Goal: Task Accomplishment & Management: Complete application form

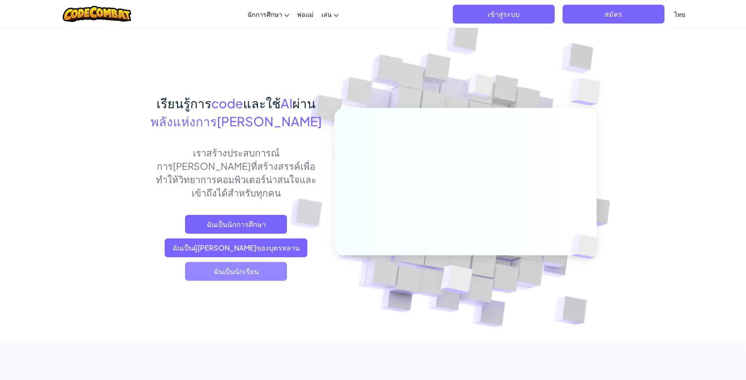
click at [240, 262] on span "ฉันเป็นนักเรียน" at bounding box center [236, 271] width 102 height 19
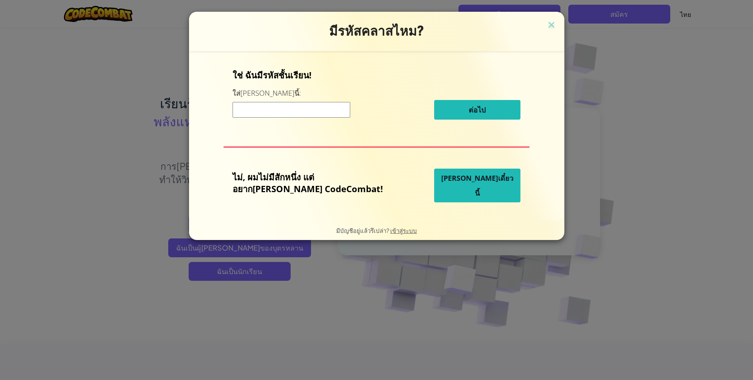
click at [321, 112] on input at bounding box center [291, 110] width 118 height 16
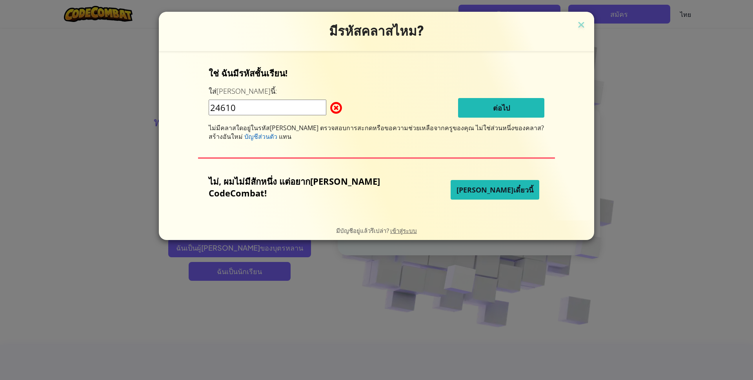
click at [232, 106] on input "24610" at bounding box center [268, 108] width 118 height 16
type input "24610"
drag, startPoint x: 271, startPoint y: 102, endPoint x: 230, endPoint y: 111, distance: 41.6
click at [230, 111] on div "ใช่ ฉันมีรหัสชั้นเรียน! ใส่มันตรงนี้: 24610 ต่อไป ไม่มีคลาสใดอยู่ในรหัสคลาสนี้ …" at bounding box center [376, 136] width 419 height 154
click at [330, 109] on span at bounding box center [330, 108] width 0 height 16
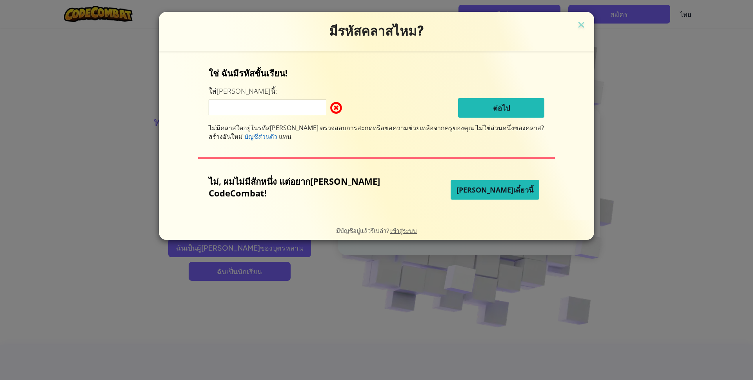
click at [330, 105] on span at bounding box center [330, 108] width 0 height 16
click at [330, 104] on span at bounding box center [330, 108] width 0 height 16
click at [576, 23] on img at bounding box center [581, 26] width 10 height 12
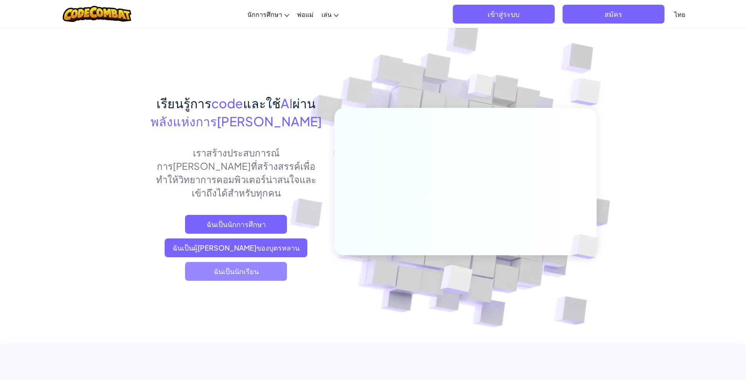
click at [270, 267] on span "ฉันเป็นนักเรียน" at bounding box center [236, 271] width 102 height 19
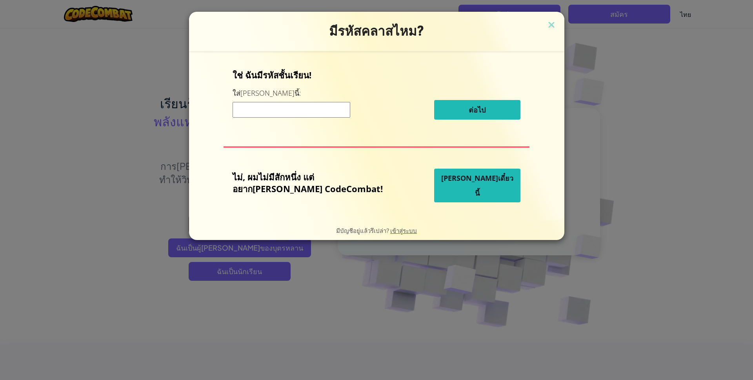
click at [524, 26] on h3 "มีรหัสคลาสไหม?" at bounding box center [376, 31] width 363 height 16
click at [546, 25] on img at bounding box center [551, 26] width 10 height 12
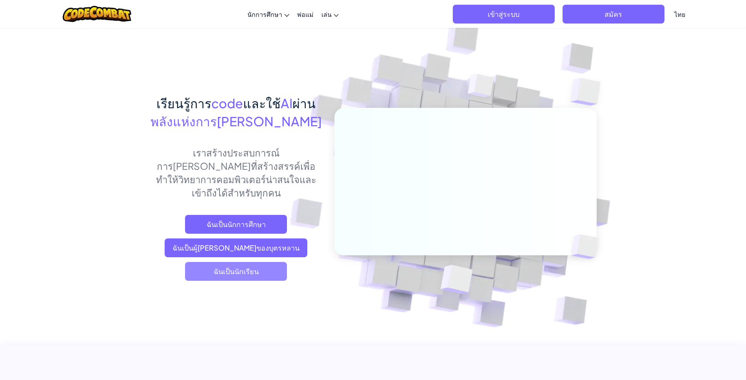
click at [262, 262] on span "ฉันเป็นนักเรียน" at bounding box center [236, 271] width 102 height 19
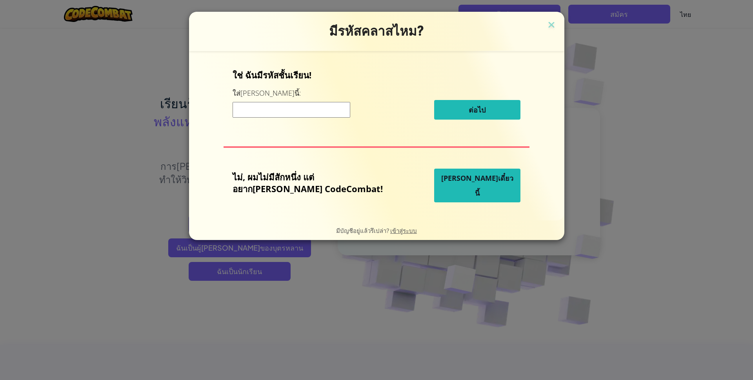
paste input "FightSwordAngry"
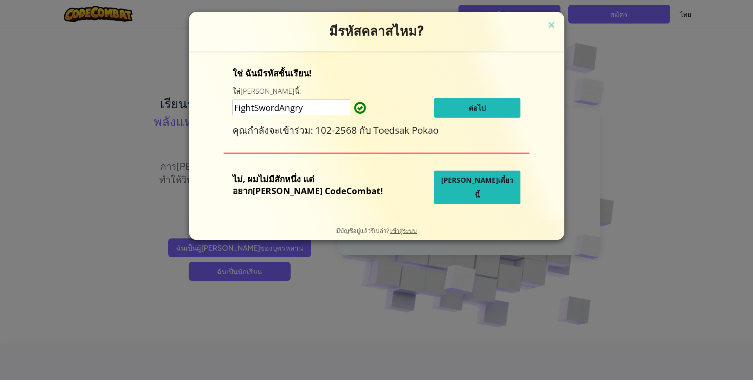
type input "FightSwordAngry"
click at [472, 111] on button "ต่อไป" at bounding box center [477, 108] width 86 height 20
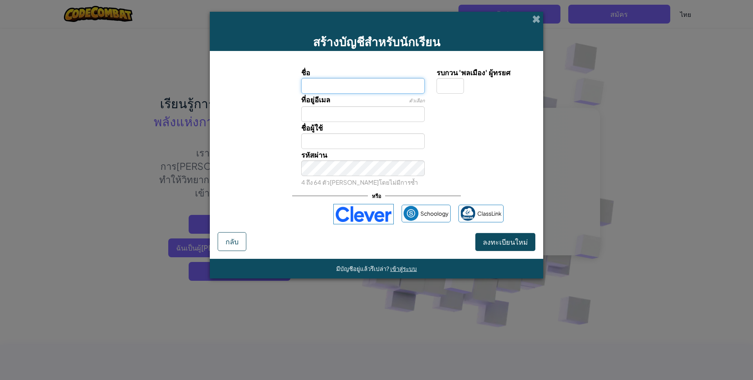
click at [373, 87] on input "ชื่อ" at bounding box center [363, 86] width 124 height 16
type input "ฉัตรตรียา ลาภบุญเรือง"
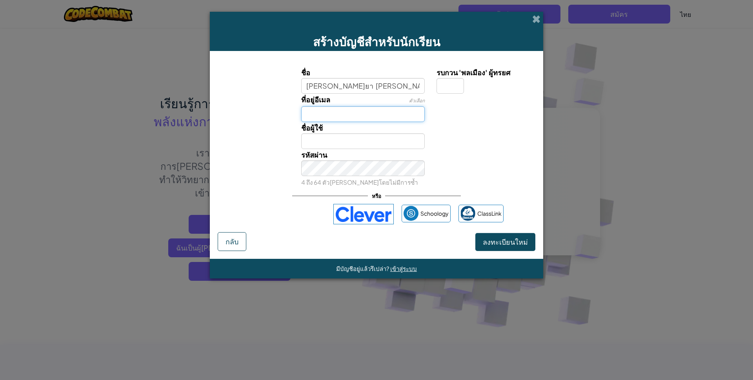
type input "ฉัตรตรียา ลาภบุญเรือง"
click at [348, 111] on input "ที่อยู่อีเมล" at bounding box center [363, 114] width 124 height 16
type input "24610@jv.ac.th"
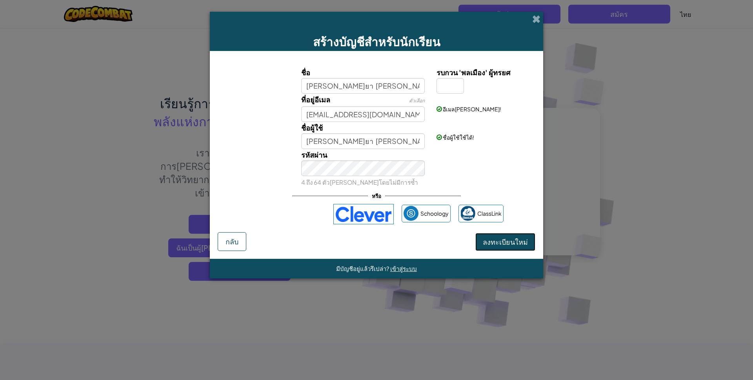
click at [494, 238] on span "ลงทะเบียนใหม่" at bounding box center [505, 241] width 45 height 9
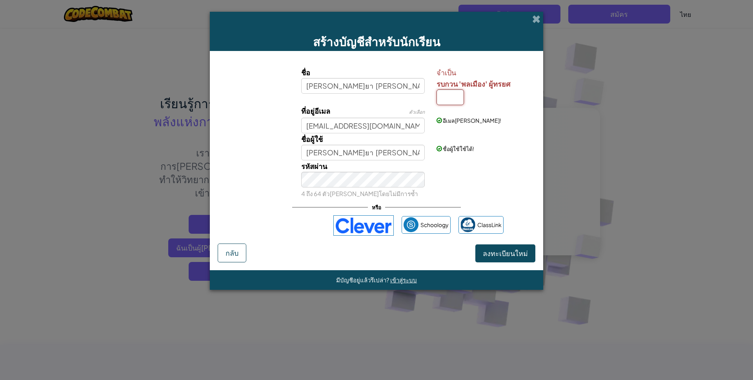
click at [457, 99] on input "รบกวน 'พลเมือง' ผู้ทรยศ" at bounding box center [449, 97] width 27 height 16
type input "ล"
type input "ฉัตรตรียา ลาภบุญเรือง"
click at [518, 259] on button "ลงทะเบียนใหม่" at bounding box center [505, 253] width 60 height 18
click at [517, 252] on span "ลงทะเบียนใหม่" at bounding box center [505, 253] width 45 height 9
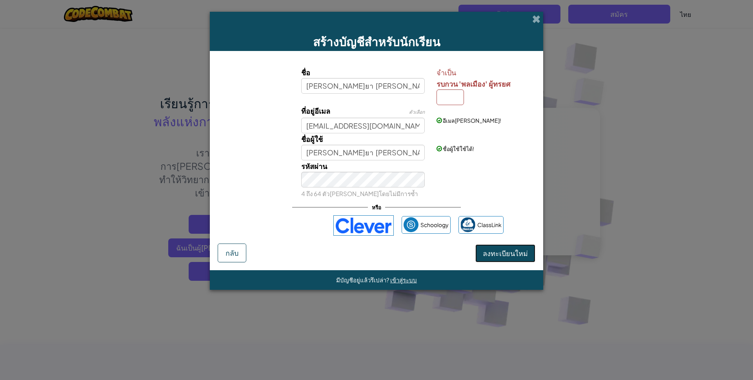
click at [517, 252] on span "ลงทะเบียนใหม่" at bounding box center [505, 253] width 45 height 9
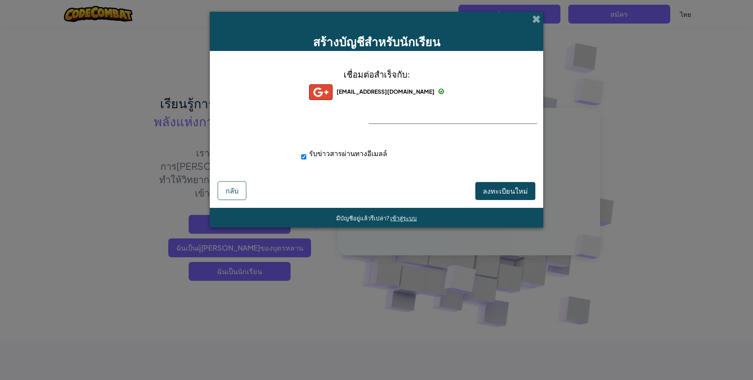
click at [383, 116] on div at bounding box center [376, 124] width 16 height 16
click at [515, 199] on button "ลงทะเบียนใหม่" at bounding box center [505, 191] width 60 height 18
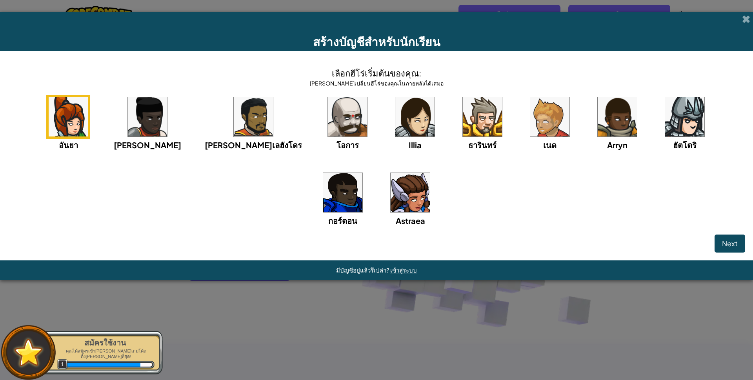
click at [665, 130] on img at bounding box center [684, 116] width 39 height 39
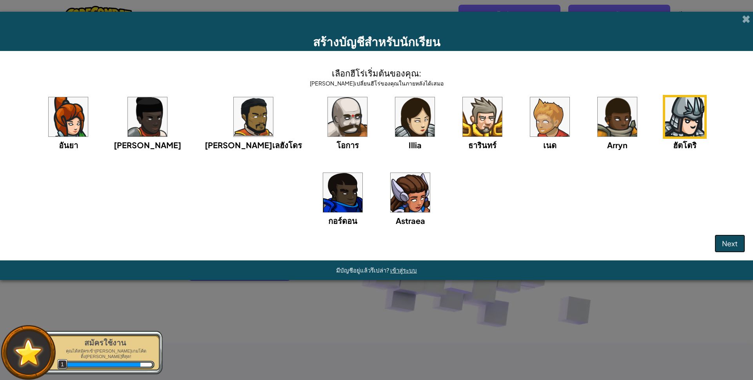
click at [738, 241] on button "Next" at bounding box center [729, 243] width 31 height 18
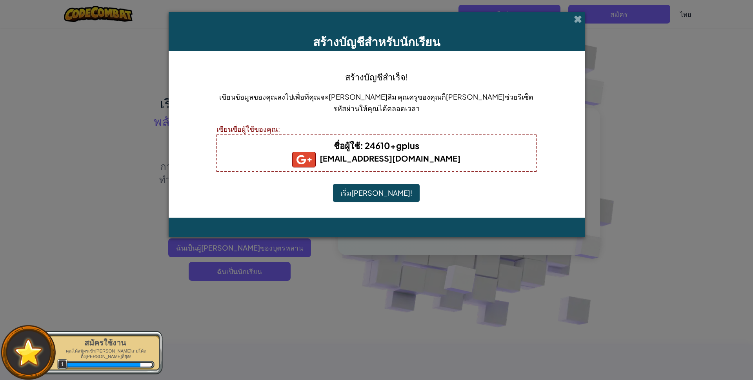
click at [376, 193] on button "เริ่มเล่น!" at bounding box center [376, 193] width 87 height 18
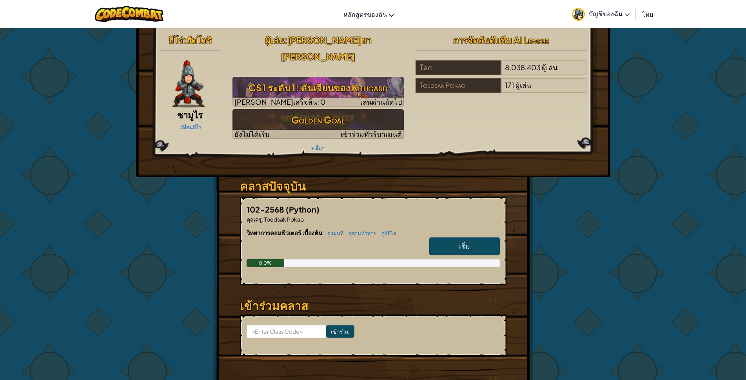
click at [481, 237] on link "เริ่ม" at bounding box center [464, 246] width 71 height 18
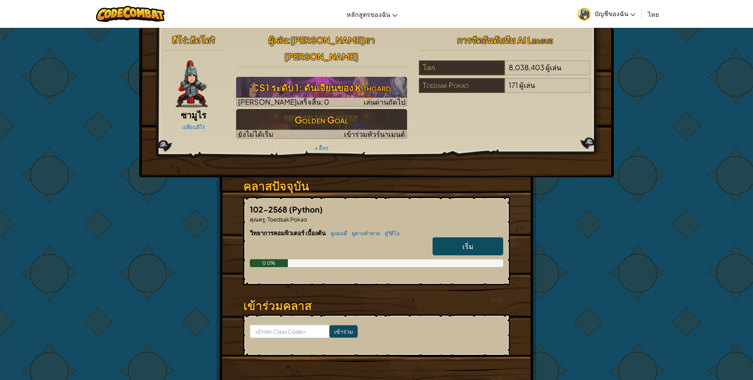
select select "th"
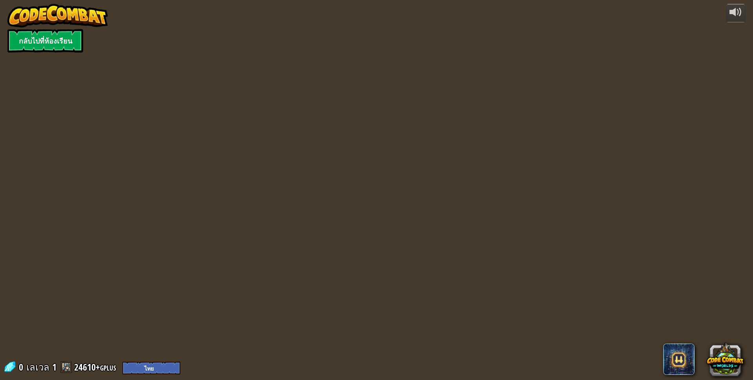
select select "th"
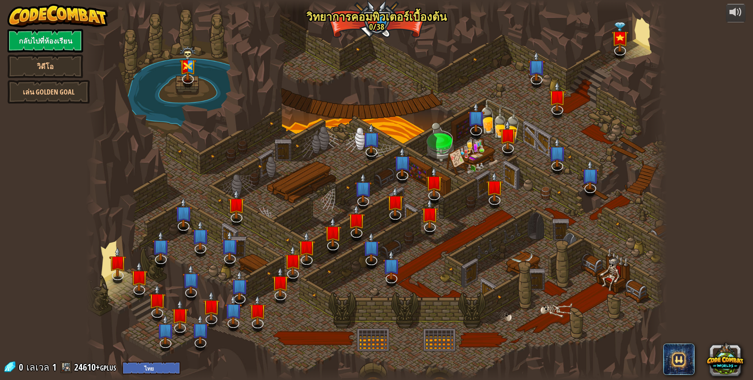
select select "th"
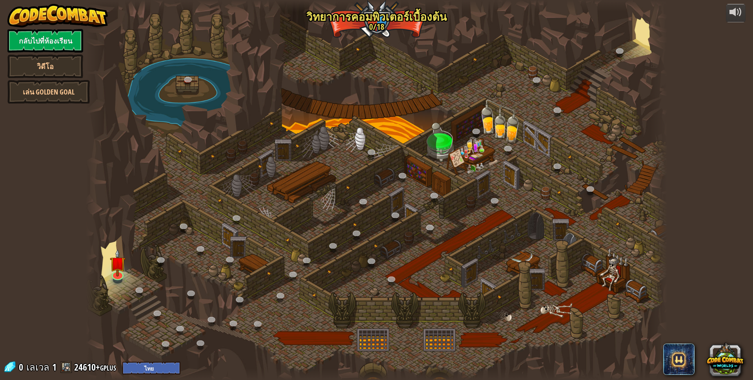
select select "th"
click at [112, 278] on link at bounding box center [117, 273] width 16 height 16
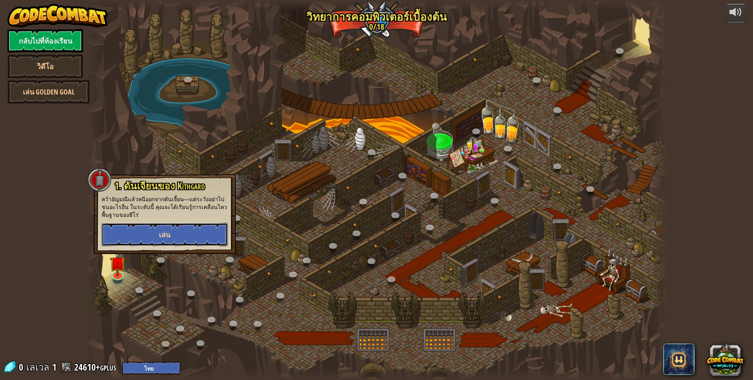
click at [140, 232] on button "เล่น" at bounding box center [165, 235] width 126 height 24
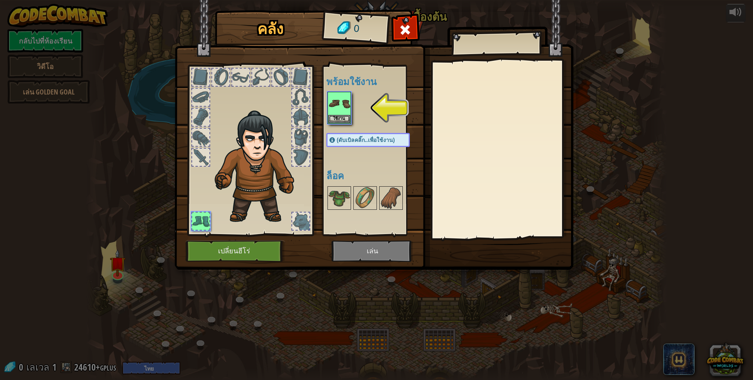
click at [364, 244] on img at bounding box center [373, 127] width 399 height 285
click at [342, 111] on img at bounding box center [339, 104] width 22 height 22
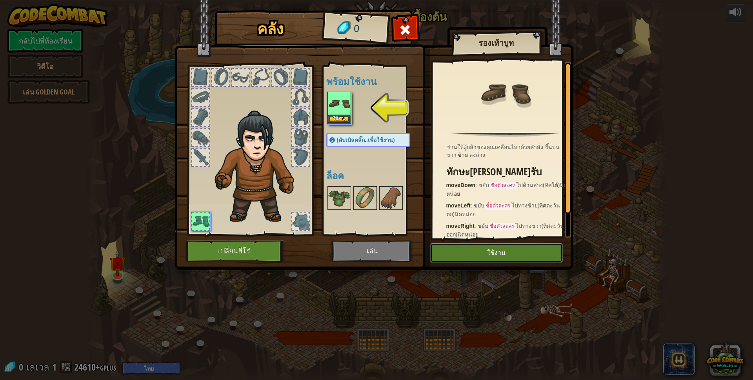
click at [487, 253] on button "ใช้งาน" at bounding box center [496, 253] width 132 height 20
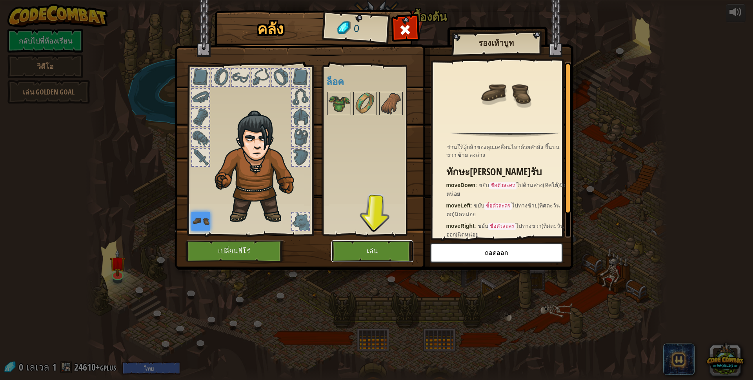
click at [369, 243] on button "เล่น" at bounding box center [372, 251] width 82 height 22
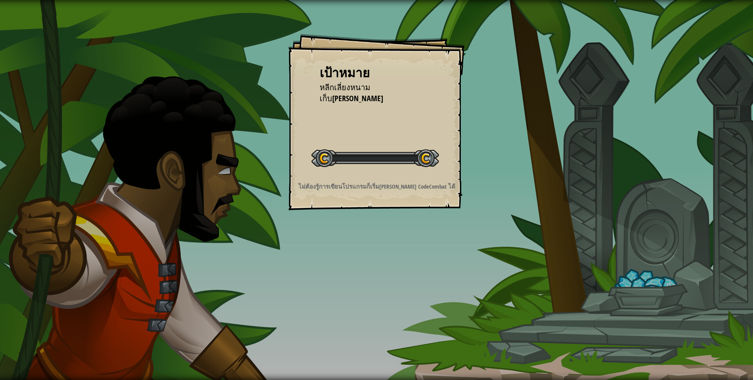
click at [370, 247] on div "เป้าหมาย หลีกเลี่ยงหนาม เก็บ[PERSON_NAME] เริ่มด่าน เกิดข้อผิดพลาดในการโหลดจากเ…" at bounding box center [376, 190] width 753 height 380
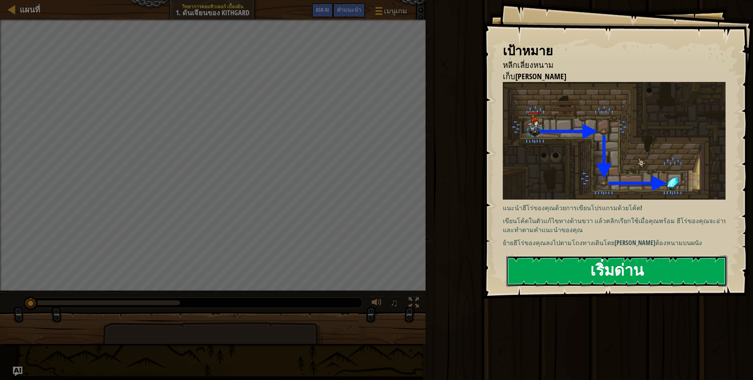
click at [648, 281] on button "เริ่มด่าน" at bounding box center [616, 271] width 221 height 31
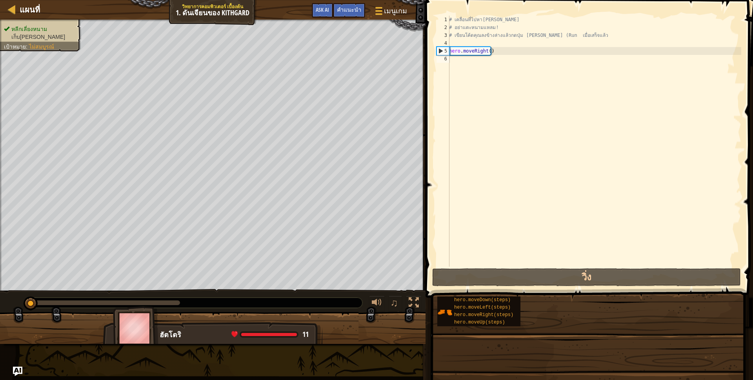
click at [625, 278] on div "เป้าหมาย หลีกเลี่ยงหนาม เก็บ[PERSON_NAME] แนะนำฮีโร่ของคุณด้วยการเขียนโปรแกรมด้…" at bounding box center [376, 190] width 753 height 380
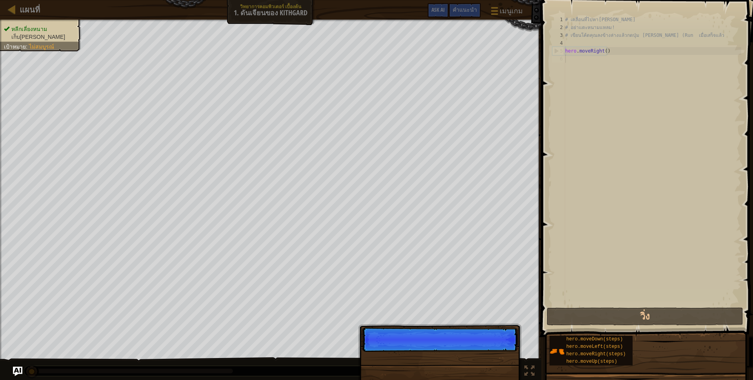
click at [408, 348] on p "ข้าม (esc) ต่อไป" at bounding box center [440, 339] width 156 height 24
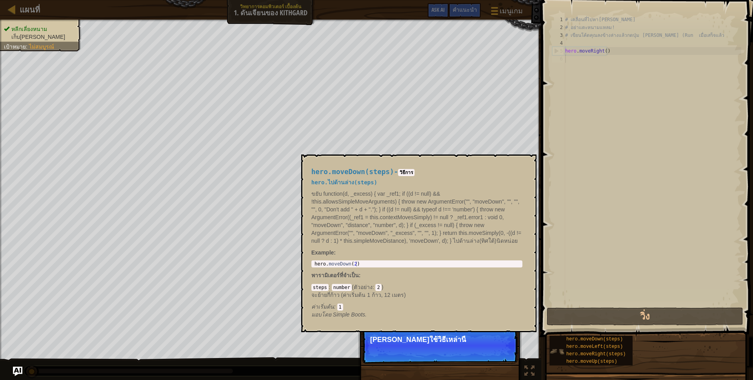
click at [562, 350] on img at bounding box center [556, 351] width 15 height 15
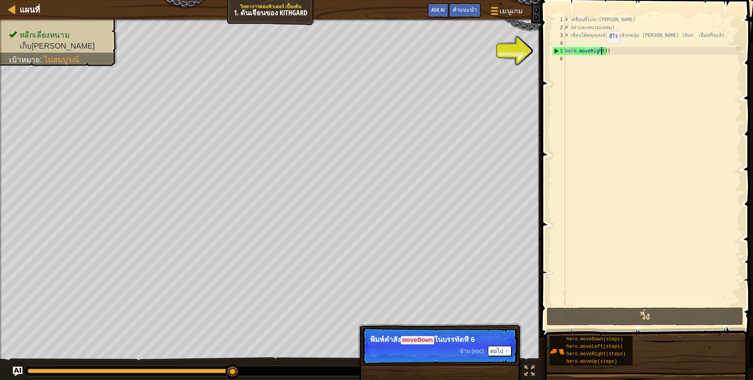
click at [600, 51] on div "# เคลื่อนที่ไปหา[PERSON_NAME] # อย่าแตะหนามแหลม! # เขียนโค้ดคุณลงข้างล่างแล้วกด…" at bounding box center [652, 169] width 178 height 306
click at [562, 51] on div "5" at bounding box center [558, 51] width 13 height 8
click at [561, 50] on div "5" at bounding box center [558, 51] width 13 height 8
click at [559, 50] on div "5" at bounding box center [558, 51] width 13 height 8
drag, startPoint x: 585, startPoint y: 51, endPoint x: 612, endPoint y: 47, distance: 27.8
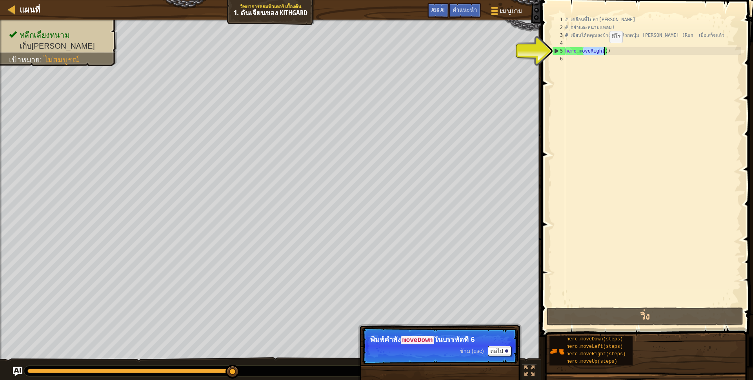
click at [612, 47] on div "# เคลื่อนที่ไปหา[PERSON_NAME] # อย่าแตะหนามแหลม! # เขียนโค้ดคุณลงข้างล่างแล้วกด…" at bounding box center [652, 169] width 178 height 306
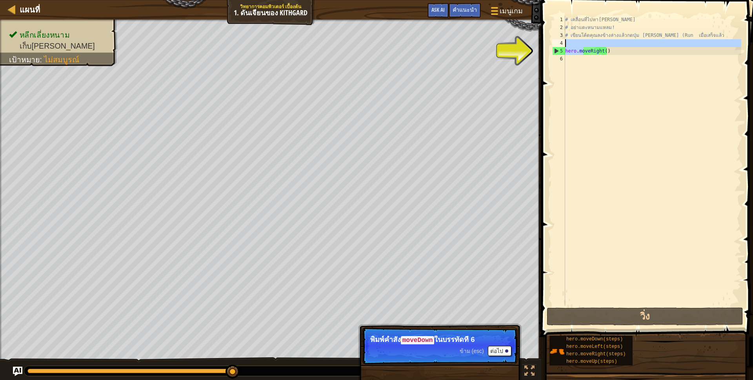
click at [611, 51] on div "# เคลื่อนที่ไปหา[PERSON_NAME] # อย่าแตะหนามแหลม! # เขียนโค้ดคุณลงข้างล่างแล้วกด…" at bounding box center [652, 169] width 178 height 306
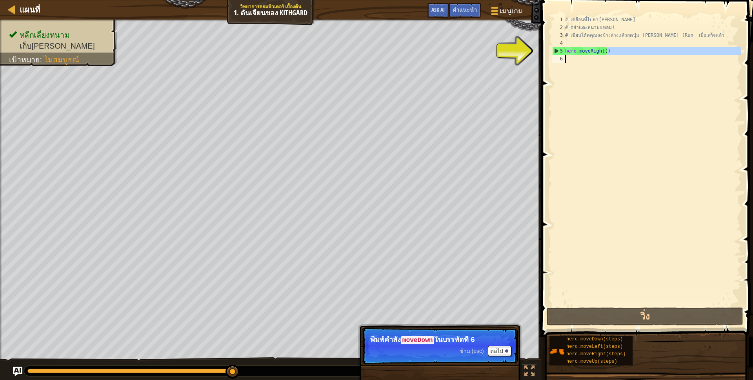
drag, startPoint x: 611, startPoint y: 54, endPoint x: 588, endPoint y: 78, distance: 33.0
click at [592, 78] on div "# เคลื่อนที่ไปหา[PERSON_NAME] # อย่าแตะหนามแหลม! # เขียนโค้ดคุณลงข้างล่างแล้วกด…" at bounding box center [652, 169] width 178 height 306
type textarea "hero.moveRight()"
drag, startPoint x: 548, startPoint y: 59, endPoint x: 539, endPoint y: 59, distance: 9.0
click at [546, 59] on span at bounding box center [648, 157] width 218 height 360
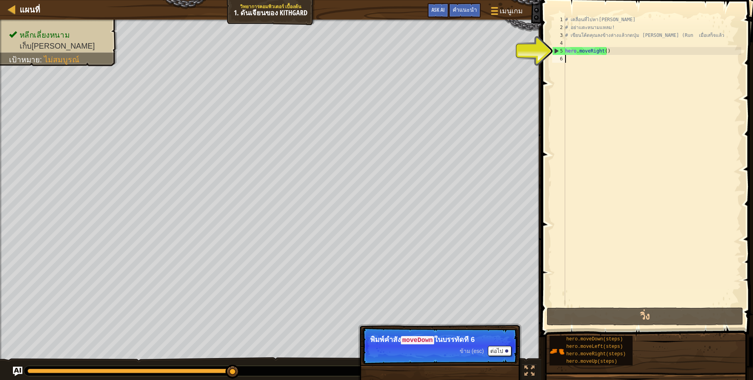
click at [554, 46] on div "4" at bounding box center [558, 43] width 13 height 8
type textarea "hero.moveRight()"
click at [555, 51] on div "5" at bounding box center [558, 51] width 13 height 8
click at [554, 50] on div "5" at bounding box center [558, 51] width 13 height 8
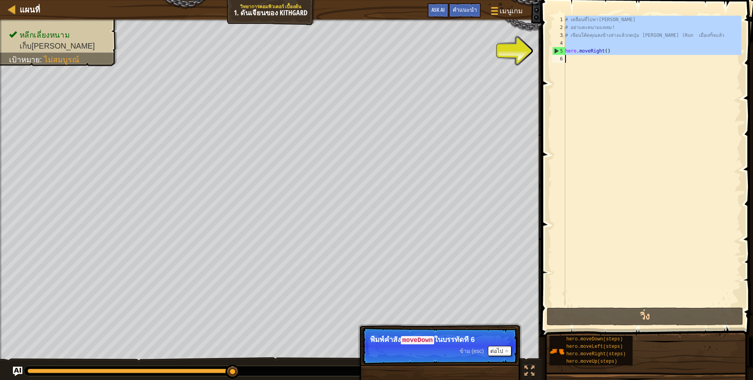
type textarea "hero.moveRight()"
drag, startPoint x: 554, startPoint y: 50, endPoint x: 646, endPoint y: 61, distance: 92.8
click at [652, 48] on div "hero.moveRight() 1 2 3 4 5 6 # เคลื่อนที่ไปหา[PERSON_NAME] # อย่าแตะหนามแหลม! #…" at bounding box center [645, 161] width 190 height 290
click at [590, 123] on div "# เคลื่อนที่ไปหา[PERSON_NAME] # อย่าแตะหนามแหลม! # เขียนโค้ดคุณลงข้างล่างแล้วกด…" at bounding box center [652, 161] width 178 height 290
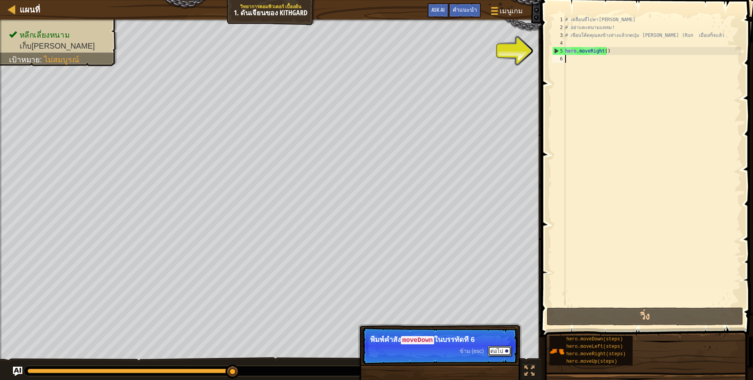
click at [493, 350] on button "ต่อไป" at bounding box center [500, 351] width 24 height 10
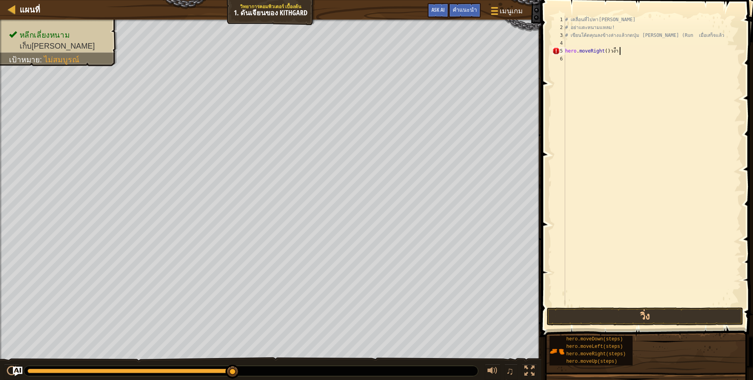
scroll to position [2, 38]
type textarea "hero.moveRight()"
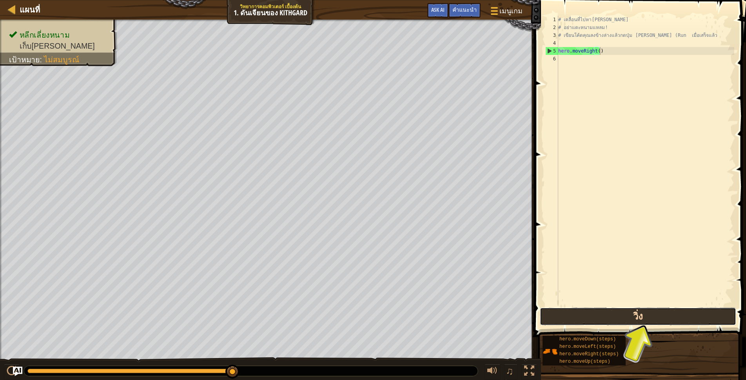
click at [587, 314] on button "วิ่ง" at bounding box center [638, 316] width 196 height 18
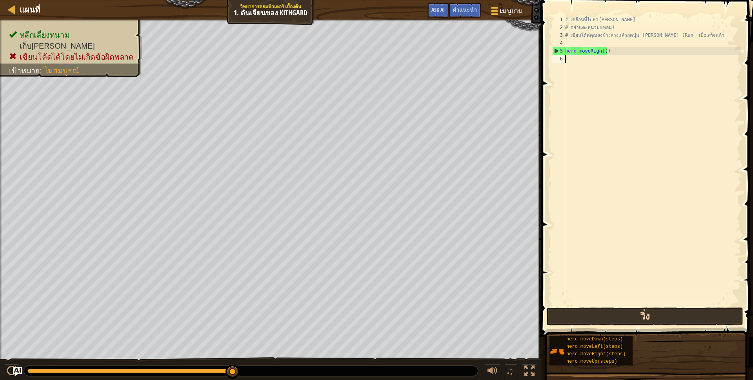
scroll to position [2, 0]
type textarea "hero.moveRight()"
click at [606, 321] on button "วิ่ง" at bounding box center [644, 316] width 196 height 18
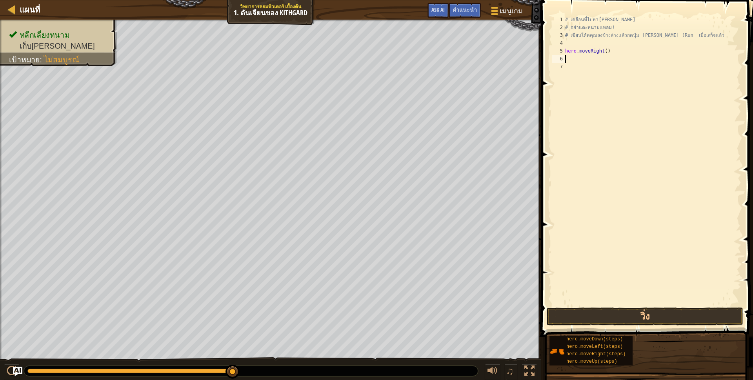
type textarea "้"
type textarea "h"
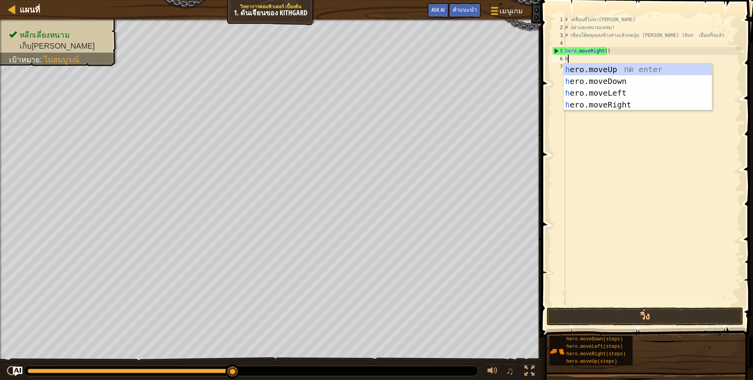
scroll to position [2, 2]
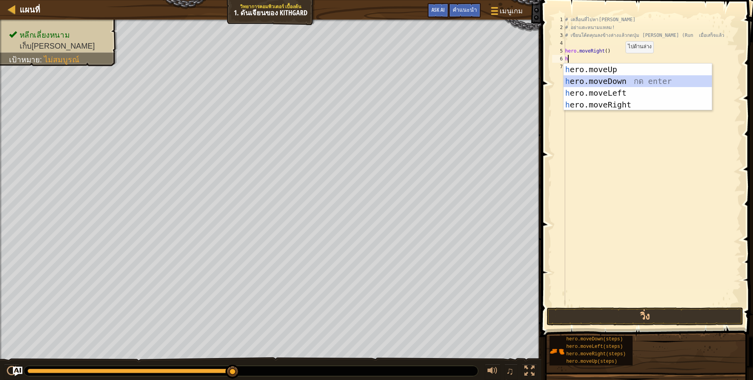
click at [622, 81] on div "h ero.moveUp กด enter h ero.moveDown กด enter h ero.moveLeft กด enter h ero.mov…" at bounding box center [637, 98] width 148 height 71
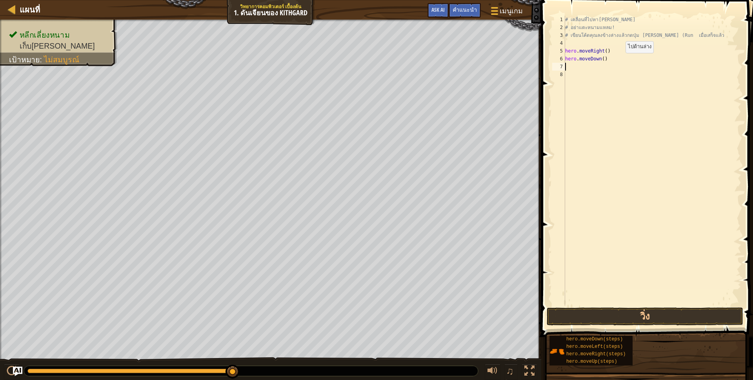
scroll to position [2, 0]
type textarea "h"
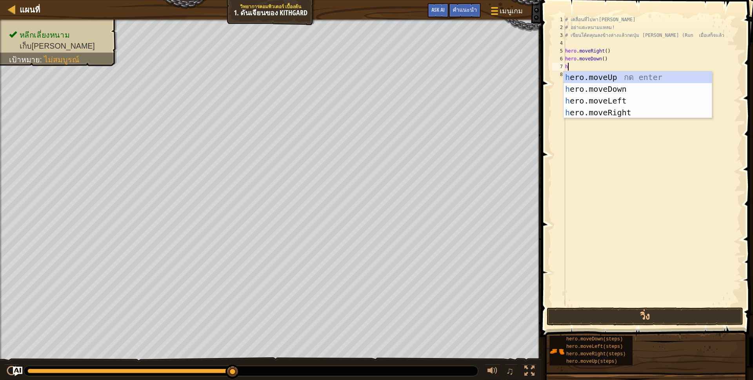
scroll to position [2, 2]
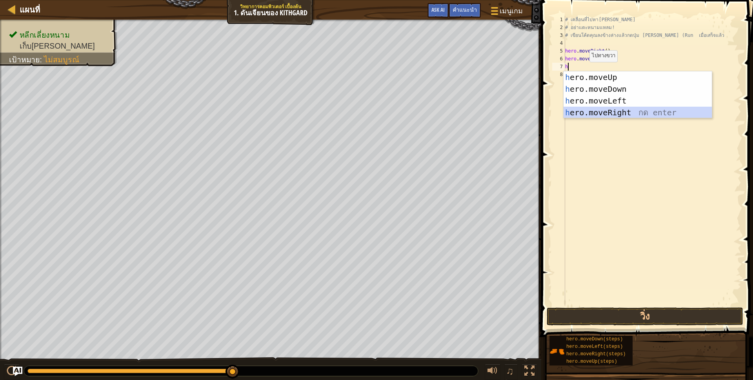
click at [632, 114] on div "h ero.moveUp กด enter h ero.moveDown กด enter h ero.moveLeft กด enter h ero.mov…" at bounding box center [637, 106] width 148 height 71
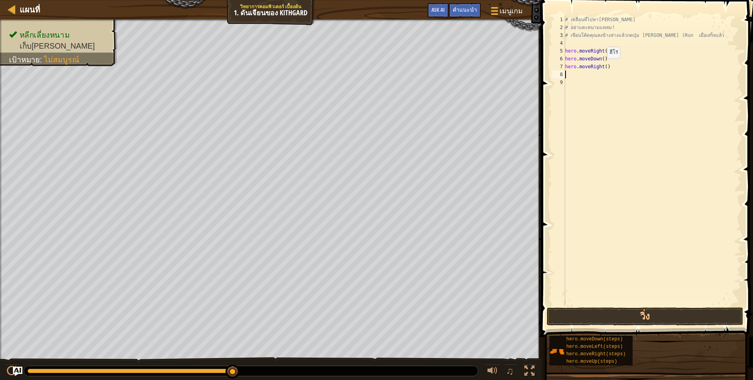
click at [600, 66] on div "# เคลื่อนที่ไปหา[PERSON_NAME] # อย่าแตะหนามแหลม! # เขียนโค้ดคุณลงข้างล่างแล้วกด…" at bounding box center [652, 169] width 178 height 306
type textarea "hero.moveRight()"
click at [671, 322] on button "วิ่ง" at bounding box center [644, 316] width 196 height 18
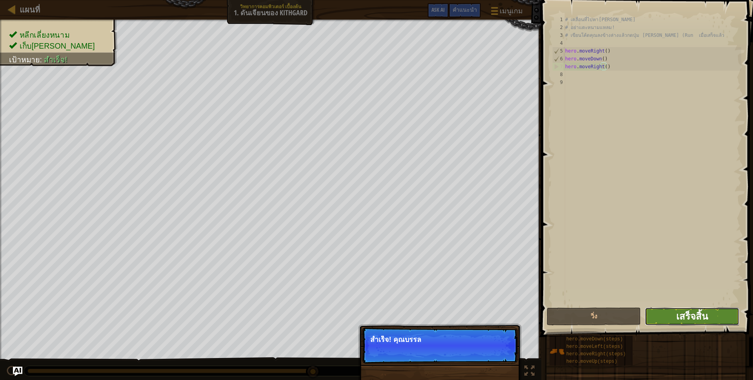
click at [686, 318] on span "เสร็จสิ้น" at bounding box center [692, 316] width 32 height 13
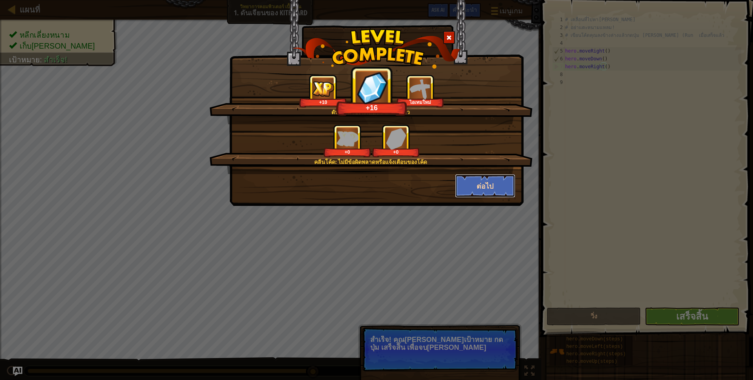
click at [488, 192] on button "ต่อไป" at bounding box center [485, 186] width 61 height 24
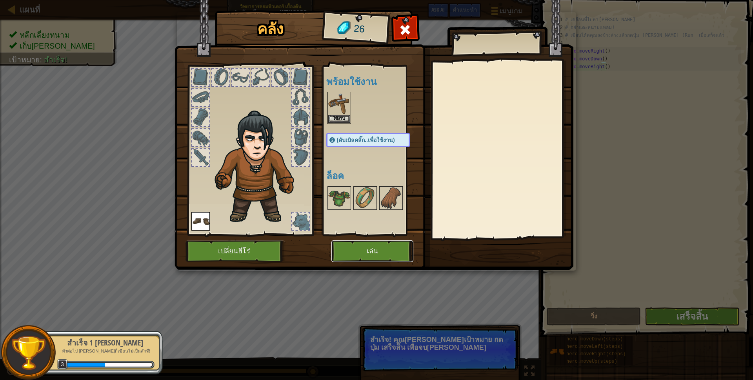
click at [361, 250] on button "เล่น" at bounding box center [372, 251] width 82 height 22
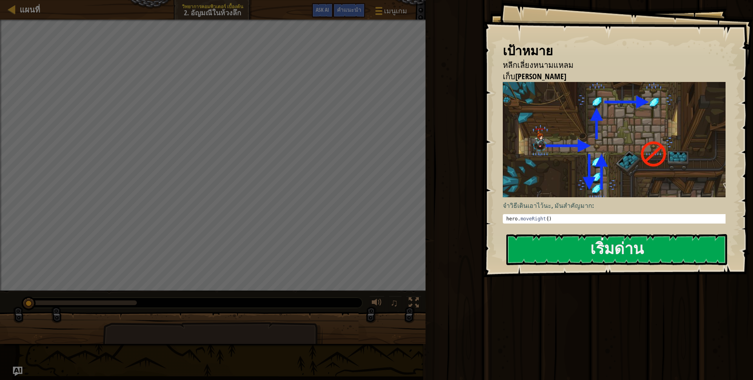
click at [560, 230] on div "เป้าหมาย หลีกเลี่ยงหนามแหลม เก็บ[PERSON_NAME] จำวิธีเดินเอาไว้นะ, มันสำคัญมาก: …" at bounding box center [618, 138] width 270 height 277
click at [562, 239] on button "เริ่มด่าน" at bounding box center [616, 249] width 221 height 31
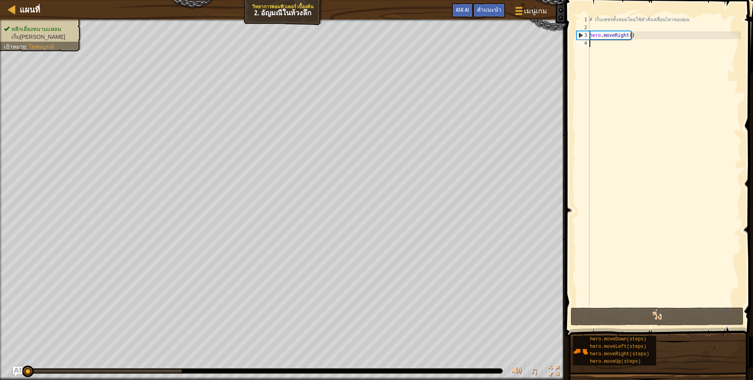
click at [637, 34] on div "# เก็บเพชรทั้งหมดโดยใช้คำสั่งเคลื่อนไหวของคุณ hero . moveRight ( )" at bounding box center [664, 169] width 153 height 306
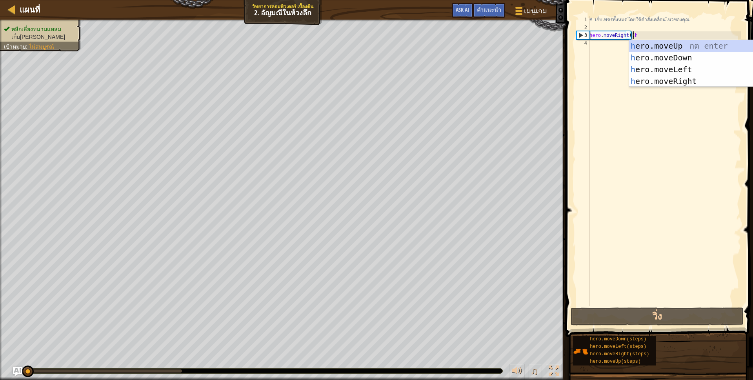
scroll to position [2, 36]
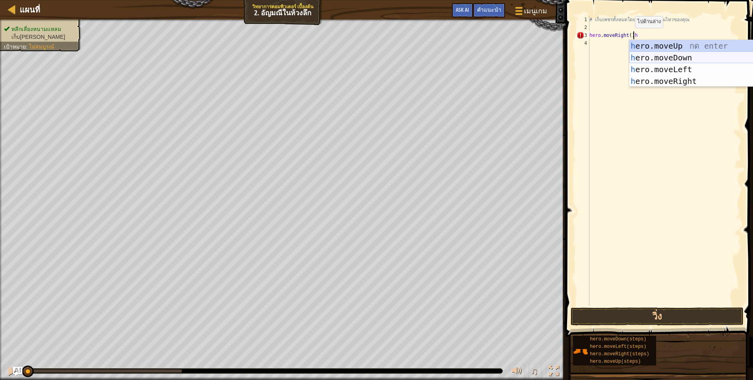
click at [690, 55] on div "h ero.moveUp กด enter h ero.moveDown กด enter h ero.moveLeft กด enter h ero.mov…" at bounding box center [703, 75] width 148 height 71
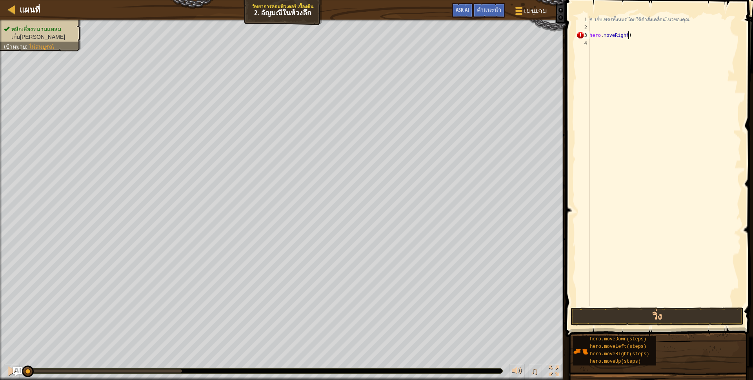
scroll to position [2, 32]
type textarea "hero.moveRight()"
type textarea "h"
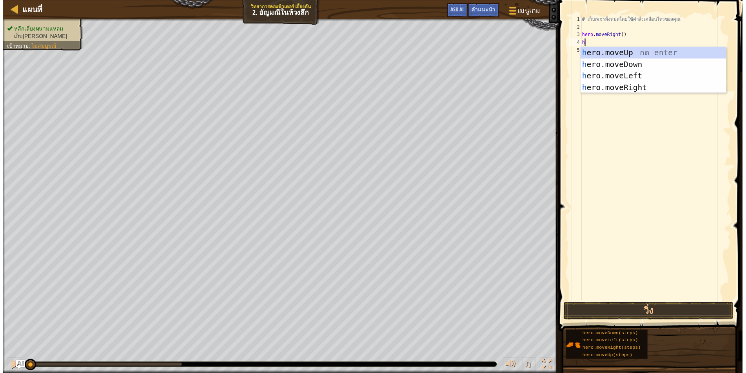
scroll to position [2, 2]
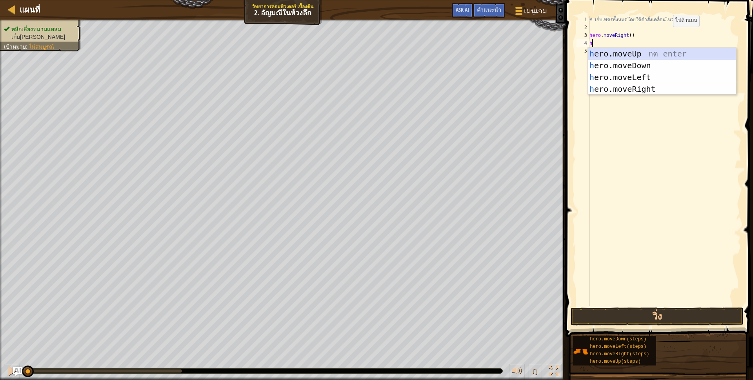
click at [640, 65] on div "h ero.moveUp กด enter h ero.moveDown กด enter h ero.moveLeft กด enter h ero.mov…" at bounding box center [662, 83] width 148 height 71
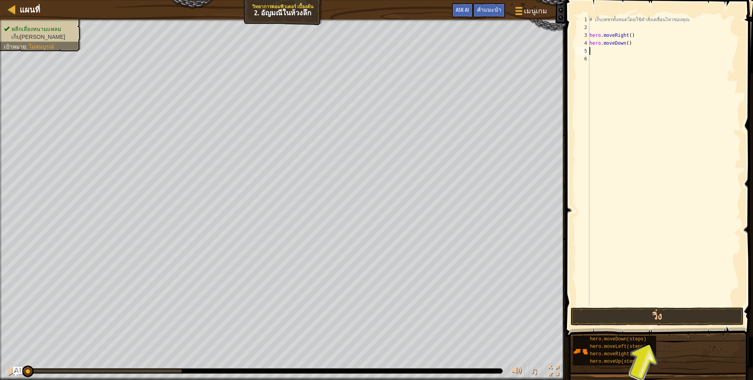
scroll to position [2, 0]
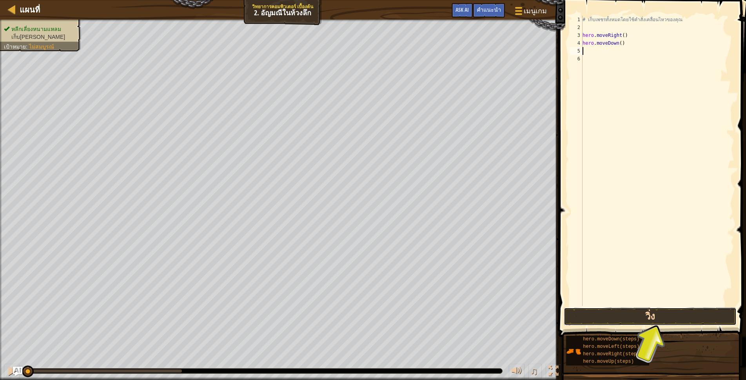
click at [653, 315] on button "วิ่ง" at bounding box center [650, 316] width 173 height 18
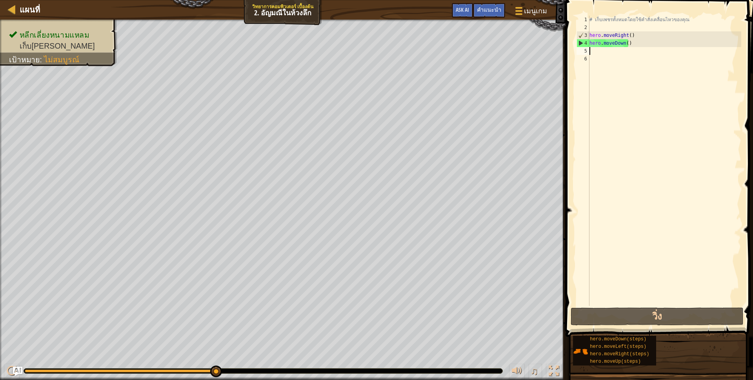
click at [610, 54] on div "# เก็บเพชรทั้งหมดโดยใช้คำสั่งเคลื่อนไหวของคุณ hero . moveRight ( ) hero . moveD…" at bounding box center [664, 169] width 153 height 306
type textarea "h"
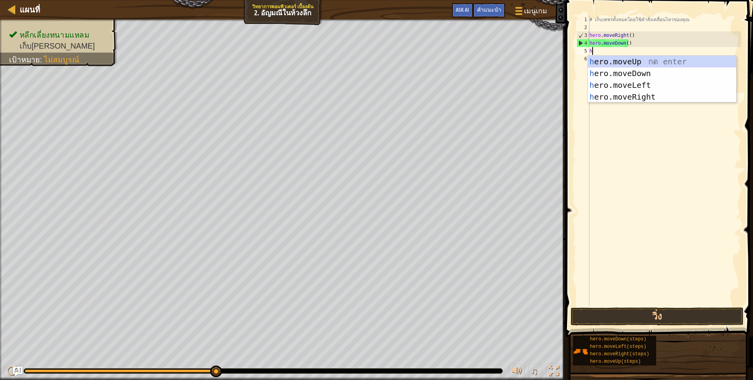
scroll to position [2, 2]
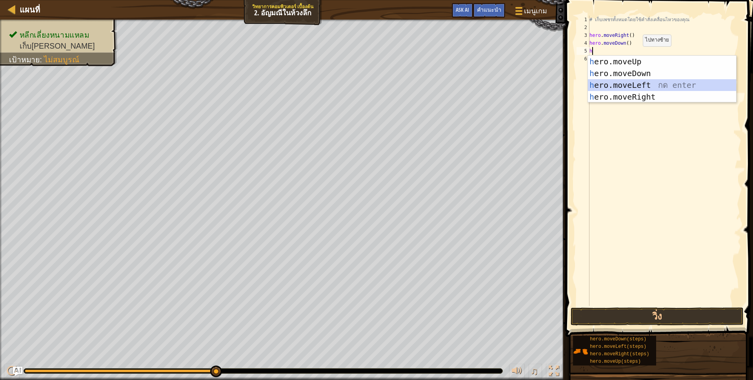
click at [645, 83] on div "h ero.moveUp กด enter h ero.moveDown กด enter h ero.moveLeft กด enter h ero.mov…" at bounding box center [662, 91] width 148 height 71
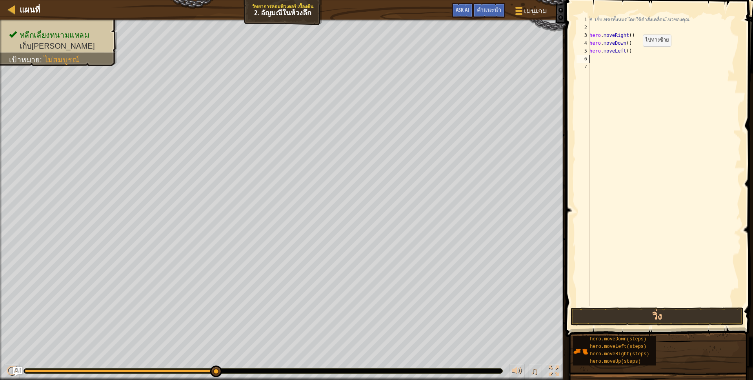
scroll to position [2, 0]
click at [680, 314] on button "วิ่ง" at bounding box center [656, 316] width 173 height 18
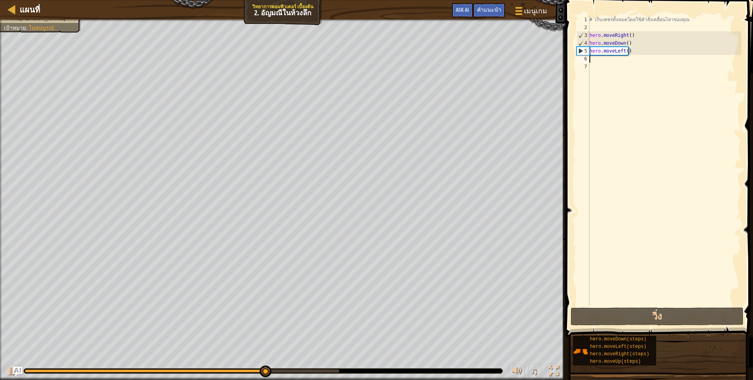
click at [634, 54] on div "# เก็บเพชรทั้งหมดโดยใช้คำสั่งเคลื่อนไหวของคุณ hero . moveRight ( ) hero . moveD…" at bounding box center [664, 169] width 153 height 306
type textarea "hero.moveLeft()"
drag, startPoint x: 590, startPoint y: 52, endPoint x: 627, endPoint y: 51, distance: 37.3
click at [627, 51] on div "# เก็บเพชรทั้งหมดโดยใช้คำสั่งเคลื่อนไหวของคุณ hero . moveRight ( ) hero . moveD…" at bounding box center [664, 169] width 153 height 306
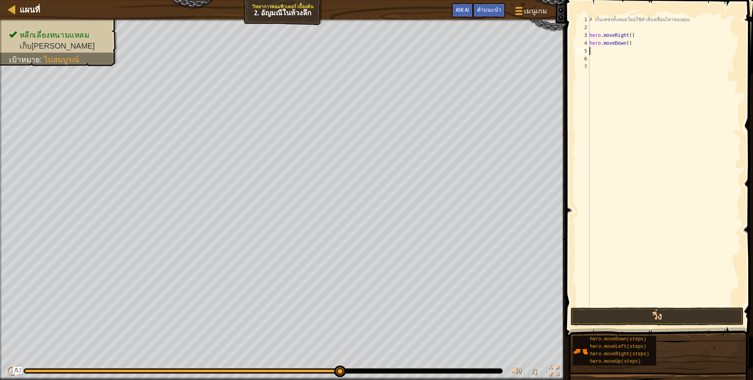
type textarea "h"
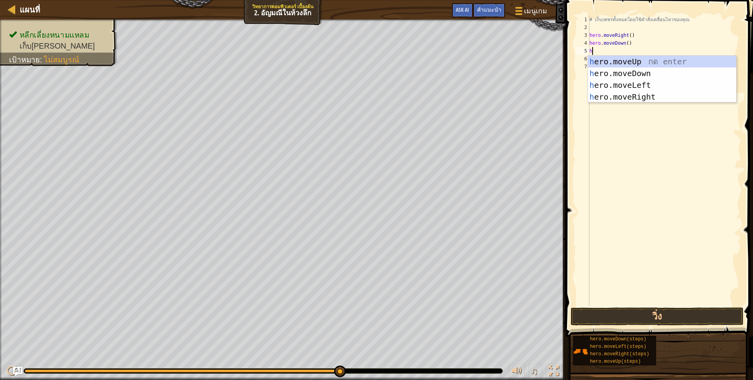
scroll to position [2, 2]
click at [659, 58] on div "h ero.moveUp กด enter h ero.moveDown กด enter h ero.moveLeft กด enter h ero.mov…" at bounding box center [662, 91] width 148 height 71
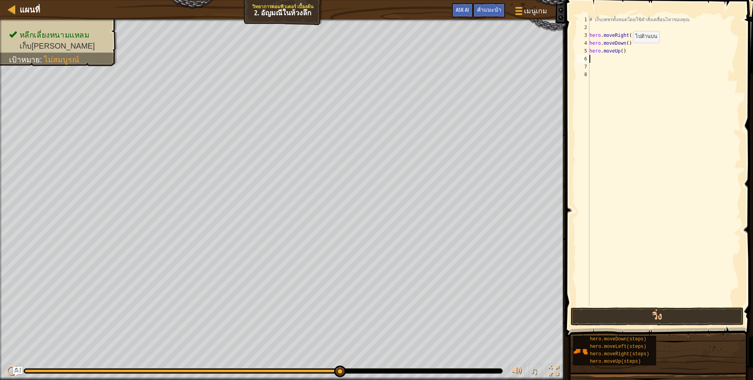
scroll to position [2, 0]
click at [644, 319] on button "วิ่ง" at bounding box center [656, 316] width 173 height 18
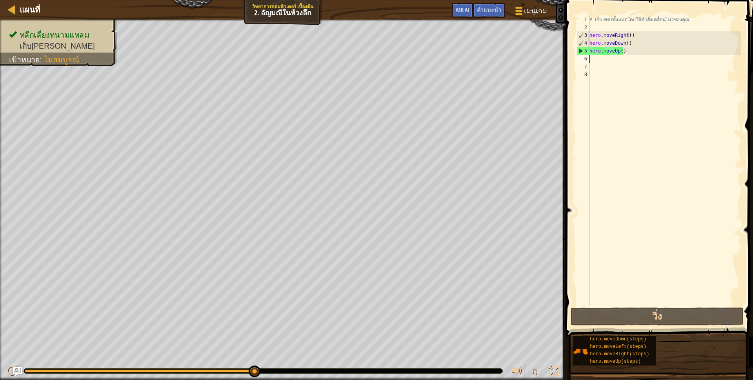
click at [591, 60] on div "# เก็บเพชรทั้งหมดโดยใช้คำสั่งเคลื่อนไหวของคุณ hero . moveRight ( ) hero . moveD…" at bounding box center [664, 169] width 153 height 306
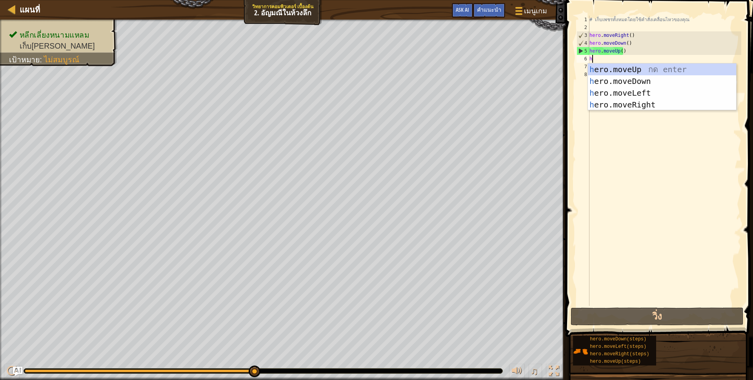
scroll to position [2, 2]
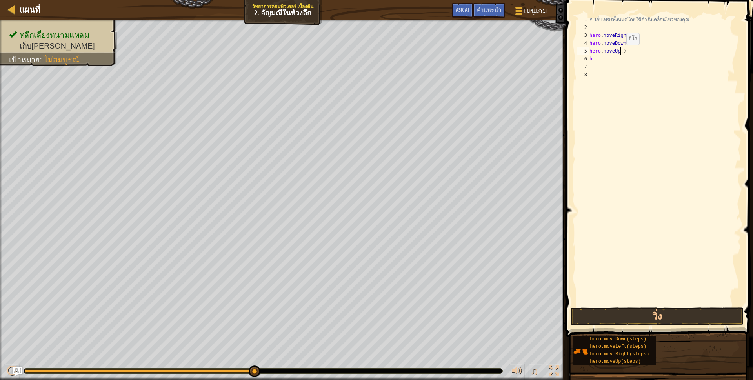
click at [619, 53] on div "# เก็บเพชรทั้งหมดโดยใช้คำสั่งเคลื่อนไหวของคุณ hero . moveRight ( ) hero . moveD…" at bounding box center [664, 169] width 153 height 306
type textarea "hero.moveUp(2)"
click at [599, 65] on div "# เก็บเพชรทั้งหมดโดยใช้คำสั่งเคลื่อนไหวของคุณ hero . moveRight ( ) hero . moveD…" at bounding box center [664, 169] width 153 height 306
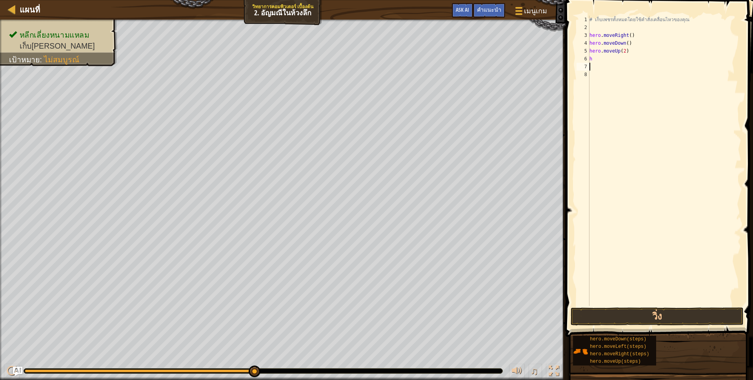
click at [599, 58] on div "# เก็บเพชรทั้งหมดโดยใช้คำสั่งเคลื่อนไหวของคุณ hero . moveRight ( ) hero . moveD…" at bounding box center [664, 169] width 153 height 306
type textarea "h"
click at [602, 310] on button "วิ่ง" at bounding box center [656, 316] width 173 height 18
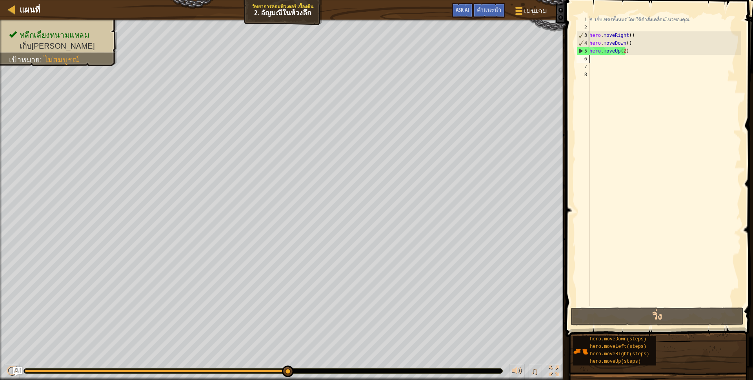
click at [621, 60] on div "# เก็บเพชรทั้งหมดโดยใช้คำสั่งเคลื่อนไหวของคุณ hero . moveRight ( ) hero . moveD…" at bounding box center [664, 169] width 153 height 306
type textarea "h"
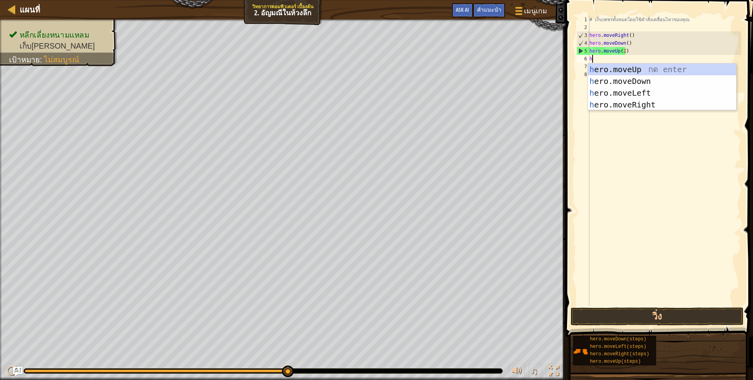
scroll to position [2, 2]
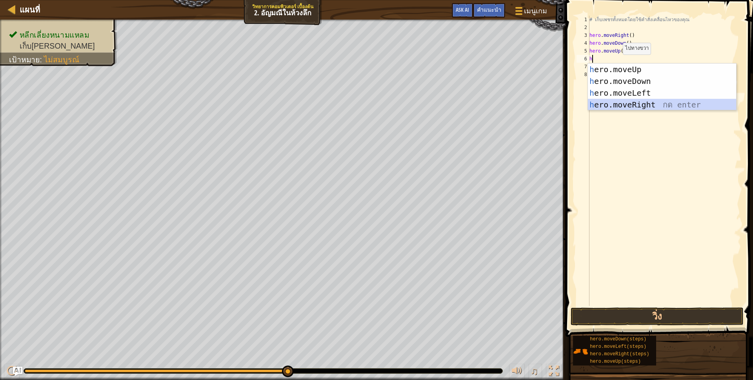
click at [646, 103] on div "h ero.moveUp กด enter h ero.moveDown กด enter h ero.moveLeft กด enter h ero.mov…" at bounding box center [662, 98] width 148 height 71
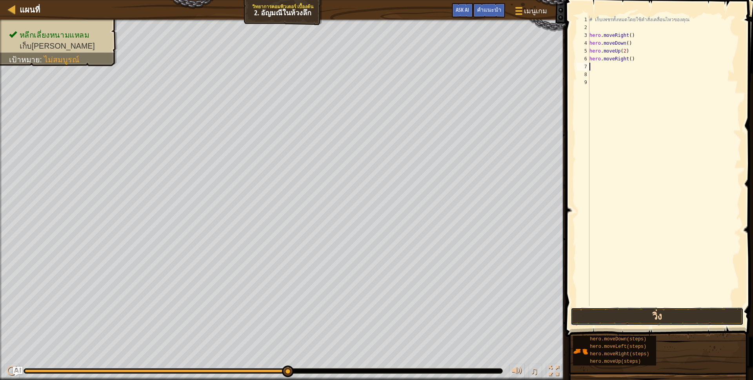
click at [604, 313] on button "วิ่ง" at bounding box center [656, 316] width 173 height 18
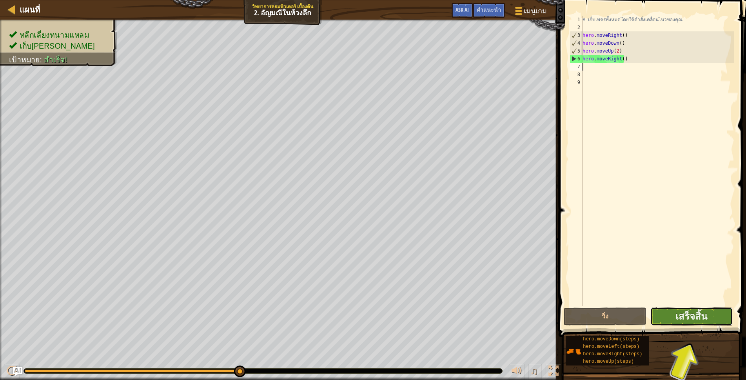
click at [673, 317] on button "เสร็จสิ้น" at bounding box center [691, 316] width 82 height 18
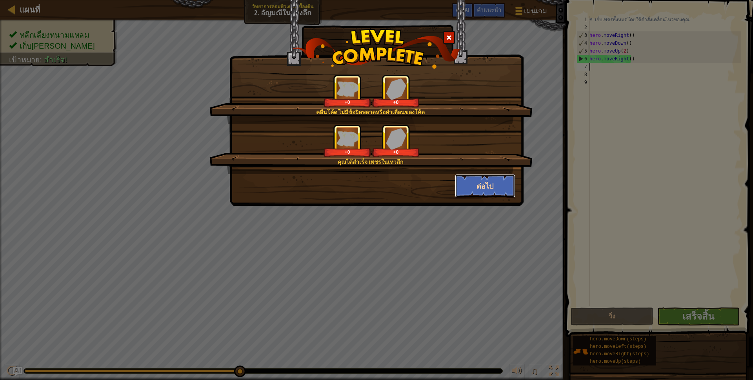
click at [490, 180] on button "ต่อไป" at bounding box center [485, 186] width 61 height 24
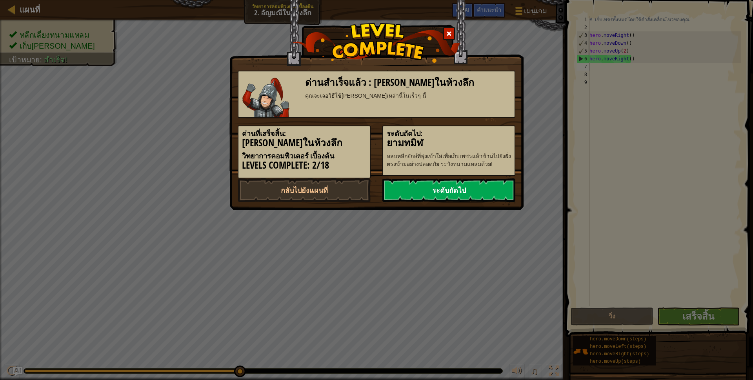
click at [506, 198] on link "ระดับถัดไป" at bounding box center [448, 190] width 133 height 24
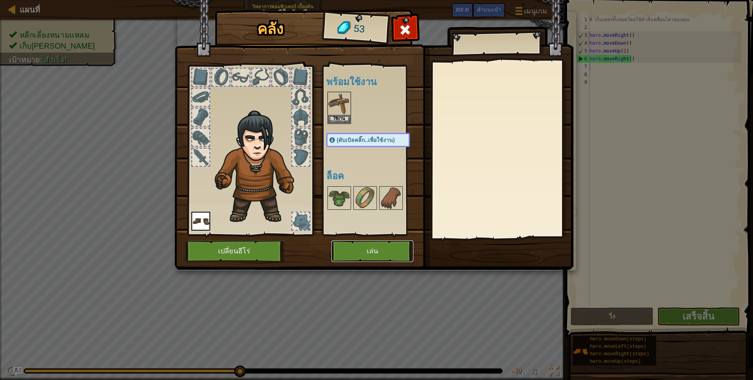
click at [378, 247] on button "เล่น" at bounding box center [372, 251] width 82 height 22
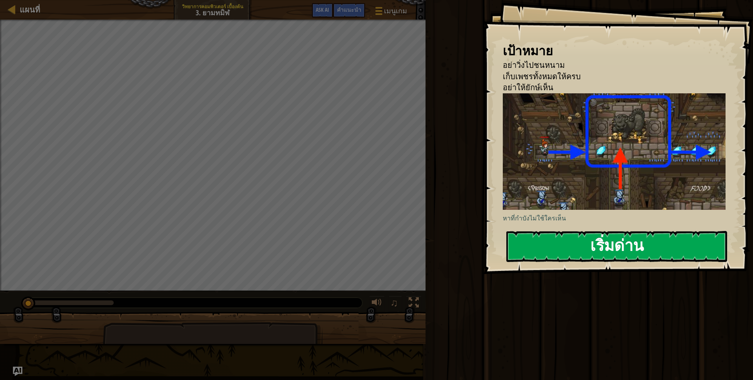
click at [533, 238] on button "เริ่มด่าน" at bounding box center [616, 246] width 221 height 31
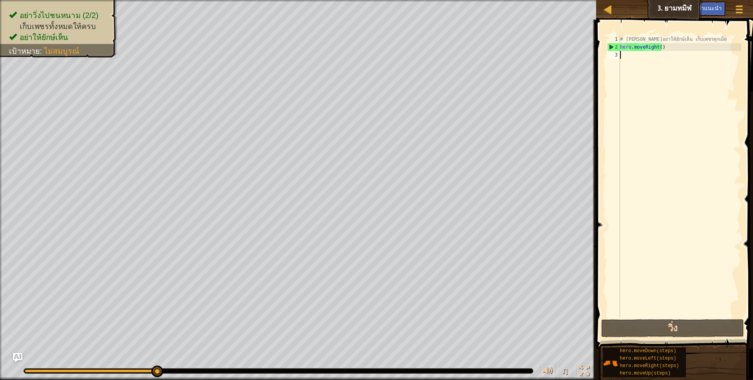
type textarea "h"
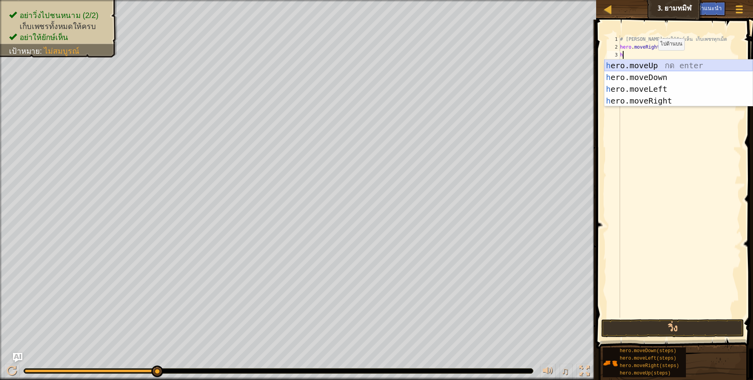
click at [652, 67] on div "h ero.moveUp กด enter h ero.moveDown กด enter h ero.moveLeft กด enter h ero.mov…" at bounding box center [678, 95] width 148 height 71
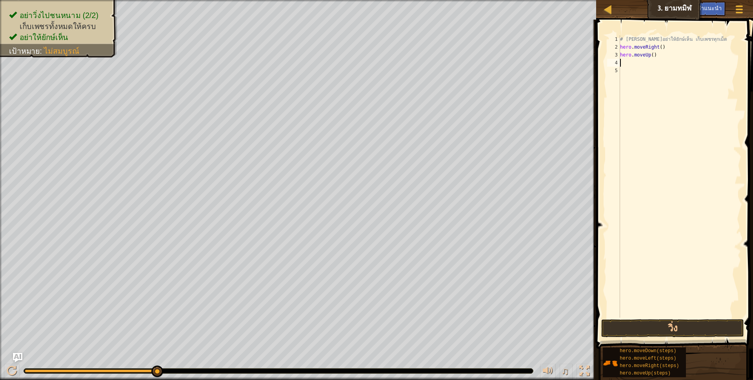
type textarea "h"
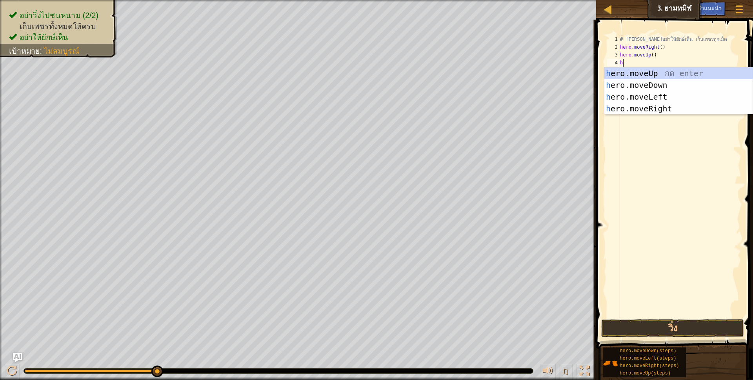
scroll to position [2, 2]
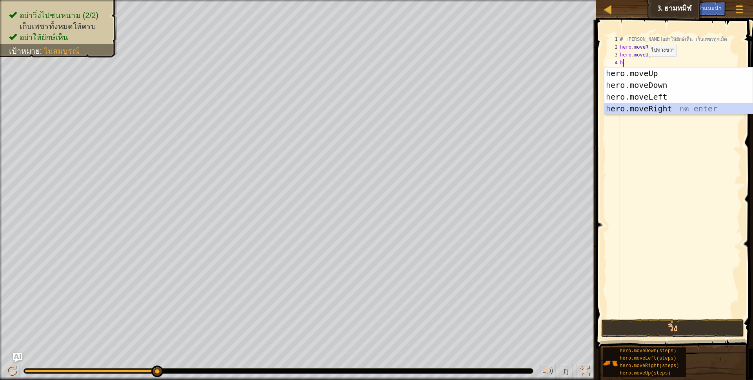
click at [664, 105] on div "h ero.moveUp กด enter h ero.moveDown กด enter h ero.moveLeft กด enter h ero.mov…" at bounding box center [678, 102] width 148 height 71
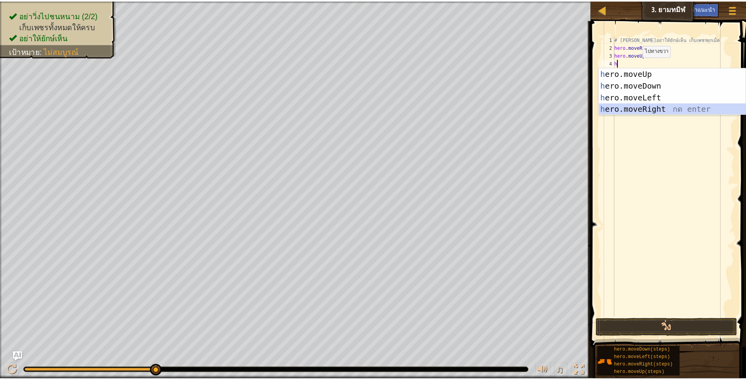
scroll to position [2, 0]
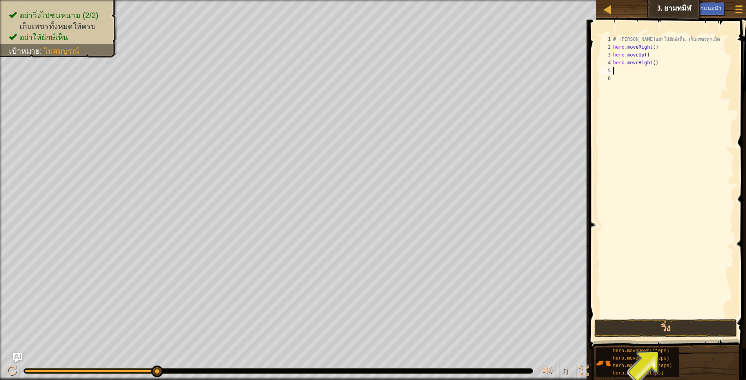
type textarea "h"
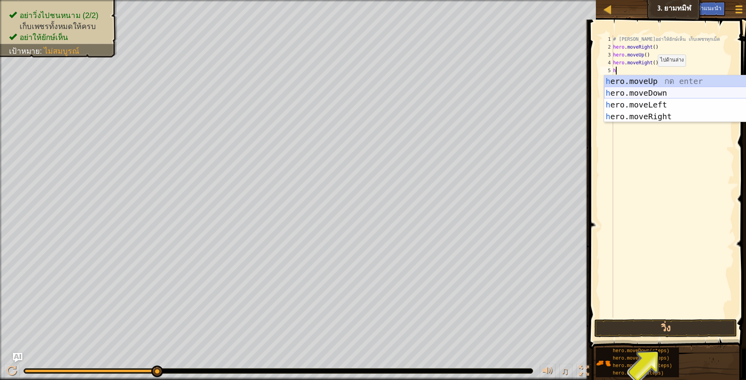
click at [660, 90] on div "h ero.moveUp กด enter h ero.moveDown กด enter h ero.moveLeft กด enter h ero.mov…" at bounding box center [678, 110] width 148 height 71
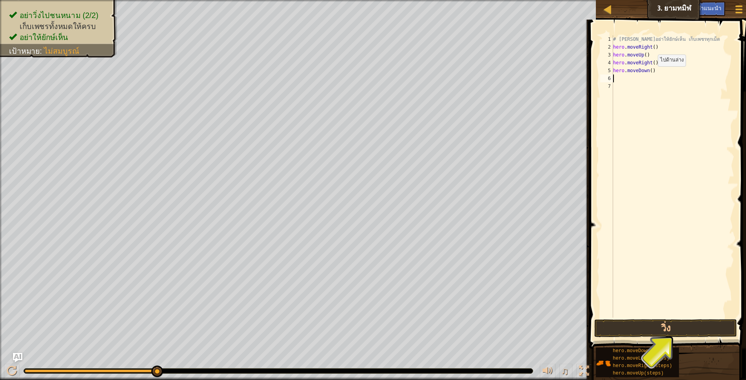
scroll to position [2, 0]
type textarea "h"
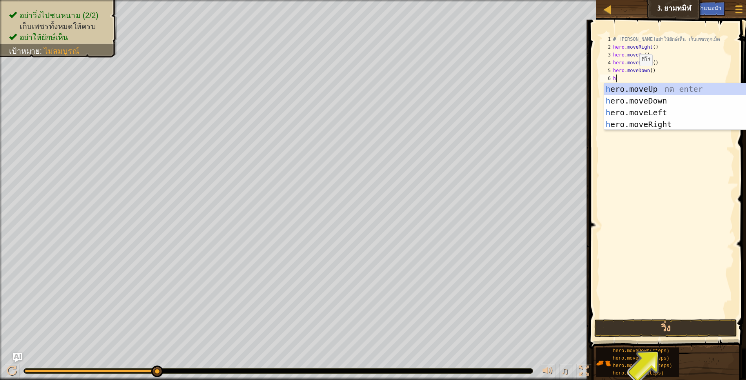
scroll to position [2, 2]
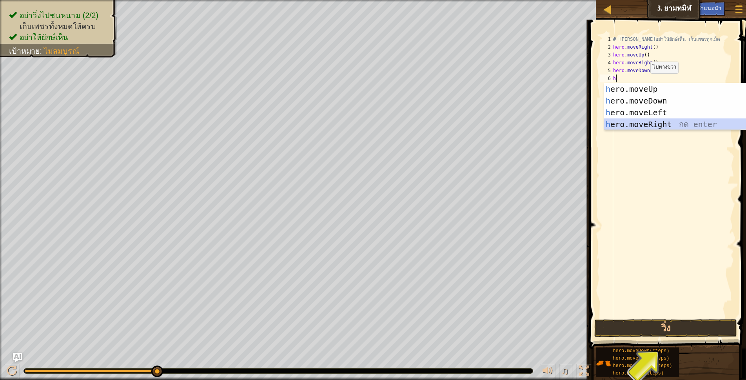
click at [661, 122] on div "h ero.moveUp กด enter h ero.moveDown กด enter h ero.moveLeft กด enter h ero.mov…" at bounding box center [678, 118] width 148 height 71
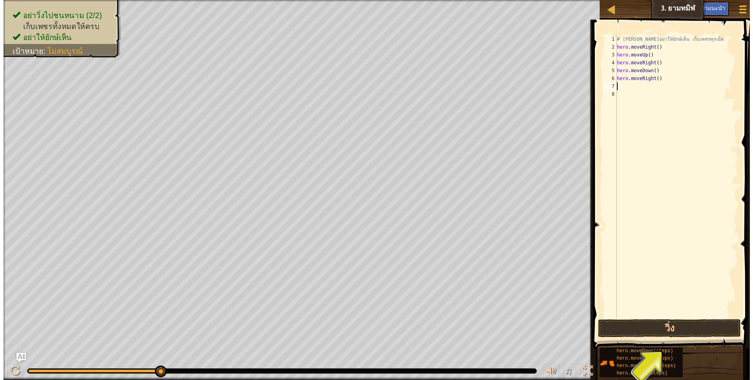
scroll to position [2, 0]
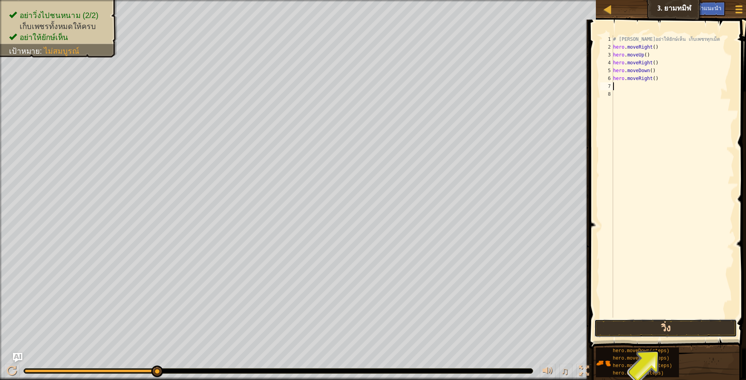
click at [662, 331] on button "วิ่ง" at bounding box center [665, 328] width 143 height 18
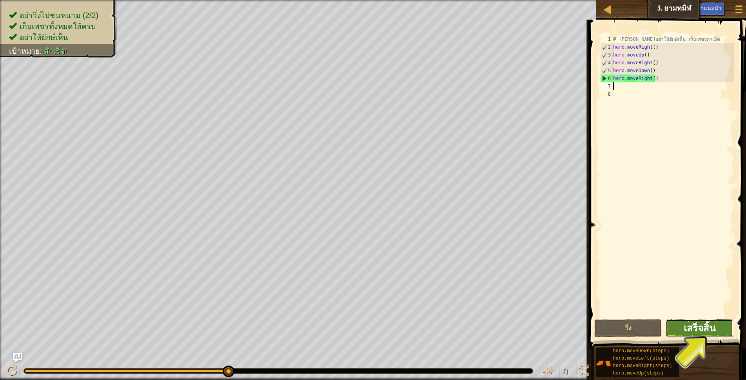
click at [686, 330] on span "เสร็จสิ้น" at bounding box center [700, 327] width 32 height 13
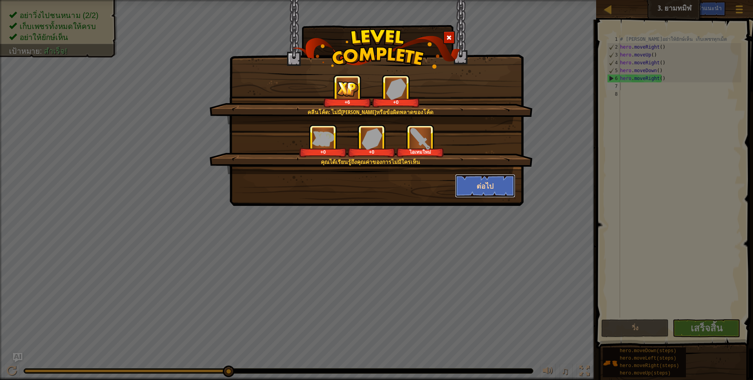
click at [479, 191] on button "ต่อไป" at bounding box center [485, 186] width 61 height 24
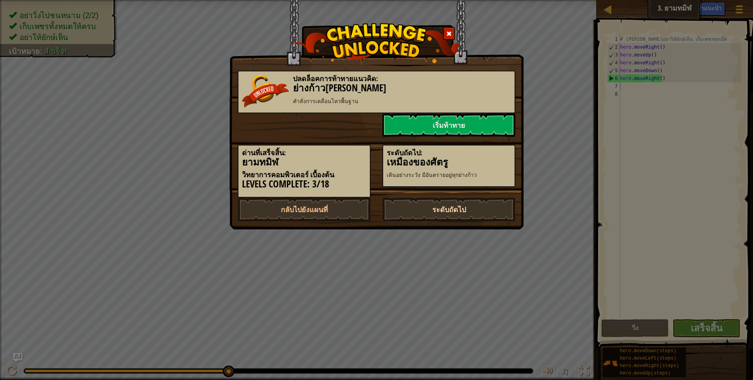
click at [458, 206] on link "ระดับถัดไป" at bounding box center [448, 210] width 133 height 24
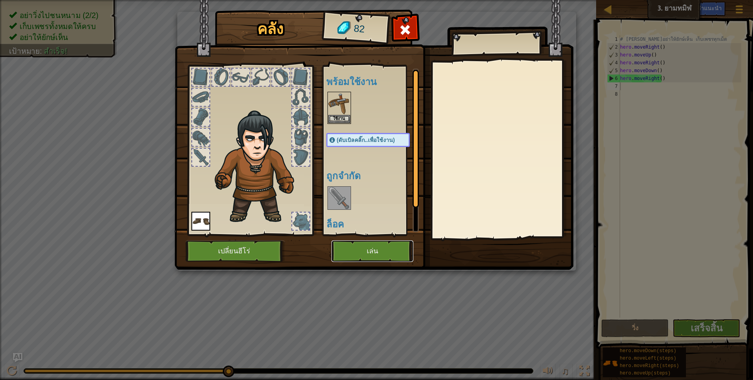
click at [365, 254] on button "เล่น" at bounding box center [372, 251] width 82 height 22
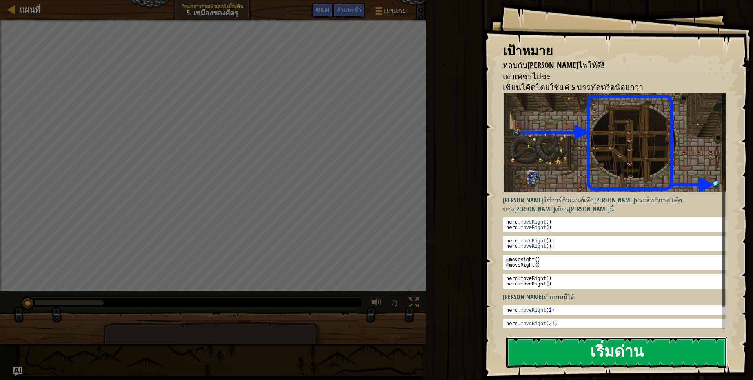
click at [605, 350] on button "เริ่มด่าน" at bounding box center [616, 352] width 221 height 31
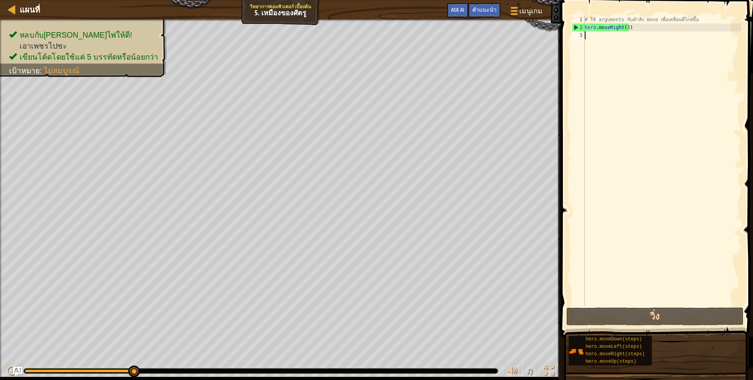
type textarea "h"
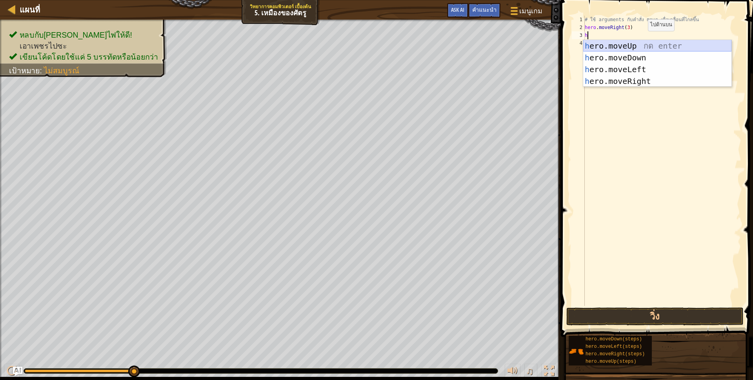
click at [642, 47] on div "h ero.moveUp กด enter h ero.moveDown กด enter h ero.moveLeft กด enter h ero.mov…" at bounding box center [657, 75] width 148 height 71
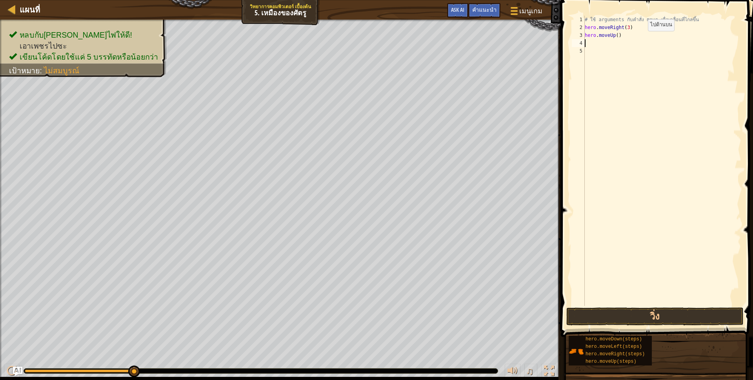
scroll to position [2, 0]
type textarea "h"
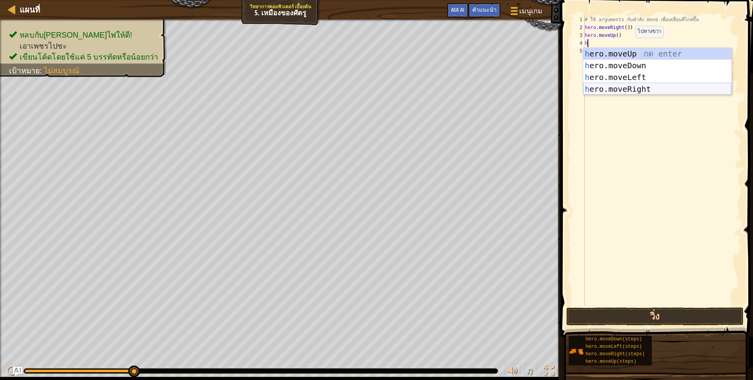
click at [631, 92] on div "h ero.moveUp กด enter h ero.moveDown กด enter h ero.moveLeft กด enter h ero.mov…" at bounding box center [657, 83] width 148 height 71
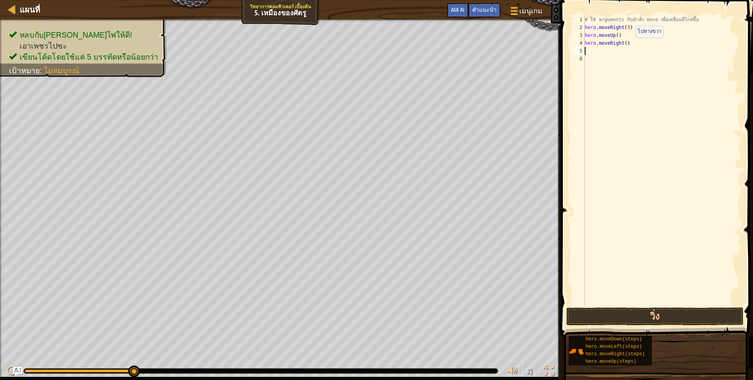
scroll to position [2, 0]
type textarea "h"
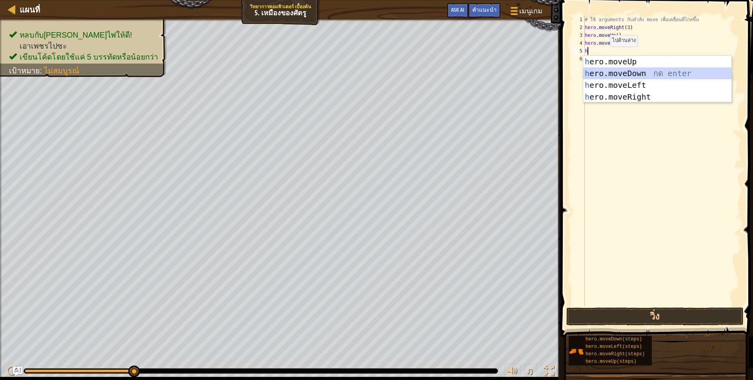
click at [624, 71] on div "h ero.moveUp กด enter h ero.moveDown กด enter h ero.moveLeft กด enter h ero.mov…" at bounding box center [657, 91] width 148 height 71
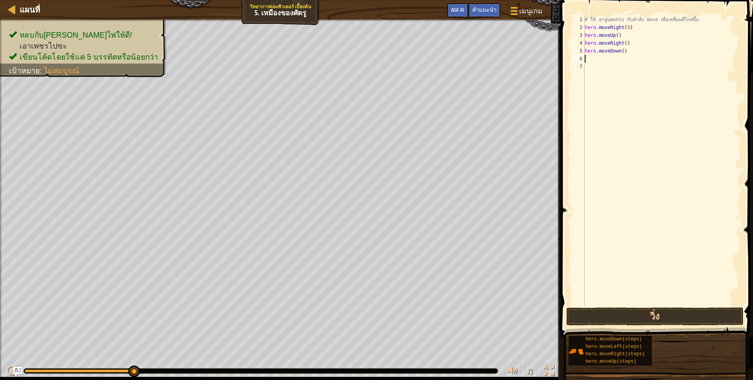
type textarea "h"
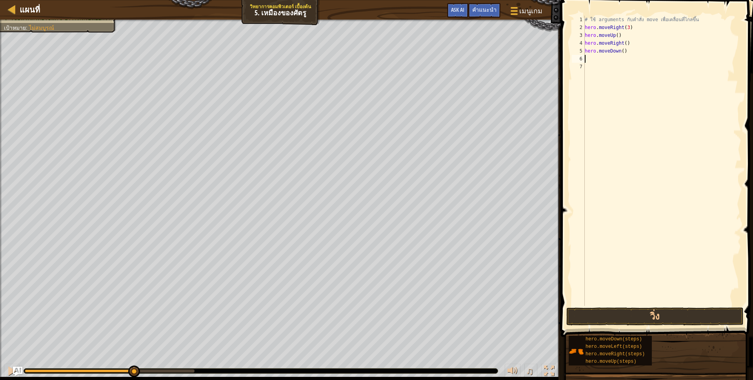
click at [621, 53] on div "# ใช้ arguments กับคำสั่ง move เพื่อเคลื่อนที่ไกลขึ้น hero . moveRight ( 3 ) he…" at bounding box center [662, 169] width 158 height 306
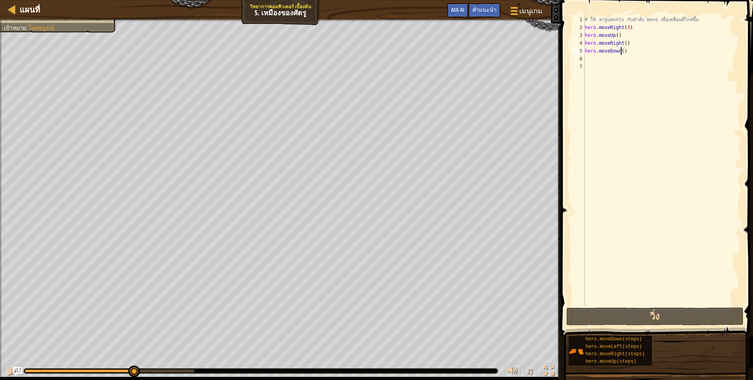
scroll to position [2, 32]
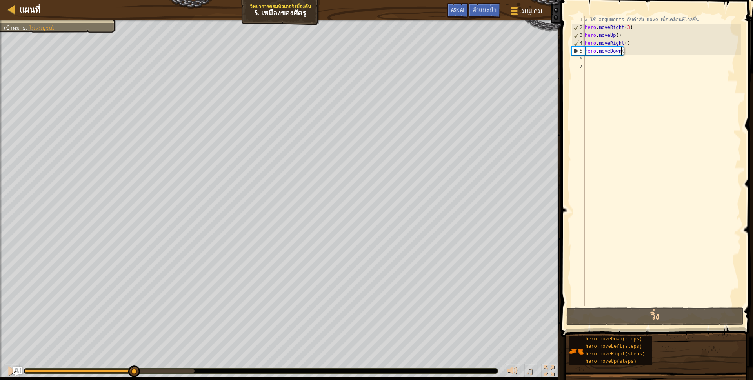
type textarea "hero.moveDown(2)"
click at [597, 62] on div "# ใช้ arguments กับคำสั่ง move เพื่อเคลื่อนที่ไกลขึ้น hero . moveRight ( 3 ) he…" at bounding box center [662, 169] width 158 height 306
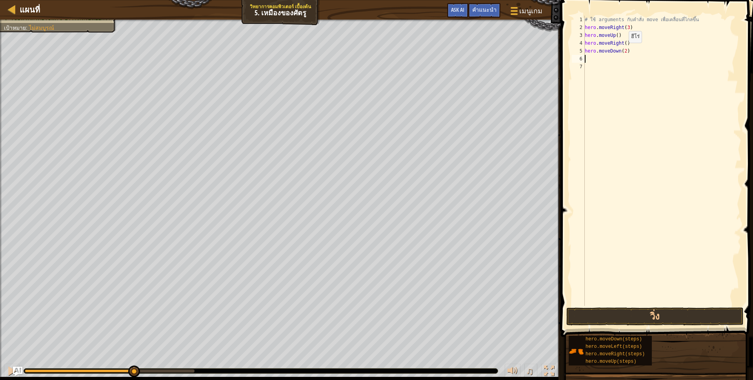
click at [622, 51] on div "# ใช้ arguments กับคำสั่ง move เพื่อเคลื่อนที่ไกลขึ้น hero . moveRight ( 3 ) he…" at bounding box center [662, 169] width 158 height 306
type textarea "hero.moveDown()"
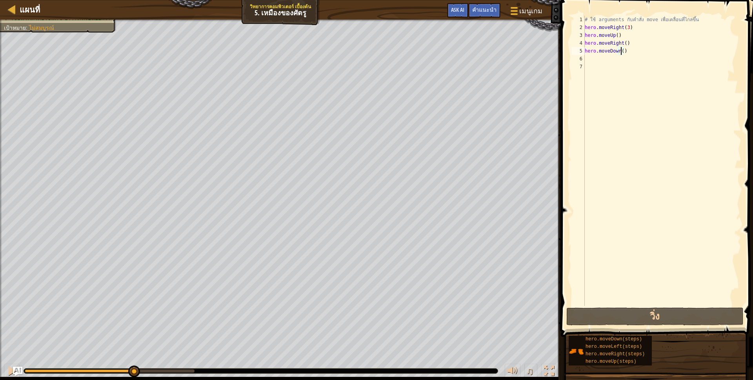
click at [597, 55] on div "# ใช้ arguments กับคำสั่ง move เพื่อเคลื่อนที่ไกลขึ้น hero . moveRight ( 3 ) he…" at bounding box center [662, 169] width 158 height 306
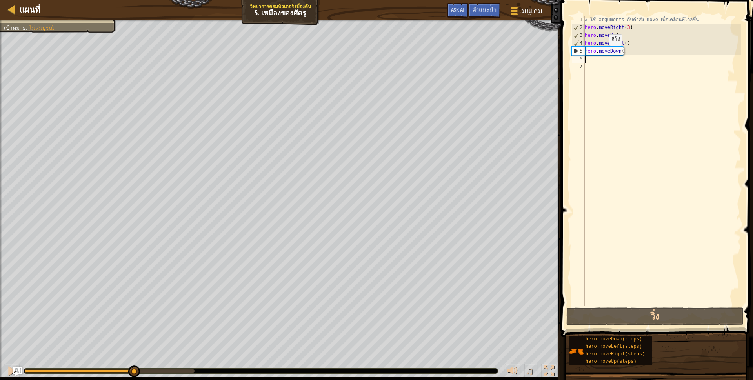
type textarea "h"
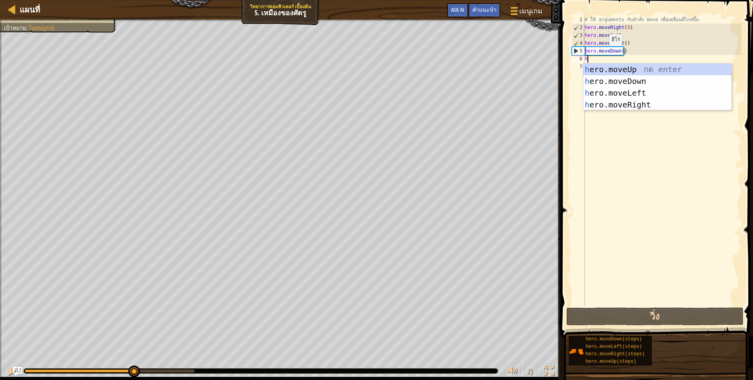
scroll to position [2, 2]
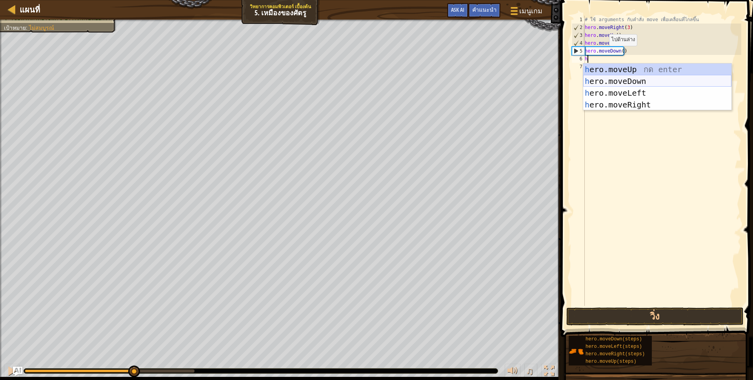
click at [639, 79] on div "h ero.moveUp กด enter h ero.moveDown กด enter h ero.moveLeft กด enter h ero.mov…" at bounding box center [657, 98] width 148 height 71
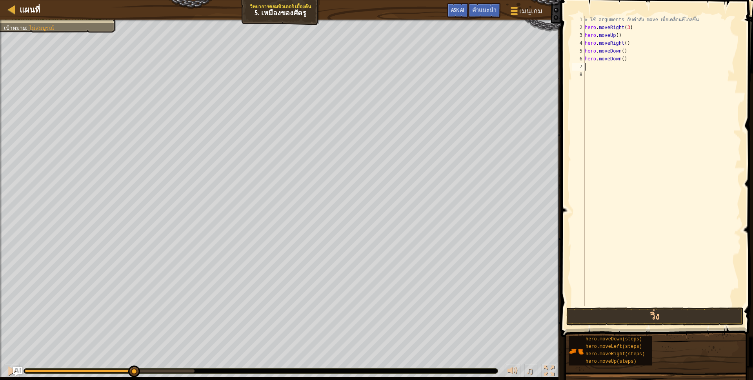
scroll to position [2, 0]
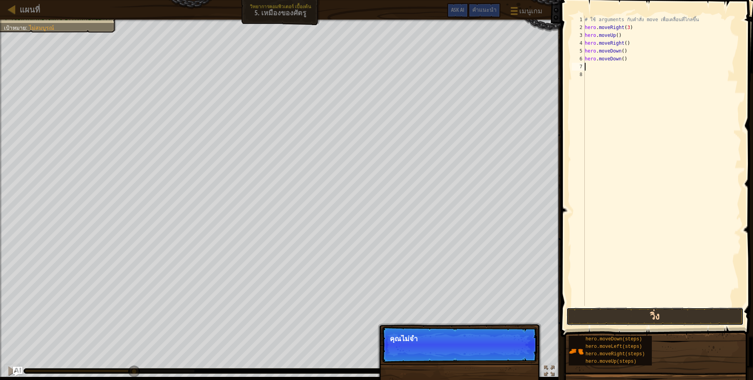
click at [616, 323] on button "วิ่ง" at bounding box center [654, 316] width 177 height 18
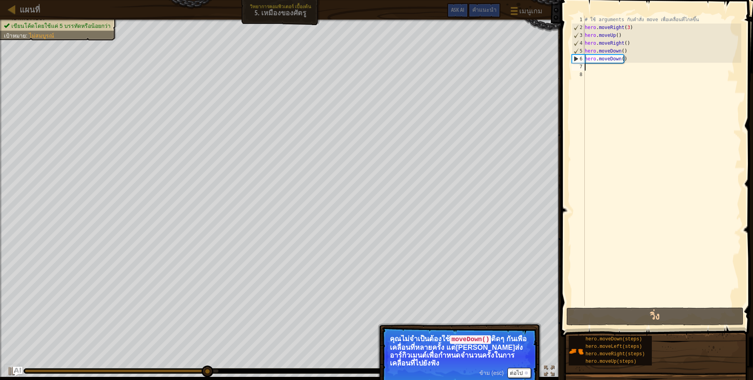
type textarea "h"
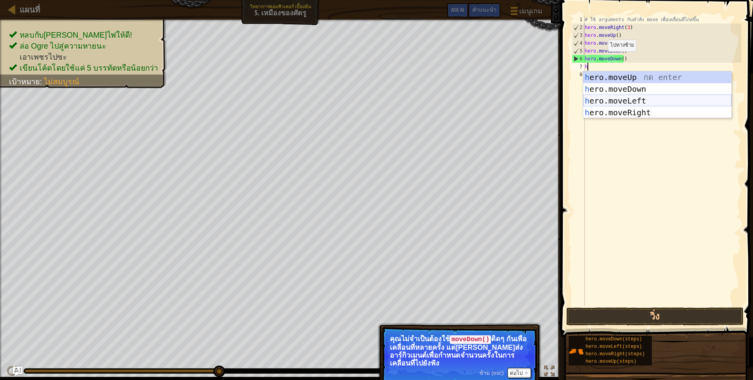
scroll to position [2, 2]
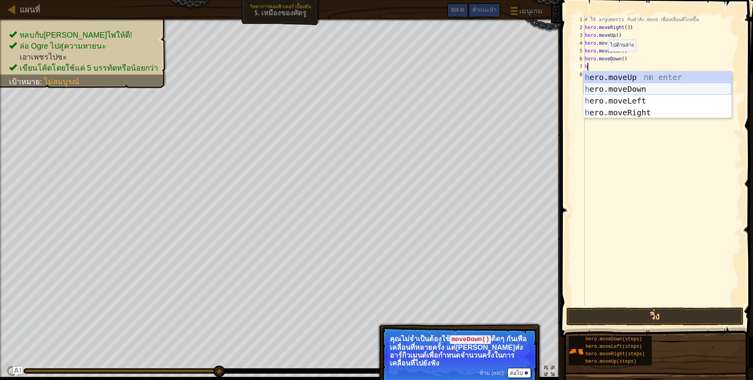
click at [642, 88] on div "h ero.moveUp กด enter h ero.moveDown กด enter h ero.moveLeft กด enter h ero.mov…" at bounding box center [657, 106] width 148 height 71
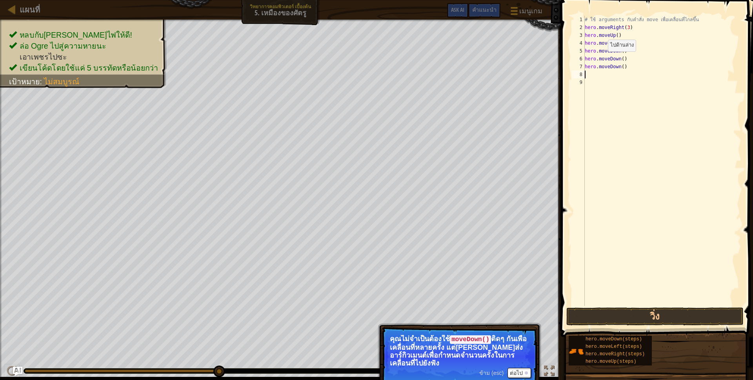
scroll to position [2, 0]
type textarea "h"
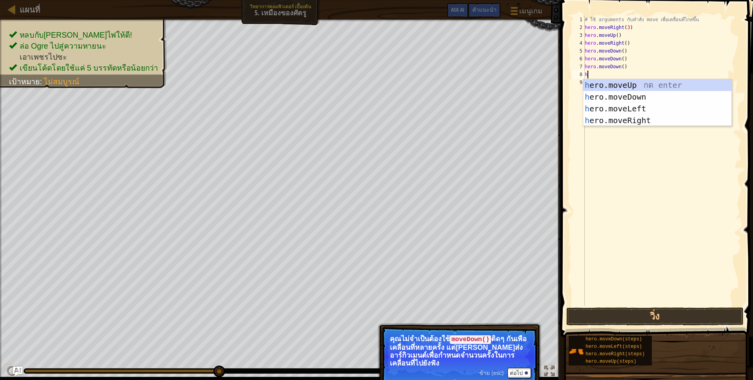
scroll to position [2, 2]
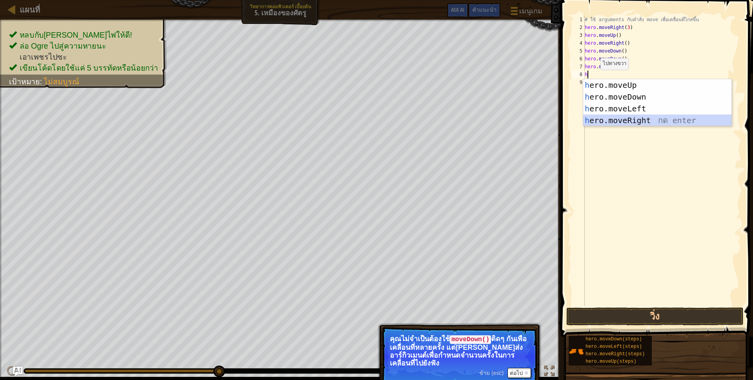
click at [624, 117] on div "h ero.moveUp กด enter h ero.moveDown กด enter h ero.moveLeft กด enter h ero.mov…" at bounding box center [657, 114] width 148 height 71
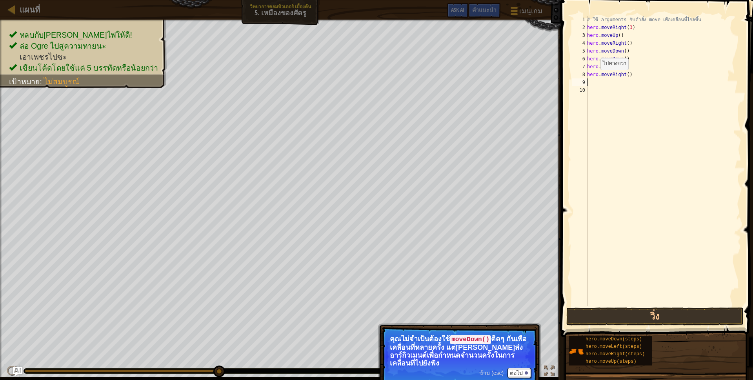
scroll to position [2, 0]
click at [600, 87] on div "# ใช้ arguments กับคำสั่ง move เพื่อเคลื่อนที่ไกลขึ้น hero . moveRight ( 3 ) he…" at bounding box center [663, 169] width 156 height 306
click at [597, 82] on div "# ใช้ arguments กับคำสั่ง move เพื่อเคลื่อนที่ไกลขึ้น hero . moveRight ( 3 ) he…" at bounding box center [663, 169] width 156 height 306
type textarea "h"
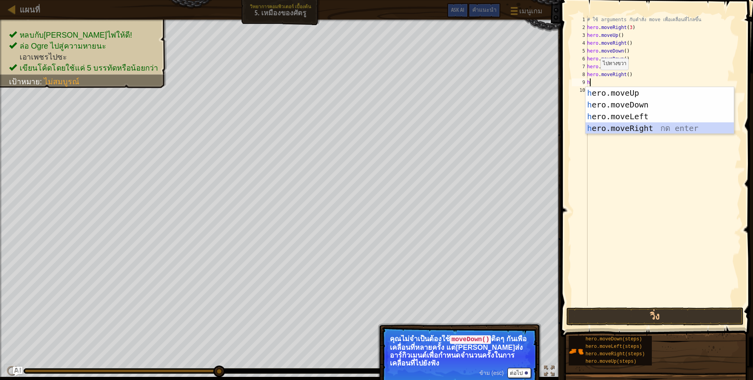
click at [624, 129] on div "h ero.moveUp กด enter h ero.moveDown กด enter h ero.moveLeft กด enter h ero.mov…" at bounding box center [659, 122] width 148 height 71
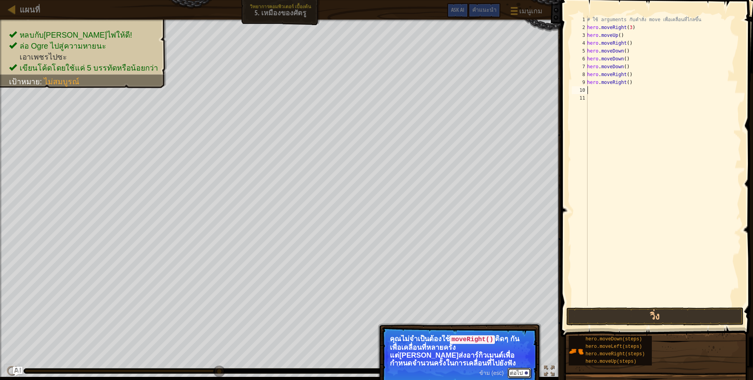
click at [516, 371] on button "ต่อไป" at bounding box center [519, 373] width 24 height 10
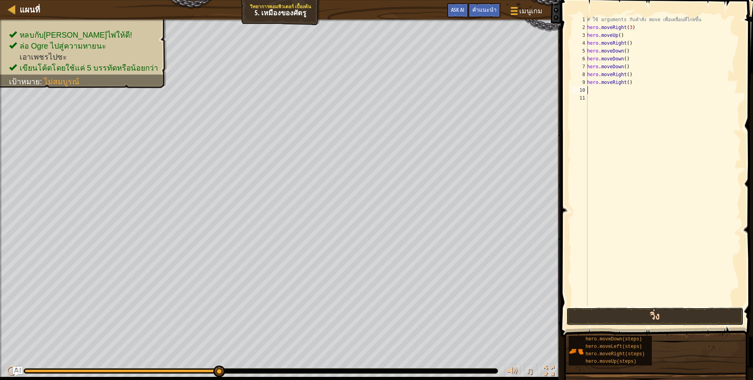
click at [654, 314] on button "วิ่ง" at bounding box center [654, 316] width 177 height 18
type textarea "h"
click at [626, 65] on div "# ใช้ arguments กับคำสั่ง move เพื่อเคลื่อนที่ไกลขึ้น hero . moveRight ( 3 ) he…" at bounding box center [663, 169] width 156 height 306
type textarea "h"
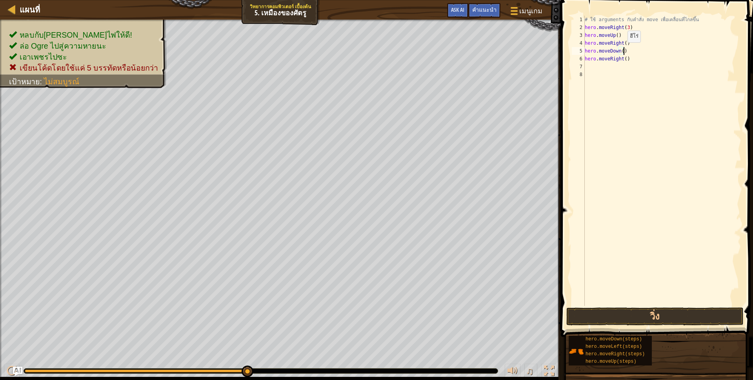
click at [620, 50] on div "# ใช้ arguments กับคำสั่ง move เพื่อเคลื่อนที่ไกลขึ้น hero . moveRight ( 3 ) he…" at bounding box center [662, 169] width 158 height 306
click at [623, 41] on div "# ใช้ arguments กับคำสั่ง move เพื่อเคลื่อนที่ไกลขึ้น hero . moveRight ( 3 ) he…" at bounding box center [662, 169] width 158 height 306
click at [625, 57] on div "# ใช้ arguments กับคำสั่ง move เพื่อเคลื่อนที่ไกลขึ้น hero . moveRight ( 3 ) he…" at bounding box center [662, 169] width 158 height 306
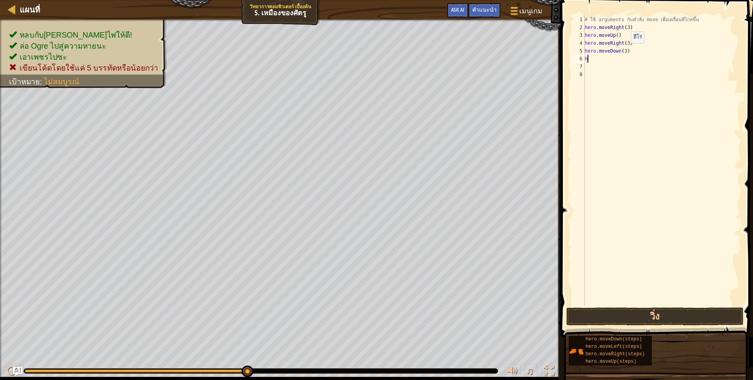
scroll to position [2, 2]
click at [625, 42] on div "# ใช้ arguments กับคำสั่ง move เพื่อเคลื่อนที่ไกลขึ้น hero . moveRight ( 3 ) he…" at bounding box center [662, 169] width 158 height 306
click at [593, 316] on button "วิ่ง" at bounding box center [654, 316] width 177 height 18
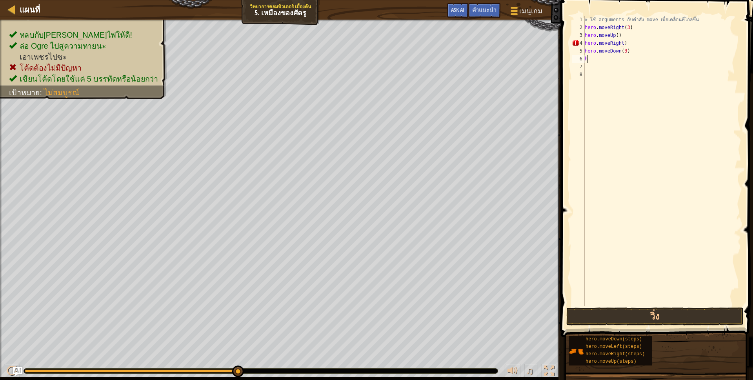
click at [588, 58] on div "# ใช้ arguments กับคำสั่ง move เพื่อเคลื่อนที่ไกลขึ้น hero . moveRight ( 3 ) he…" at bounding box center [662, 169] width 158 height 306
type textarea "h"
click at [621, 42] on div "# ใช้ arguments กับคำสั่ง move เพื่อเคลื่อนที่ไกลขึ้น hero . moveRight ( 3 ) he…" at bounding box center [662, 169] width 158 height 306
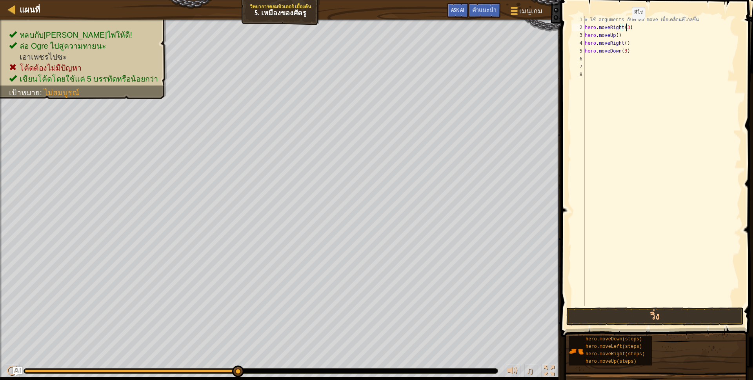
drag, startPoint x: 625, startPoint y: 27, endPoint x: 640, endPoint y: 24, distance: 15.9
click at [624, 27] on div "# ใช้ arguments กับคำสั่ง move เพื่อเคลื่อนที่ไกลขึ้น hero . moveRight ( 3 ) he…" at bounding box center [662, 169] width 158 height 306
click at [658, 321] on button "วิ่ง" at bounding box center [654, 316] width 177 height 18
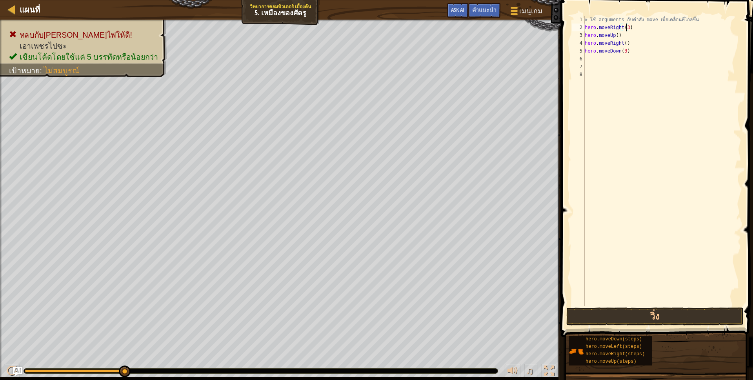
click at [634, 49] on div "# ใช้ arguments กับคำสั่ง move เพื่อเคลื่อนที่ไกลขึ้น hero . moveRight ( 3 ) he…" at bounding box center [662, 169] width 158 height 306
type textarea "hero.moveDown(3)"
click at [627, 321] on button "วิ่ง" at bounding box center [654, 316] width 177 height 18
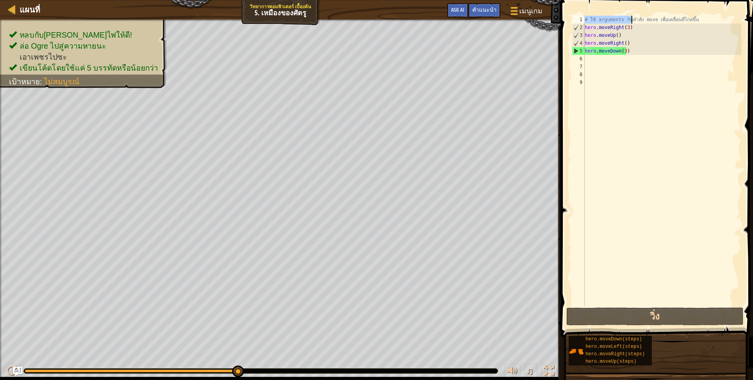
drag, startPoint x: 585, startPoint y: 19, endPoint x: 631, endPoint y: 17, distance: 45.9
click at [631, 17] on div "# ใช้ arguments กับคำสั่ง move เพื่อเคลื่อนที่ไกลขึ้น hero . moveRight ( 3 ) he…" at bounding box center [662, 169] width 158 height 306
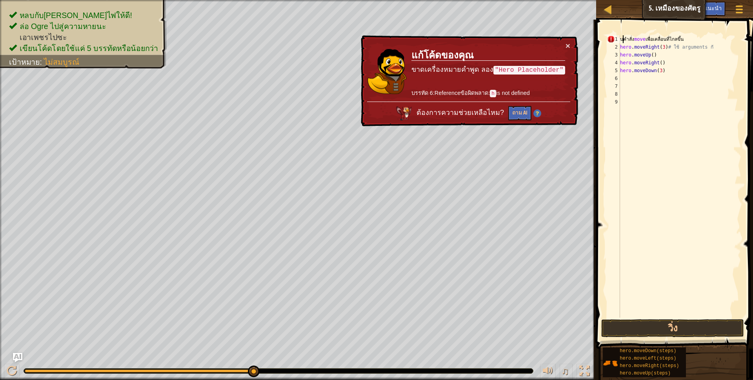
drag, startPoint x: 622, startPoint y: 36, endPoint x: 616, endPoint y: 58, distance: 22.6
click at [646, 35] on div "บคำสั่ง move เพื่อเคลื่อนที่ไกลขึ้น hero . moveRight ( 3 ) # ใช้ arguments กั h…" at bounding box center [679, 184] width 123 height 298
click at [569, 44] on button "×" at bounding box center [567, 46] width 5 height 8
click at [566, 43] on button "×" at bounding box center [567, 46] width 5 height 8
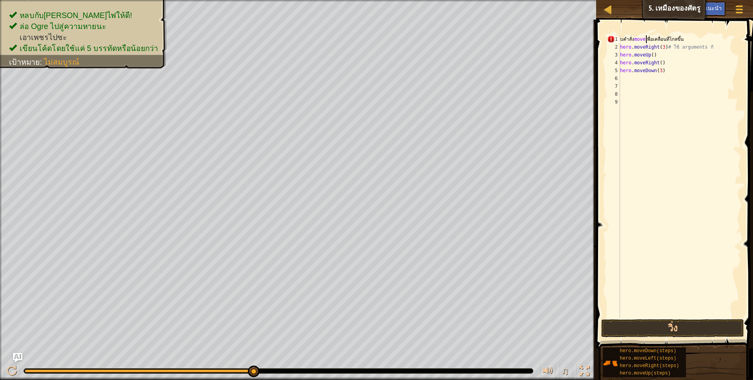
click at [671, 69] on div "บคำสั่ง move เพื่อเคลื่อนที่ไกลขึ้น hero . moveRight ( 3 ) # ใช้ arguments กั h…" at bounding box center [679, 184] width 123 height 298
drag, startPoint x: 664, startPoint y: 47, endPoint x: 725, endPoint y: 49, distance: 61.2
click at [725, 49] on div "บคำสั่ง move เพื่อเคลื่อนที่ไกลขึ้น hero . moveRight ( 3 ) # ใช้ arguments กั h…" at bounding box center [679, 184] width 123 height 298
type textarea "hero.moveRight(3)"
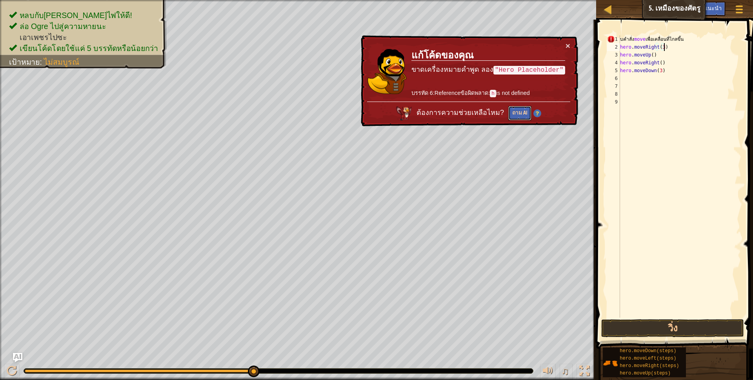
click at [525, 110] on button "ถาม AI" at bounding box center [519, 113] width 23 height 15
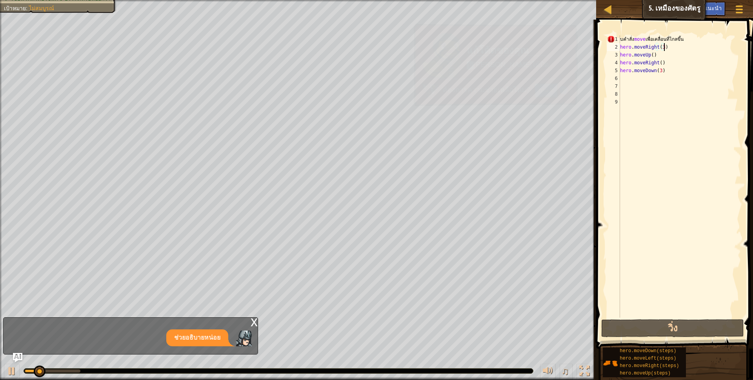
click at [669, 95] on div "บคำสั่ง move เพื่อเคลื่อนที่ไกลขึ้น hero . moveRight ( 3 ) hero . moveUp ( ) he…" at bounding box center [679, 184] width 123 height 298
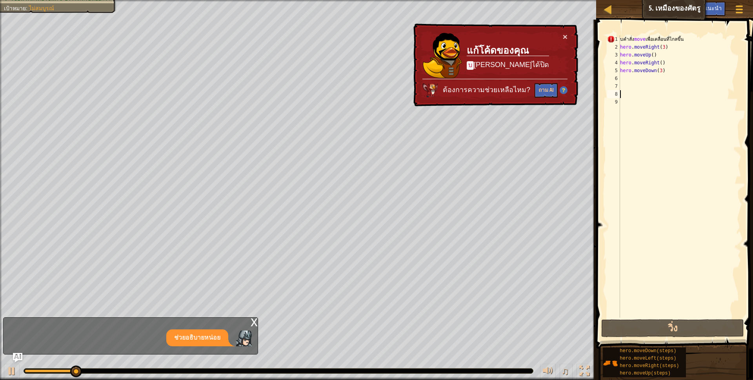
click at [567, 34] on div "× แก้โค้ดของคุณ บ [PERSON_NAME]ได้ปิด ต้องการความช่วยเหลือไหม? ถาม AI" at bounding box center [495, 65] width 166 height 83
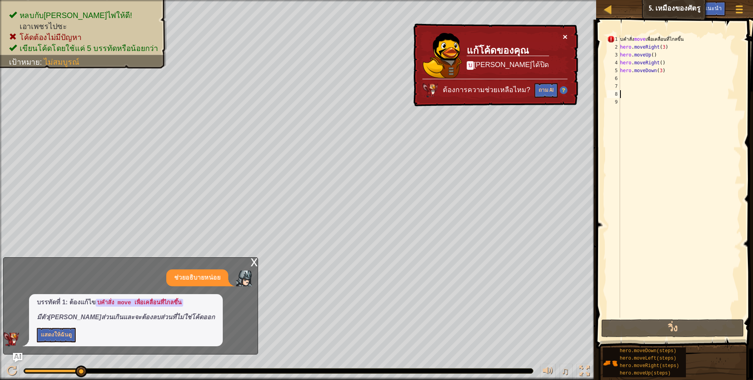
click at [563, 36] on button "×" at bounding box center [564, 37] width 5 height 8
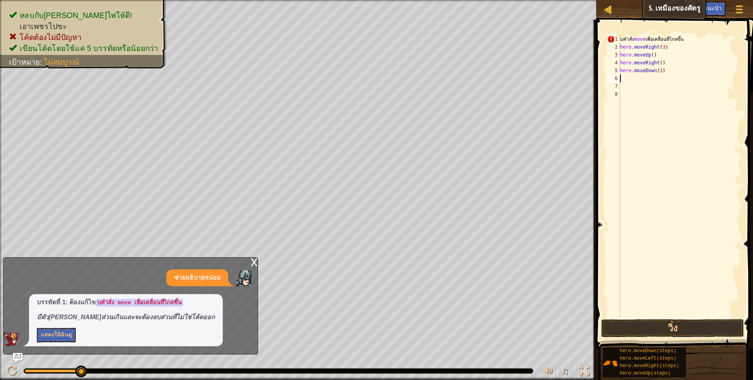
click at [625, 79] on div "บคำสั่ง move เพื่อเคลื่อนที่ไกลขึ้น hero . moveRight ( 3 ) hero . moveUp ( ) he…" at bounding box center [679, 184] width 123 height 298
type textarea "h"
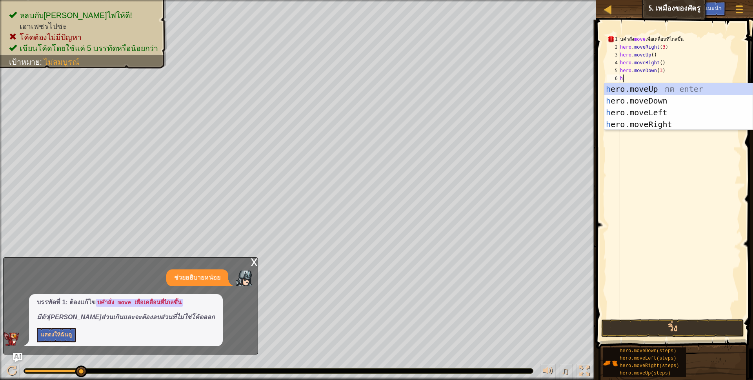
scroll to position [2, 2]
click at [669, 119] on div "h ero.moveUp กด enter h ero.moveDown กด enter h ero.moveLeft กด enter h ero.mov…" at bounding box center [678, 118] width 148 height 71
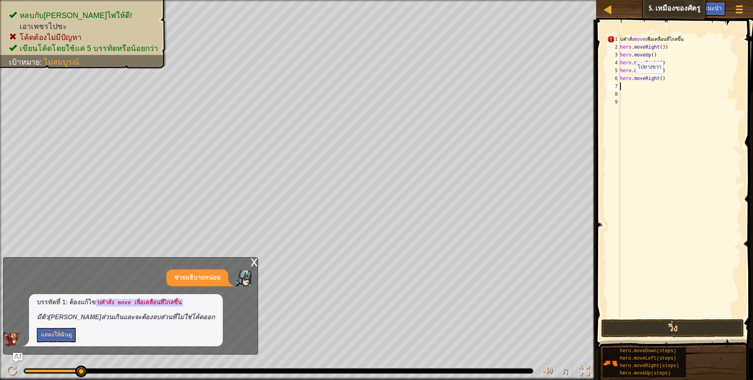
scroll to position [2, 0]
click at [680, 330] on button "วิ่ง" at bounding box center [672, 328] width 143 height 18
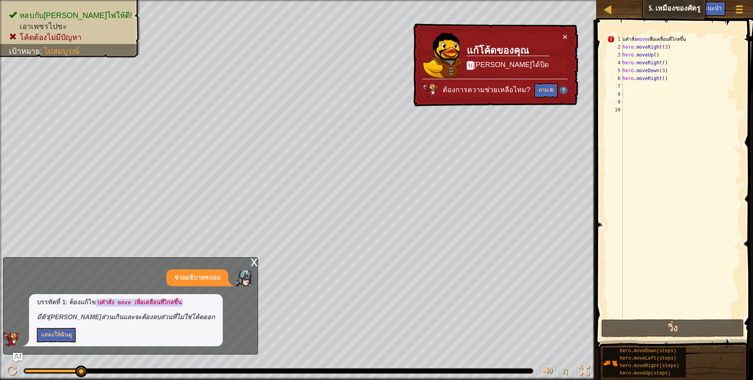
click at [492, 65] on p "บ [PERSON_NAME]ได้ปิด" at bounding box center [507, 65] width 82 height 10
click at [250, 262] on div "x" at bounding box center [253, 262] width 7 height 8
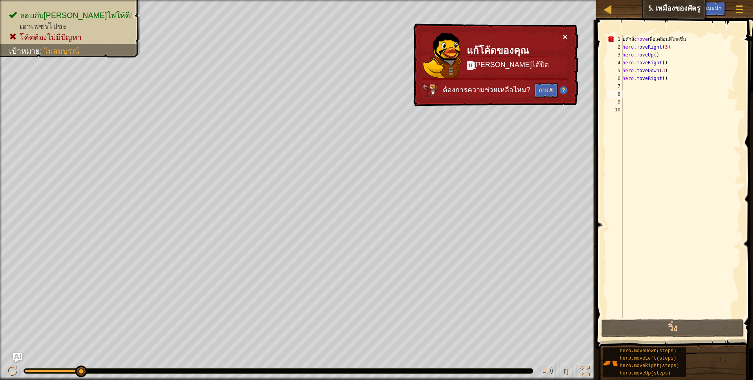
click at [563, 36] on button "×" at bounding box center [564, 37] width 5 height 8
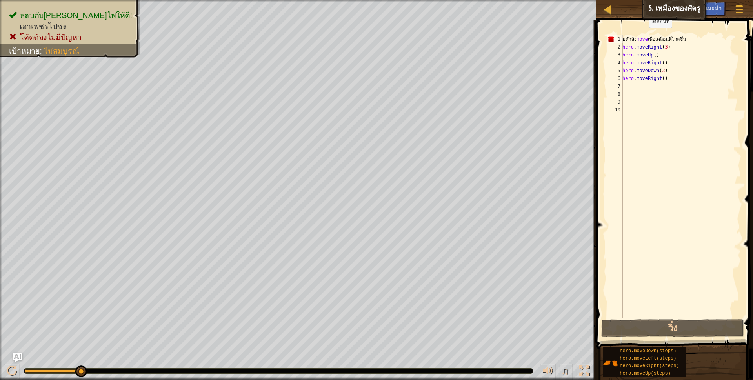
click at [644, 36] on div "บคำสั่ง move เพื่อเคลื่อนที่ไกลขึ้น hero . moveRight ( 3 ) hero . moveUp ( ) he…" at bounding box center [680, 184] width 120 height 298
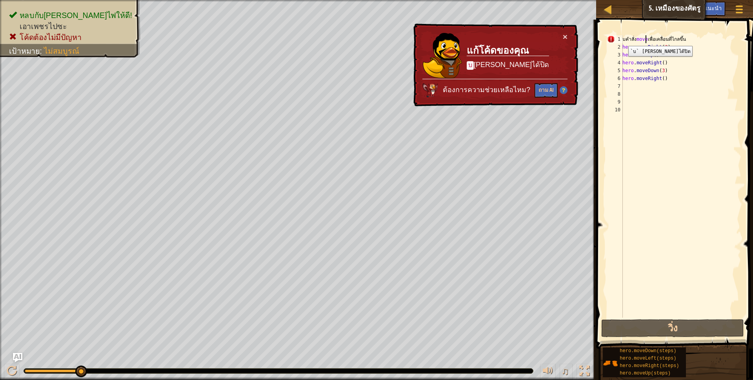
click at [622, 40] on div "1" at bounding box center [615, 39] width 16 height 8
type textarea "บคำสั่ง move เพื่อเคลื่อนที่ไกลขึ้น"
click at [546, 89] on button "ถาม AI" at bounding box center [545, 90] width 23 height 15
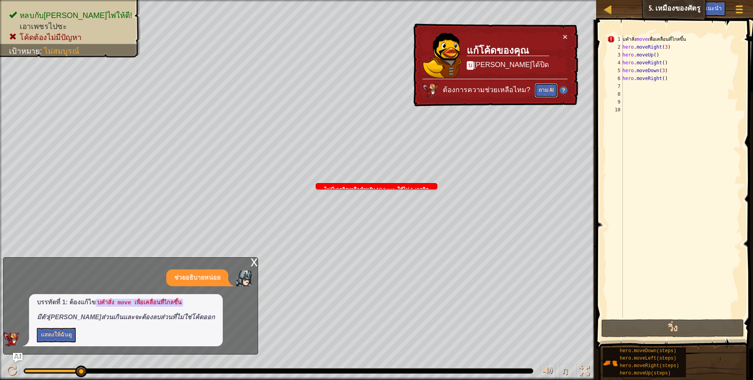
click at [545, 89] on button "ถาม AI" at bounding box center [545, 90] width 23 height 15
click at [537, 112] on div "แผนที่ วิทยาการคอมพิวเตอร์ เบื้องต้น 5. เหมืองของศัตรู เมนูเกม เสร็จ[PERSON_NAM…" at bounding box center [376, 190] width 753 height 380
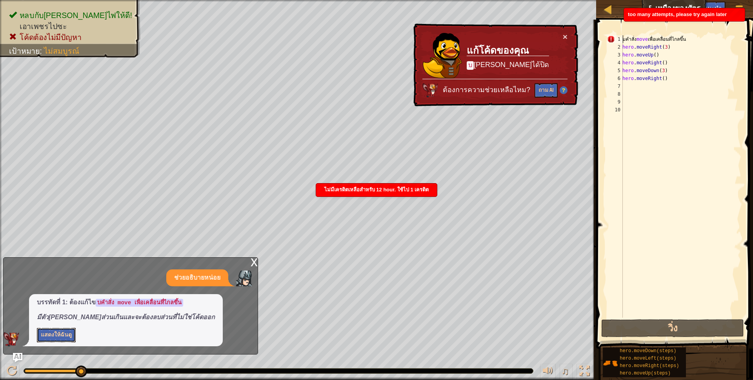
click at [54, 335] on button "แสดงให้ฉันดู" at bounding box center [56, 335] width 39 height 15
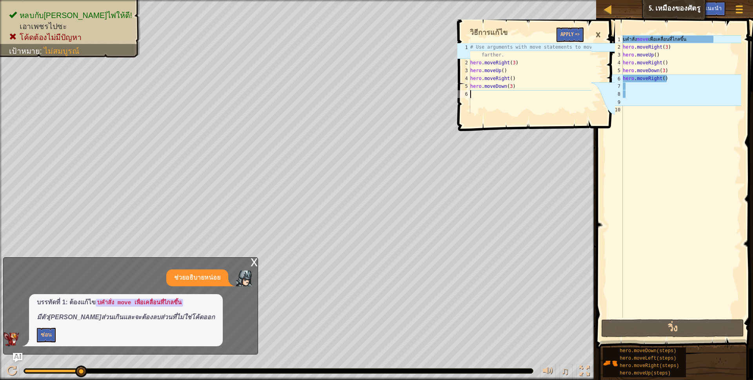
type textarea "# Use arguments with move statements to move farther."
drag, startPoint x: 471, startPoint y: 45, endPoint x: 611, endPoint y: 53, distance: 140.2
click at [611, 53] on div "# Use arguments with move statements to move farther. 1 2 3 4 5 6 # Use argumen…" at bounding box center [534, 74] width 159 height 100
drag, startPoint x: 611, startPoint y: 53, endPoint x: 550, endPoint y: 105, distance: 79.2
click at [552, 106] on div "# Use arguments with move statements to move farther. hero . moveRight ( 3 ) he…" at bounding box center [529, 90] width 123 height 94
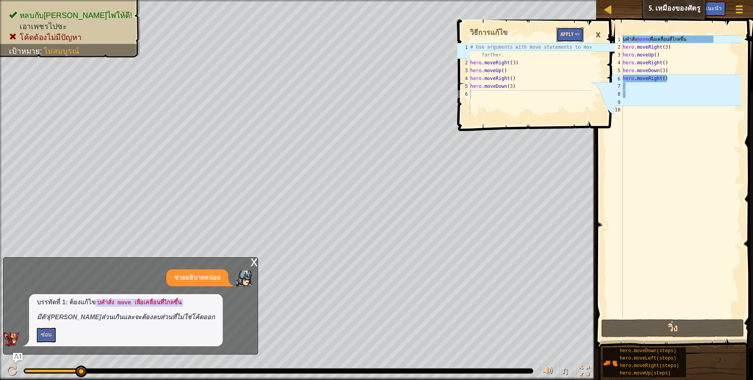
click at [577, 33] on button "Apply =>" at bounding box center [569, 34] width 27 height 15
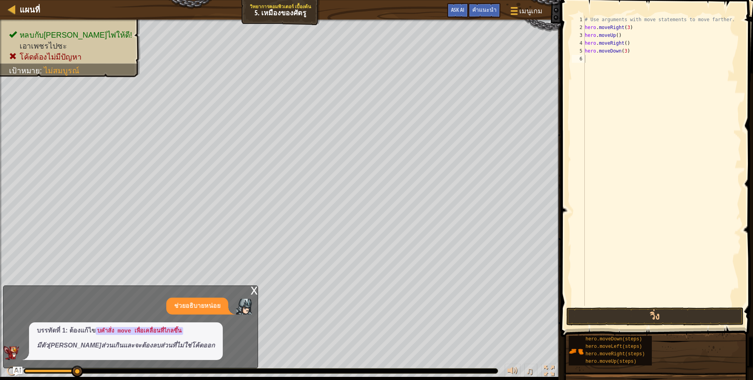
click at [585, 57] on div "# Use arguments with move statements to move farther. hero . moveRight ( 3 ) he…" at bounding box center [662, 169] width 158 height 306
type textarea "h"
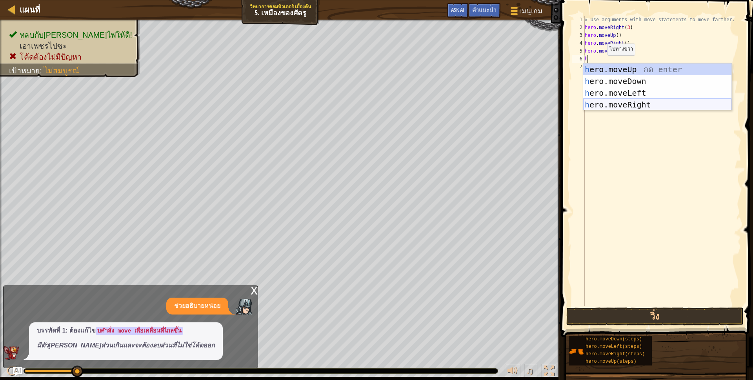
click at [639, 107] on div "h ero.moveUp กด enter h ero.moveDown กด enter h ero.moveLeft กด enter h ero.mov…" at bounding box center [657, 98] width 148 height 71
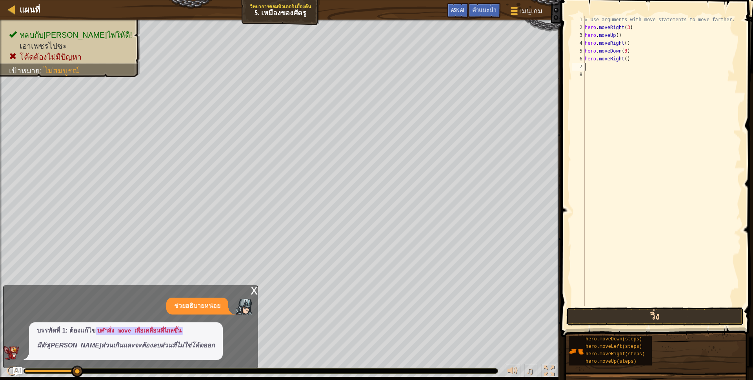
click at [622, 321] on button "วิ่ง" at bounding box center [654, 316] width 177 height 18
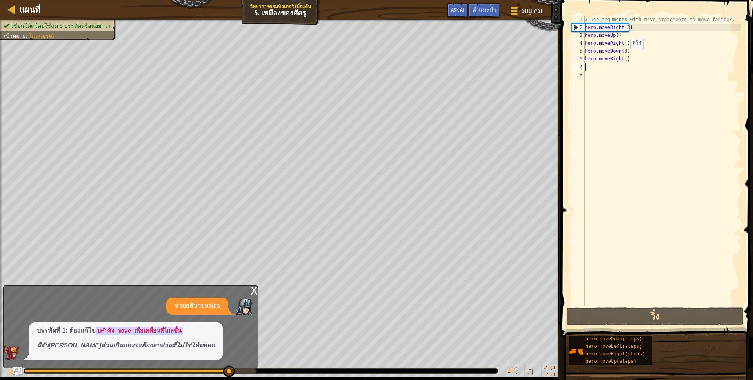
click at [623, 58] on div "# Use arguments with move statements to move farther. hero . moveRight ( 3 ) he…" at bounding box center [662, 169] width 158 height 306
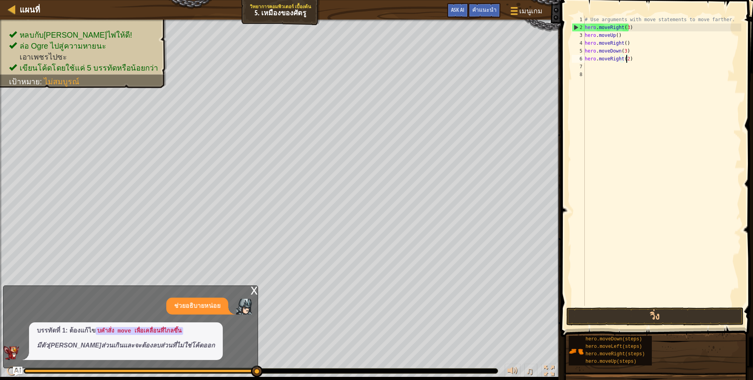
scroll to position [2, 34]
type textarea "hero.moveRight(2)"
click at [618, 320] on button "วิ่ง" at bounding box center [654, 316] width 177 height 18
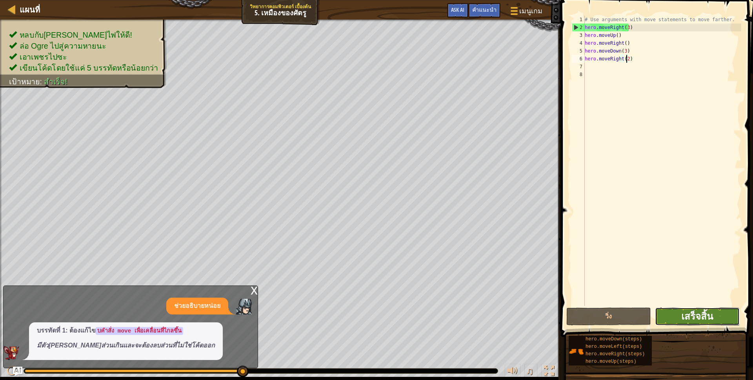
click at [687, 320] on span "เสร็จสิ้น" at bounding box center [697, 316] width 32 height 13
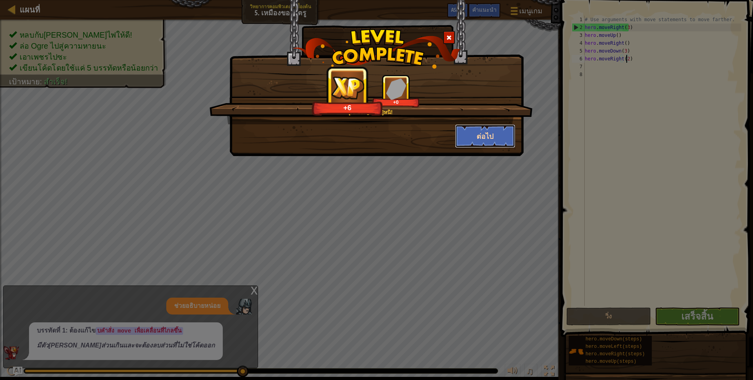
click at [472, 138] on button "ต่อไป" at bounding box center [485, 136] width 61 height 24
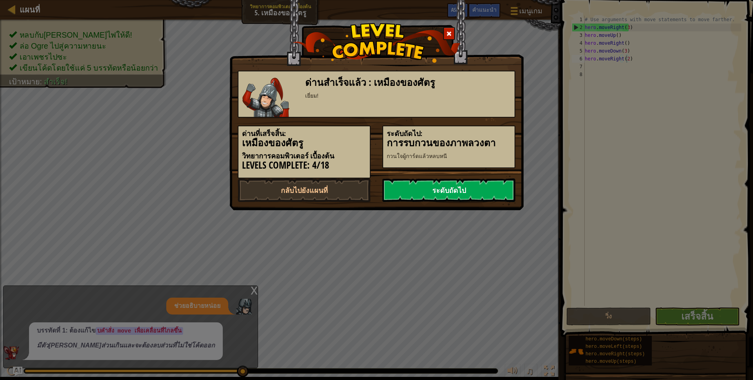
click at [476, 184] on link "ระดับถัดไป" at bounding box center [448, 190] width 133 height 24
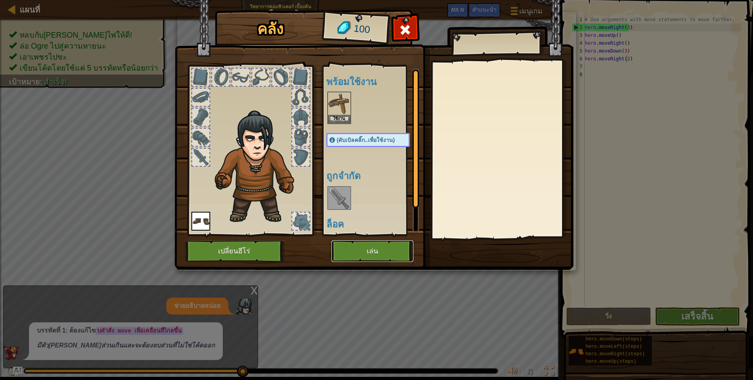
click at [370, 254] on button "เล่น" at bounding box center [372, 251] width 82 height 22
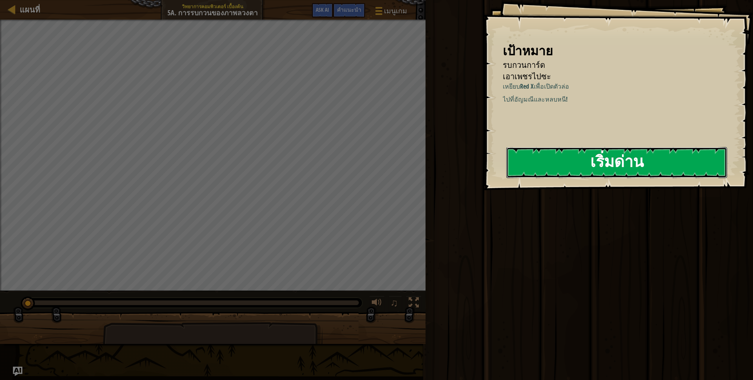
click at [601, 158] on button "เริ่มด่าน" at bounding box center [616, 162] width 221 height 31
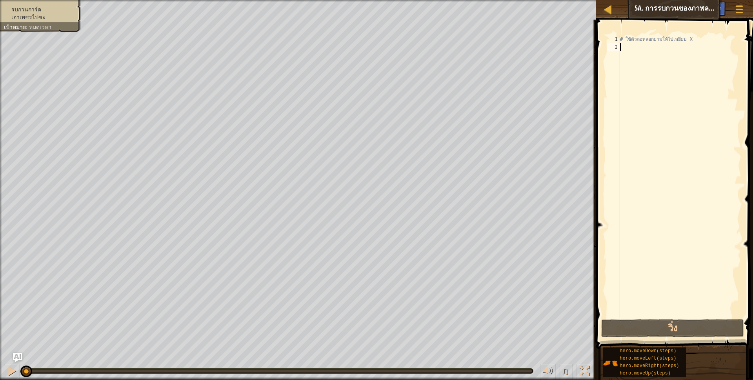
type textarea "h"
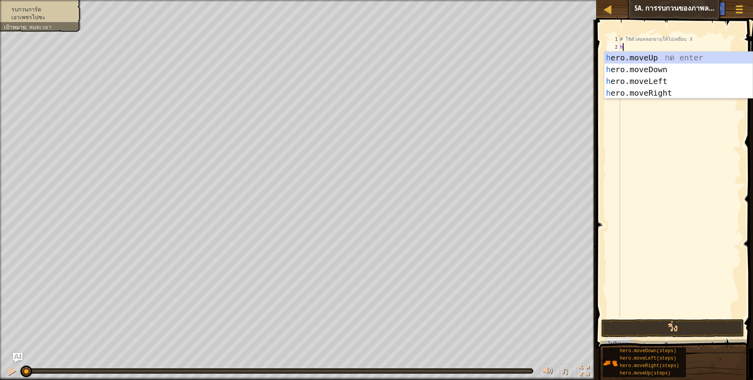
scroll to position [2, 2]
click at [653, 69] on div "h ero.moveUp กด enter h ero.moveDown กด enter h ero.moveLeft กด enter h ero.mov…" at bounding box center [678, 87] width 148 height 71
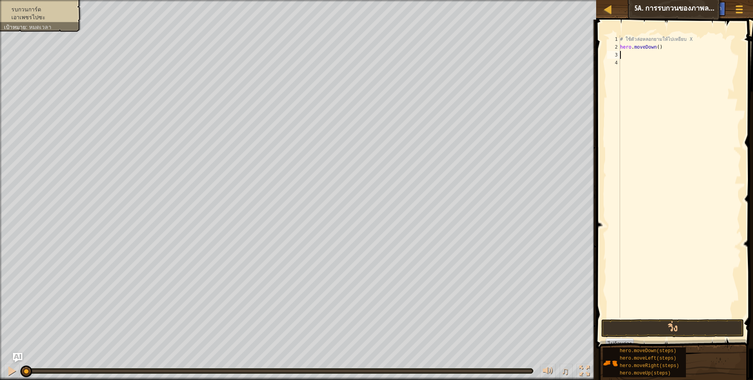
scroll to position [2, 0]
type textarea "h"
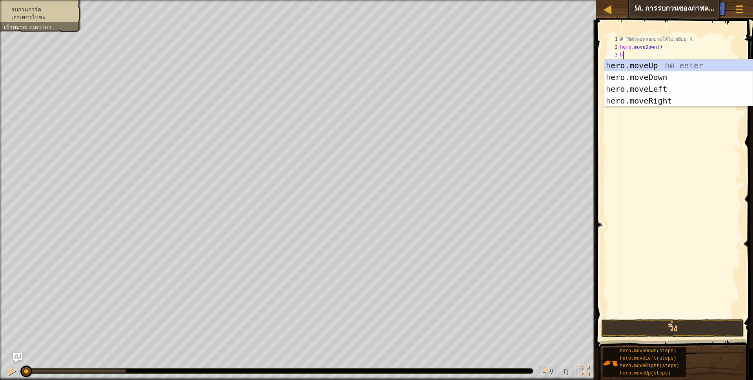
scroll to position [2, 2]
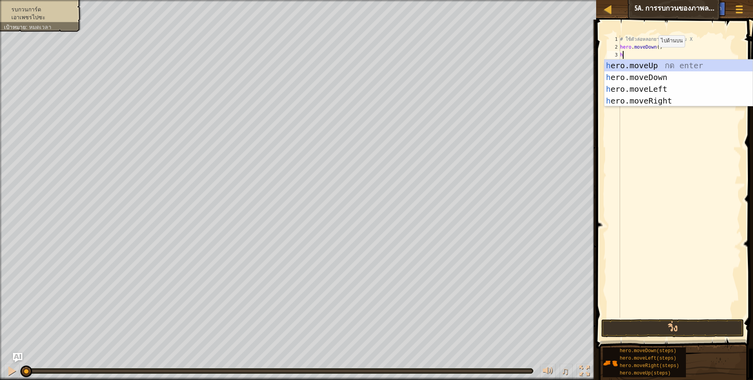
click at [654, 63] on div "h ero.moveUp กด enter h ero.moveDown กด enter h ero.moveLeft กด enter h ero.mov…" at bounding box center [678, 95] width 148 height 71
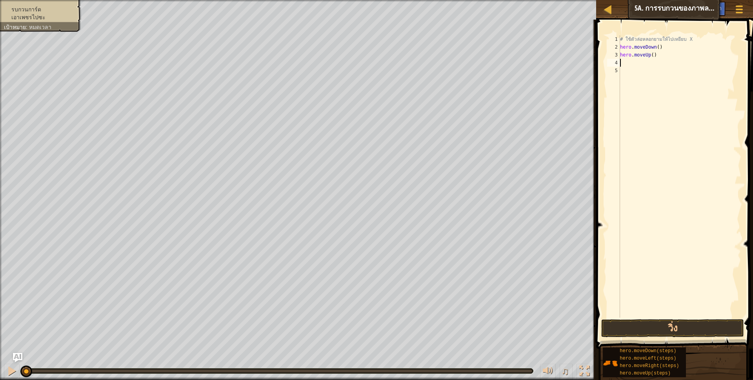
scroll to position [2, 0]
type textarea "h"
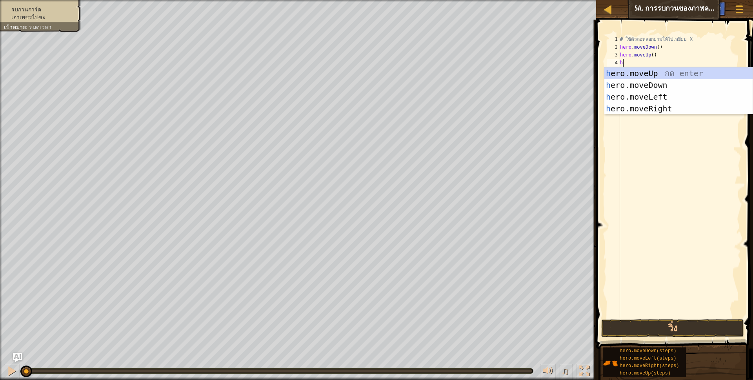
scroll to position [2, 2]
click at [660, 109] on div "h ero.moveUp กด enter h ero.moveDown กด enter h ero.moveLeft กด enter h ero.mov…" at bounding box center [678, 102] width 148 height 71
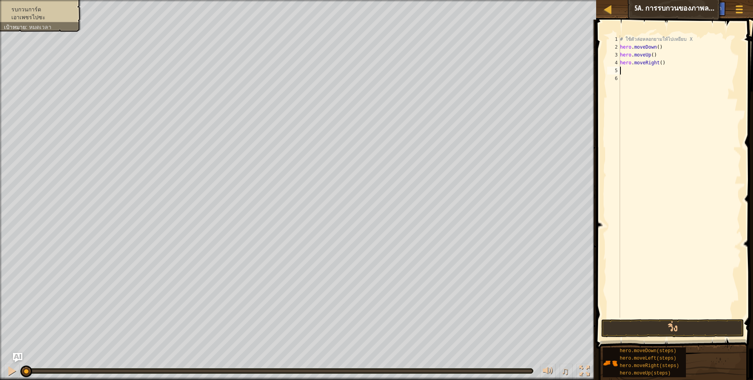
scroll to position [2, 0]
click at [658, 66] on div "# ใช้ตัวล่อหลอกยามให้ไปเหยียบ X hero . moveDown ( ) hero . moveUp ( ) hero . mo…" at bounding box center [679, 184] width 123 height 298
click at [618, 323] on button "วิ่ง" at bounding box center [672, 328] width 143 height 18
click at [614, 326] on button "วิ่ง" at bounding box center [672, 328] width 143 height 18
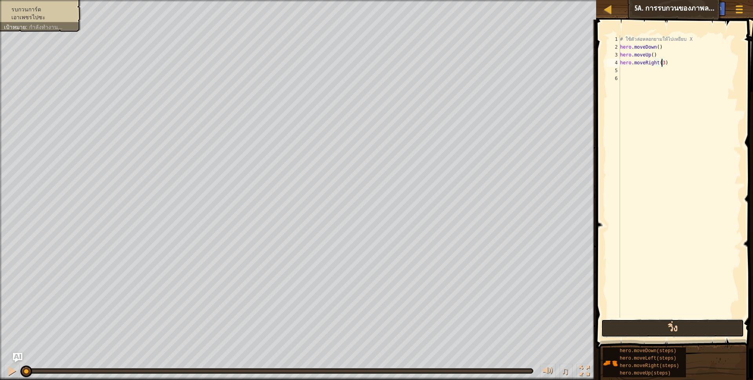
click at [680, 322] on button "วิ่ง" at bounding box center [672, 328] width 143 height 18
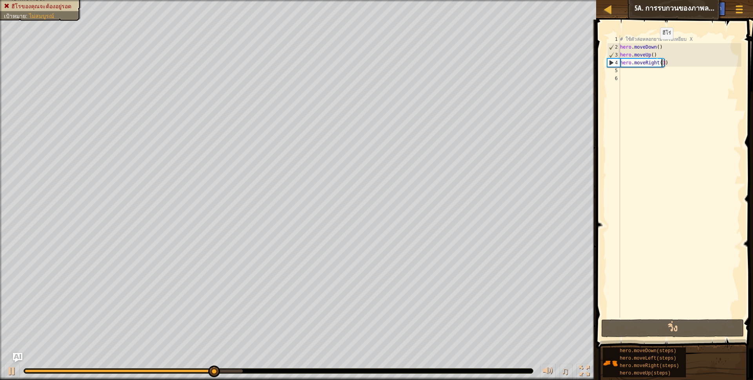
click at [653, 47] on div "# ใช้ตัวล่อหลอกยามให้ไปเหยียบ X hero . moveDown ( ) hero . moveUp ( ) hero . mo…" at bounding box center [679, 184] width 123 height 298
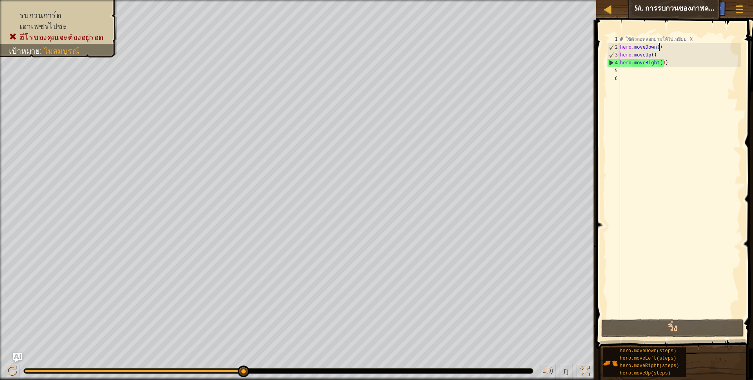
click at [665, 44] on div "# ใช้ตัวล่อหลอกยามให้ไปเหยียบ X hero . moveDown ( ) hero . moveUp ( ) hero . mo…" at bounding box center [679, 184] width 123 height 298
type textarea "h"
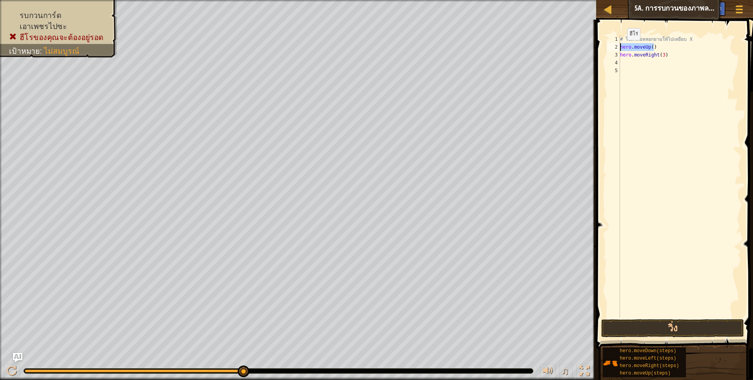
drag, startPoint x: 655, startPoint y: 47, endPoint x: 620, endPoint y: 48, distance: 34.9
click at [620, 48] on div "# ใช้ตัวล่อหลอกยามให้ไปเหยียบ X hero . moveUp ( ) hero . moveRight ( 3 )" at bounding box center [679, 184] width 123 height 298
type textarea "hero.moveUp()"
drag, startPoint x: 667, startPoint y: 52, endPoint x: 640, endPoint y: 62, distance: 28.8
click at [640, 62] on div "# ใช้ตัวล่อหลอกยามให้ไปเหยียบ X hero . moveRight ( 3 )" at bounding box center [679, 184] width 123 height 298
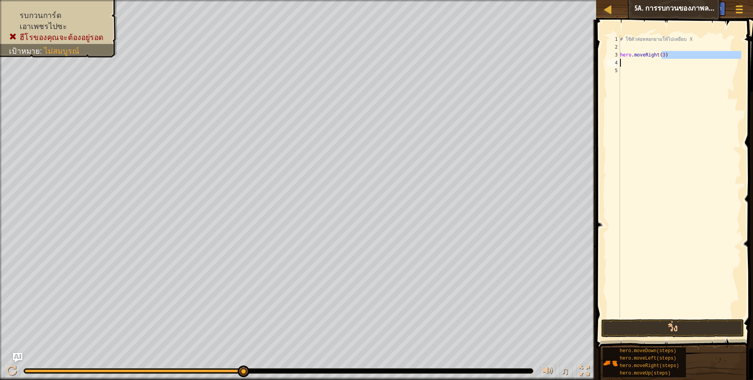
drag, startPoint x: 662, startPoint y: 56, endPoint x: 625, endPoint y: 60, distance: 37.5
click at [628, 63] on div "# ใช้ตัวล่อหลอกยามให้ไปเหยียบ X hero . moveRight ( 3 )" at bounding box center [679, 184] width 123 height 298
click at [624, 58] on div "# ใช้ตัวล่อหลอกยามให้ไปเหยียบ X hero . moveRight ( 3 )" at bounding box center [679, 184] width 123 height 298
drag, startPoint x: 651, startPoint y: 54, endPoint x: 619, endPoint y: 60, distance: 32.6
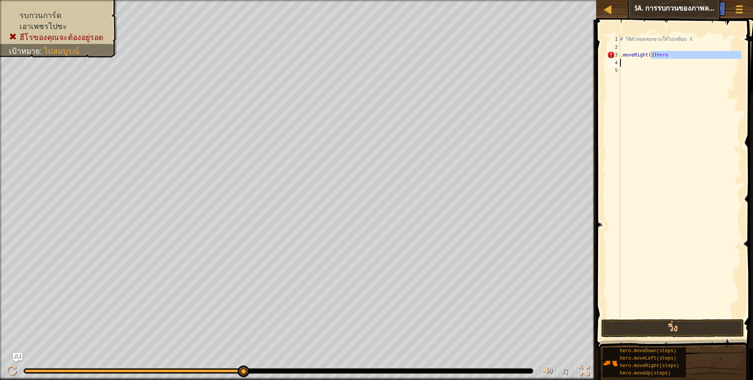
click at [619, 60] on div ".moveRight(3)hero 1 2 3 4 5 # ใช้ตัวล่อหลอกยามให้ไปเหยียบ X . moveRight ( 3 ) h…" at bounding box center [673, 176] width 136 height 282
click at [626, 53] on div "# ใช้ตัวล่อหลอกยามให้ไปเหยียบ X . moveRight ( 3 ) hero" at bounding box center [679, 184] width 123 height 298
drag, startPoint x: 640, startPoint y: 56, endPoint x: 620, endPoint y: 60, distance: 20.2
click at [620, 60] on div "# ใช้ตัวล่อหลอกยามให้ไปเหยียบ X . ( 3 ) hero" at bounding box center [679, 184] width 123 height 298
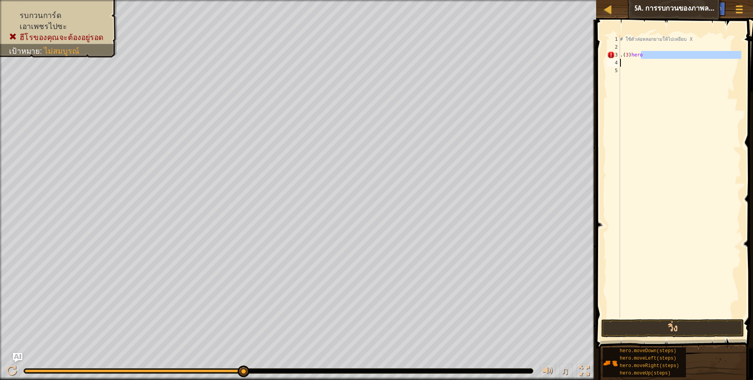
click at [628, 56] on div "# ใช้ตัวล่อหลอกยามให้ไปเหยียบ X . ( 3 ) hero" at bounding box center [679, 184] width 123 height 298
drag, startPoint x: 637, startPoint y: 54, endPoint x: 620, endPoint y: 57, distance: 16.7
click at [620, 57] on div "# ใช้ตัวล่อหลอกยามให้ไปเหยียบ X . ( ) hero" at bounding box center [679, 184] width 123 height 298
type textarea "o"
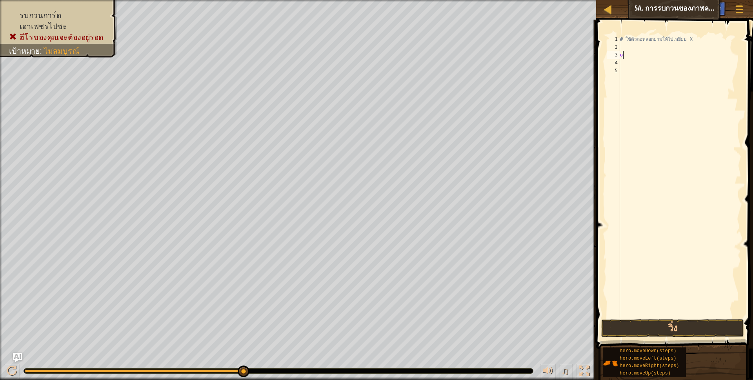
click at [626, 55] on div "# ใช้ตัวล่อหลอกยามให้ไปเหยียบ X o" at bounding box center [679, 184] width 123 height 298
click at [621, 49] on div "# ใช้ตัวล่อหลอกยามให้ไปเหยียบ X" at bounding box center [679, 184] width 123 height 298
click at [650, 330] on button "วิ่ง" at bounding box center [672, 328] width 143 height 18
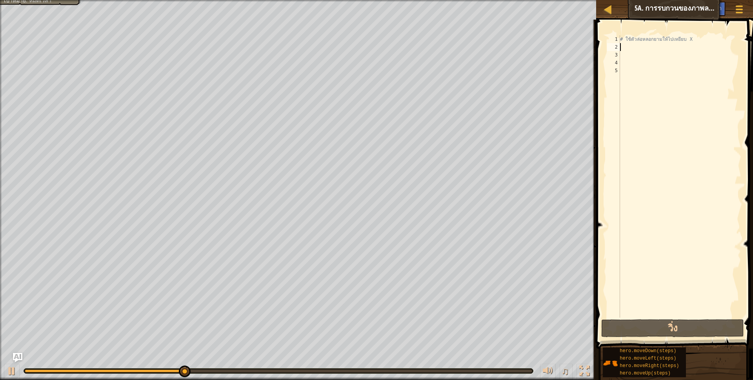
click at [629, 136] on div "แผนที่ วิทยาการคอมพิวเตอร์ เบื้องต้น 5a. การรบกวนของภาพลวงตา เมนูเกม เสร็จ[PERS…" at bounding box center [376, 190] width 753 height 380
type textarea "h"
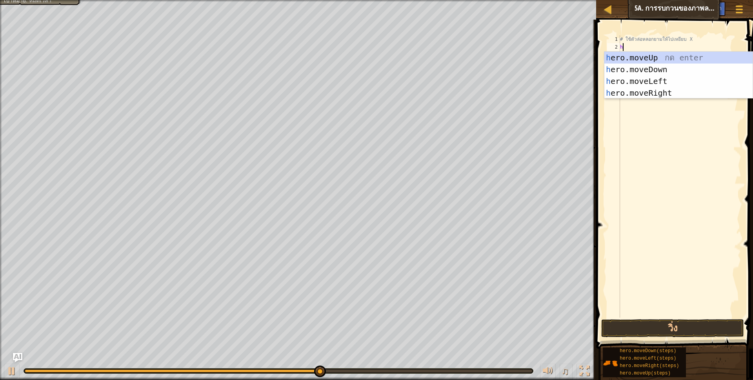
scroll to position [2, 2]
click at [657, 94] on div "h ero.moveUp กด enter h ero.moveDown กด enter h ero.moveLeft กด enter h ero.mov…" at bounding box center [678, 87] width 148 height 71
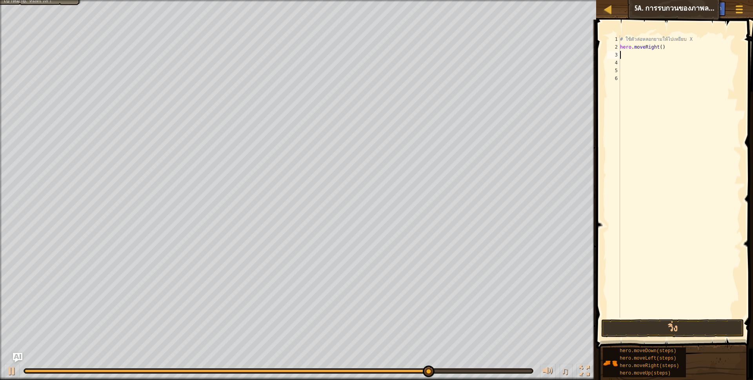
scroll to position [2, 0]
type textarea "h"
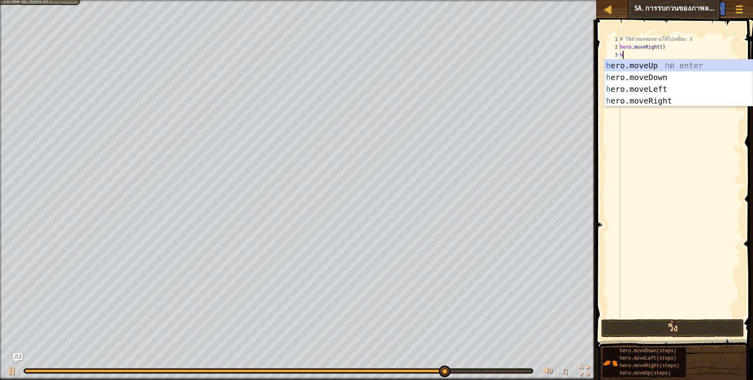
scroll to position [2, 2]
click at [654, 75] on div "h ero.moveUp กด enter h ero.moveDown กด enter h ero.moveLeft กด enter h ero.mov…" at bounding box center [678, 95] width 148 height 71
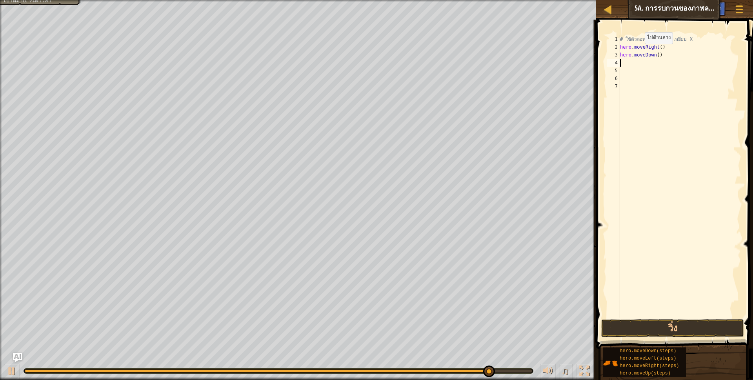
scroll to position [2, 0]
click at [620, 61] on div "# ใช้ตัวล่อหลอกยามให้ไปเหยียบ X hero . moveRight ( ) hero . moveDown ( )" at bounding box center [679, 184] width 123 height 298
type textarea "h"
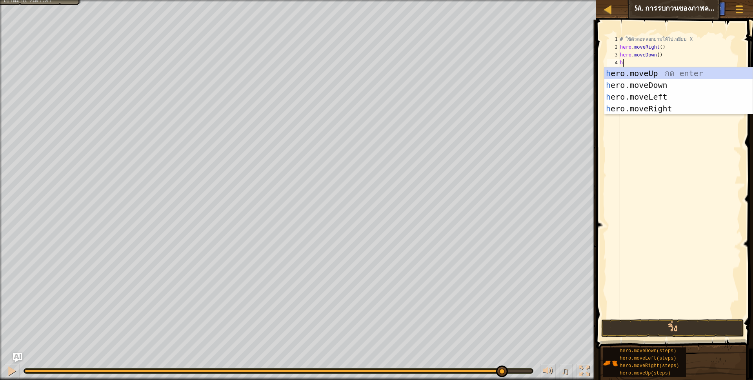
scroll to position [2, 2]
click at [660, 70] on div "h ero.moveUp กด enter h ero.moveDown กด enter h ero.moveLeft กด enter h ero.mov…" at bounding box center [678, 102] width 148 height 71
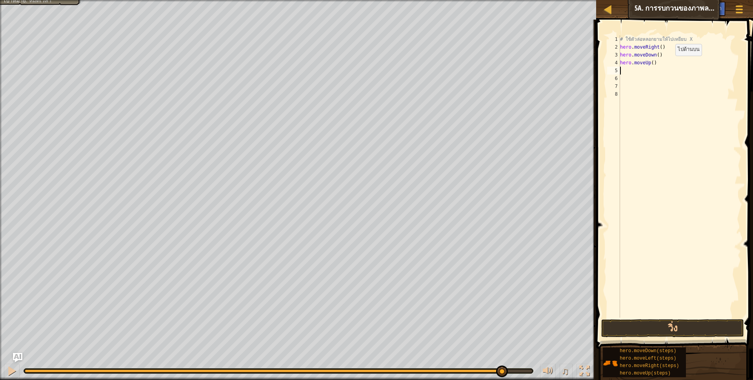
scroll to position [2, 0]
type textarea "h"
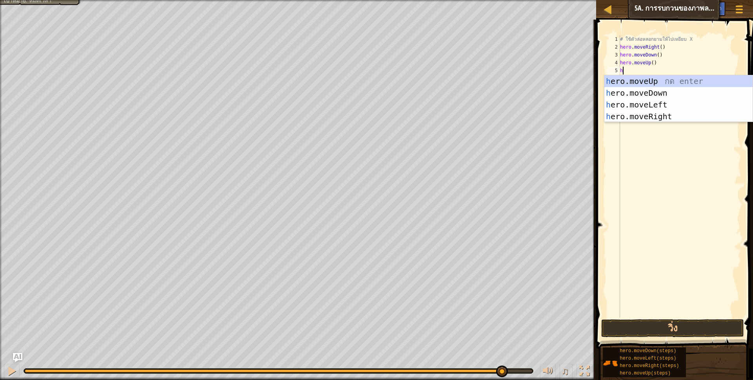
scroll to position [2, 2]
click at [654, 113] on div "h ero.moveUp กด enter h ero.moveDown กด enter h ero.moveLeft กด enter h ero.mov…" at bounding box center [678, 110] width 148 height 71
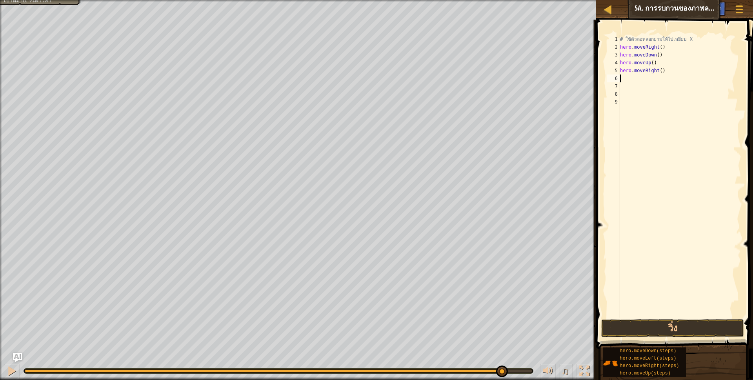
scroll to position [2, 0]
click at [658, 73] on div "# ใช้ตัวล่อหลอกยามให้ไปเหยียบ X hero . moveRight ( ) hero . moveDown ( ) hero .…" at bounding box center [679, 184] width 123 height 298
click at [649, 326] on button "วิ่ง" at bounding box center [672, 328] width 143 height 18
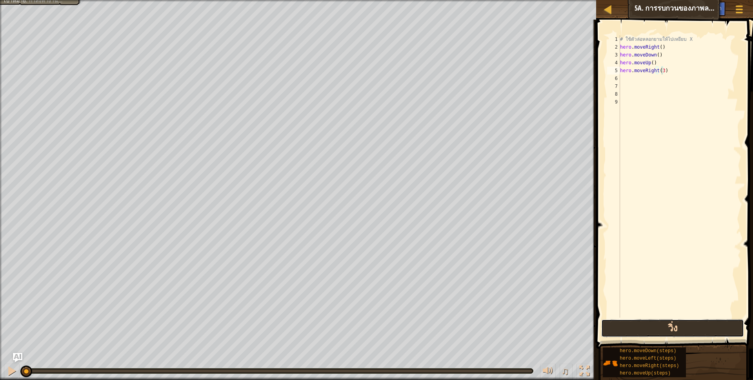
click at [648, 323] on button "วิ่ง" at bounding box center [672, 328] width 143 height 18
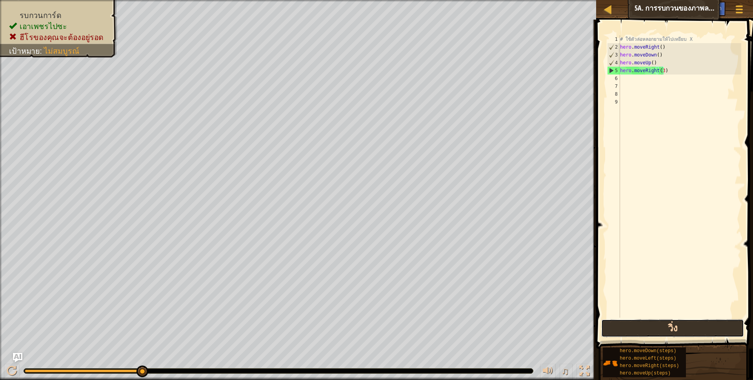
click at [675, 328] on button "วิ่ง" at bounding box center [672, 328] width 143 height 18
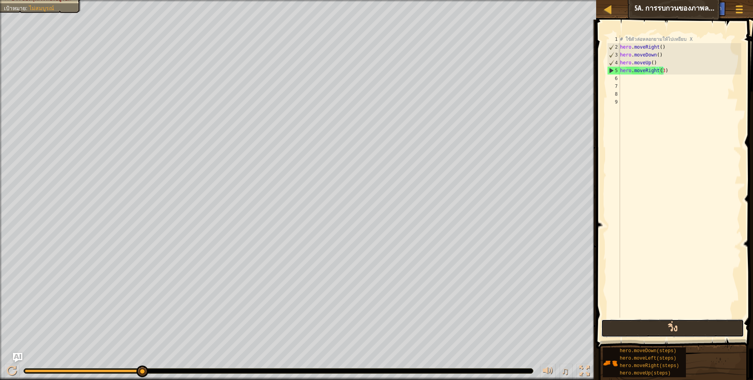
click at [636, 329] on button "วิ่ง" at bounding box center [672, 328] width 143 height 18
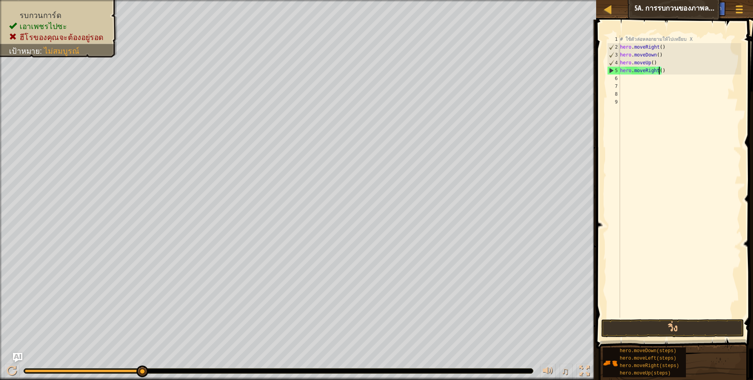
scroll to position [2, 34]
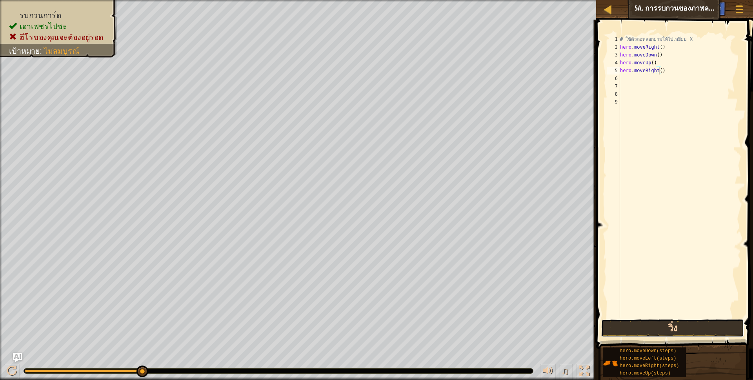
click at [612, 327] on button "วิ่ง" at bounding box center [672, 328] width 143 height 18
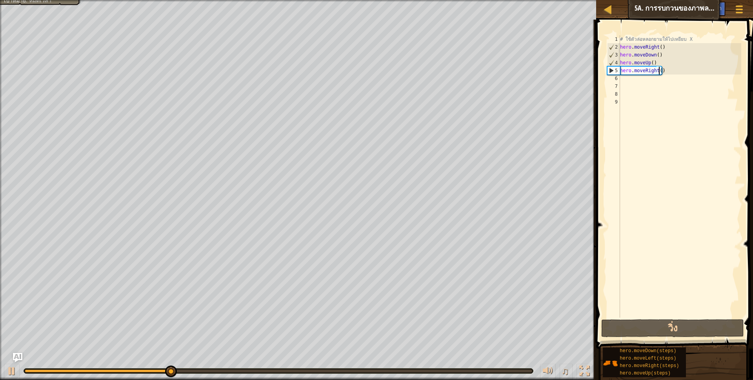
scroll to position [2, 34]
click at [629, 323] on button "วิ่ง" at bounding box center [672, 328] width 143 height 18
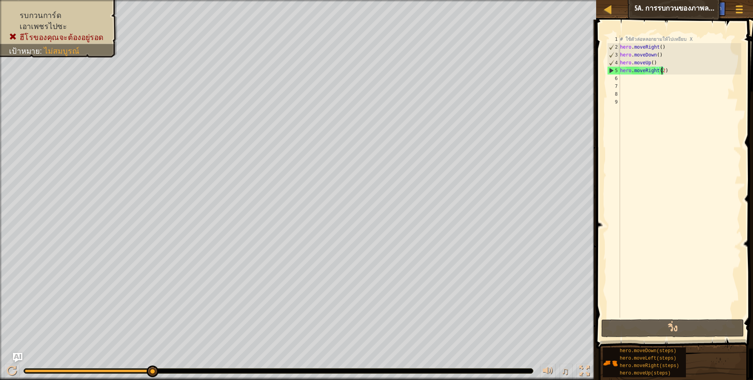
type textarea "hero.moveRight()"
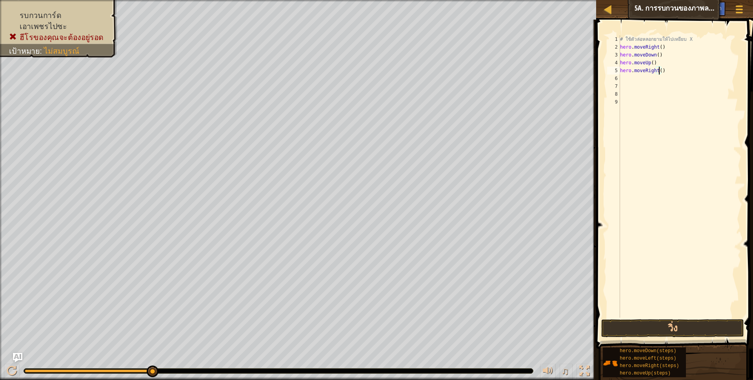
click at [624, 77] on div "# ใช้ตัวล่อหลอกยามให้ไปเหยียบ X hero . moveRight ( ) hero . moveDown ( ) hero .…" at bounding box center [679, 184] width 123 height 298
type textarea "h"
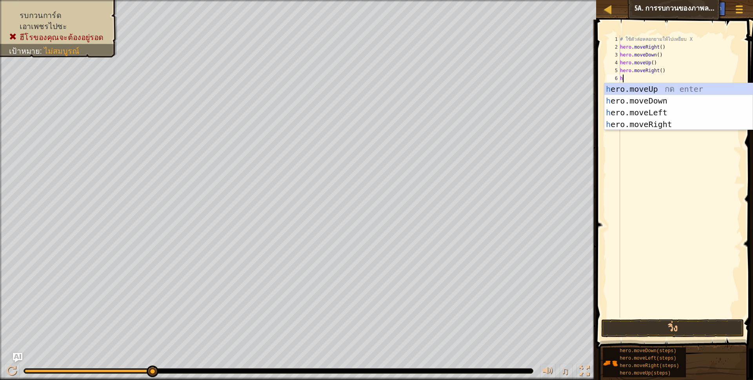
scroll to position [2, 2]
click at [663, 123] on div "h ero.moveUp กด enter h ero.moveDown กด enter h ero.moveLeft กด enter h ero.mov…" at bounding box center [678, 118] width 148 height 71
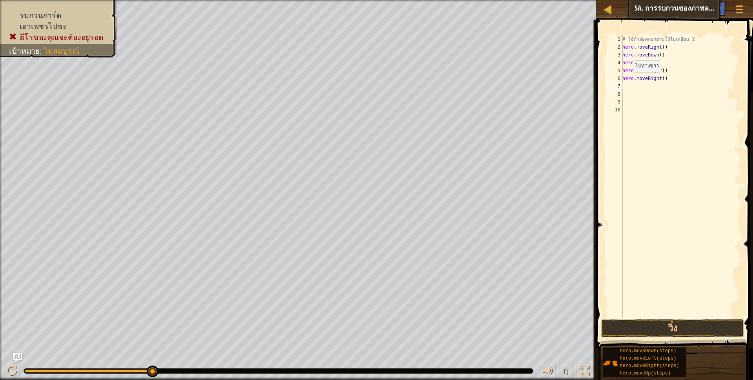
scroll to position [2, 0]
click at [661, 80] on div "# ใช้ตัวล่อหลอกยามให้ไปเหยียบ X hero . moveRight ( ) hero . moveDown ( ) hero .…" at bounding box center [680, 184] width 120 height 298
click at [651, 324] on button "วิ่ง" at bounding box center [672, 328] width 143 height 18
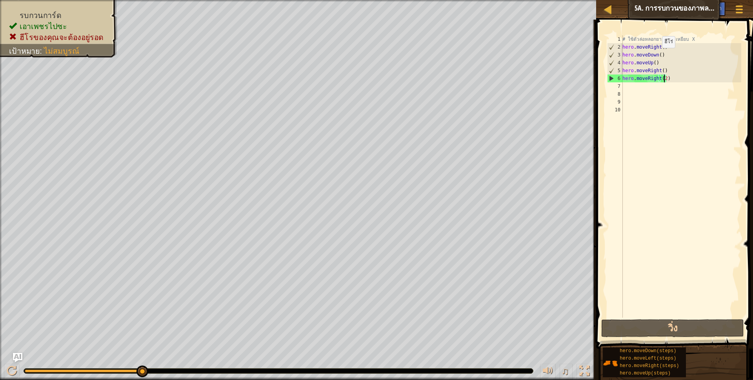
click at [657, 56] on div "# ใช้ตัวล่อหลอกยามให้ไปเหยียบ X hero . moveRight ( ) hero . moveDown ( ) hero .…" at bounding box center [680, 184] width 120 height 298
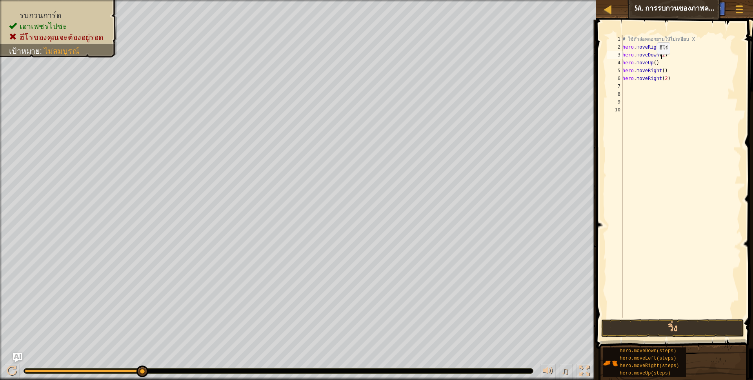
click at [652, 62] on div "# ใช้ตัวล่อหลอกยามให้ไปเหยียบ X hero . moveRight ( ) hero . moveDown ( 2 ) hero…" at bounding box center [680, 184] width 120 height 298
click at [663, 78] on div "# ใช้ตัวล่อหลอกยามให้ไปเหยียบ X hero . moveRight ( ) hero . moveDown ( 2 ) hero…" at bounding box center [680, 184] width 120 height 298
click at [660, 71] on div "# ใช้ตัวล่อหลอกยามให้ไปเหยียบ X hero . moveRight ( ) hero . moveDown ( 2 ) hero…" at bounding box center [680, 184] width 120 height 298
click at [667, 78] on div "# ใช้ตัวล่อหลอกยามให้ไปเหยียบ X hero . moveRight ( ) hero . moveDown ( 2 ) hero…" at bounding box center [680, 184] width 120 height 298
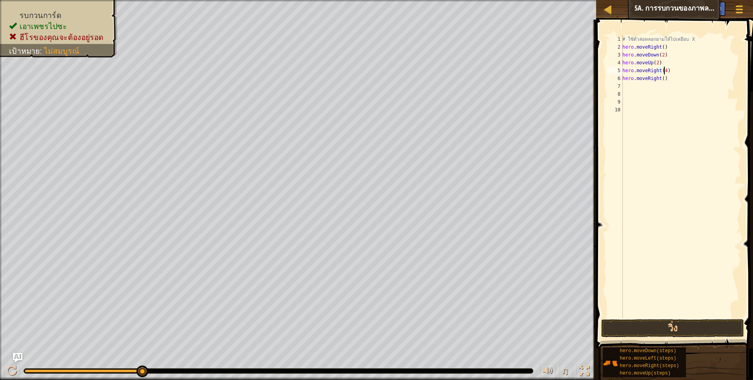
type textarea "hero.moveRight()"
drag, startPoint x: 664, startPoint y: 77, endPoint x: 620, endPoint y: 78, distance: 43.5
click at [620, 78] on div "hero.moveRight() 1 2 3 4 5 6 7 8 9 10 # ใช้ตัวล่อหลอกยามให้ไปเหยียบ X hero . mo…" at bounding box center [673, 176] width 136 height 282
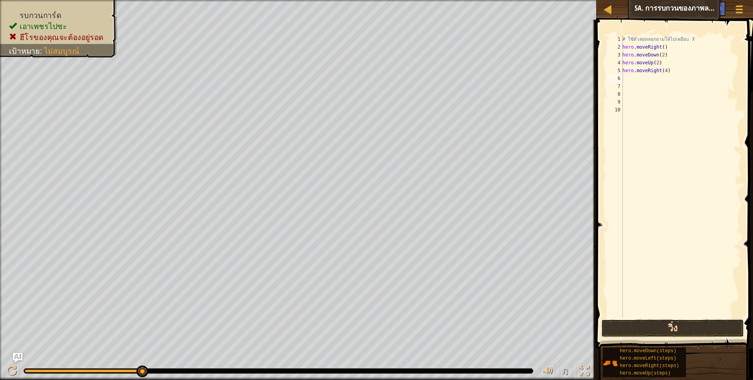
click at [682, 321] on button "วิ่ง" at bounding box center [672, 328] width 143 height 18
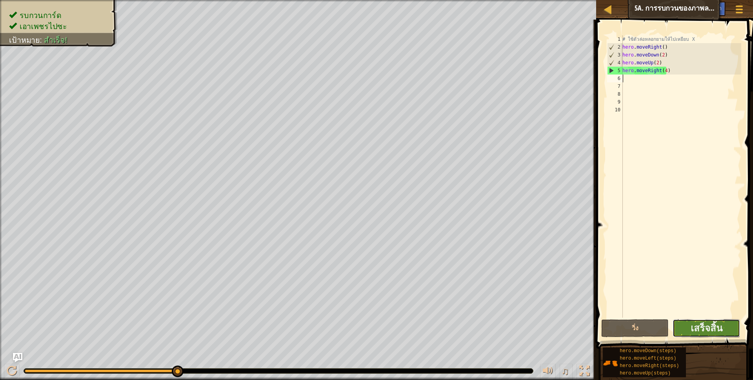
click at [686, 334] on button "เสร็จสิ้น" at bounding box center [705, 328] width 67 height 18
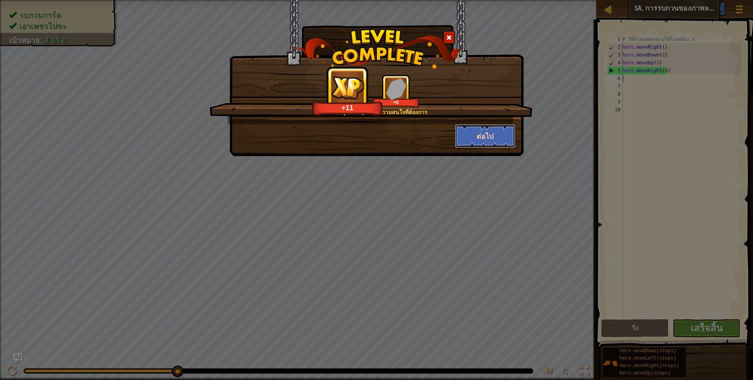
click at [472, 137] on button "ต่อไป" at bounding box center [485, 136] width 61 height 24
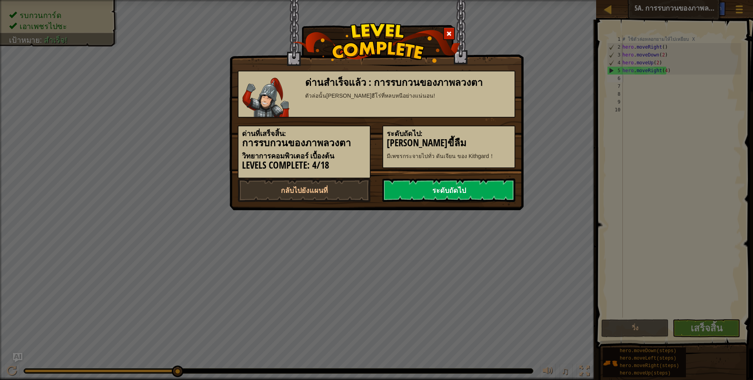
click at [448, 184] on link "ระดับถัดไป" at bounding box center [448, 190] width 133 height 24
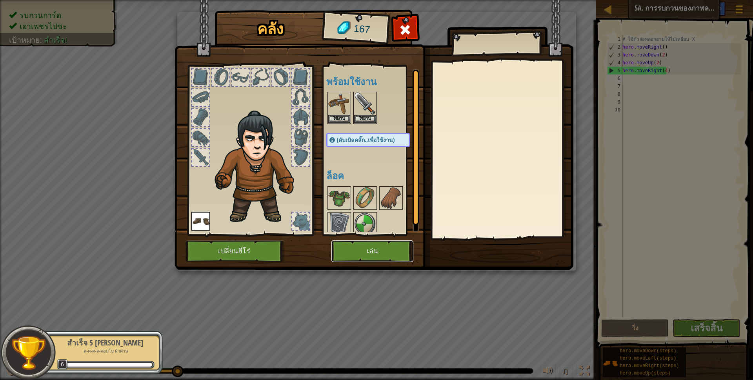
click at [395, 247] on button "เล่น" at bounding box center [372, 251] width 82 height 22
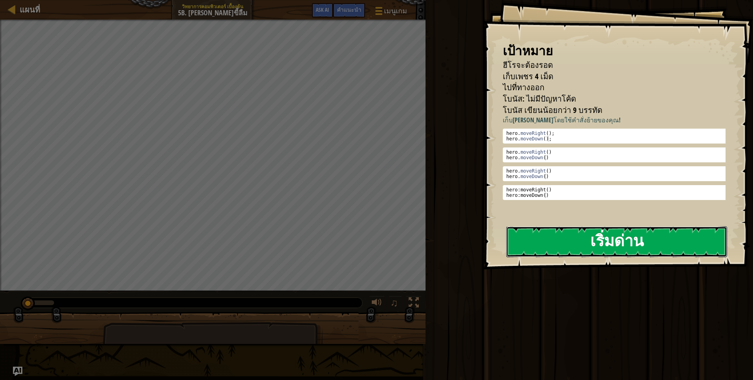
click at [555, 244] on button "เริ่มด่าน" at bounding box center [616, 241] width 221 height 31
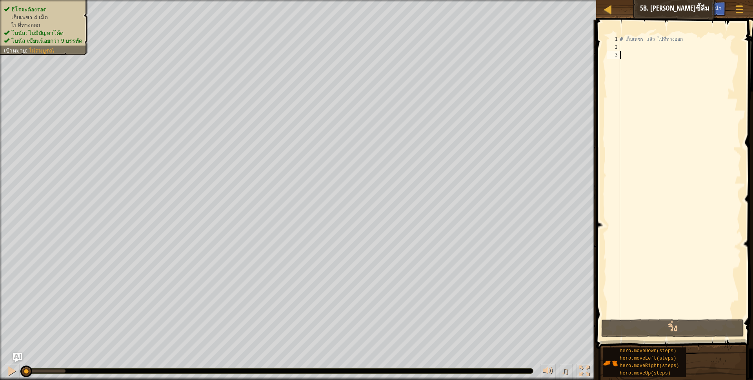
click at [622, 46] on div "# เก็บเพชร แล้ว ไปที่ทางออก" at bounding box center [679, 184] width 123 height 298
type textarea "h"
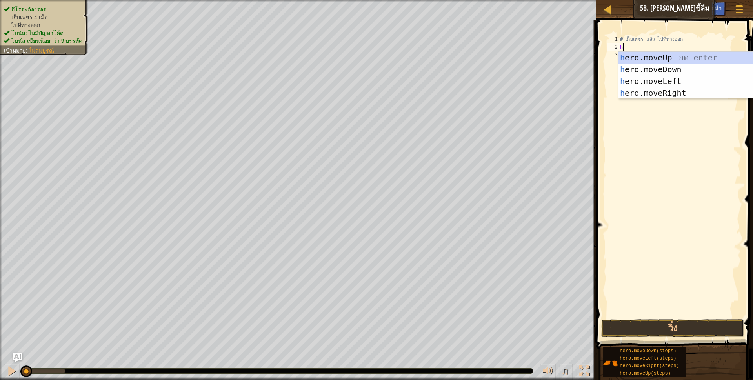
scroll to position [2, 2]
click at [687, 94] on div "h ero.moveUp กด enter h ero.moveDown กด enter h ero.moveLeft กด enter h ero.mov…" at bounding box center [692, 87] width 148 height 71
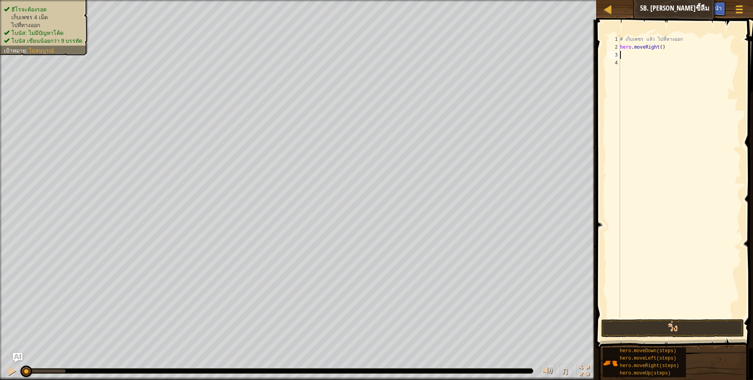
scroll to position [2, 0]
type textarea "h"
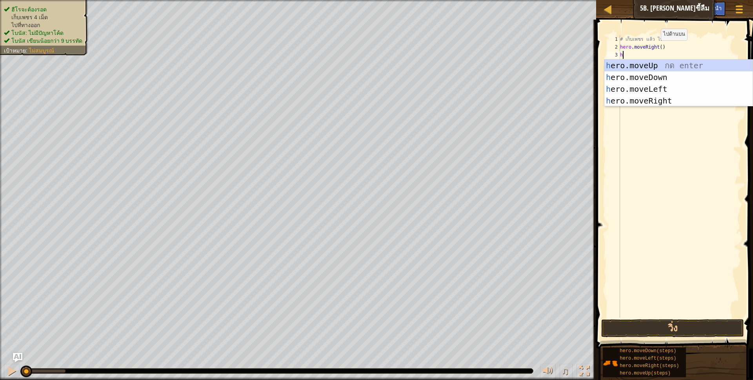
scroll to position [2, 2]
click at [651, 76] on div "h ero.moveUp กด enter h ero.moveDown กด enter h ero.moveLeft กด enter h ero.mov…" at bounding box center [678, 95] width 148 height 71
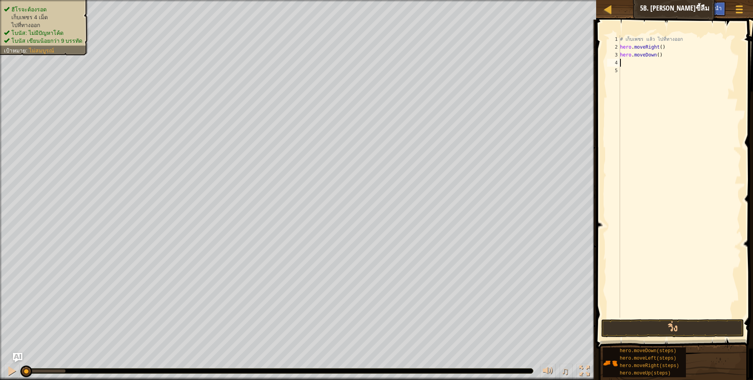
scroll to position [2, 0]
type textarea "h"
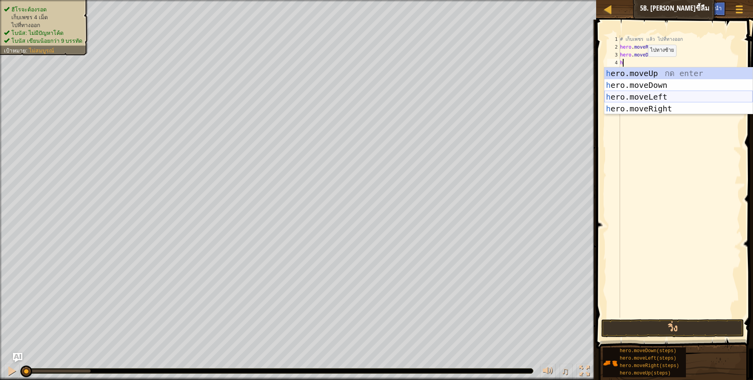
scroll to position [2, 2]
click at [654, 106] on div "h ero.moveUp กด enter h ero.moveDown กด enter h ero.moveLeft กด enter h ero.mov…" at bounding box center [678, 102] width 148 height 71
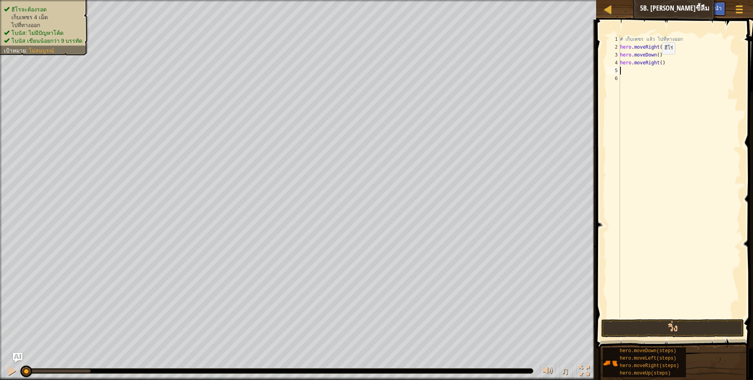
scroll to position [2, 0]
click at [659, 62] on div "# เก็บเพชร แล้ว ไปที่ทางออก hero . moveRight ( ) hero . moveDown ( ) hero . mov…" at bounding box center [679, 184] width 123 height 298
type textarea "hero.moveRight(2)"
click at [627, 73] on div "# เก็บเพชร แล้ว ไปที่ทางออก hero . moveRight ( ) hero . moveDown ( ) hero . mov…" at bounding box center [679, 184] width 123 height 298
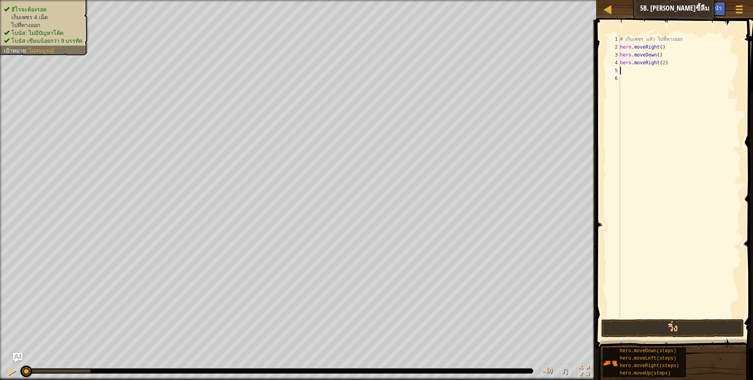
scroll to position [2, 0]
type textarea "h"
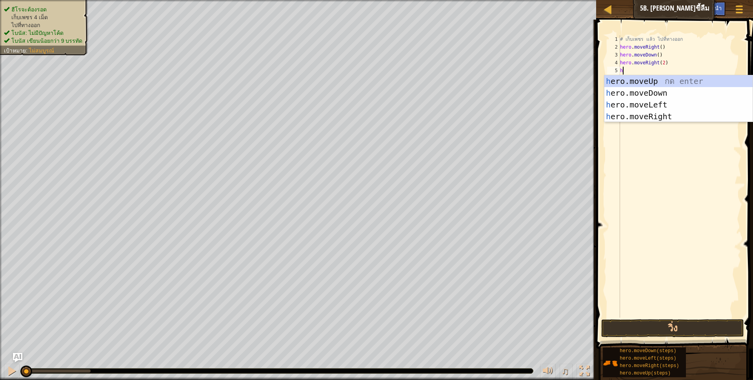
scroll to position [2, 2]
click at [642, 78] on div "h ero.moveUp กด enter h ero.moveDown กด enter h ero.moveLeft กด enter h ero.mov…" at bounding box center [678, 110] width 148 height 71
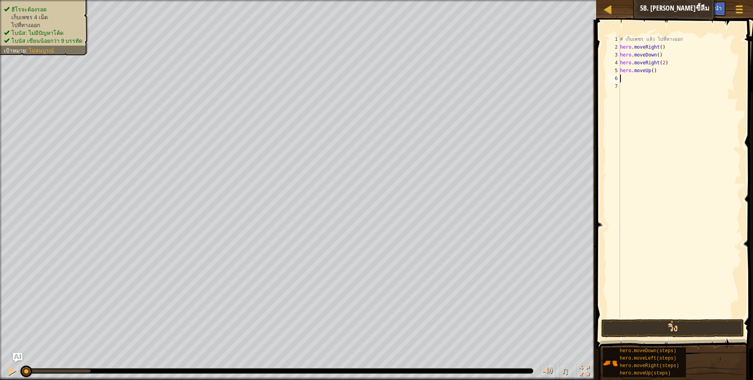
scroll to position [2, 0]
type textarea "h"
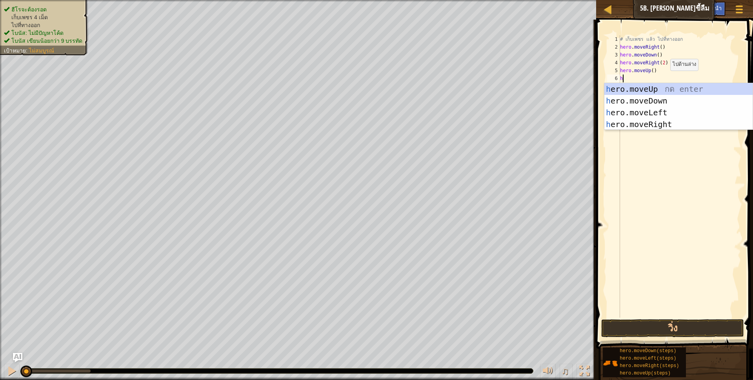
click at [655, 123] on div "h ero.moveUp กด enter h ero.moveDown กด enter h ero.moveLeft กด enter h ero.mov…" at bounding box center [678, 118] width 148 height 71
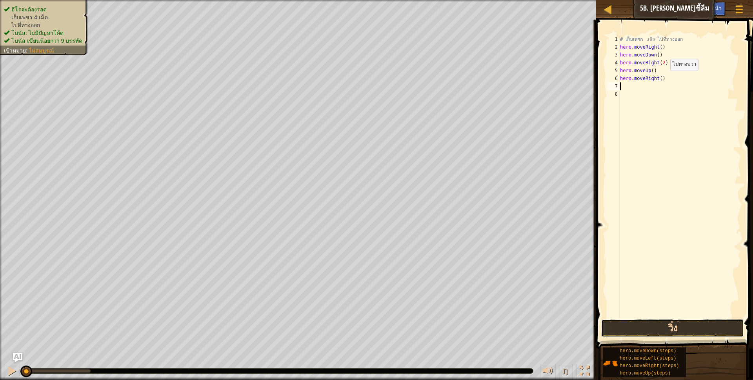
click at [649, 331] on button "วิ่ง" at bounding box center [672, 328] width 143 height 18
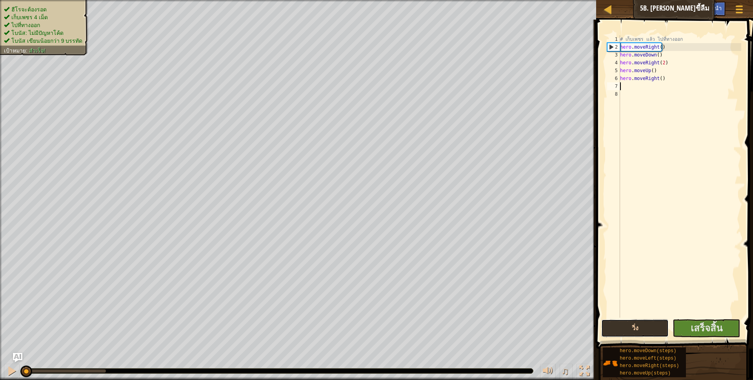
click at [649, 331] on button "วิ่ง" at bounding box center [634, 328] width 67 height 18
click at [686, 330] on button "เสร็จสิ้น" at bounding box center [705, 328] width 67 height 18
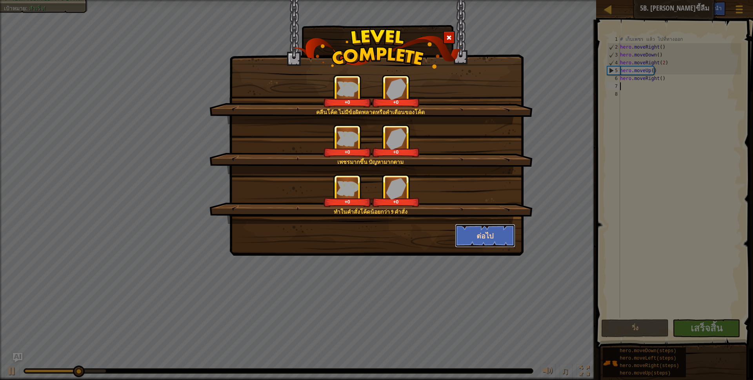
click at [472, 238] on button "ต่อไป" at bounding box center [485, 236] width 61 height 24
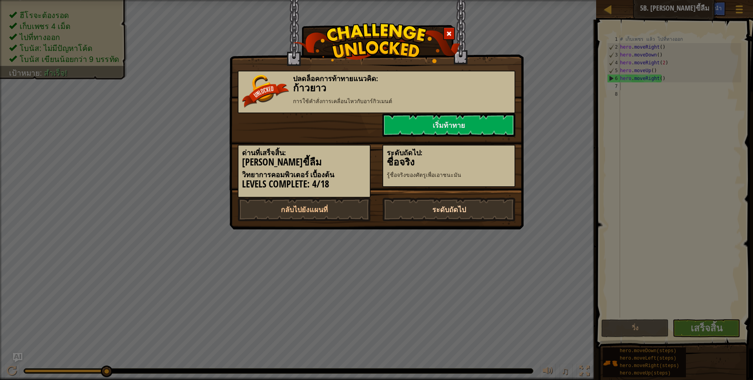
click at [483, 215] on link "ระดับถัดไป" at bounding box center [448, 210] width 133 height 24
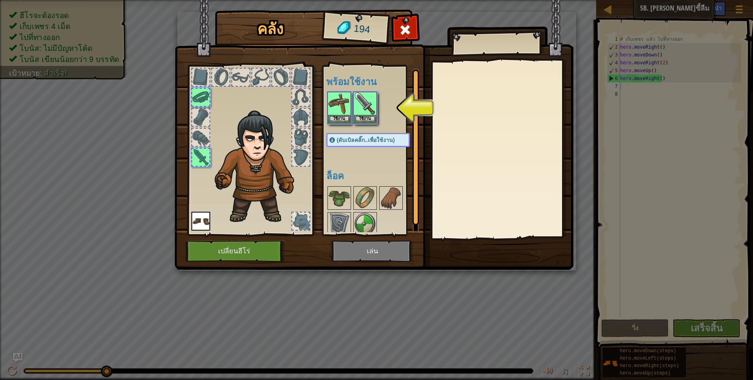
drag, startPoint x: 383, startPoint y: 255, endPoint x: 379, endPoint y: 243, distance: 11.9
click at [381, 253] on img at bounding box center [373, 127] width 399 height 285
click at [339, 114] on img at bounding box center [339, 104] width 22 height 22
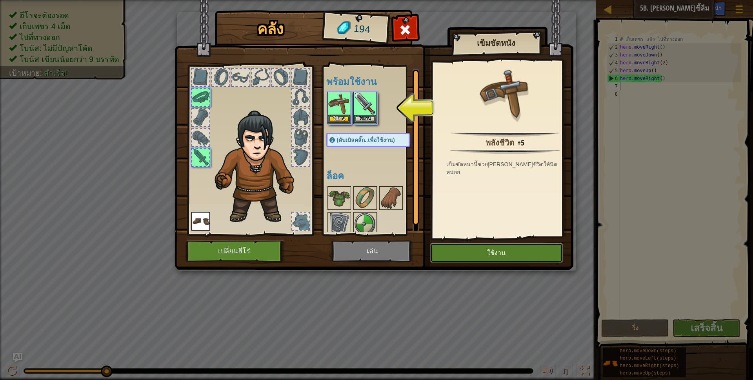
click at [457, 252] on button "ใช้งาน" at bounding box center [496, 253] width 132 height 20
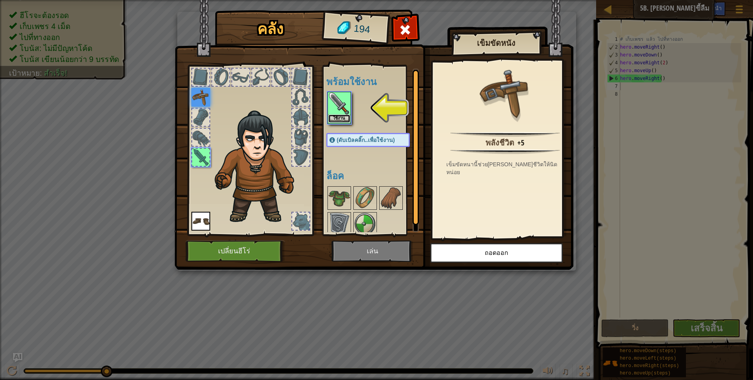
click at [336, 115] on button "ใช้งาน" at bounding box center [339, 118] width 22 height 8
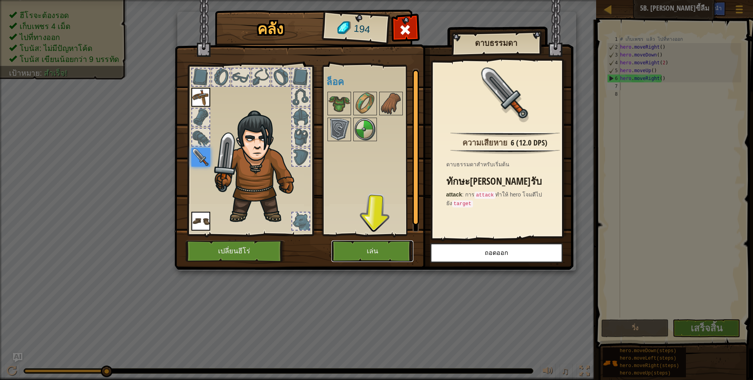
click at [389, 250] on button "เล่น" at bounding box center [372, 251] width 82 height 22
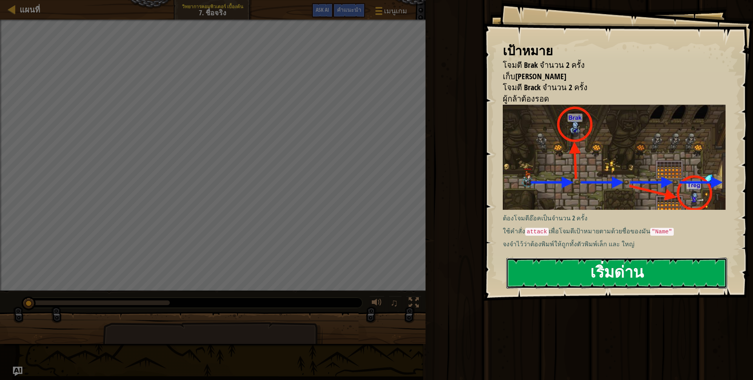
click at [584, 274] on button "เริ่มด่าน" at bounding box center [616, 273] width 221 height 31
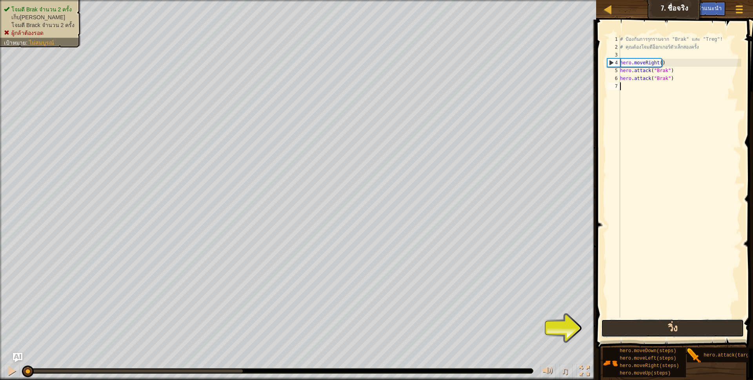
click at [667, 332] on button "วิ่ง" at bounding box center [672, 328] width 143 height 18
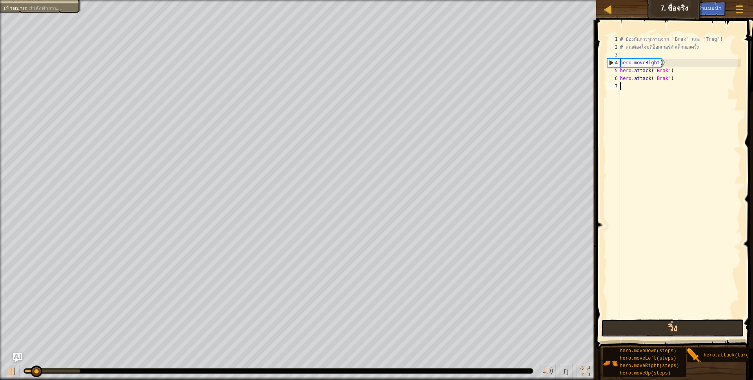
click at [653, 332] on button "วิ่ง" at bounding box center [672, 328] width 143 height 18
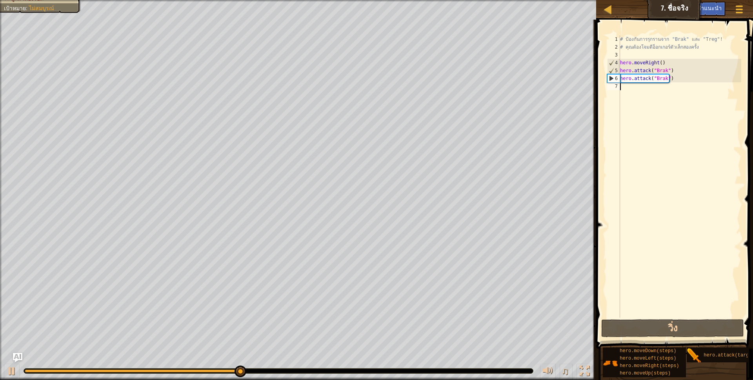
click at [631, 115] on div "# ป้องกันการรุกรานจาก "Brak" และ "Treg"! # คุณต้องโจมตีอ็อกเกอร์ตัวเล็กสองครั้ง…" at bounding box center [679, 184] width 123 height 298
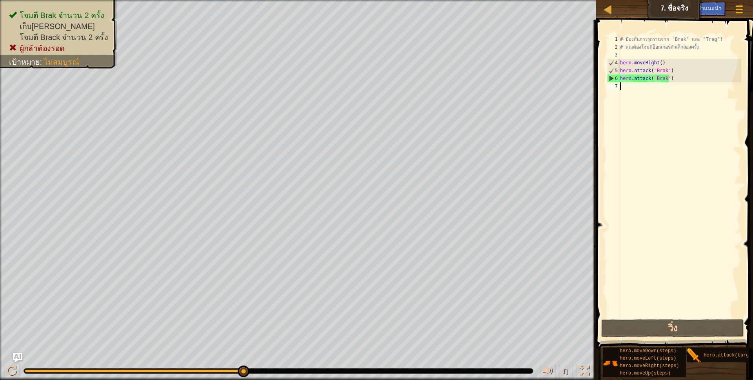
type textarea "h"
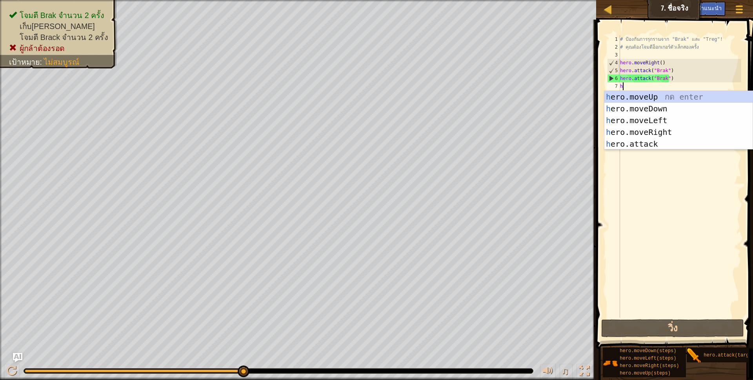
scroll to position [2, 2]
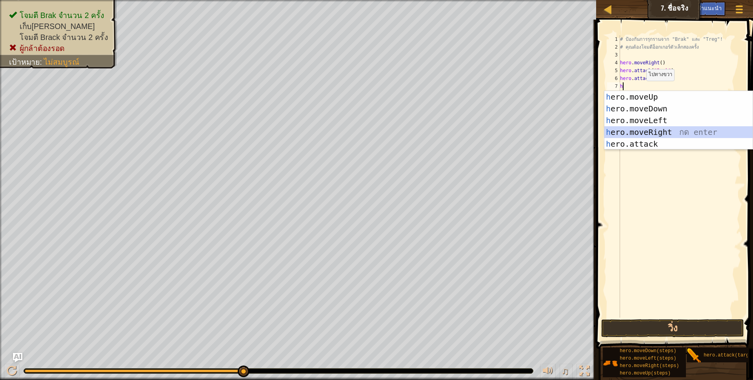
click at [660, 131] on div "h ero.moveUp กด enter h ero.moveDown กด enter h ero.moveLeft กด enter h ero.mov…" at bounding box center [678, 132] width 148 height 82
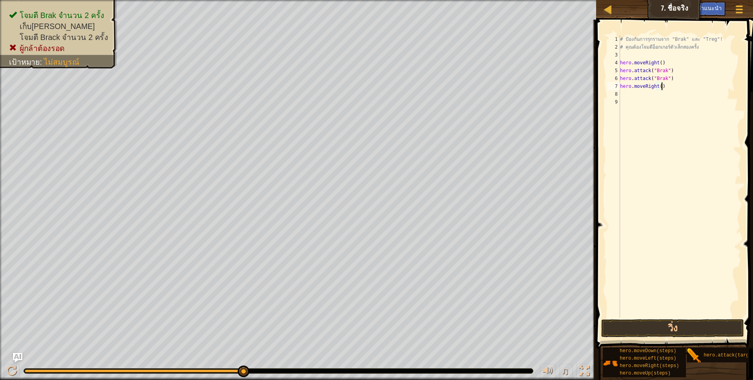
click at [660, 89] on div "# ป้องกันการรุกรานจาก "Brak" และ "Treg"! # คุณต้องโจมตีอ็อกเกอร์ตัวเล็กสองครั้ง…" at bounding box center [679, 184] width 123 height 298
click at [659, 88] on div "# ป้องกันการรุกรานจาก "Brak" และ "Treg"! # คุณต้องโจมตีอ็อกเกอร์ตัวเล็กสองครั้ง…" at bounding box center [679, 184] width 123 height 298
click at [686, 328] on button "วิ่ง" at bounding box center [672, 328] width 143 height 18
click at [633, 325] on button "วิ่ง" at bounding box center [672, 328] width 143 height 18
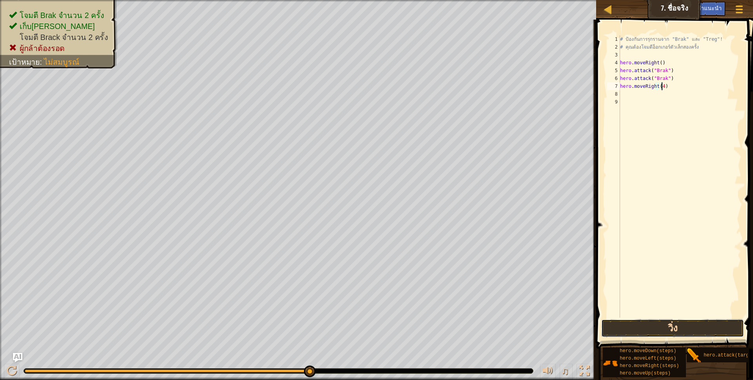
click at [668, 327] on button "วิ่ง" at bounding box center [672, 328] width 143 height 18
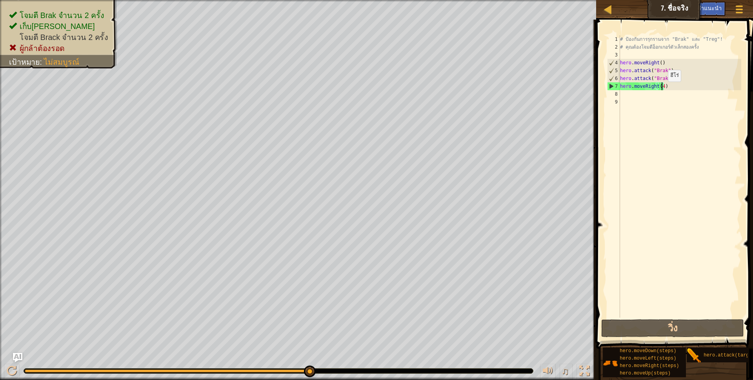
type textarea "hero.moveRight()"
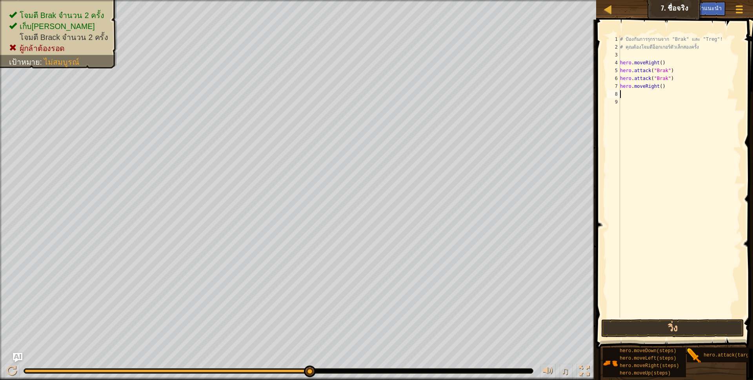
click at [628, 93] on div "# ป้องกันการรุกรานจาก "Brak" และ "Treg"! # คุณต้องโจมตีอ็อกเกอร์ตัวเล็กสองครั้ง…" at bounding box center [679, 184] width 123 height 298
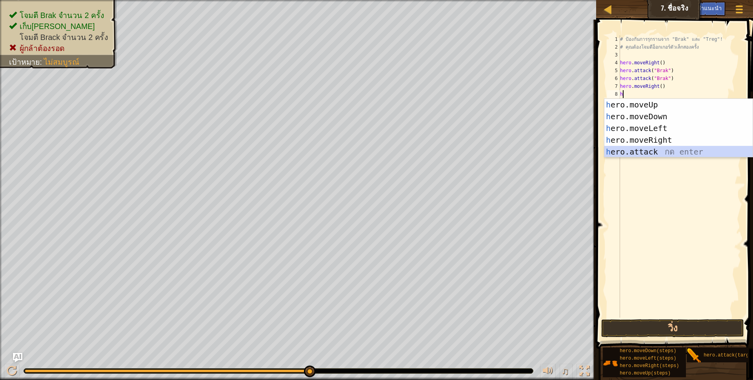
click at [659, 149] on div "h ero.moveUp กด enter h ero.moveDown กด enter h ero.moveLeft กด enter h ero.mov…" at bounding box center [678, 140] width 148 height 82
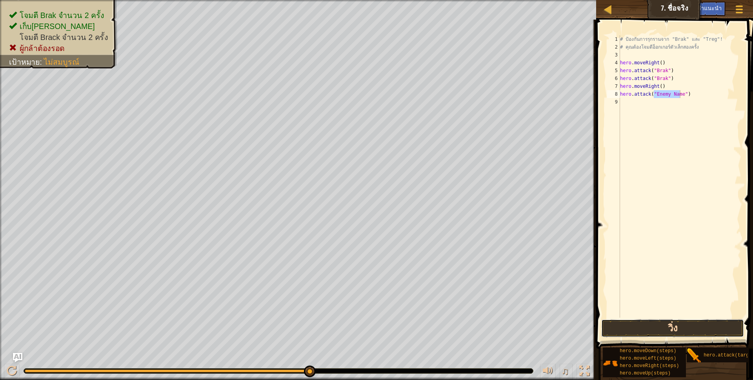
click at [661, 322] on button "วิ่ง" at bounding box center [672, 328] width 143 height 18
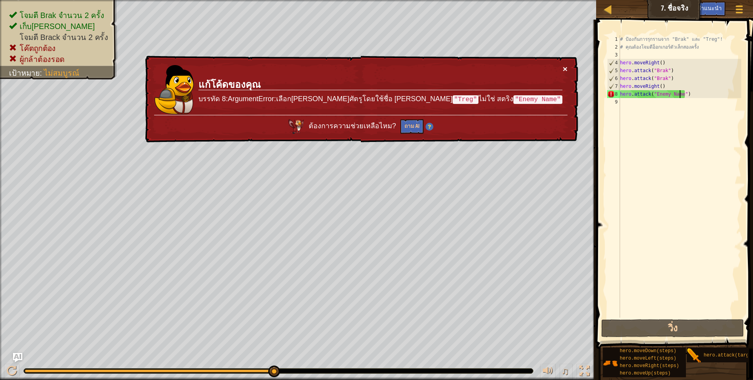
click at [566, 69] on button "×" at bounding box center [564, 69] width 5 height 8
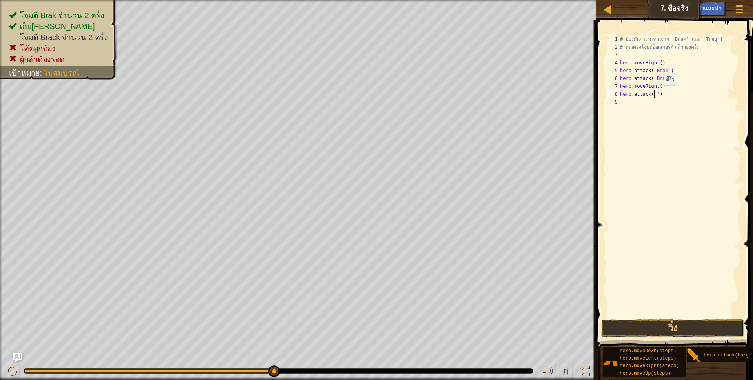
click at [657, 93] on div "# ป้องกันการรุกรานจาก "Brak" และ "Treg"! # คุณต้องโจมตีอ็อกเกอร์ตัวเล็กสองครั้ง…" at bounding box center [679, 184] width 123 height 298
click at [670, 329] on button "วิ่ง" at bounding box center [672, 328] width 143 height 18
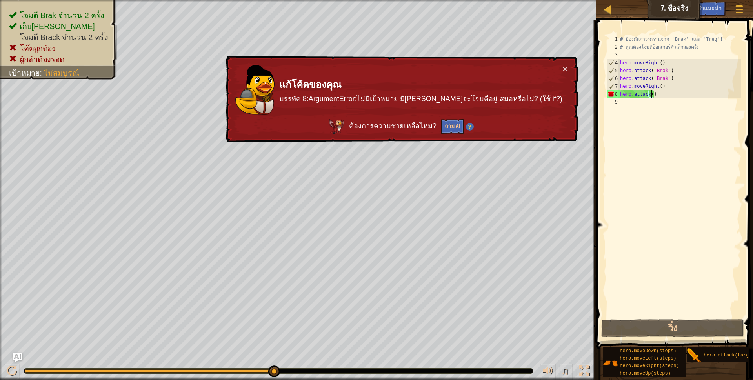
click at [674, 96] on div "# ป้องกันการรุกรานจาก "Brak" และ "Treg"! # คุณต้องโจมตีอ็อกเกอร์ตัวเล็กสองครั้ง…" at bounding box center [679, 184] width 123 height 298
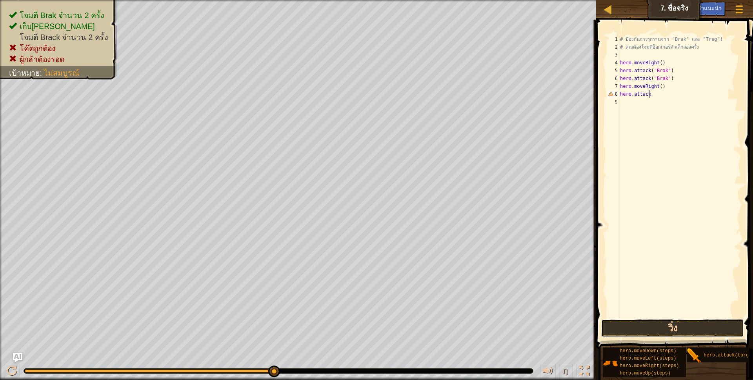
click at [637, 326] on button "วิ่ง" at bounding box center [672, 328] width 143 height 18
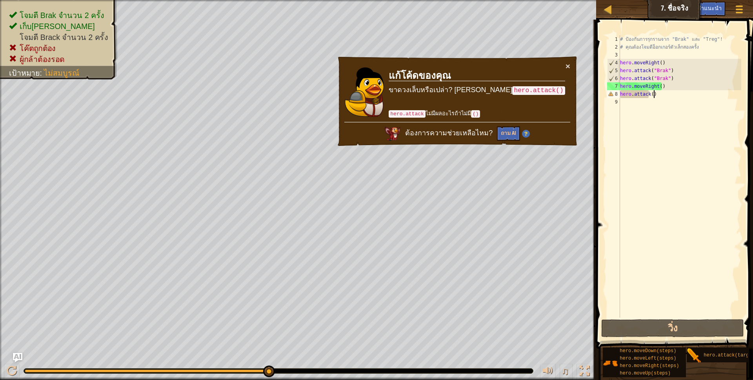
scroll to position [2, 27]
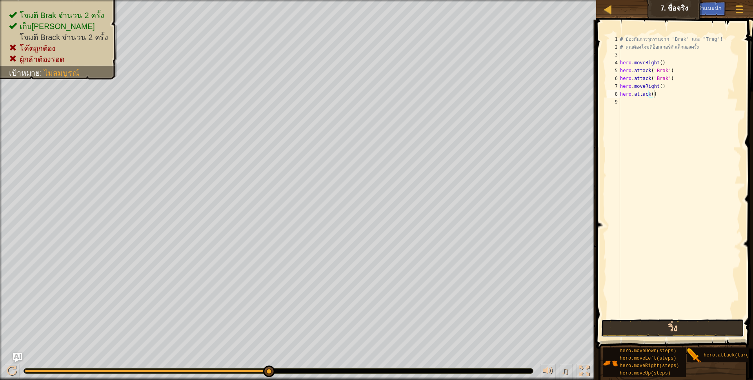
click at [655, 324] on button "วิ่ง" at bounding box center [672, 328] width 143 height 18
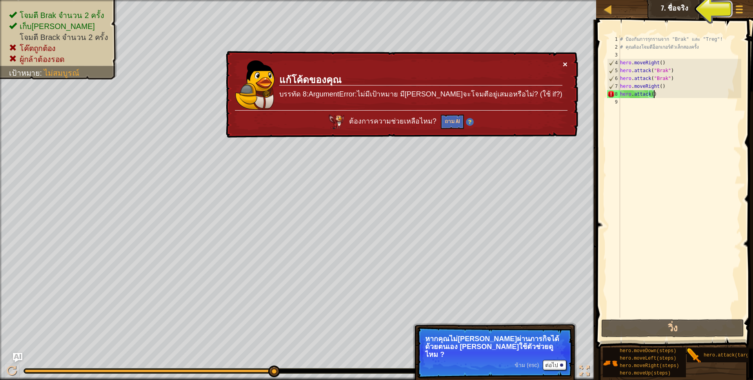
click at [562, 67] on button "×" at bounding box center [564, 64] width 5 height 8
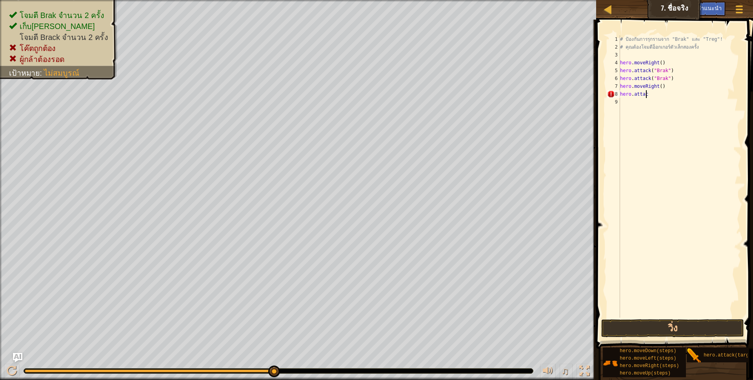
scroll to position [2, 6]
type textarea "h"
click at [658, 87] on div "# ป้องกันการรุกรานจาก "Brak" และ "Treg"! # คุณต้องโจมตีอ็อกเกอร์ตัวเล็กสองครั้ง…" at bounding box center [679, 184] width 123 height 298
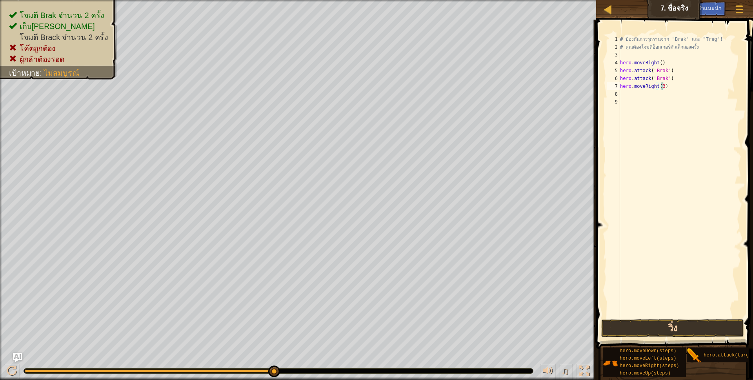
type textarea "hero.moveRight(3)"
click at [664, 323] on button "วิ่ง" at bounding box center [672, 328] width 143 height 18
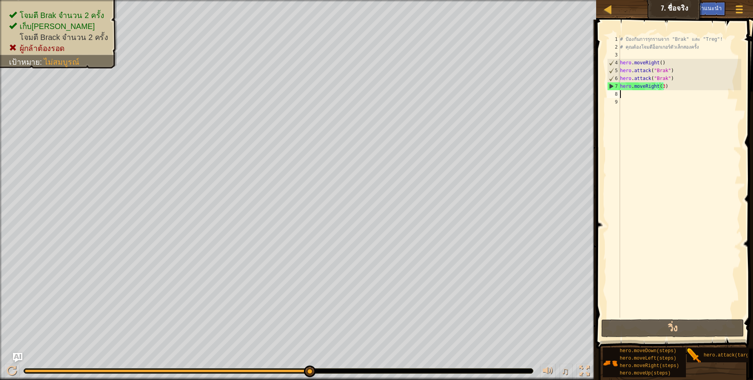
click at [651, 94] on div "# ป้องกันการรุกรานจาก "Brak" และ "Treg"! # คุณต้องโจมตีอ็อกเกอร์ตัวเล็กสองครั้ง…" at bounding box center [679, 184] width 123 height 298
type textarea "h"
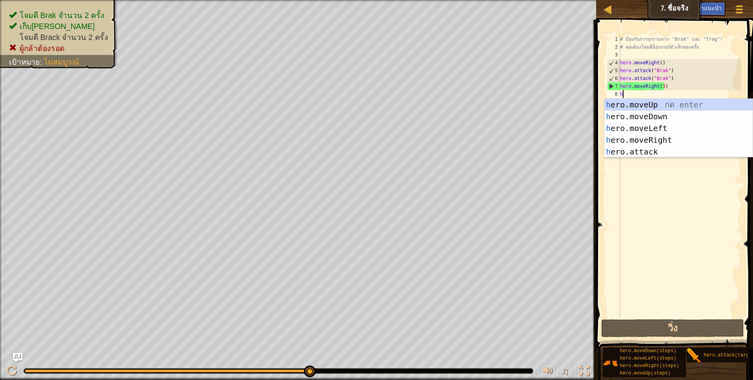
scroll to position [2, 2]
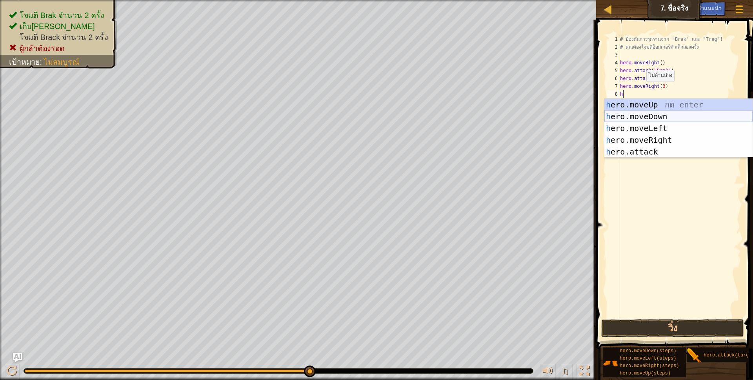
click at [663, 114] on div "h ero.moveUp กด enter h ero.moveDown กด enter h ero.moveLeft กด enter h ero.mov…" at bounding box center [678, 140] width 148 height 82
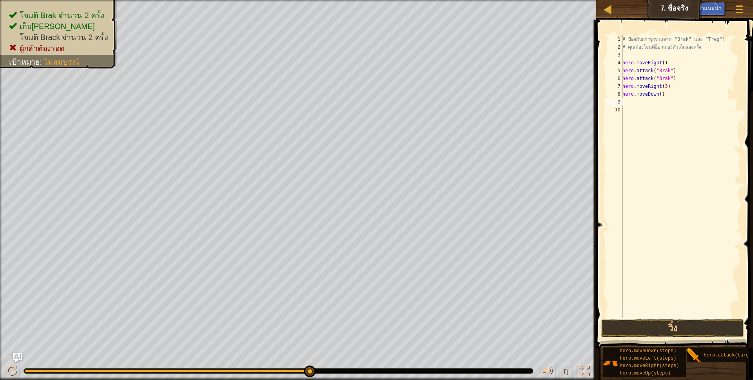
scroll to position [2, 0]
click at [672, 328] on button "วิ่ง" at bounding box center [672, 328] width 143 height 18
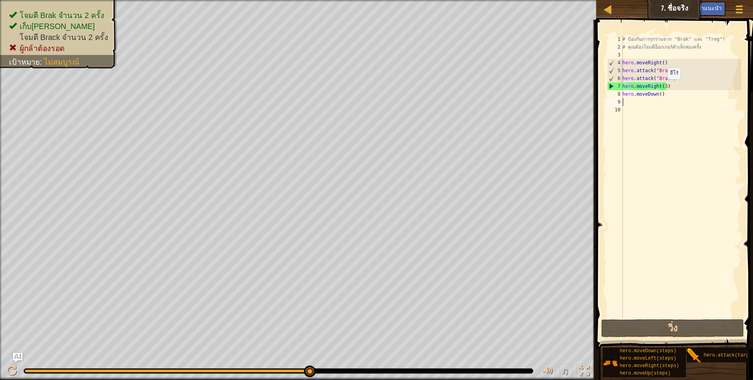
click at [663, 87] on div "# ป้องกันการรุกรานจาก "Brak" และ "Treg"! # คุณต้องโจมตีอ็อกเกอร์ตัวเล็กสองครั้ง…" at bounding box center [680, 184] width 120 height 298
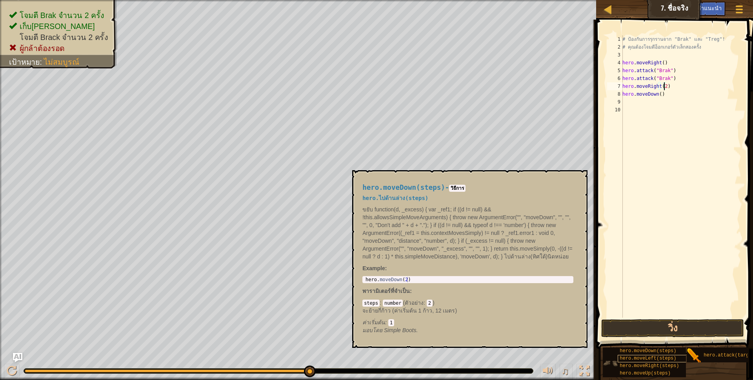
scroll to position [2, 34]
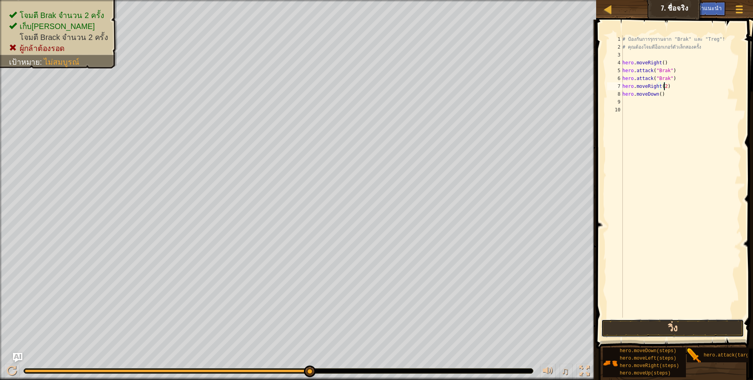
click at [648, 328] on button "วิ่ง" at bounding box center [672, 328] width 143 height 18
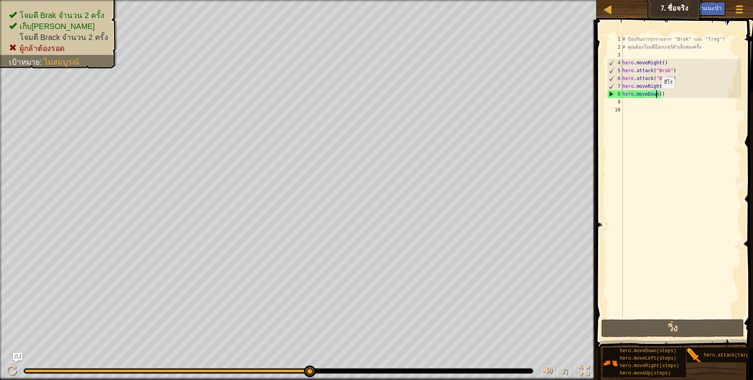
click at [657, 96] on div "# ป้องกันการรุกรานจาก "Brak" และ "Treg"! # คุณต้องโจมตีอ็อกเกอร์ตัวเล็กสองครั้ง…" at bounding box center [680, 184] width 120 height 298
type textarea "hero.moveDown()"
click at [631, 102] on div "# ป้องกันการรุกรานจาก "Brak" และ "Treg"! # คุณต้องโจมตีอ็อกเกอร์ตัวเล็กสองครั้ง…" at bounding box center [680, 184] width 120 height 298
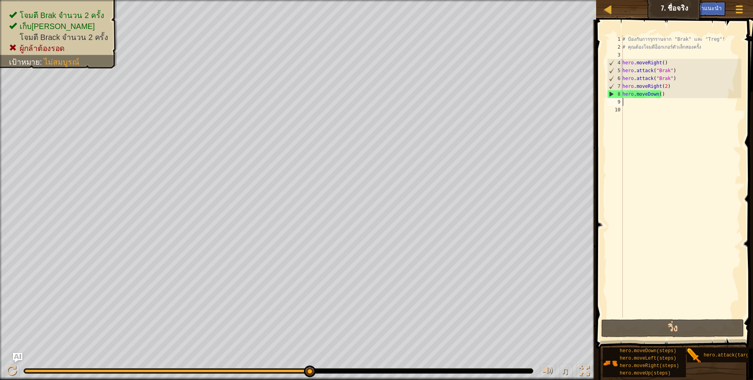
type textarea "h"
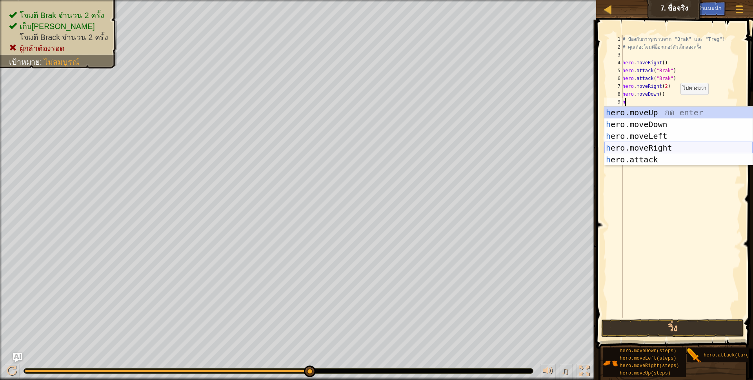
click at [673, 150] on div "h ero.moveUp กด enter h ero.moveDown กด enter h ero.moveLeft กด enter h ero.mov…" at bounding box center [678, 148] width 148 height 82
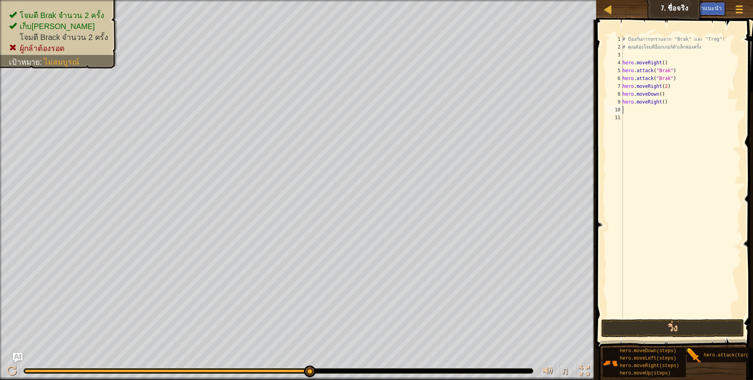
scroll to position [2, 0]
type textarea "h"
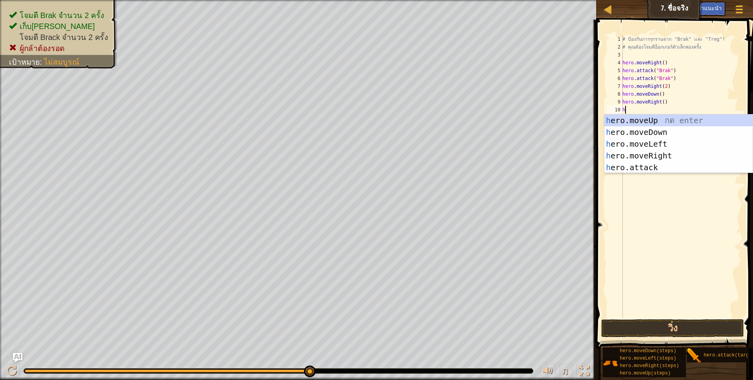
scroll to position [2, 2]
click at [657, 118] on div "h ero.moveUp กด enter h ero.moveDown กด enter h ero.moveLeft กด enter h ero.mov…" at bounding box center [678, 155] width 148 height 82
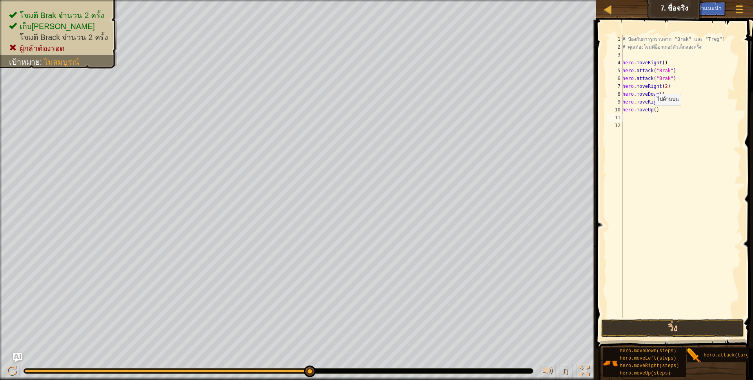
scroll to position [2, 0]
click at [648, 116] on div "# ป้องกันการรุกรานจาก "Brak" และ "Treg"! # คุณต้องโจมตีอ็อกเกอร์ตัวเล็กสองครั้ง…" at bounding box center [680, 184] width 120 height 298
type textarea "h"
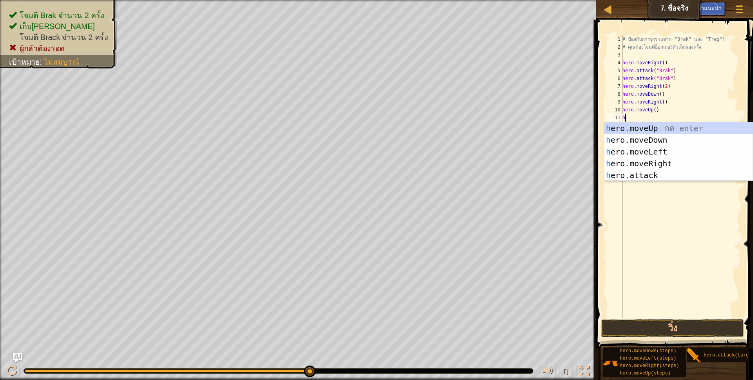
scroll to position [2, 2]
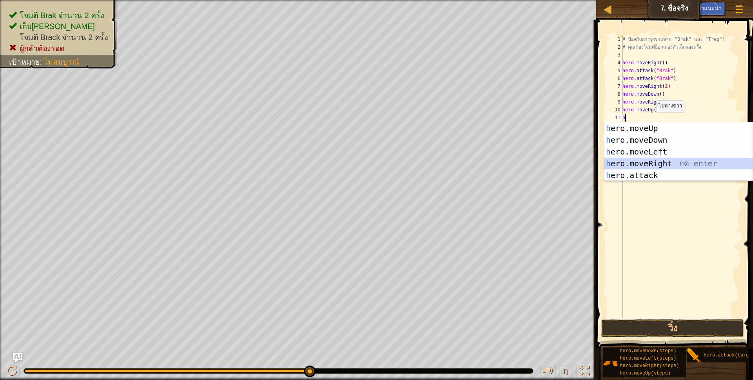
click at [668, 166] on div "h ero.moveUp กด enter h ero.moveDown กด enter h ero.moveLeft กด enter h ero.mov…" at bounding box center [678, 163] width 148 height 82
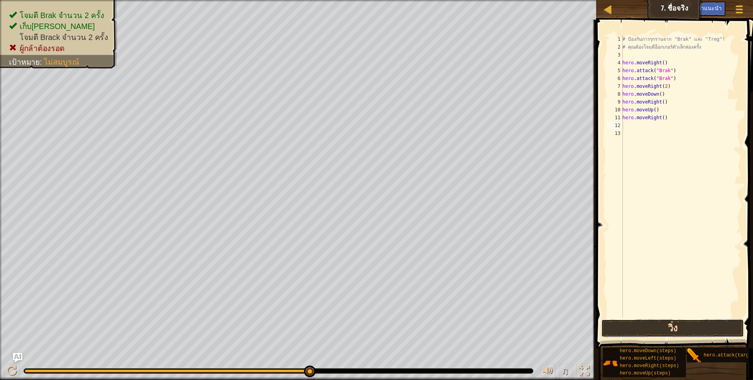
click at [664, 331] on button "วิ่ง" at bounding box center [672, 328] width 143 height 18
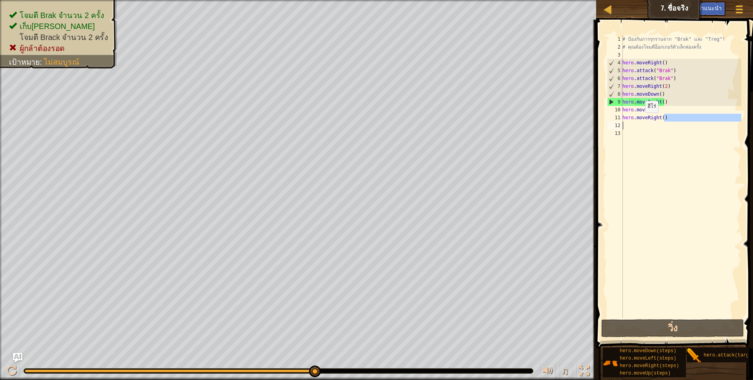
drag, startPoint x: 665, startPoint y: 117, endPoint x: 620, endPoint y: 123, distance: 45.8
click at [620, 123] on div "1 2 3 4 5 6 7 8 9 10 11 12 13 # ป้องกันการรุกรานจาก "Brak" และ "Treg"! # คุณต้อ…" at bounding box center [673, 176] width 136 height 282
drag, startPoint x: 619, startPoint y: 113, endPoint x: 622, endPoint y: 118, distance: 5.8
click at [625, 117] on div "# ป้องกันการรุกรานจาก "Brak" และ "Treg"! # คุณต้องโจมตีอ็อกเกอร์ตัวเล็กสองครั้ง…" at bounding box center [680, 184] width 120 height 298
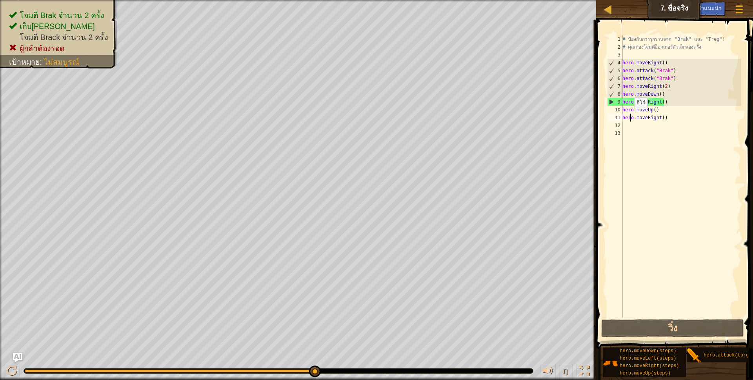
click at [629, 117] on div "# ป้องกันการรุกรานจาก "Brak" และ "Treg"! # คุณต้องโจมตีอ็อกเกอร์ตัวเล็กสองครั้ง…" at bounding box center [680, 184] width 120 height 298
type textarea "hero.moveRight()"
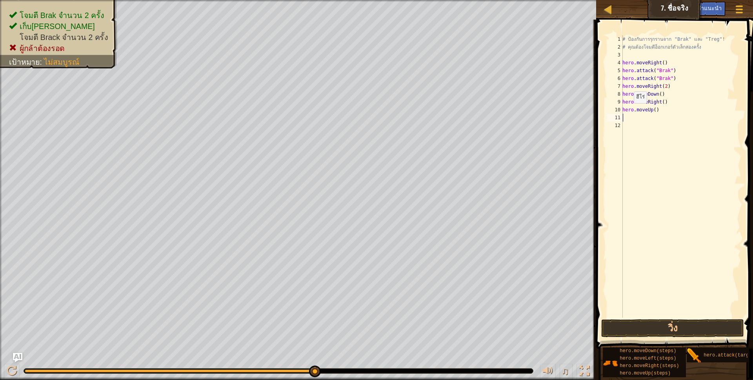
click at [629, 111] on div "# ป้องกันการรุกรานจาก "Brak" และ "Treg"! # คุณต้องโจมตีอ็อกเกอร์ตัวเล็กสองครั้ง…" at bounding box center [680, 184] width 120 height 298
type textarea "hero.moveUp()"
click at [637, 110] on div "# ป้องกันการรุกรานจาก "Brak" และ "Treg"! # คุณต้องโจมตีอ็อกเกอร์ตัวเล็กสองครั้ง…" at bounding box center [680, 184] width 120 height 298
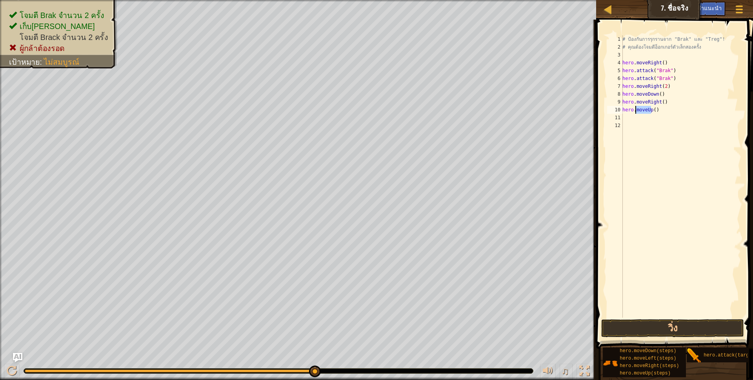
click at [655, 108] on div "# ป้องกันการรุกรานจาก "Brak" และ "Treg"! # คุณต้องโจมตีอ็อกเกอร์ตัวเล็กสองครั้ง…" at bounding box center [680, 184] width 120 height 298
click at [661, 112] on div "# ป้องกันการรุกรานจาก "Brak" และ "Treg"! # คุณต้องโจมตีอ็อกเกอร์ตัวเล็กสองครั้ง…" at bounding box center [680, 184] width 120 height 298
click at [662, 111] on div "# ป้องกันการรุกรานจาก "Brak" และ "Treg"! # คุณต้องโจมตีอ็อกเกอร์ตัวเล็กสองครั้ง…" at bounding box center [680, 176] width 120 height 282
click at [662, 111] on div "# ป้องกันการรุกรานจาก "Brak" และ "Treg"! # คุณต้องโจมตีอ็อกเกอร์ตัวเล็กสองครั้ง…" at bounding box center [680, 184] width 120 height 298
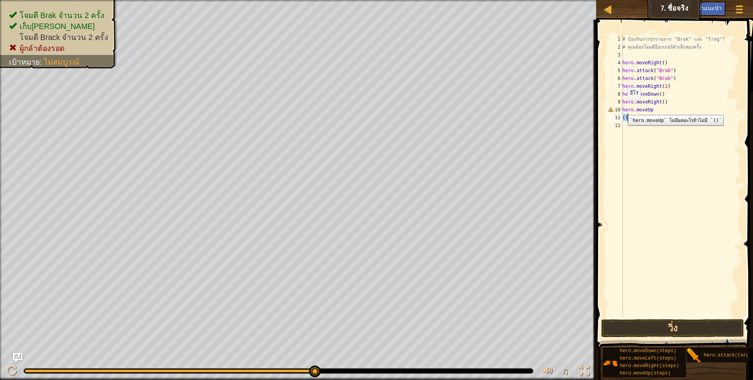
click at [622, 108] on div "() 1 2 3 4 5 6 7 8 9 10 11 12 # ป้องกันการรุกรานจาก "Brak" และ "Treg"! # คุณต้อ…" at bounding box center [673, 176] width 136 height 282
click at [623, 108] on div "# ป้องกันการรุกรานจาก "Brak" และ "Treg"! # คุณต้องโจมตีอ็อกเกอร์ตัวเล็กสองครั้ง…" at bounding box center [680, 176] width 120 height 282
click at [623, 108] on div "# ป้องกันการรุกรานจาก "Brak" และ "Treg"! # คุณต้องโจมตีอ็อกเกอร์ตัวเล็กสองครั้ง…" at bounding box center [680, 184] width 120 height 298
click at [624, 110] on div "# ป้องกันการรุกรานจาก "Brak" และ "Treg"! # คุณต้องโจมตีอ็อกเกอร์ตัวเล็กสองครั้ง…" at bounding box center [680, 184] width 120 height 298
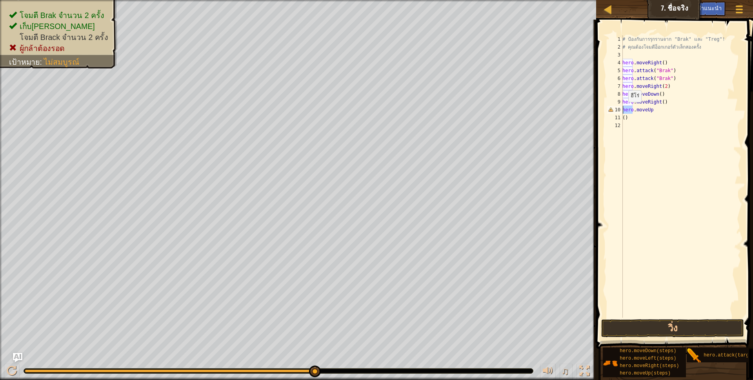
type textarea ".moveUp"
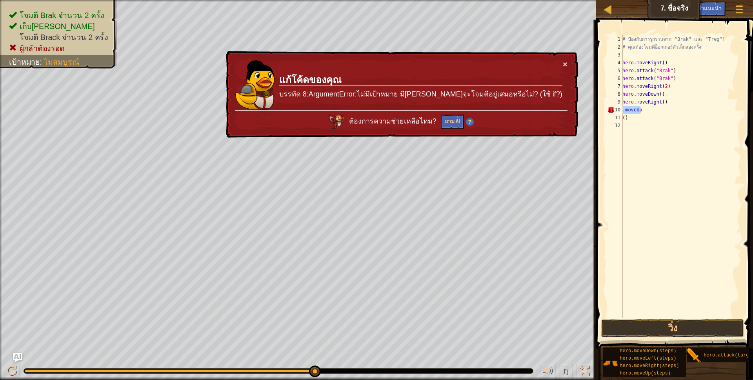
drag, startPoint x: 644, startPoint y: 109, endPoint x: 618, endPoint y: 112, distance: 26.1
click at [618, 112] on div ".moveUp 1 2 3 4 5 6 7 8 9 10 11 12 # ป้องกันการรุกรานจาก "Brak" และ "Treg"! # ค…" at bounding box center [673, 176] width 136 height 282
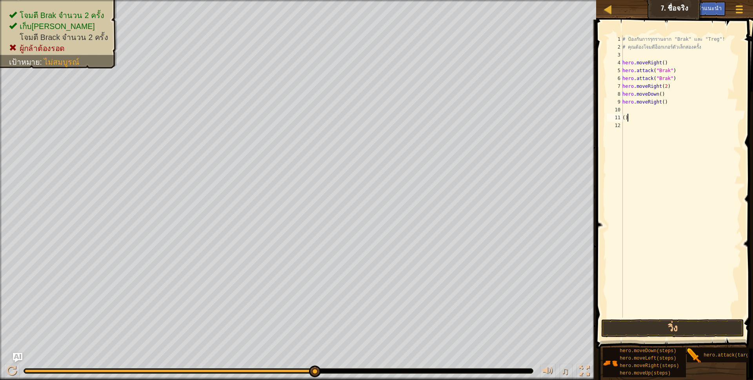
click at [632, 118] on div "# ป้องกันการรุกรานจาก "Brak" และ "Treg"! # คุณต้องโจมตีอ็อกเกอร์ตัวเล็กสองครั้ง…" at bounding box center [680, 184] width 120 height 298
type textarea "("
click at [659, 329] on button "วิ่ง" at bounding box center [672, 328] width 143 height 18
type textarea "h"
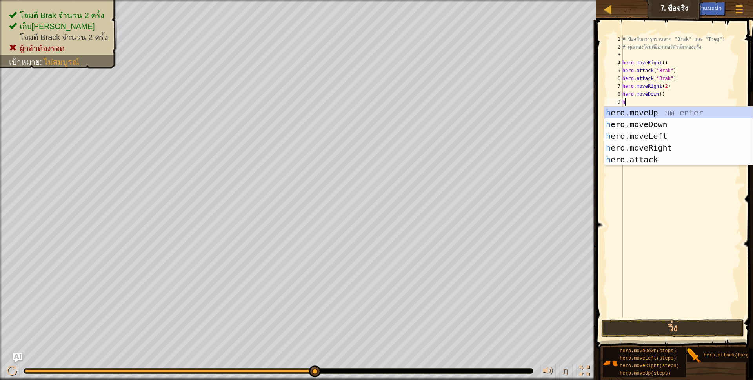
scroll to position [2, 2]
click at [665, 134] on div "h ero.moveUp กด enter h ero.moveDown กด enter h ero.moveLeft กด enter h ero.mov…" at bounding box center [678, 148] width 148 height 82
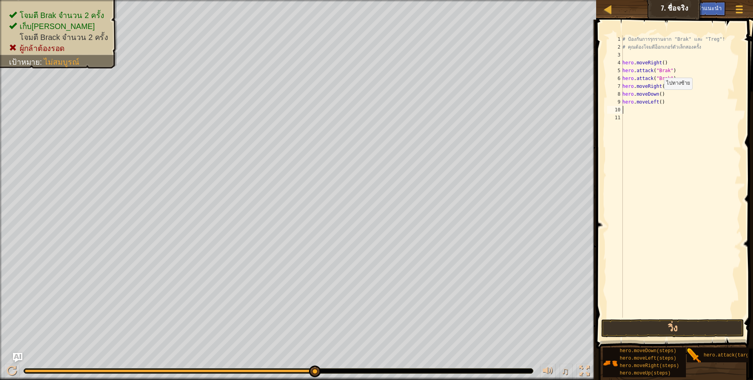
scroll to position [2, 0]
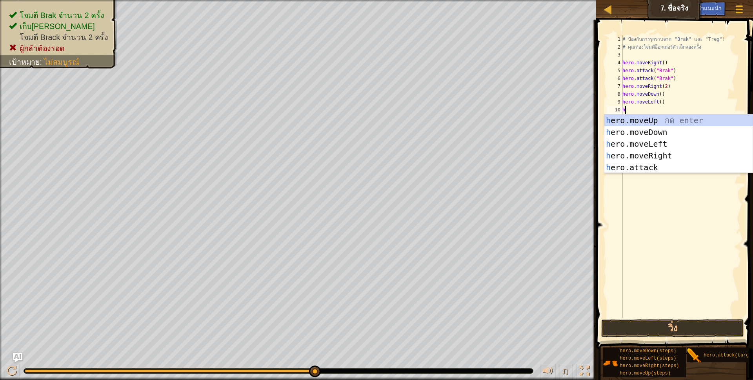
type textarea "h"
click at [648, 117] on div "h ero.moveUp กด enter h ero.moveDown กด enter h ero.moveLeft กด enter h ero.mov…" at bounding box center [678, 155] width 148 height 82
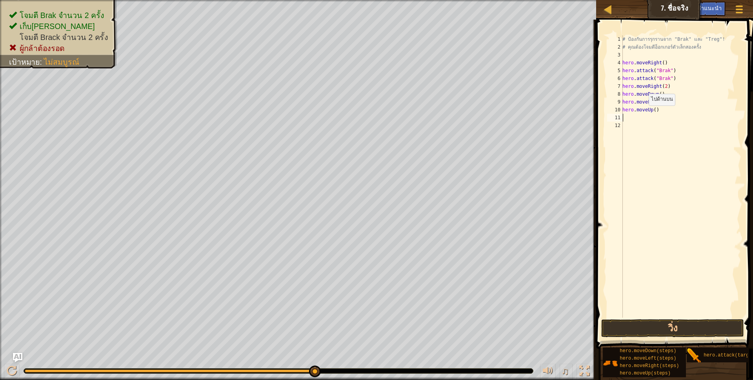
scroll to position [2, 0]
type textarea "h"
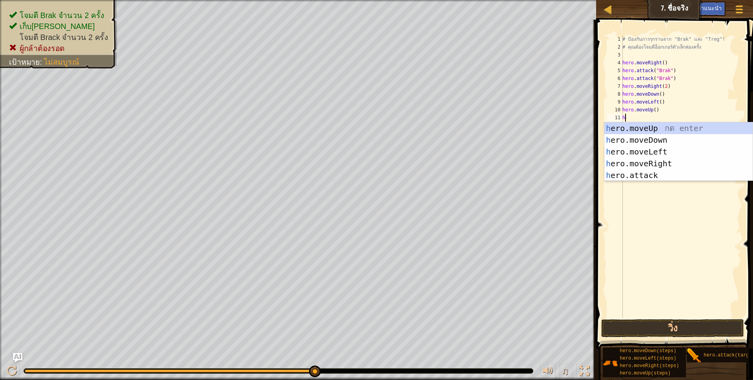
scroll to position [2, 2]
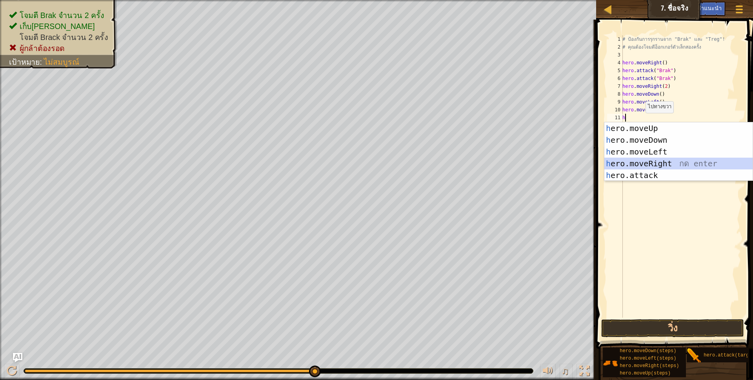
drag, startPoint x: 668, startPoint y: 165, endPoint x: 664, endPoint y: 158, distance: 8.2
click at [668, 165] on div "h ero.moveUp กด enter h ero.moveDown กด enter h ero.moveLeft กด enter h ero.mov…" at bounding box center [678, 163] width 148 height 82
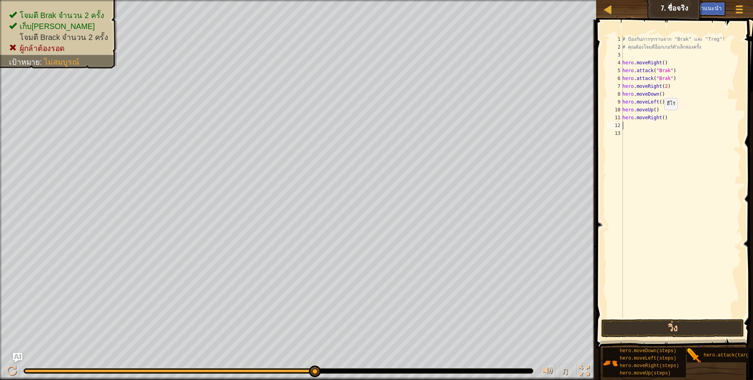
click at [660, 118] on div "# ป้องกันการรุกรานจาก "Brak" และ "Treg"! # คุณต้องโจมตีอ็อกเกอร์ตัวเล็กสองครั้ง…" at bounding box center [680, 184] width 120 height 298
click at [674, 326] on button "วิ่ง" at bounding box center [672, 328] width 143 height 18
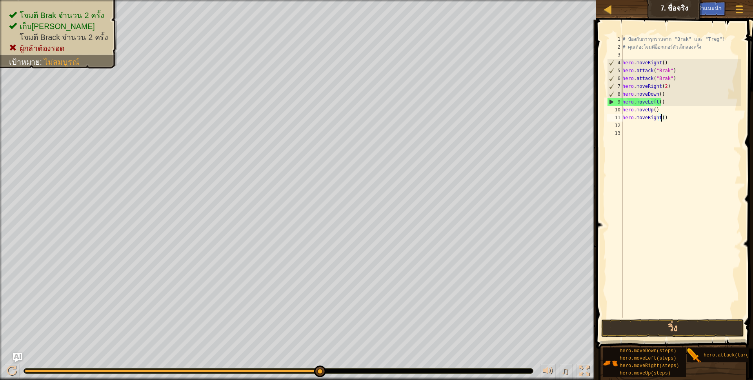
scroll to position [2, 34]
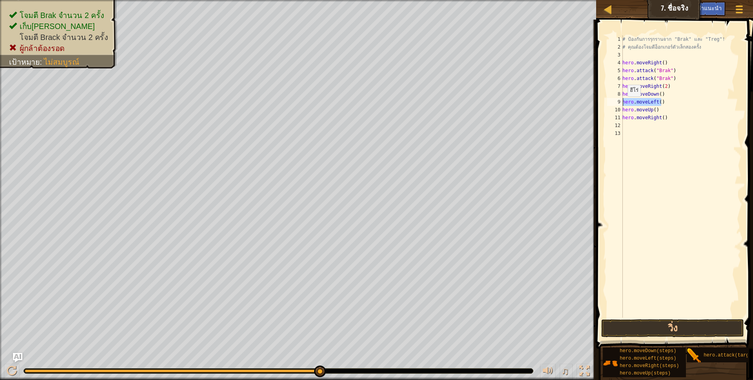
drag, startPoint x: 664, startPoint y: 100, endPoint x: 622, endPoint y: 102, distance: 42.0
click at [622, 102] on div "hero.moveRight() 1 2 3 4 5 6 7 8 9 10 11 12 13 # ป้องกันการรุกรานจาก "Brak" และ…" at bounding box center [673, 176] width 136 height 282
type textarea "hero.moveLeft()"
type textarea "h"
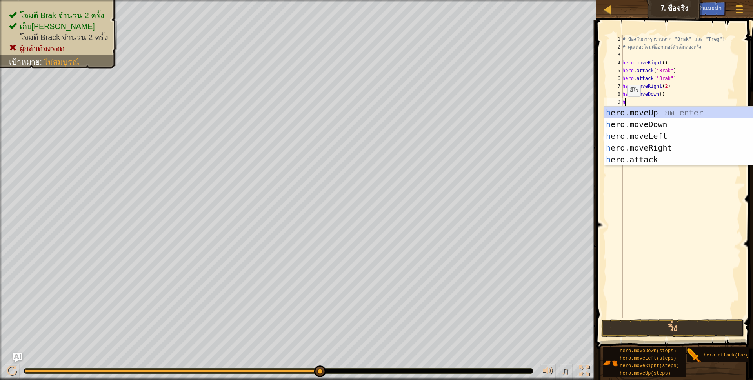
scroll to position [2, 2]
click at [649, 114] on div "h ero.moveUp กด enter h ero.moveDown กด enter h ero.moveLeft กด enter h ero.mov…" at bounding box center [678, 148] width 148 height 82
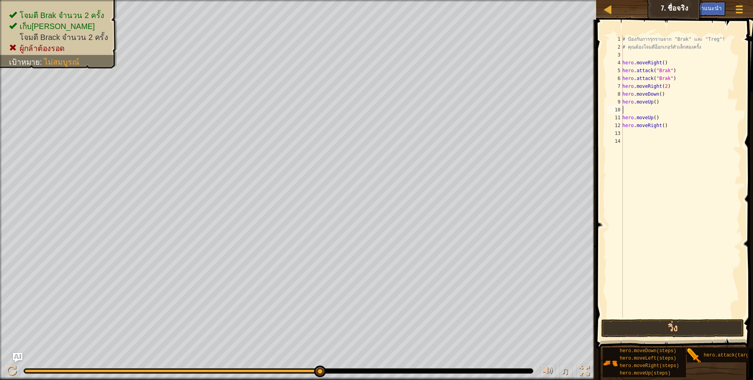
click at [642, 108] on div "# ป้องกันการรุกรานจาก "Brak" และ "Treg"! # คุณต้องโจมตีอ็อกเกอร์ตัวเล็กสองครั้ง…" at bounding box center [680, 184] width 120 height 298
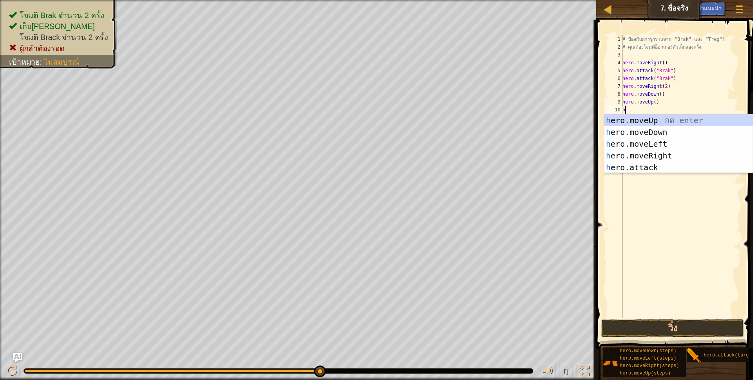
type textarea "h"
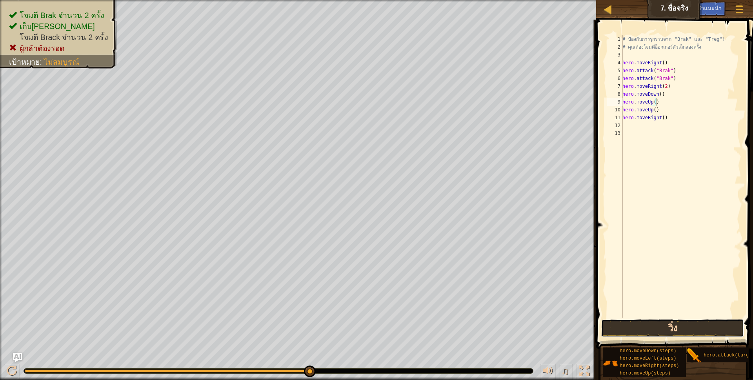
click at [645, 324] on button "วิ่ง" at bounding box center [672, 328] width 143 height 18
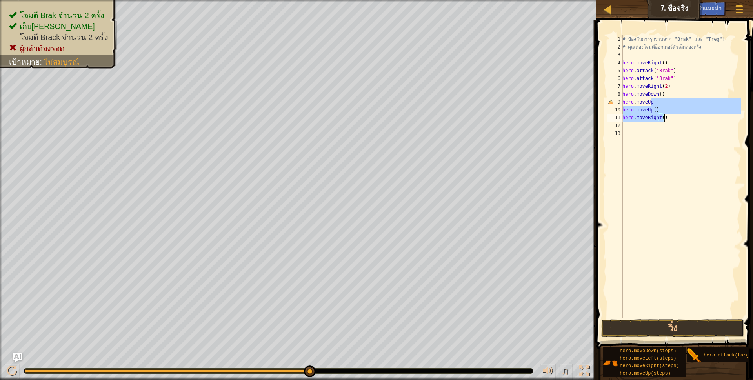
drag, startPoint x: 654, startPoint y: 104, endPoint x: 667, endPoint y: 119, distance: 19.7
click at [667, 119] on div "# ป้องกันการรุกรานจาก "Brak" และ "Treg"! # คุณต้องโจมตีอ็อกเกอร์ตัวเล็กสองครั้ง…" at bounding box center [680, 184] width 120 height 298
drag, startPoint x: 649, startPoint y: 102, endPoint x: 619, endPoint y: 108, distance: 31.6
click at [619, 108] on div "hero.moveUp 1 2 3 4 5 6 7 8 9 10 11 # ป้องกันการรุกรานจาก "Brak" และ "Treg"! # …" at bounding box center [673, 176] width 136 height 282
type textarea "h"
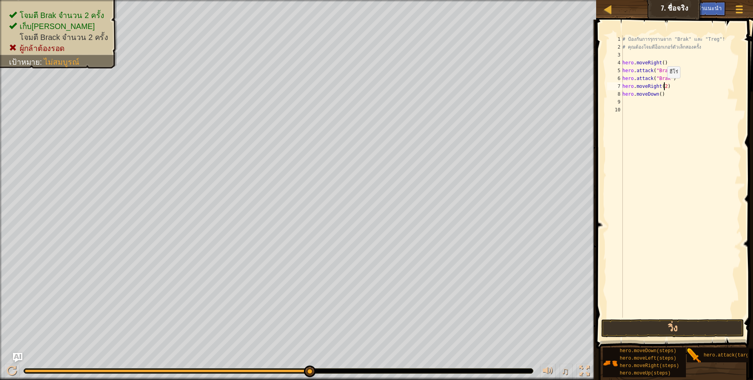
click at [662, 86] on div "# ป้องกันการรุกรานจาก "Brak" และ "Treg"! # คุณต้องโจมตีอ็อกเกอร์ตัวเล็กสองครั้ง…" at bounding box center [680, 184] width 120 height 298
drag, startPoint x: 664, startPoint y: 93, endPoint x: 615, endPoint y: 99, distance: 49.7
click at [615, 99] on div "hero.moveRight() 1 2 3 4 5 6 7 8 9 10 # ป้องกันการรุกรานจาก "Brak" และ "Treg"! …" at bounding box center [673, 176] width 136 height 282
click at [641, 95] on div "# ป้องกันการรุกรานจาก "Brak" และ "Treg"! # คุณต้องโจมตีอ็อกเกอร์ตัวเล็กสองครั้ง…" at bounding box center [680, 184] width 120 height 298
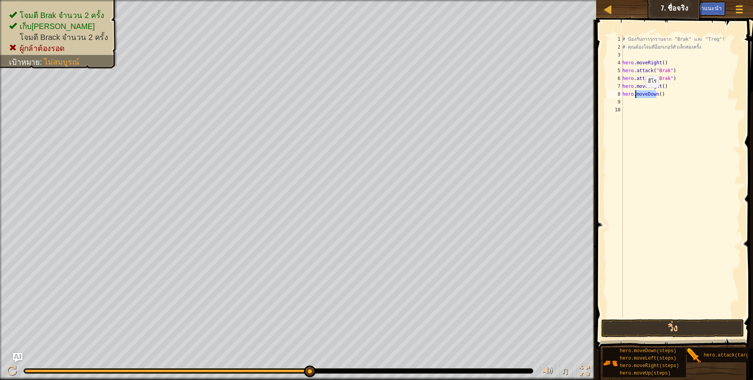
type textarea "hero.()"
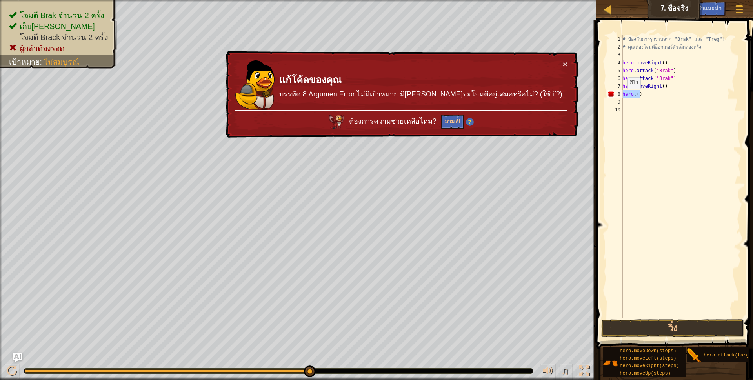
drag, startPoint x: 640, startPoint y: 94, endPoint x: 621, endPoint y: 98, distance: 19.1
click at [621, 98] on div "hero.() 1 2 3 4 5 6 7 8 9 10 # ป้องกันการรุกรานจาก "Brak" และ "Treg"! # คุณต้อง…" at bounding box center [673, 176] width 136 height 282
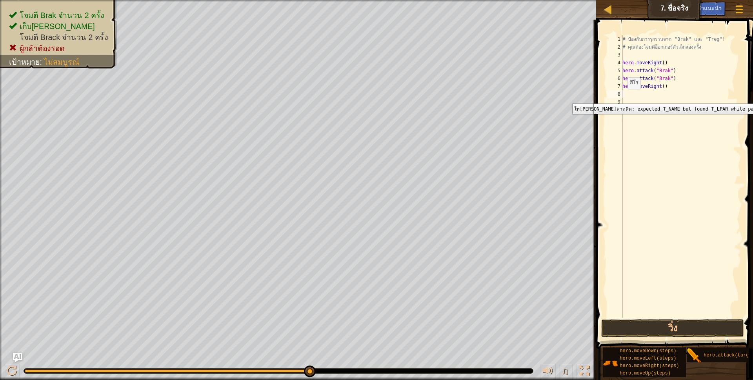
scroll to position [2, 2]
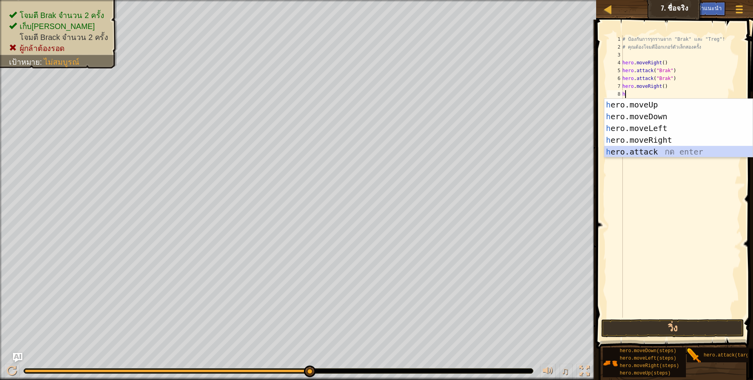
click at [702, 151] on div "h ero.moveUp กด enter h ero.moveDown กด enter h ero.moveLeft กด enter h ero.mov…" at bounding box center [678, 140] width 148 height 82
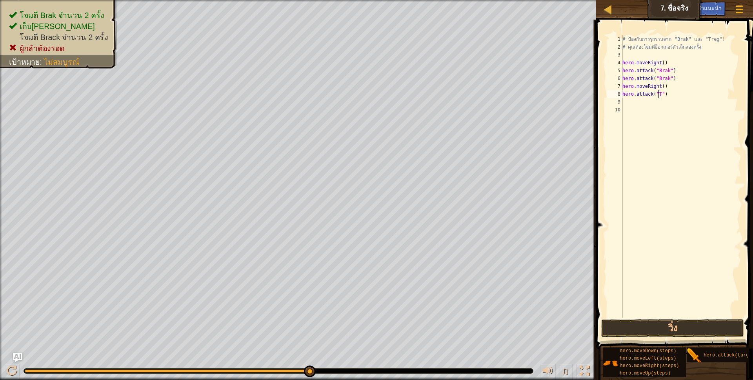
scroll to position [2, 30]
type textarea "hero.attack("Treg")"
click at [638, 103] on div "# ป้องกันการรุกรานจาก "Brak" และ "Treg"! # คุณต้องโจมตีอ็อกเกอร์ตัวเล็กสองครั้ง…" at bounding box center [680, 184] width 120 height 298
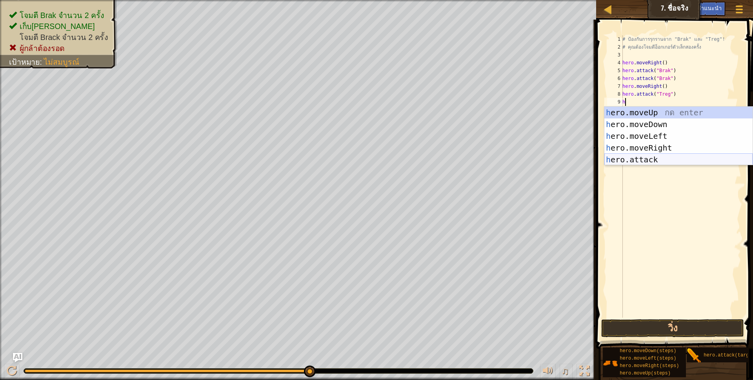
click at [657, 160] on div "h ero.moveUp กด enter h ero.moveDown กด enter h ero.moveLeft กด enter h ero.mov…" at bounding box center [678, 148] width 148 height 82
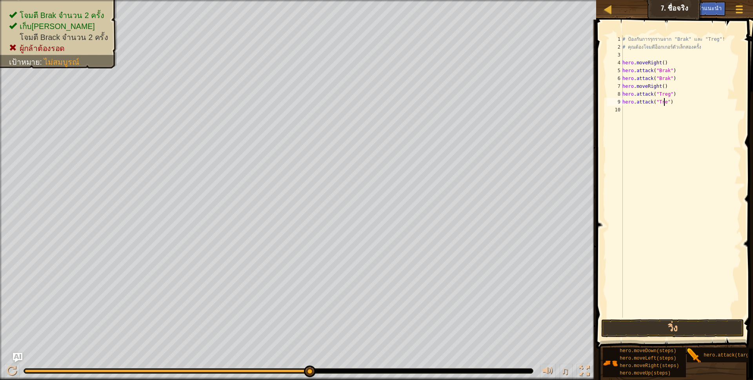
scroll to position [2, 34]
type textarea "hero.attack("Treg")"
click at [648, 112] on div "# ป้องกันการรุกรานจาก "Brak" และ "Treg"! # คุณต้องโจมตีอ็อกเกอร์ตัวเล็กสองครั้ง…" at bounding box center [680, 184] width 120 height 298
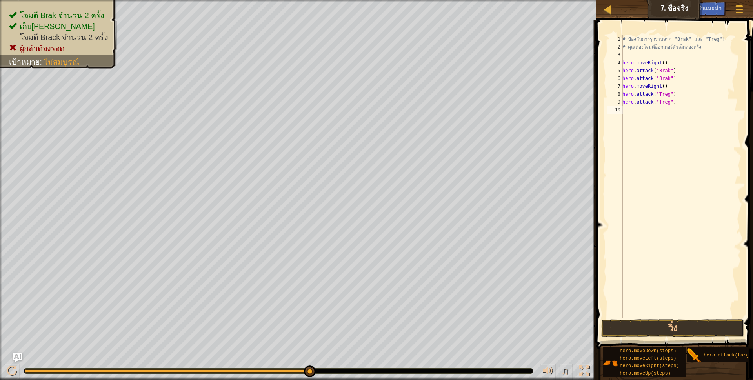
type textarea "h"
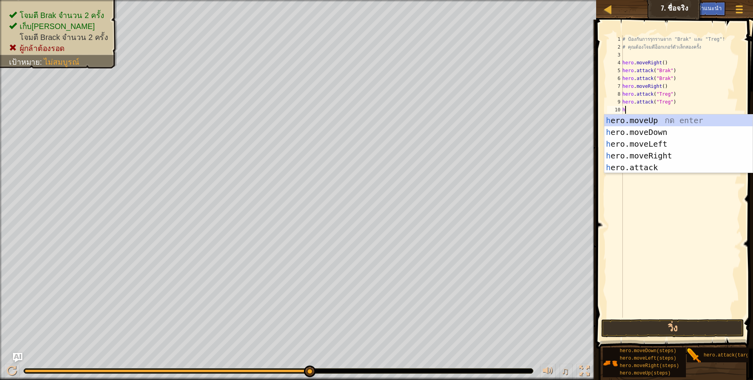
scroll to position [2, 2]
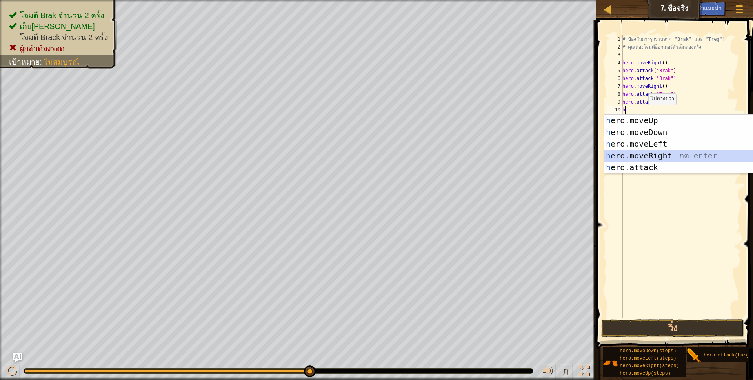
click at [649, 154] on div "h ero.moveUp กด enter h ero.moveDown กด enter h ero.moveLeft กด enter h ero.mov…" at bounding box center [678, 155] width 148 height 82
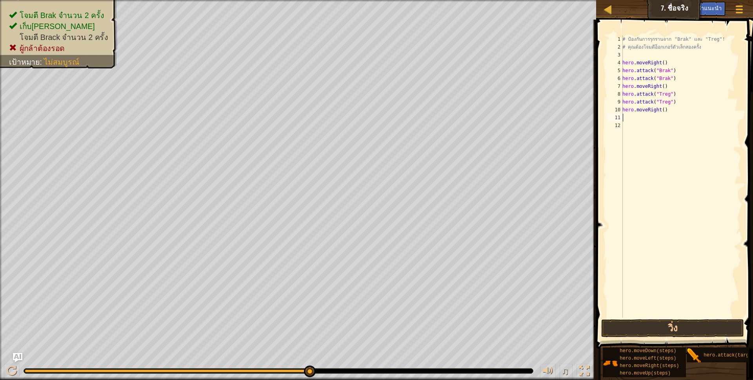
scroll to position [2, 0]
type textarea "h"
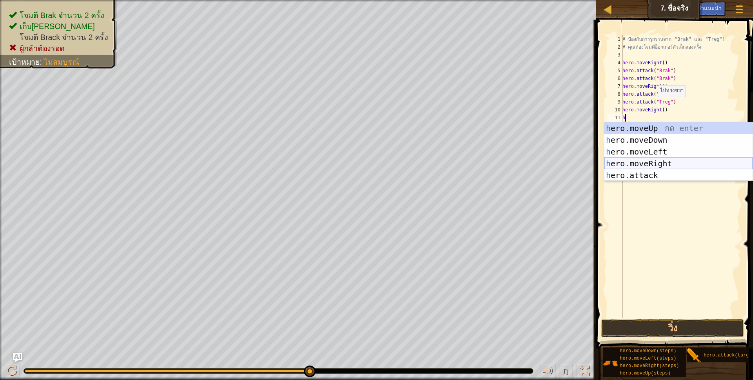
click at [658, 165] on div "h ero.moveUp กด enter h ero.moveDown กด enter h ero.moveLeft กด enter h ero.mov…" at bounding box center [678, 163] width 148 height 82
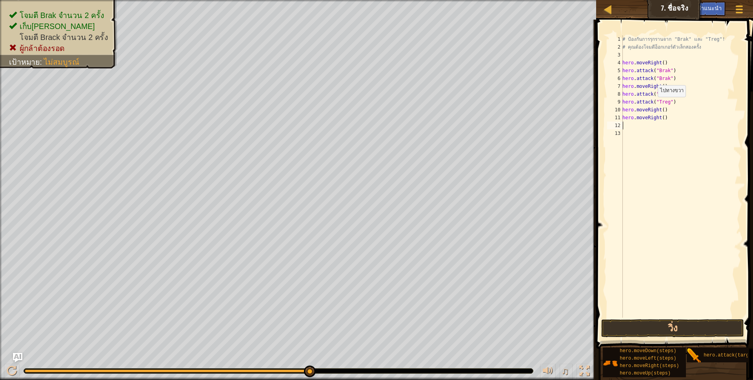
scroll to position [2, 0]
click at [670, 325] on button "วิ่ง" at bounding box center [672, 328] width 143 height 18
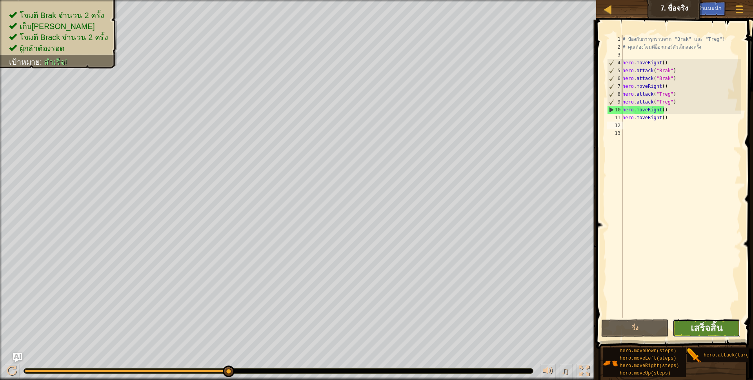
click at [680, 327] on button "เสร็จสิ้น" at bounding box center [705, 328] width 67 height 18
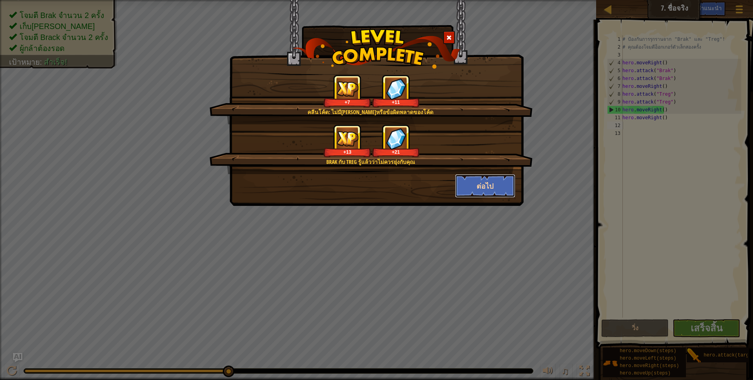
click at [487, 191] on button "ต่อไป" at bounding box center [485, 186] width 61 height 24
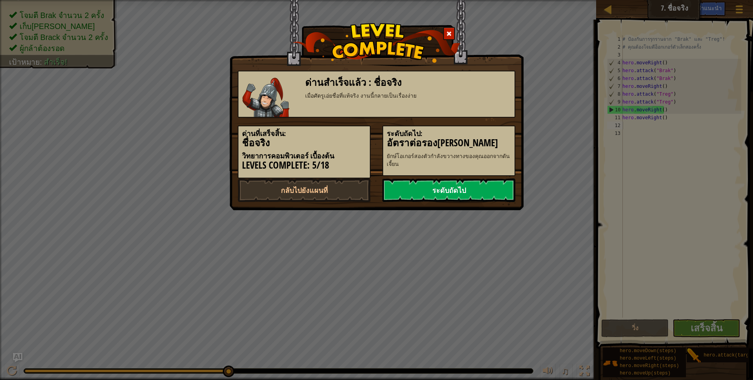
click at [430, 185] on link "ระดับถัดไป" at bounding box center [448, 190] width 133 height 24
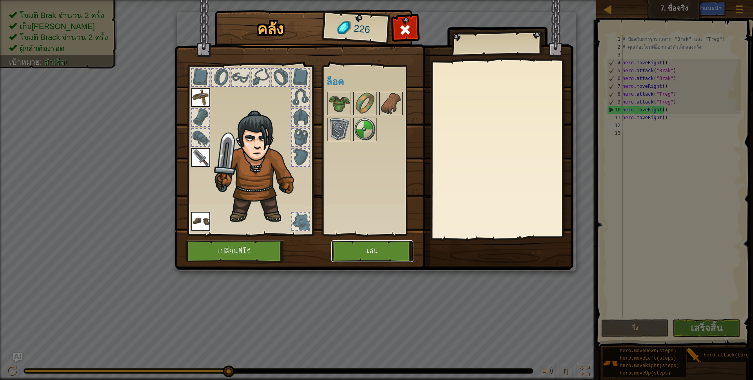
click at [375, 249] on button "เล่น" at bounding box center [372, 251] width 82 height 22
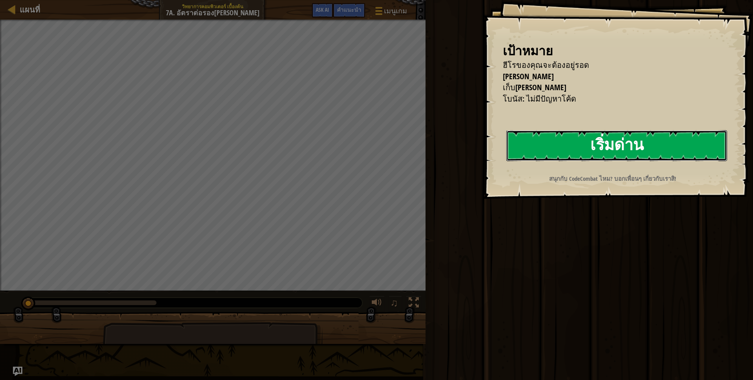
click at [637, 151] on button "เริ่มด่าน" at bounding box center [616, 145] width 221 height 31
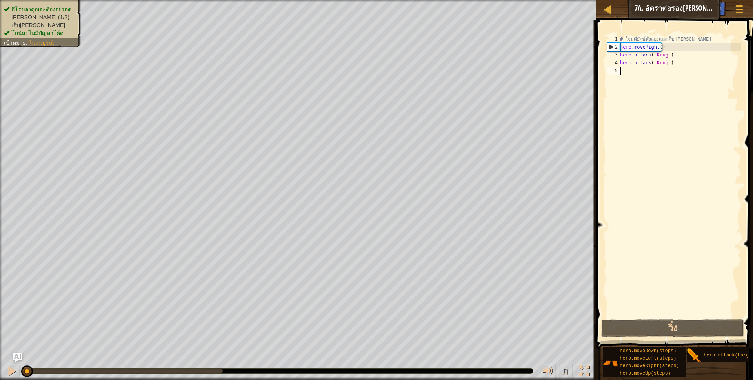
click at [636, 73] on div "# โจมตียักษ์ทั้งสองและเก็บ[PERSON_NAME] hero . moveRight ( ) hero . attack ( "K…" at bounding box center [679, 184] width 123 height 298
type textarea "h"
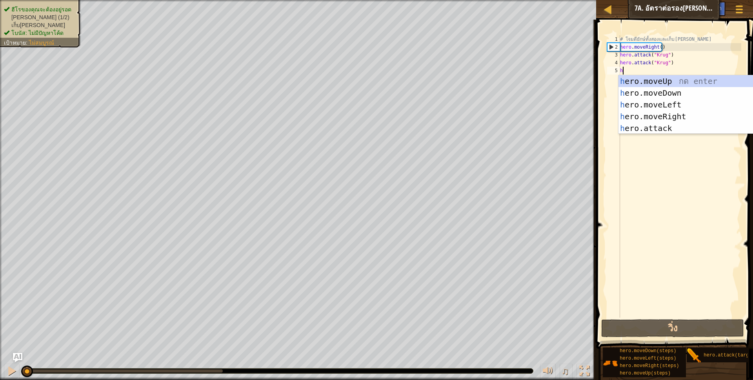
scroll to position [2, 2]
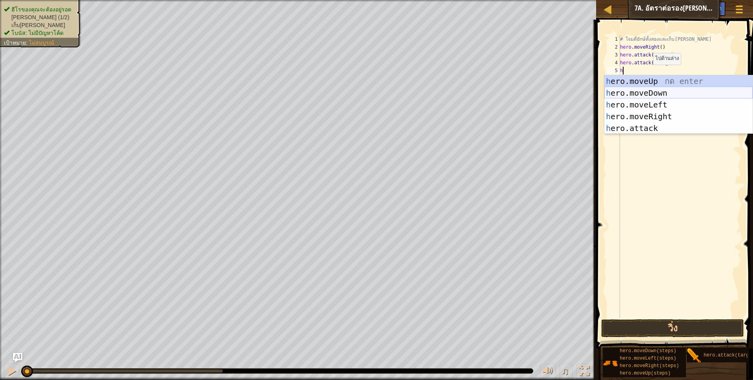
click at [650, 91] on div "h ero.moveUp กด enter h ero.moveDown กด enter h ero.moveLeft กด enter h ero.mov…" at bounding box center [678, 116] width 148 height 82
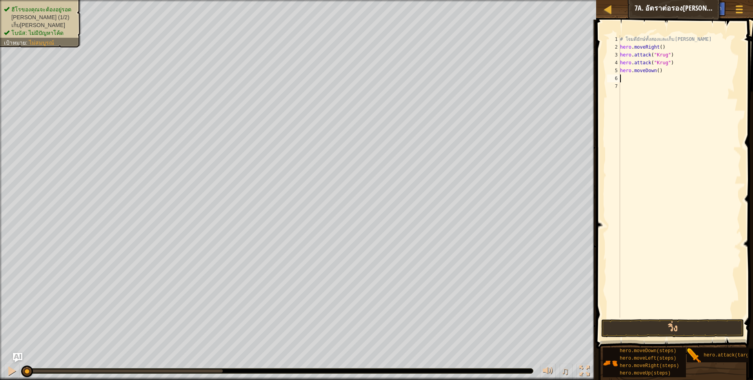
scroll to position [2, 0]
drag, startPoint x: 660, startPoint y: 70, endPoint x: 609, endPoint y: 77, distance: 51.8
click at [609, 77] on div "1 2 3 4 5 6 7 # [PERSON_NAME]และเก็บ[PERSON_NAME] hero . moveRight ( ) hero . a…" at bounding box center [673, 176] width 136 height 282
click at [631, 68] on div "# โจมตียักษ์ทั้งสองและเก็บ[PERSON_NAME] hero . moveRight ( ) hero . attack ( "K…" at bounding box center [679, 184] width 123 height 298
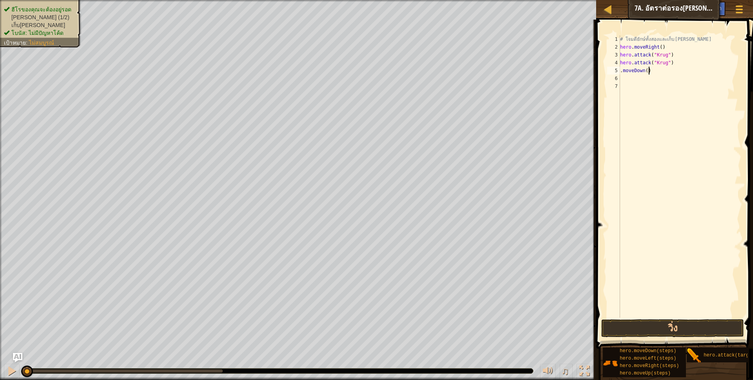
drag, startPoint x: 648, startPoint y: 69, endPoint x: 607, endPoint y: 75, distance: 41.2
click at [607, 75] on div ".moveDown() 1 2 3 4 5 6 7 # [PERSON_NAME]สองและเก็บ[PERSON_NAME] hero . moveRig…" at bounding box center [673, 176] width 136 height 282
click at [628, 68] on div "# โจมตียักษ์ทั้งสองและเก็บ[PERSON_NAME] hero . moveRight ( ) hero . attack ( "K…" at bounding box center [679, 184] width 123 height 298
click at [631, 72] on div "# โจมตียักษ์ทั้งสองและเก็บ[PERSON_NAME] hero . moveRight ( ) hero . attack ( "K…" at bounding box center [679, 184] width 123 height 298
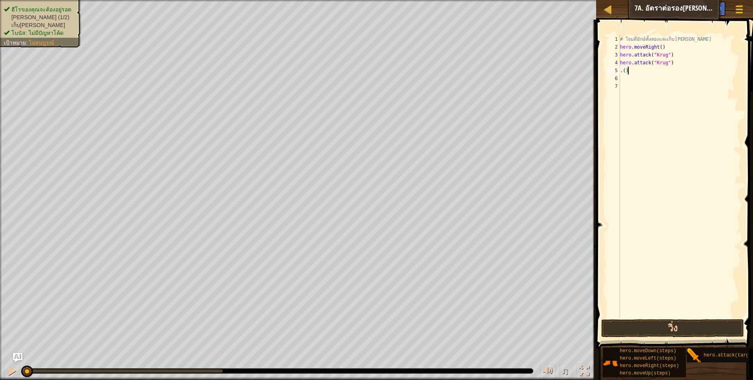
type textarea "."
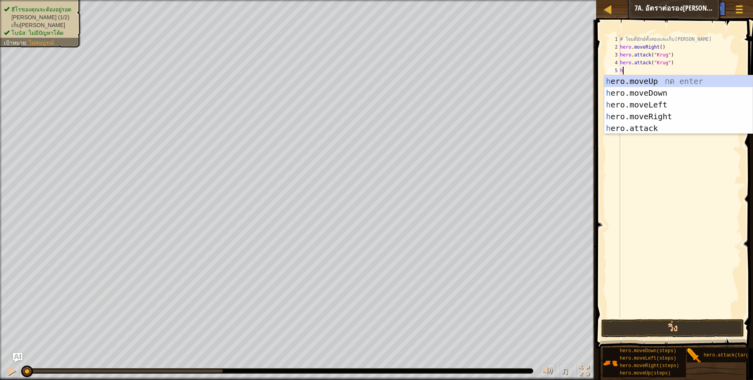
scroll to position [2, 2]
click at [637, 130] on div "h ero.moveUp กด enter h ero.moveDown กด enter h ero.moveLeft กด enter h ero.mov…" at bounding box center [678, 116] width 148 height 82
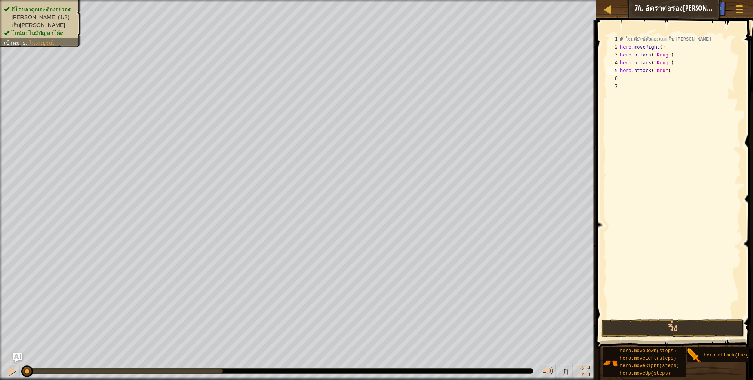
scroll to position [2, 34]
type textarea "hero.attack("Krug")"
click at [641, 78] on div "# โจมตียักษ์ทั้งสองและเก็บ[PERSON_NAME] hero . moveRight ( ) hero . attack ( "K…" at bounding box center [679, 184] width 123 height 298
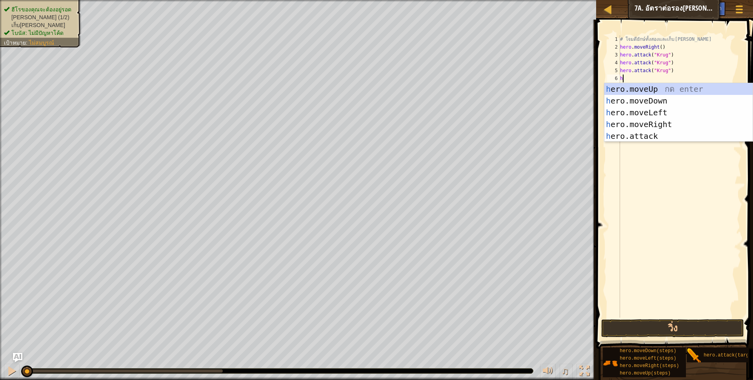
scroll to position [2, 2]
click at [647, 137] on div "h ero.moveUp กด enter h ero.moveDown กด enter h ero.moveLeft กด enter h ero.mov…" at bounding box center [678, 124] width 148 height 82
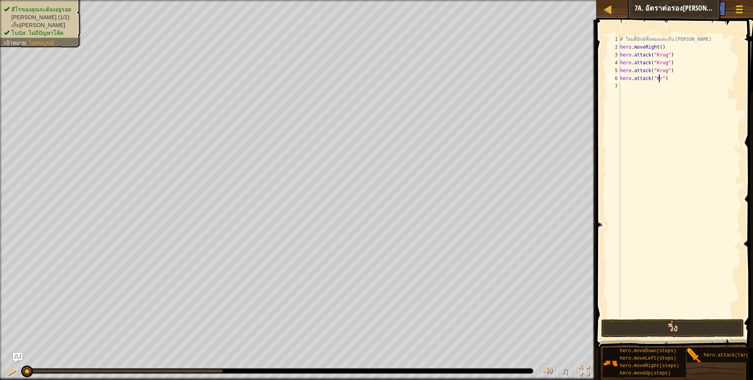
scroll to position [2, 33]
type textarea "hero.attack("Krug")"
drag, startPoint x: 620, startPoint y: 88, endPoint x: 610, endPoint y: 77, distance: 15.5
click at [620, 88] on div "# โจมตียักษ์ทั้งสองและเก็บ[PERSON_NAME] hero . moveRight ( ) hero . attack ( "K…" at bounding box center [679, 184] width 123 height 298
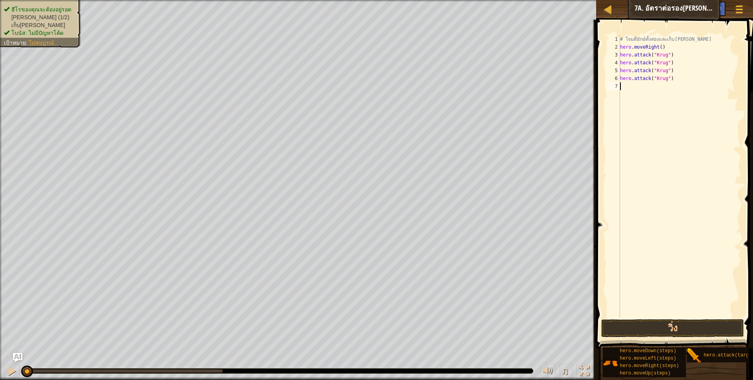
scroll to position [2, 0]
type textarea "h"
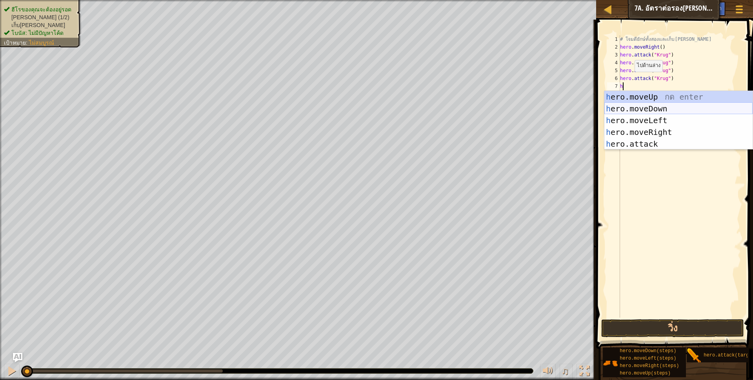
scroll to position [2, 2]
click at [657, 106] on div "h ero.moveUp กด enter h ero.moveDown กด enter h ero.moveLeft กด enter h ero.mov…" at bounding box center [678, 132] width 148 height 82
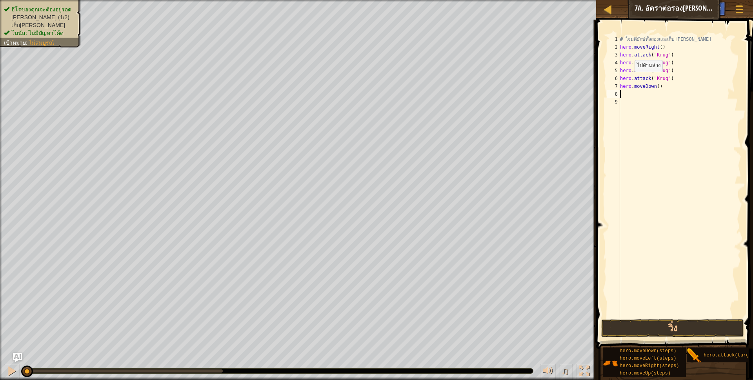
scroll to position [2, 0]
type textarea "h"
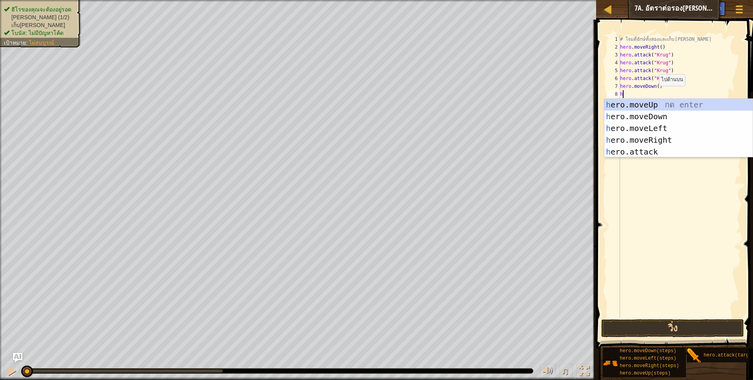
scroll to position [2, 2]
click at [657, 100] on div "h ero.moveUp กด enter h ero.moveDown กด enter h ero.moveLeft กด enter h ero.mov…" at bounding box center [678, 140] width 148 height 82
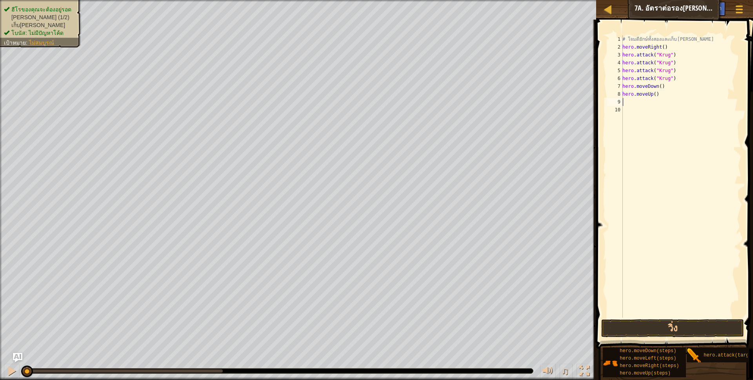
scroll to position [2, 0]
type textarea "h"
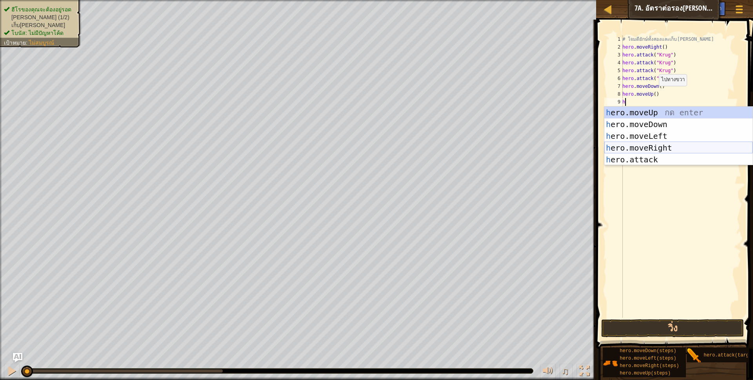
scroll to position [2, 2]
click at [660, 145] on div "h ero.moveUp กด enter h ero.moveDown กด enter h ero.moveLeft กด enter h ero.mov…" at bounding box center [678, 148] width 148 height 82
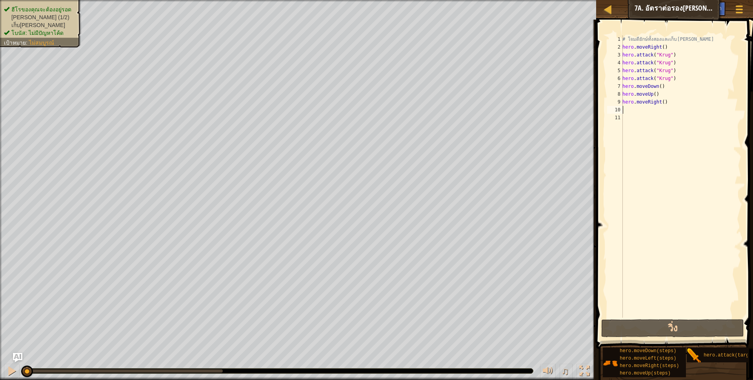
scroll to position [2, 0]
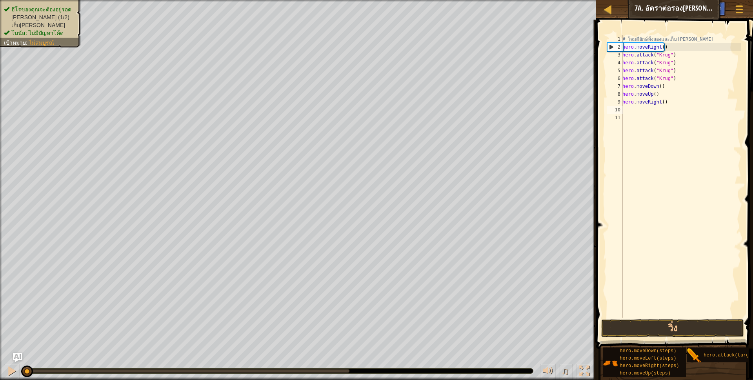
type textarea "h"
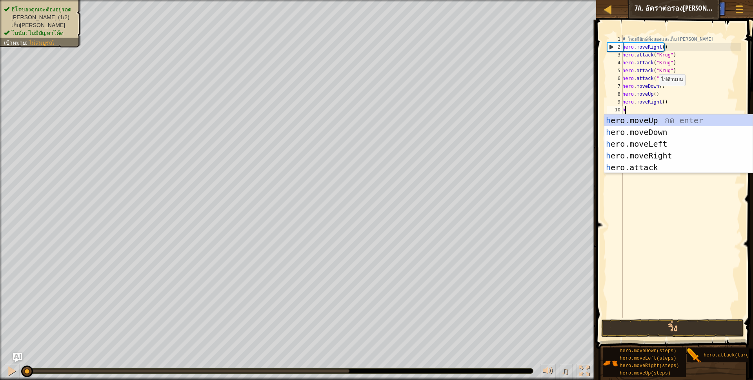
scroll to position [2, 2]
click at [654, 120] on div "h ero.moveUp กด enter h ero.moveDown กด enter h ero.moveLeft กด enter h ero.mov…" at bounding box center [678, 155] width 148 height 82
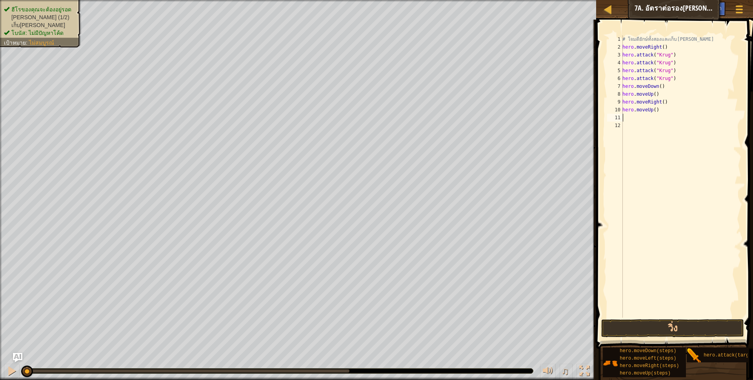
scroll to position [2, 0]
type textarea "h"
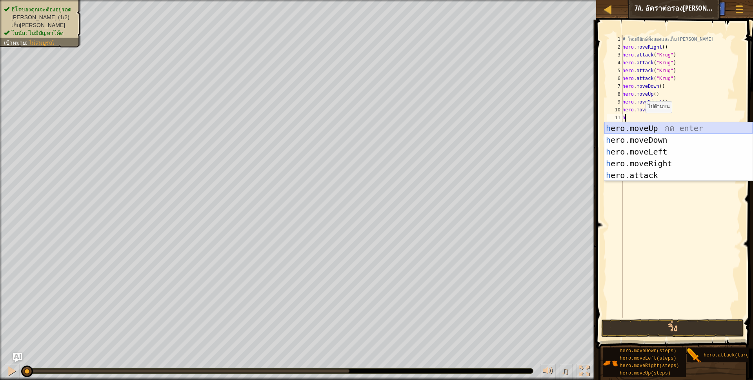
scroll to position [2, 2]
click at [653, 146] on div "h ero.moveUp กด enter h ero.moveDown กด enter h ero.moveLeft กด enter h ero.mov…" at bounding box center [678, 163] width 148 height 82
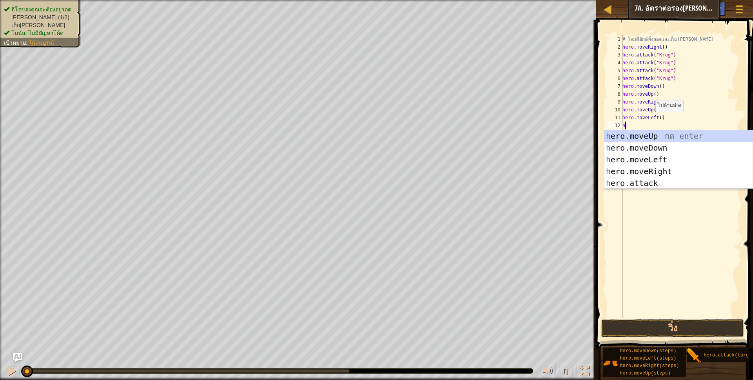
click at [650, 180] on div "h ero.moveUp กด enter h ero.moveDown กด enter h ero.moveLeft กด enter h ero.mov…" at bounding box center [678, 171] width 148 height 82
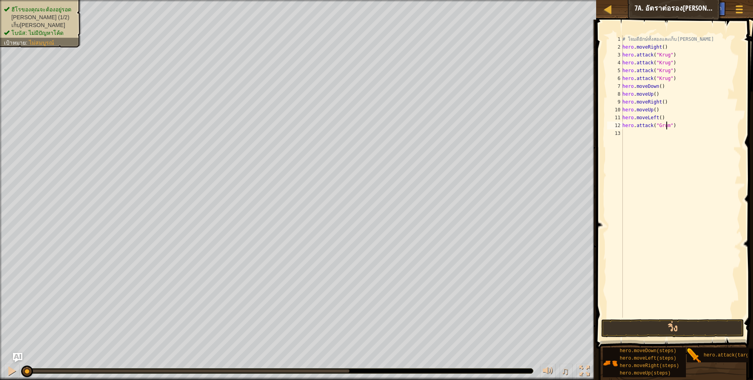
scroll to position [2, 37]
type textarea "hero.attack("Grump")"
click at [649, 132] on div "# โจมตียักษ์ทั้งสองและเก็บ[PERSON_NAME] hero . moveRight ( ) hero . attack ( "K…" at bounding box center [680, 184] width 120 height 298
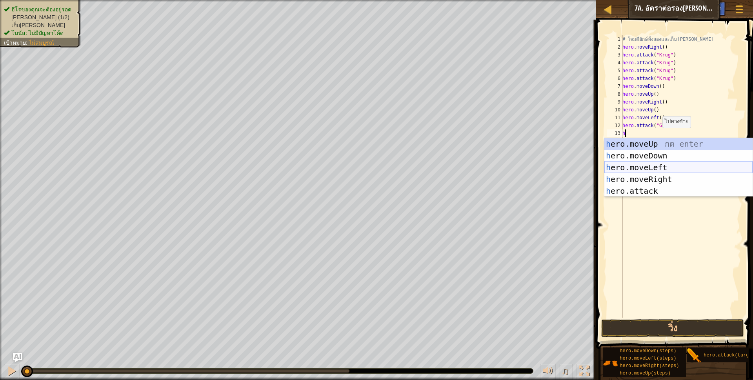
scroll to position [2, 2]
click at [661, 193] on div "h ero.moveUp กด enter h ero.moveDown กด enter h ero.moveLeft กด enter h ero.mov…" at bounding box center [678, 179] width 148 height 82
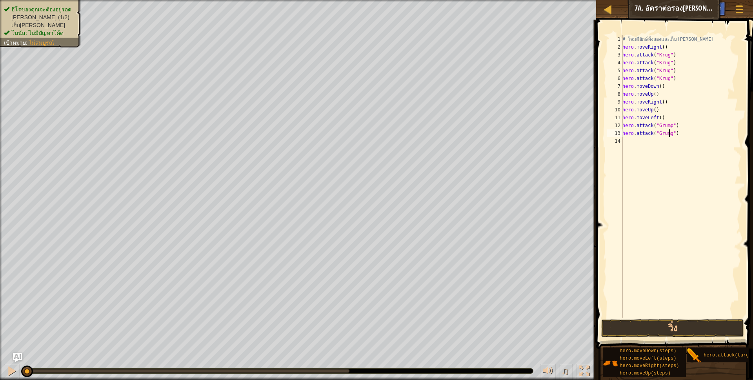
scroll to position [2, 39]
click at [655, 327] on button "วิ่ง" at bounding box center [672, 328] width 143 height 18
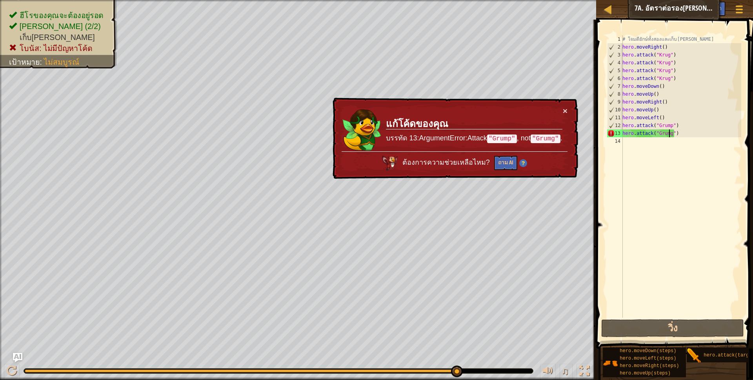
click at [560, 106] on div "× แก้โค้ดของคุณ บรรทัด 13:ArgumentError:Attack "Grump" , not "Grumg" . ต้องการค…" at bounding box center [454, 139] width 247 height 82
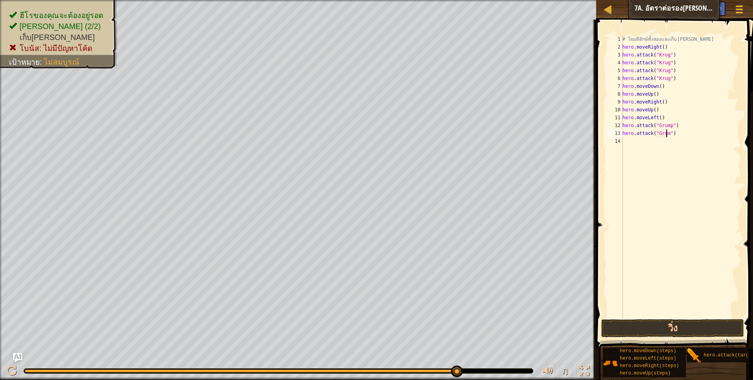
type textarea "hero.attack("Grump")"
click at [634, 143] on div "# โจมตียักษ์ทั้งสองและเก็บ[PERSON_NAME] hero . moveRight ( ) hero . attack ( "K…" at bounding box center [680, 184] width 120 height 298
type textarea "h"
click at [653, 108] on div "# โจมตียักษ์ทั้งสองและเก็บ[PERSON_NAME] hero . moveRight ( ) hero . attack ( "K…" at bounding box center [680, 184] width 120 height 298
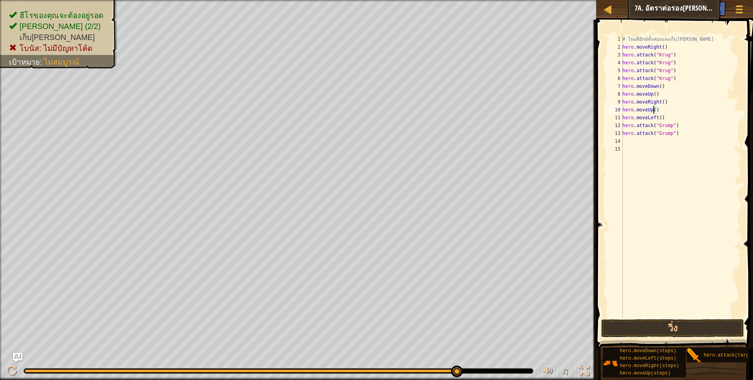
scroll to position [2, 27]
click at [658, 117] on div "# โจมตียักษ์ทั้งสองและเก็บ[PERSON_NAME] hero . moveRight ( ) hero . attack ( "K…" at bounding box center [680, 184] width 120 height 298
click at [676, 335] on button "วิ่ง" at bounding box center [672, 328] width 143 height 18
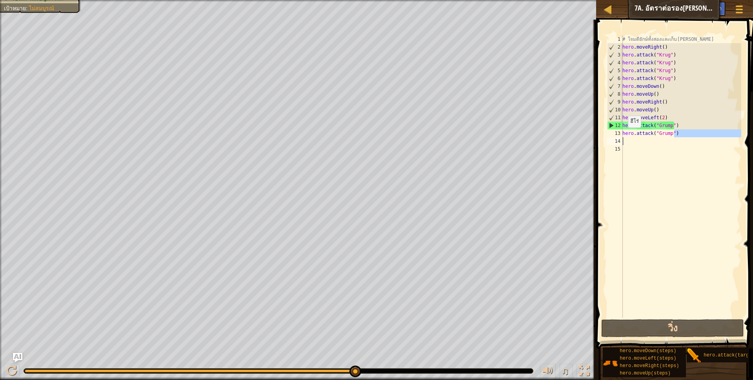
drag, startPoint x: 670, startPoint y: 133, endPoint x: 653, endPoint y: 154, distance: 26.8
click at [612, 139] on div "hero.moveLeft(2) 1 2 3 4 5 6 7 8 9 10 11 12 13 14 15 # โจมตียักษ์ทั้งสองและเก็บ…" at bounding box center [673, 176] width 136 height 282
type textarea "hero.attack("Grump")"
click at [664, 163] on div "# โจมตียักษ์ทั้งสองและเก็บ[PERSON_NAME] hero . moveRight ( ) hero . attack ( "K…" at bounding box center [680, 184] width 120 height 298
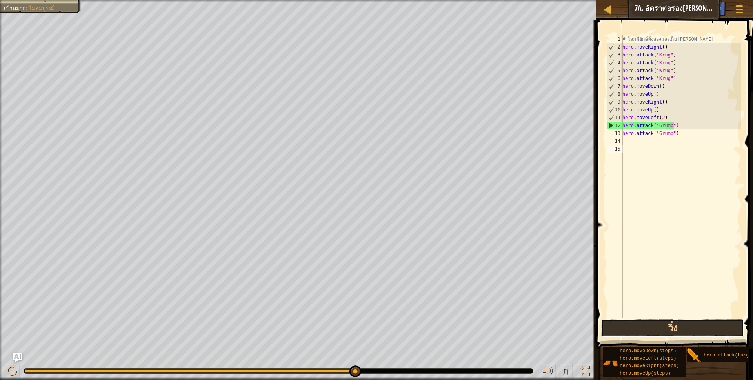
click at [658, 325] on button "วิ่ง" at bounding box center [672, 328] width 143 height 18
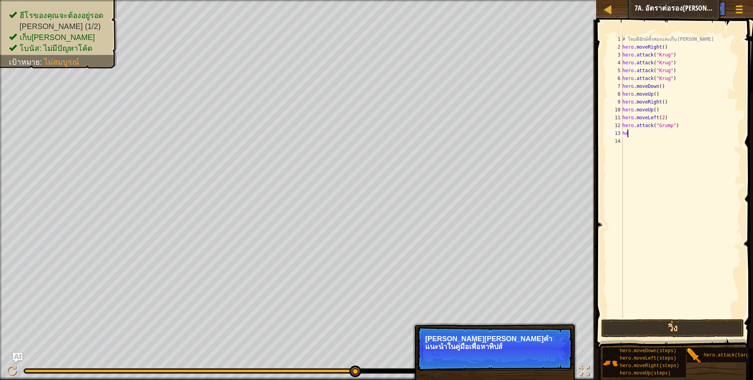
type textarea "h"
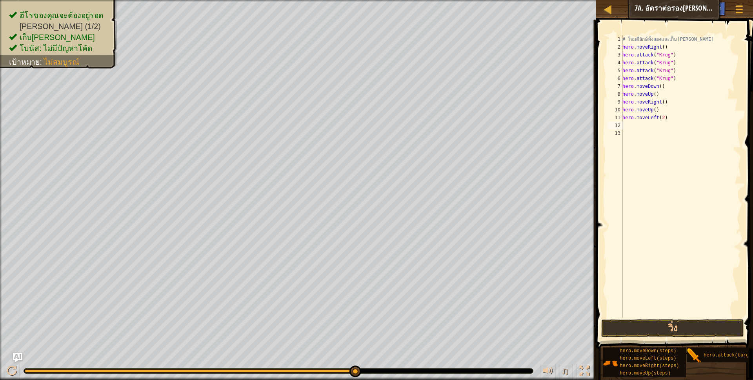
click at [660, 111] on div "# โจมตียักษ์ทั้งสองและเก็บ[PERSON_NAME] hero . moveRight ( ) hero . attack ( "K…" at bounding box center [680, 184] width 120 height 298
type textarea "hero.moveUp()"
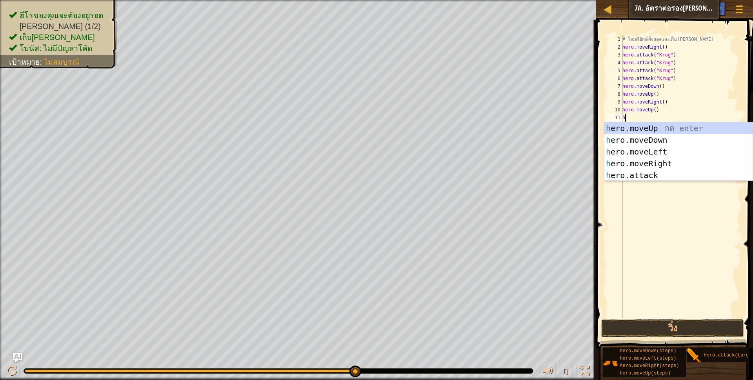
scroll to position [2, 2]
click at [661, 173] on div "h ero.moveUp กด enter h ero.moveDown กด enter h ero.moveLeft กด enter h ero.mov…" at bounding box center [678, 163] width 148 height 82
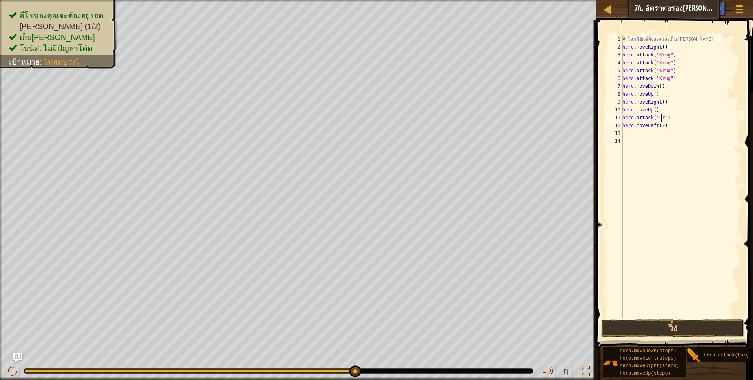
scroll to position [2, 34]
type textarea "hero.attack("Grump")"
click at [683, 118] on div "# โจมตียักษ์ทั้งสองและเก็บ[PERSON_NAME] hero . moveRight ( ) hero . attack ( "K…" at bounding box center [680, 184] width 120 height 298
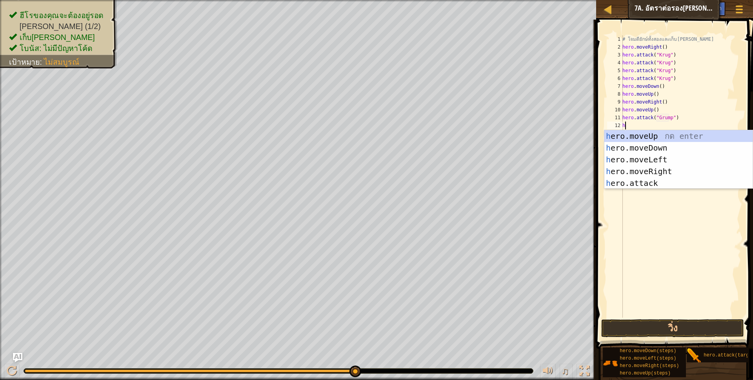
scroll to position [2, 2]
click at [670, 187] on div "h ero.moveUp กด enter h ero.moveDown กด enter h ero.moveLeft กด enter h ero.mov…" at bounding box center [678, 171] width 148 height 82
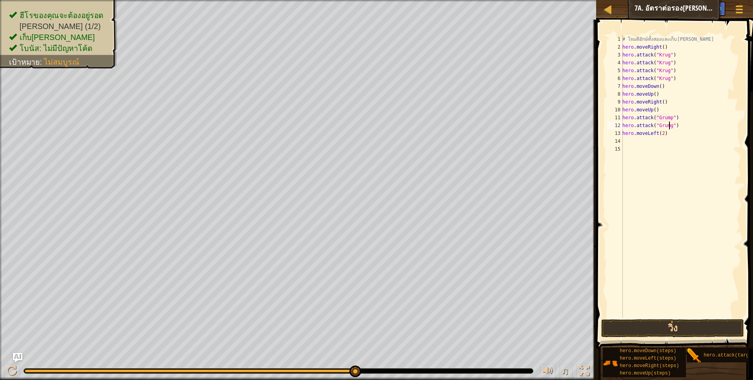
scroll to position [2, 39]
click at [675, 327] on button "วิ่ง" at bounding box center [672, 328] width 143 height 18
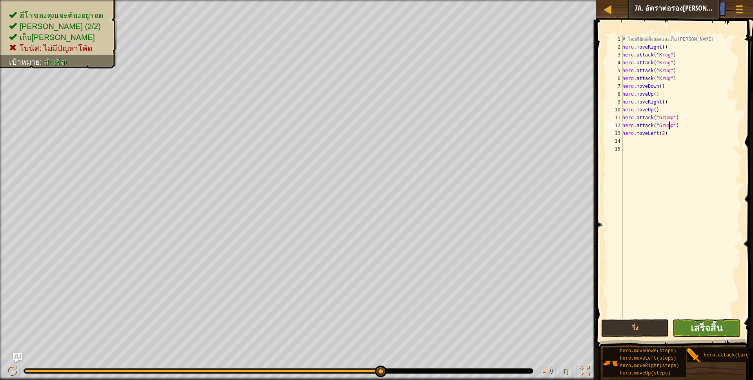
type textarea "hero.attack("Grump")"
click at [678, 323] on button "เสร็จสิ้น" at bounding box center [705, 328] width 67 height 18
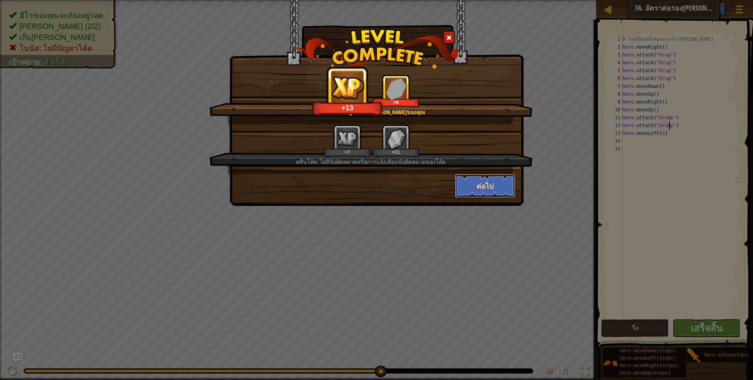
click at [475, 181] on button "ต่อไป" at bounding box center [485, 186] width 61 height 24
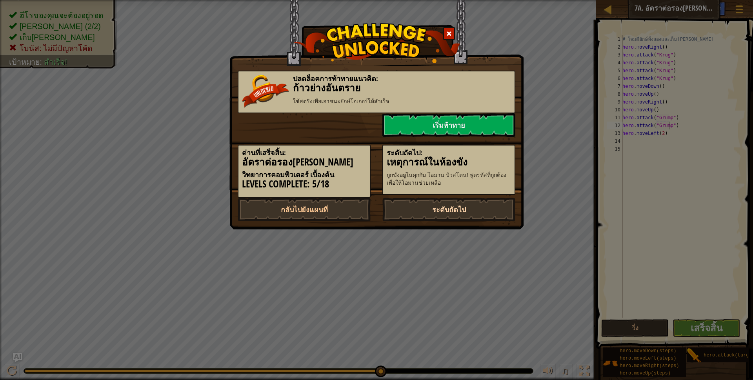
click at [480, 209] on link "ระดับถัดไป" at bounding box center [448, 210] width 133 height 24
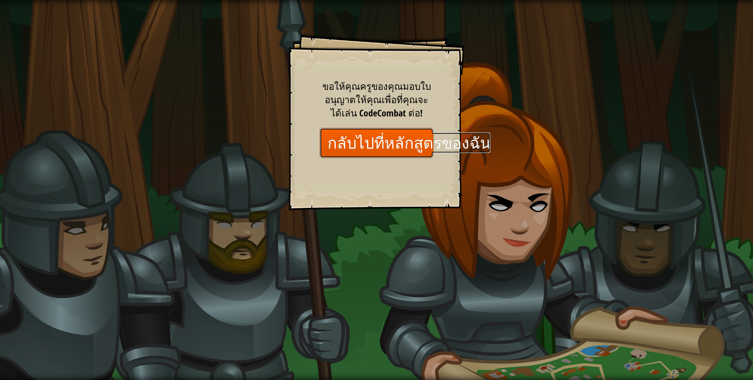
click at [383, 140] on link "กลับไปที่หลักสูตรของฉัน" at bounding box center [376, 143] width 114 height 30
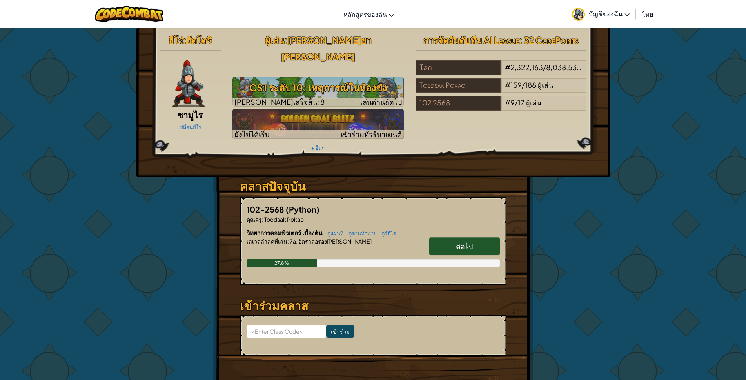
click at [465, 241] on span "ต่อไป" at bounding box center [464, 245] width 17 height 9
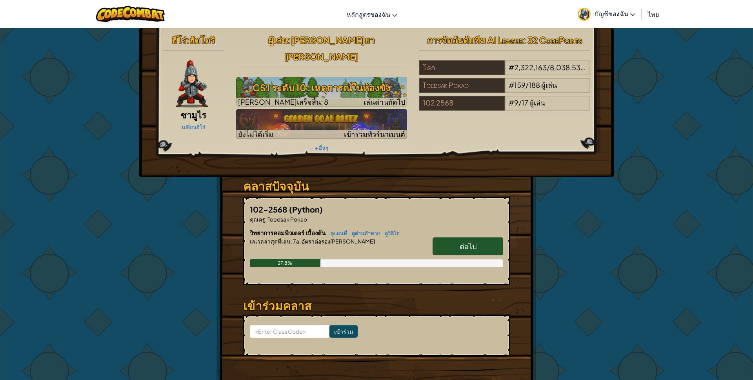
select select "th"
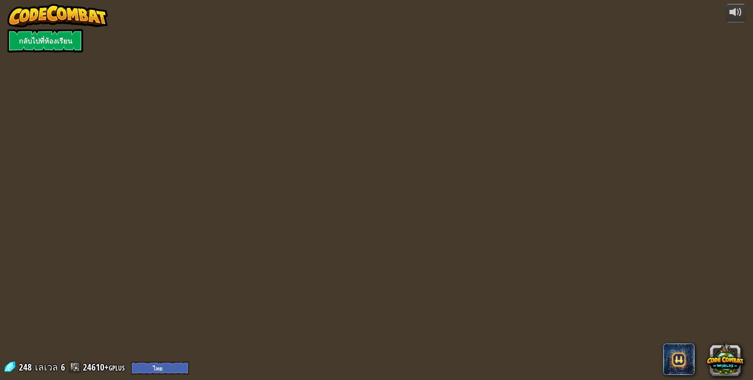
select select "th"
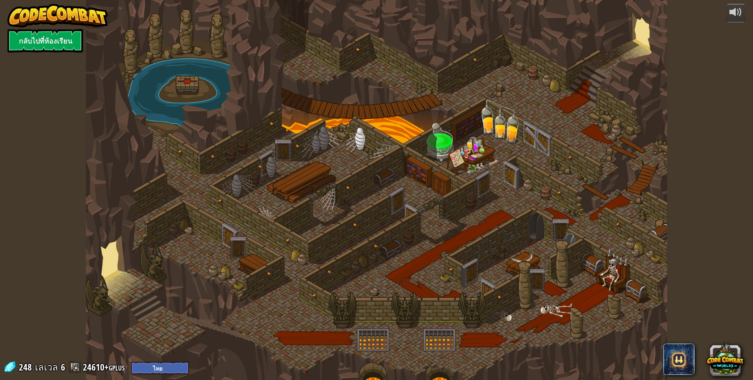
select select "th"
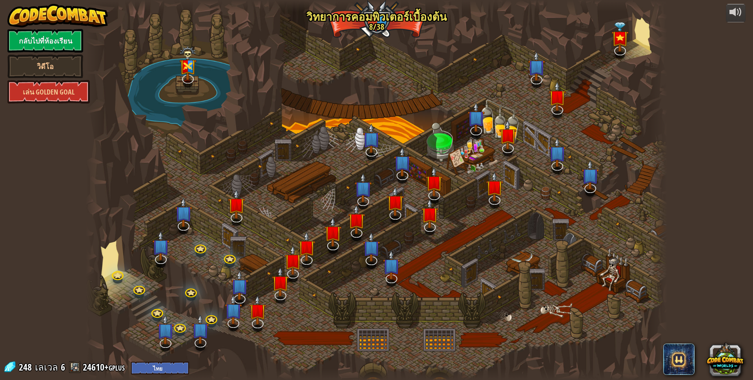
select select "th"
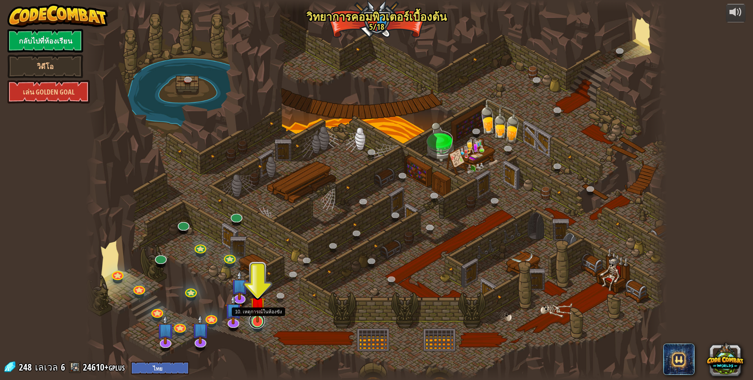
click at [255, 323] on link at bounding box center [257, 321] width 16 height 16
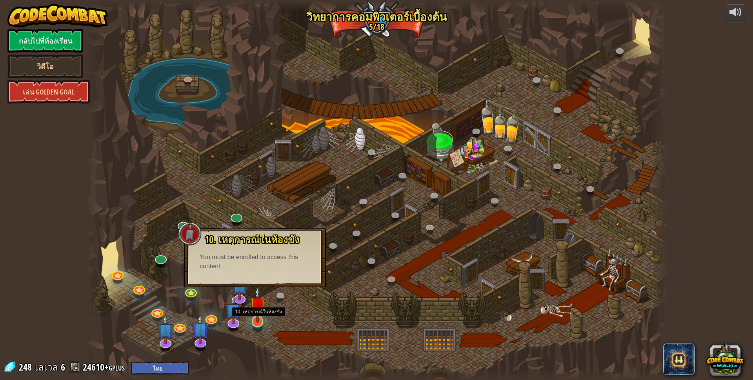
click at [262, 312] on img at bounding box center [258, 305] width 16 height 36
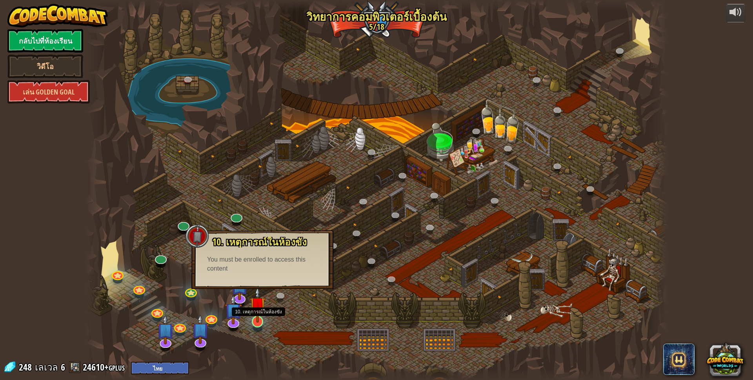
click at [258, 319] on img at bounding box center [258, 305] width 16 height 36
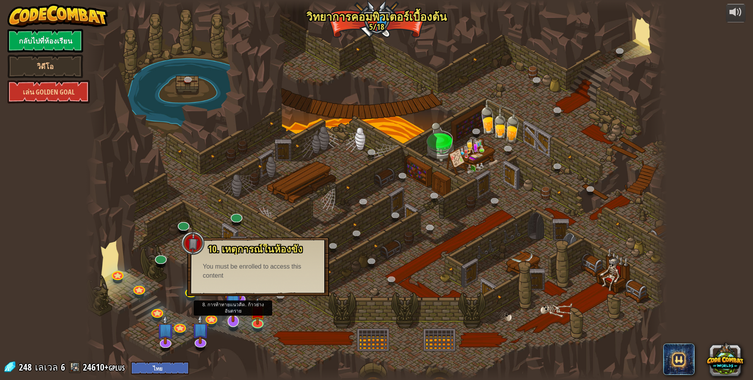
click at [233, 316] on img at bounding box center [233, 302] width 17 height 39
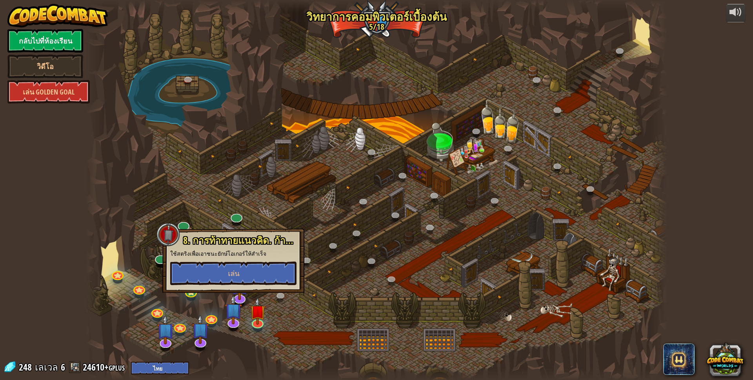
click at [298, 340] on div at bounding box center [376, 190] width 581 height 380
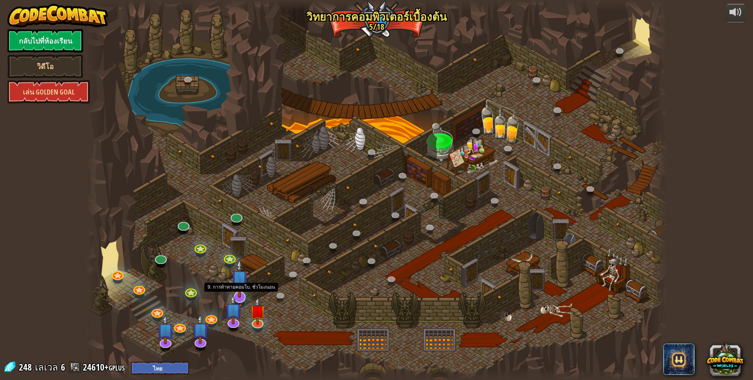
click at [242, 297] on img at bounding box center [239, 278] width 17 height 39
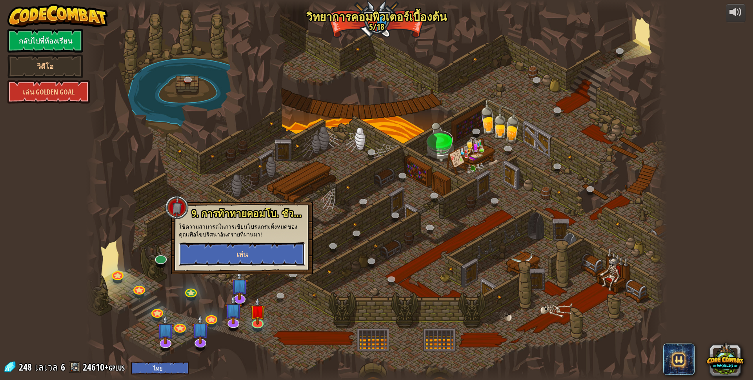
click at [252, 264] on button "เล่น" at bounding box center [242, 254] width 126 height 24
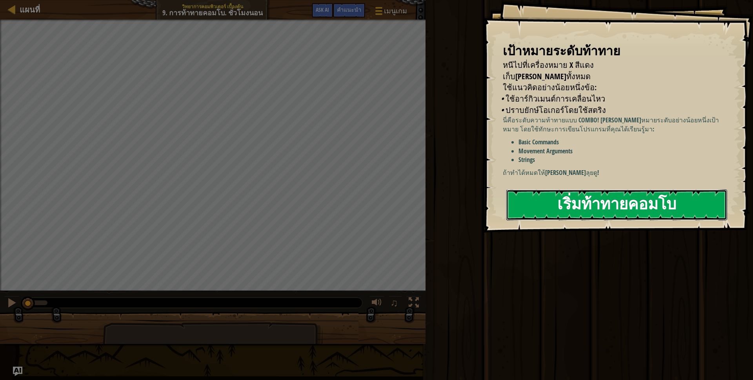
click at [662, 201] on button "เริ่มท้าทายคอมโบ" at bounding box center [616, 204] width 221 height 31
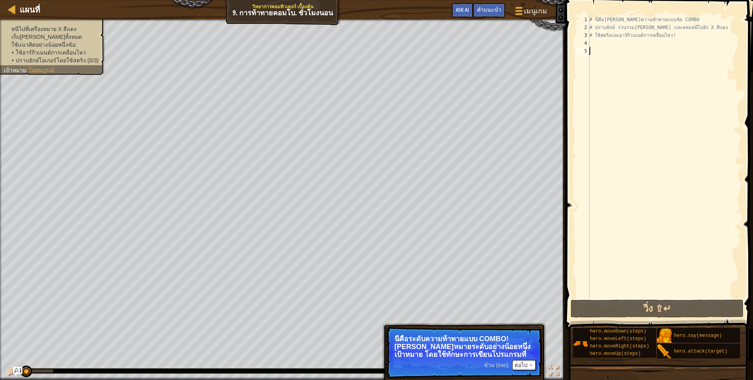
click at [617, 37] on div "# นี่คือ[PERSON_NAME]ความท้าทายแบบจัด COMBO # ปราบยักษ์ รวบรวม[PERSON_NAME] และ…" at bounding box center [664, 165] width 153 height 298
type textarea "# ใช้สตริงและอาร์กิวเมนต์การเคลื่อนไหว!"
click at [615, 42] on div "# นี่คือ[PERSON_NAME]ความท้าทายแบบจัด COMBO # ปราบยักษ์ รวบรวม[PERSON_NAME] และ…" at bounding box center [664, 165] width 153 height 298
type textarea "h"
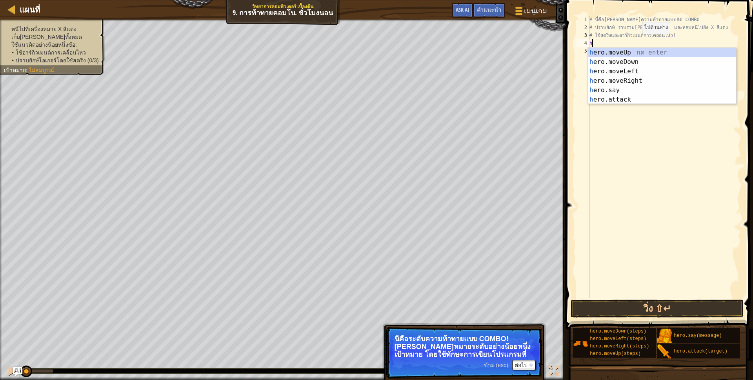
scroll to position [2, 2]
click at [636, 58] on div "h ero.moveUp กด enter h ero.moveDown กด enter h ero.moveLeft กด enter h ero.mov…" at bounding box center [662, 85] width 148 height 75
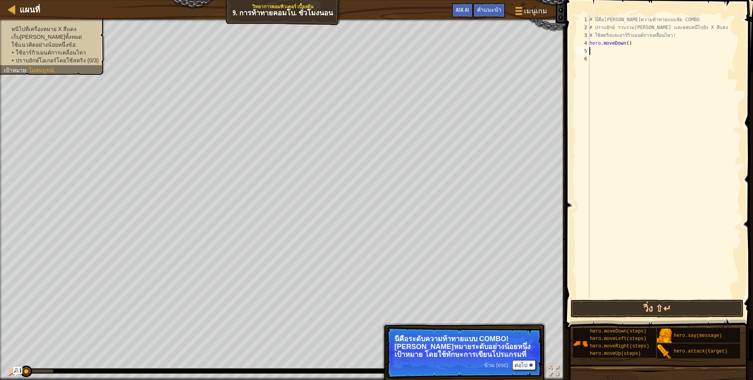
scroll to position [2, 0]
click at [604, 312] on button "วิ่ง ⇧↵" at bounding box center [656, 308] width 173 height 18
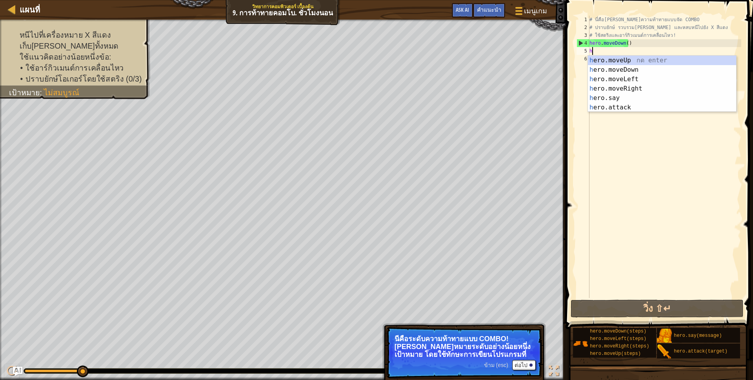
type textarea "h"
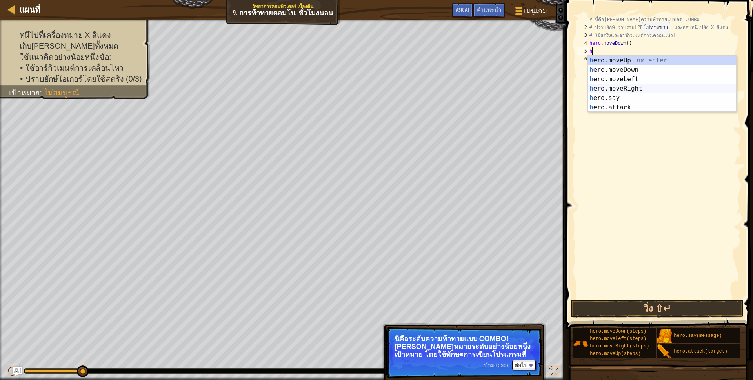
click at [630, 85] on div "h ero.moveUp กด enter h ero.moveDown กด enter h ero.moveLeft กด enter h ero.mov…" at bounding box center [662, 93] width 148 height 75
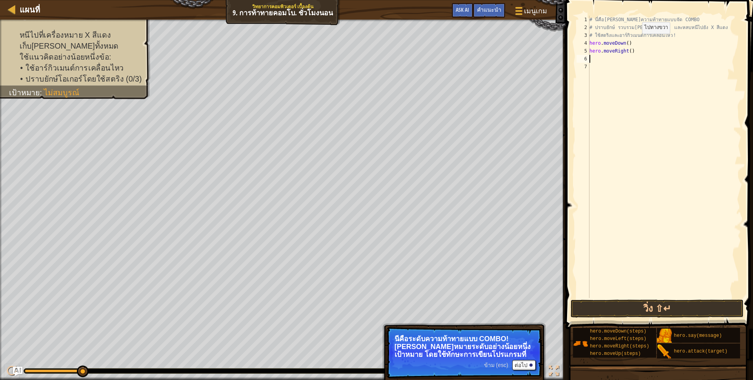
scroll to position [2, 0]
click at [633, 308] on button "วิ่ง ⇧↵" at bounding box center [656, 308] width 173 height 18
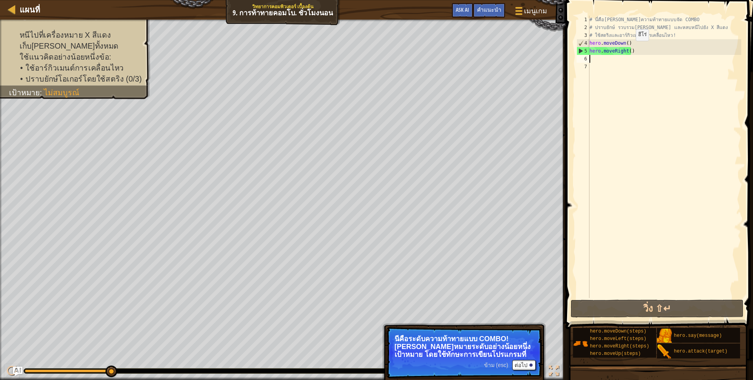
click at [629, 49] on div "# นี่คือ[PERSON_NAME]ความท้าทายแบบจัด COMBO # ปราบยักษ์ รวบรวม[PERSON_NAME] และ…" at bounding box center [664, 165] width 153 height 298
type textarea "hero.moveRight(2)"
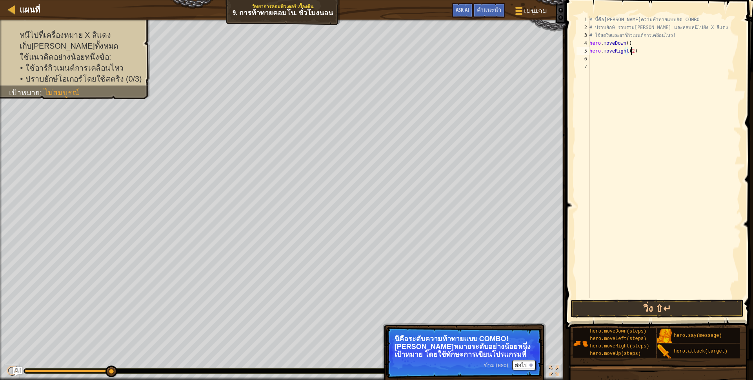
click at [602, 60] on div "# นี่คือ[PERSON_NAME]ความท้าทายแบบจัด COMBO # ปราบยักษ์ รวบรวม[PERSON_NAME] และ…" at bounding box center [664, 165] width 153 height 298
type textarea "h"
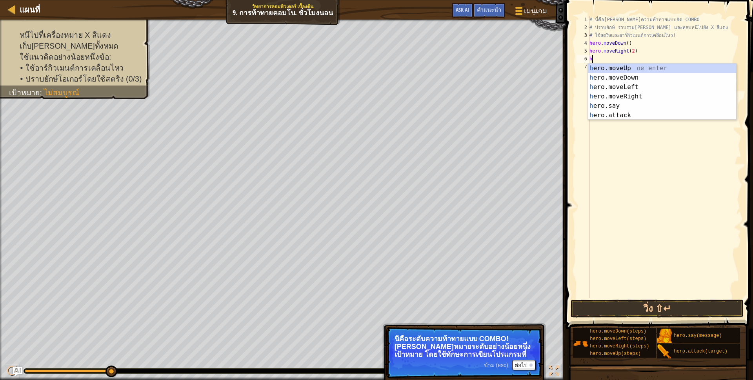
scroll to position [2, 2]
click at [631, 65] on div "h ero.moveUp กด enter h ero.moveDown กด enter h ero.moveLeft กด enter h ero.mov…" at bounding box center [662, 100] width 148 height 75
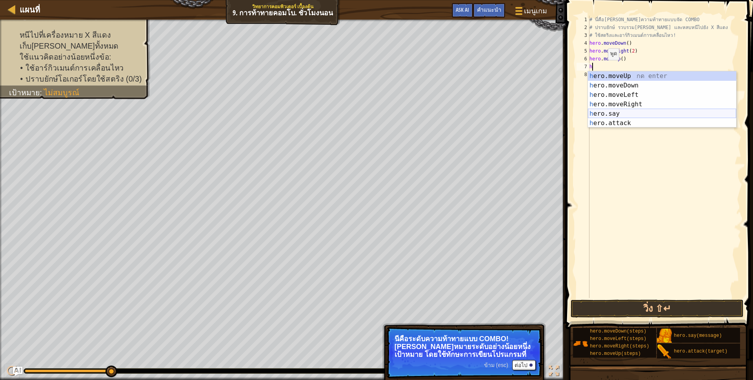
click at [614, 111] on div "h ero.moveUp กด enter h ero.moveDown กด enter h ero.moveLeft กด enter h ero.mov…" at bounding box center [662, 108] width 148 height 75
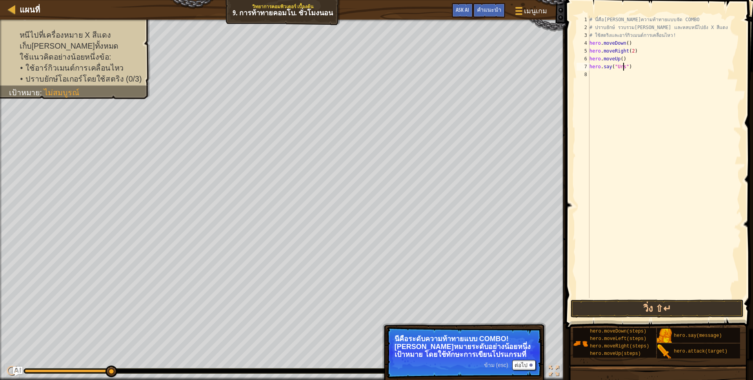
scroll to position [2, 30]
click at [665, 304] on button "วิ่ง ⇧↵" at bounding box center [656, 308] width 173 height 18
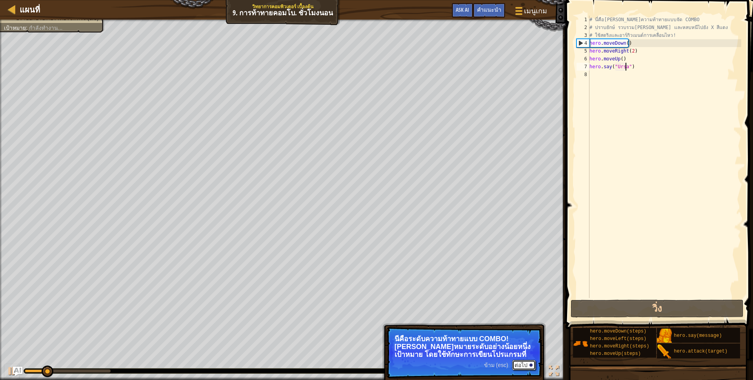
click at [522, 366] on button "ต่อไป" at bounding box center [524, 365] width 24 height 10
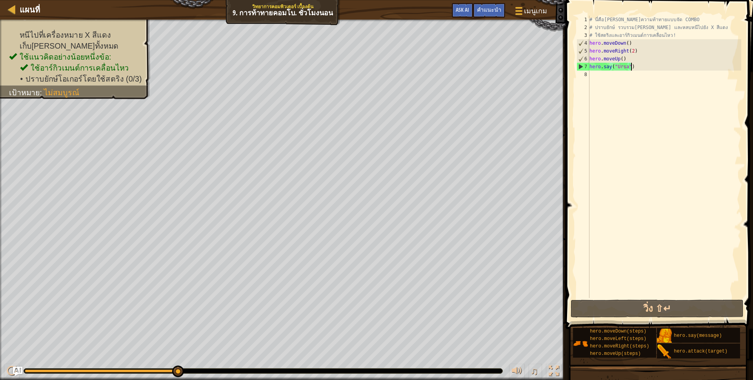
click at [640, 66] on div "# นี่คือ[PERSON_NAME]ความท้าทายแบบจัด COMBO # ปราบยักษ์ รวบรวม[PERSON_NAME] และ…" at bounding box center [664, 165] width 153 height 298
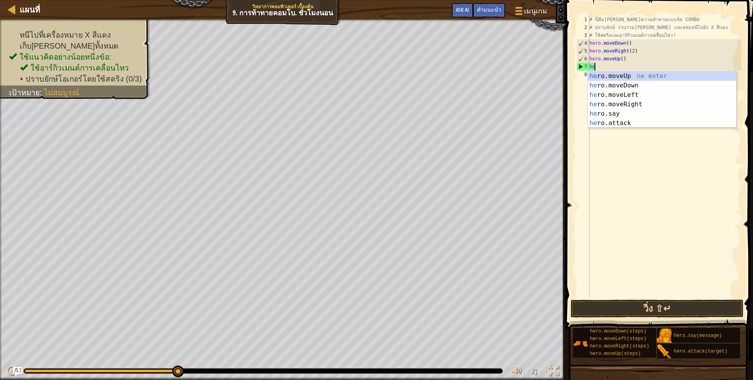
type textarea "h"
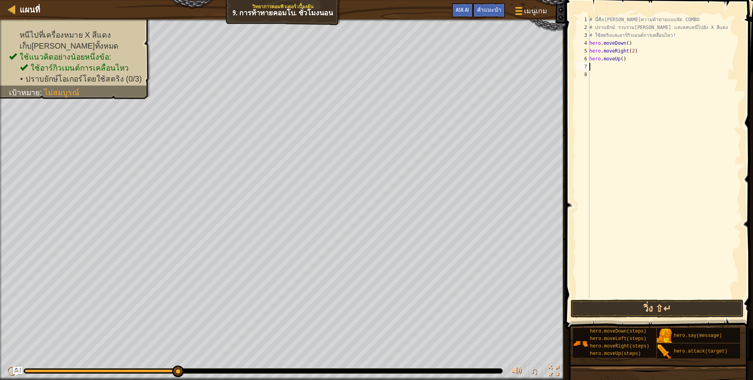
type textarea "h"
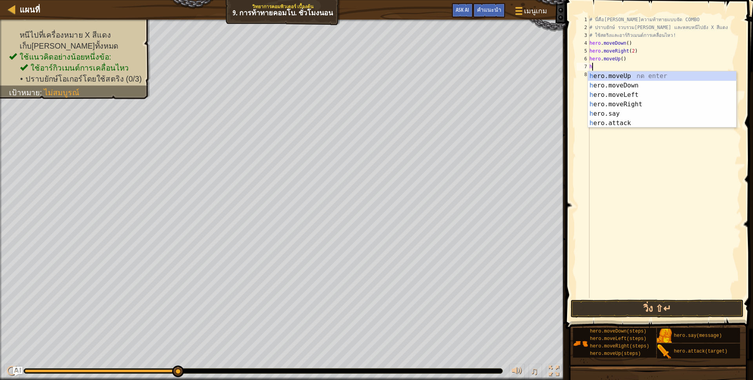
scroll to position [2, 2]
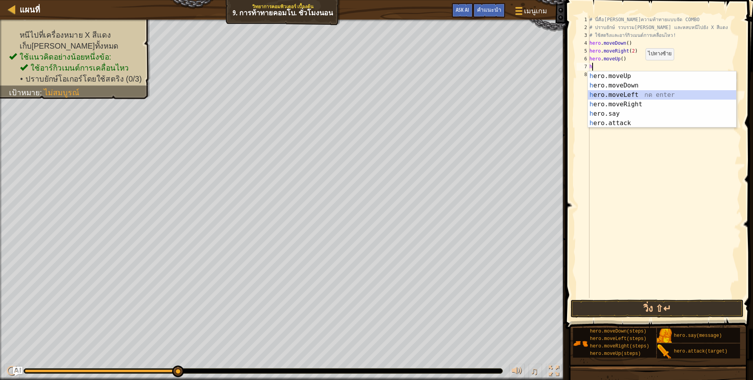
click at [629, 94] on div "h ero.moveUp กด enter h ero.moveDown กด enter h ero.moveLeft กด enter h ero.mov…" at bounding box center [662, 108] width 148 height 75
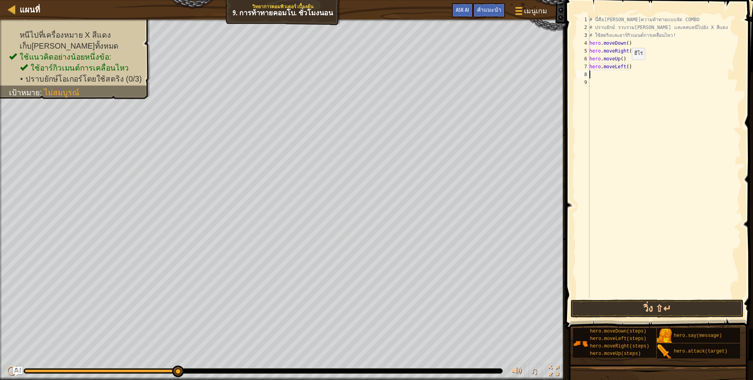
drag, startPoint x: 625, startPoint y: 67, endPoint x: 643, endPoint y: 71, distance: 18.5
click at [625, 68] on div "# นี่คือ[PERSON_NAME]ความท้าทายแบบจัด COMBO # ปราบยักษ์ รวบรวม[PERSON_NAME] และ…" at bounding box center [664, 165] width 153 height 298
type textarea "hero.moveLeft(2)"
click at [609, 76] on div "# นี่คือ[PERSON_NAME]ความท้าทายแบบจัด COMBO # ปราบยักษ์ รวบรวม[PERSON_NAME] และ…" at bounding box center [664, 165] width 153 height 298
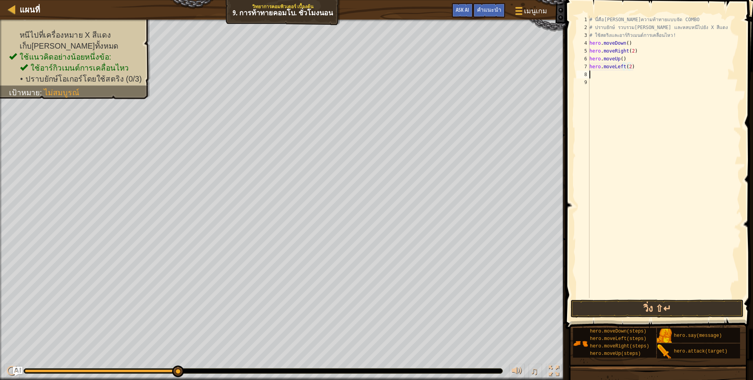
scroll to position [2, 0]
type textarea "h"
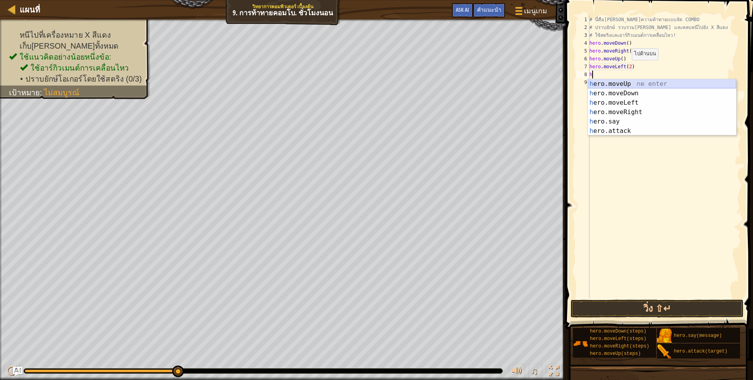
click at [617, 83] on div "h ero.moveUp กด enter h ero.moveDown กด enter h ero.moveLeft กด enter h ero.mov…" at bounding box center [662, 116] width 148 height 75
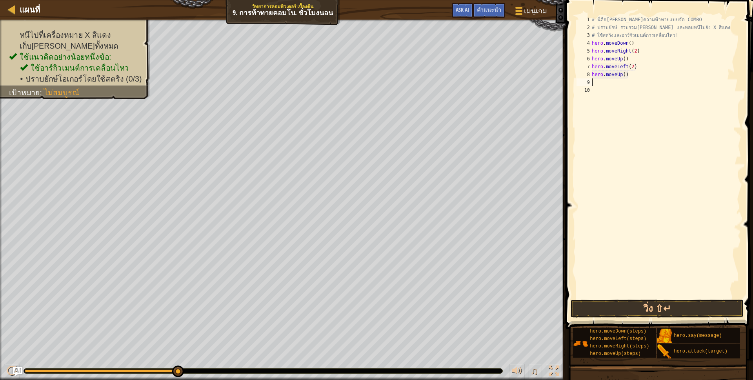
type textarea "h"
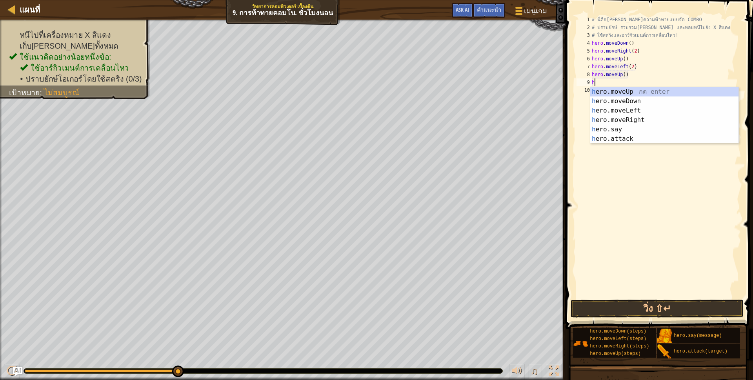
scroll to position [2, 2]
click at [630, 118] on div "h ero.moveUp กด enter h ero.moveDown กด enter h ero.moveLeft กด enter h ero.mov…" at bounding box center [664, 124] width 148 height 75
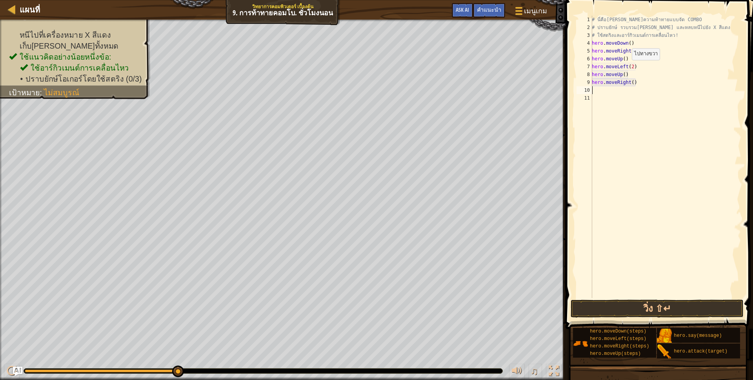
scroll to position [2, 0]
click at [631, 83] on div "# นี่คือ[PERSON_NAME]ความท้าทายแบบจัด COMBO # ปราบยักษ์ รวบรวม[PERSON_NAME] และ…" at bounding box center [665, 165] width 151 height 298
type textarea "hero.moveRight(3)"
click at [642, 307] on button "วิ่ง ⇧↵" at bounding box center [656, 308] width 173 height 18
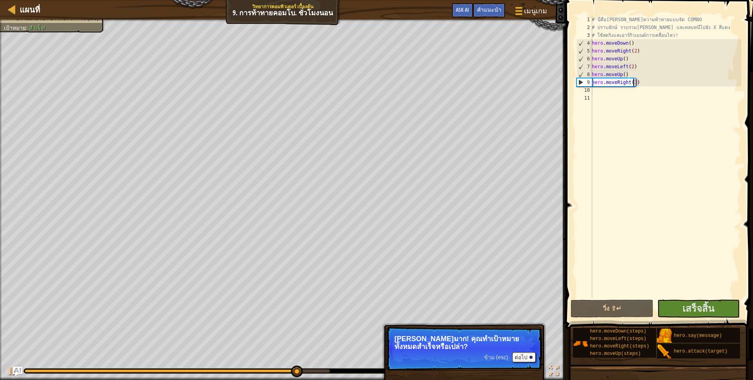
click at [524, 351] on p "ข้าม (esc) ต่อไป [PERSON_NAME]มาก! คุณทำเป้าหมายทั้งหมดสำเร็จหรือเปล่า?" at bounding box center [464, 349] width 156 height 44
click at [518, 354] on button "ต่อไป" at bounding box center [524, 357] width 24 height 10
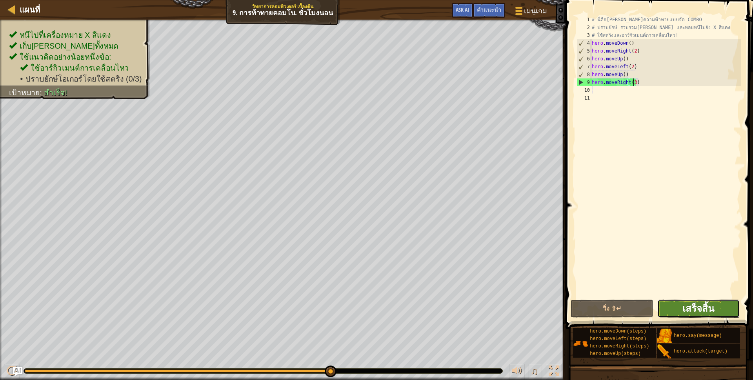
click at [709, 306] on span "เสร็จสิ้น" at bounding box center [698, 308] width 32 height 13
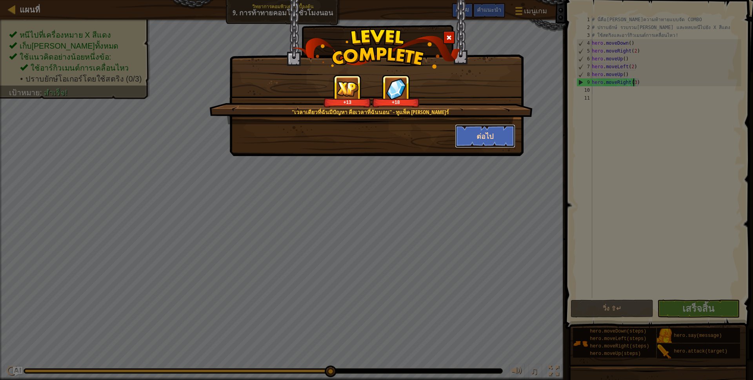
click at [502, 139] on button "ต่อไป" at bounding box center [485, 136] width 61 height 24
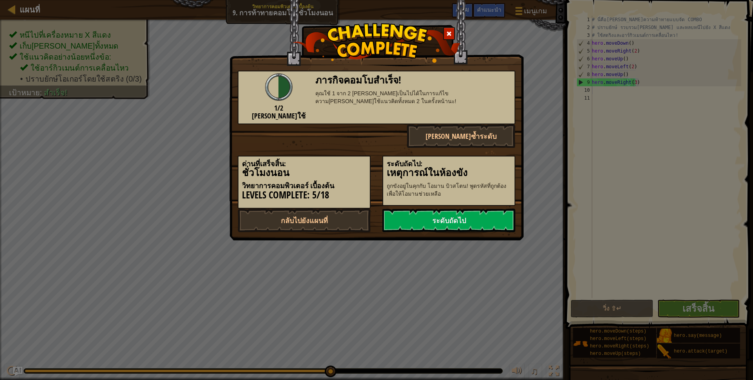
click at [445, 194] on div "1/2 [PERSON_NAME]ใช้ ภารกิจคอมโบสำเร็จ! คุณใช้ 1 จาก 2 [PERSON_NAME]เป็นไปได้ใน…" at bounding box center [377, 147] width 278 height 169
click at [454, 209] on link "ระดับถัดไป" at bounding box center [448, 221] width 133 height 24
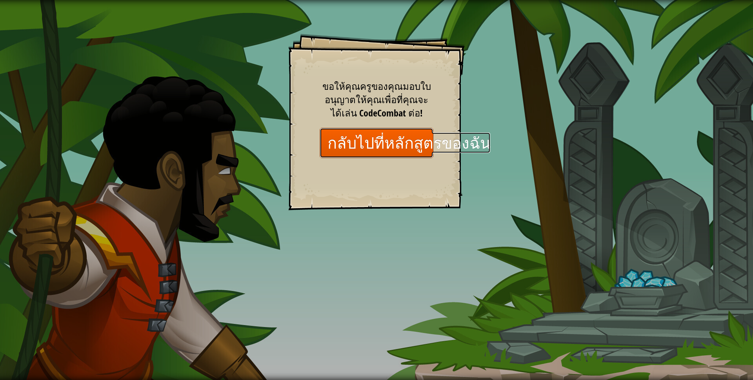
click at [379, 144] on link "กลับไปที่หลักสูตรของฉัน" at bounding box center [376, 143] width 114 height 30
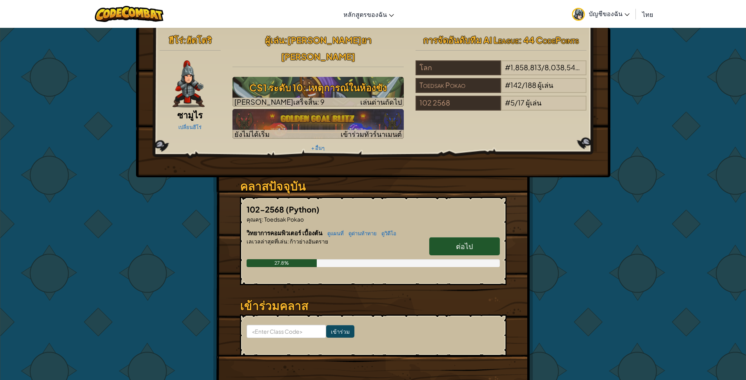
click at [470, 241] on span "ต่อไป" at bounding box center [464, 245] width 17 height 9
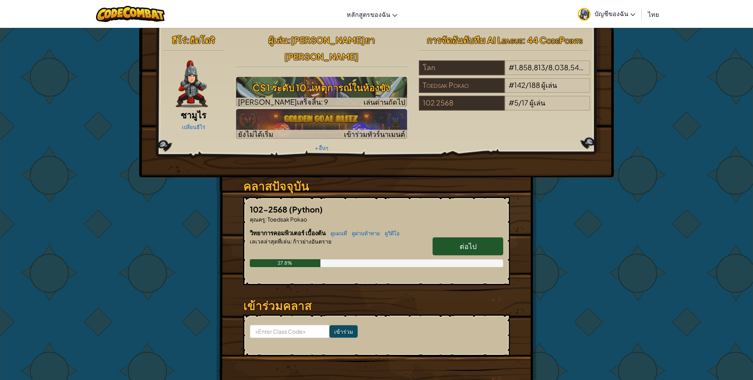
select select "th"
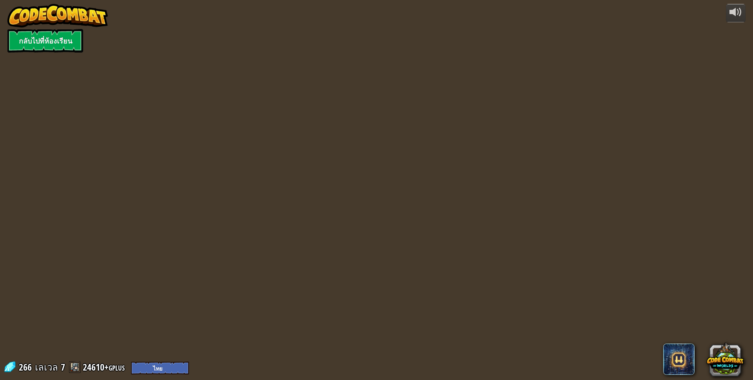
select select "th"
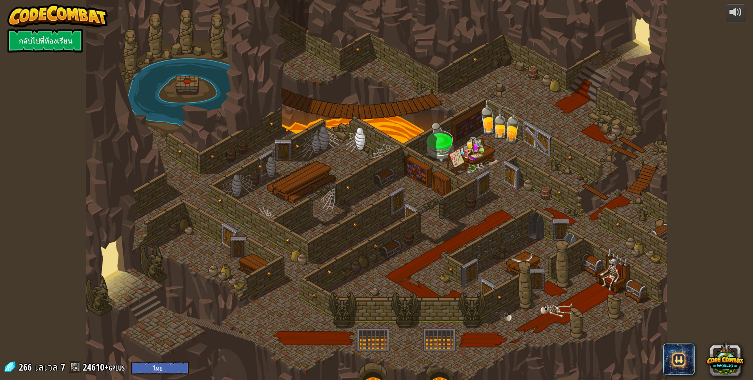
select select "th"
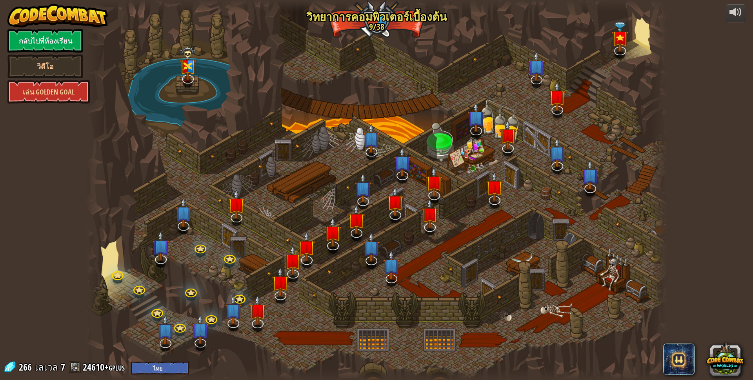
select select "th"
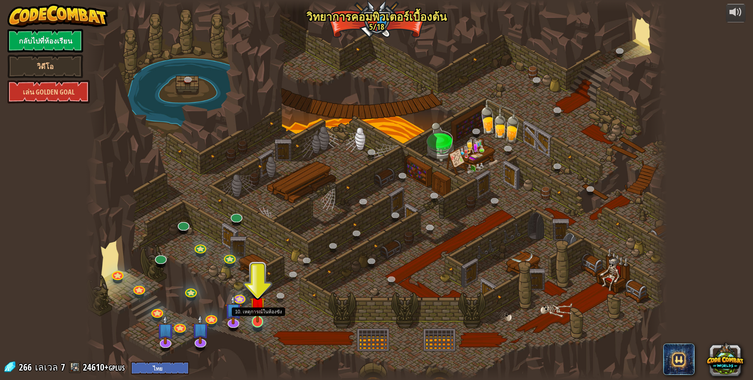
click at [259, 315] on img at bounding box center [258, 305] width 16 height 36
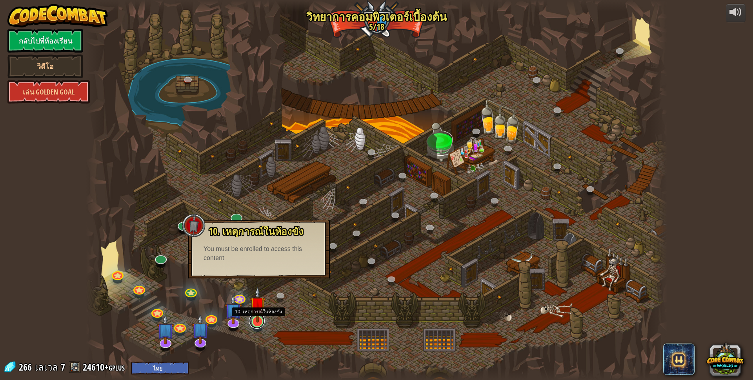
click at [257, 323] on link at bounding box center [257, 321] width 16 height 16
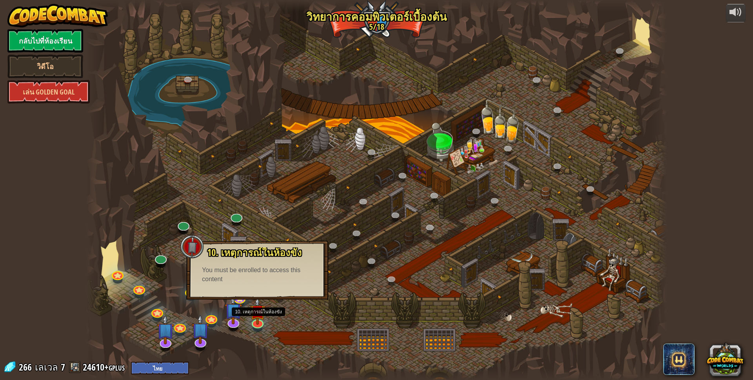
click at [301, 323] on div at bounding box center [376, 190] width 581 height 380
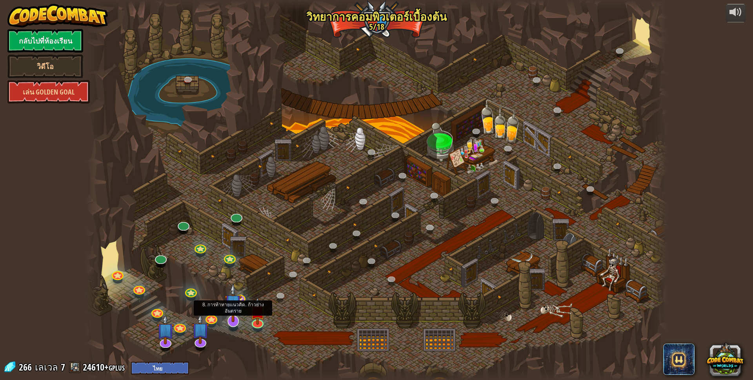
click at [239, 297] on img at bounding box center [233, 302] width 17 height 39
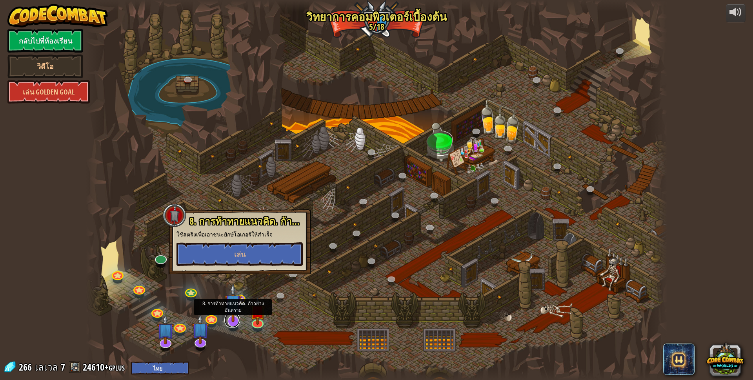
click at [225, 323] on link at bounding box center [232, 320] width 16 height 16
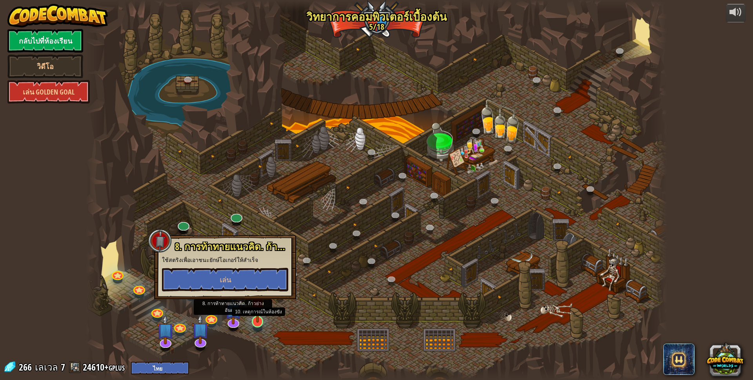
click at [258, 317] on img at bounding box center [258, 305] width 16 height 36
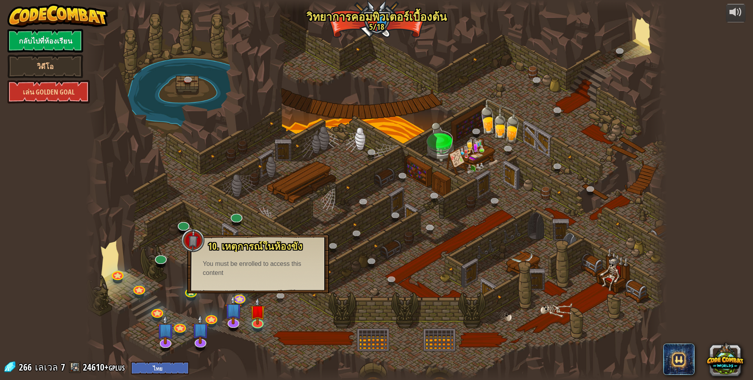
click at [252, 353] on div at bounding box center [376, 190] width 581 height 380
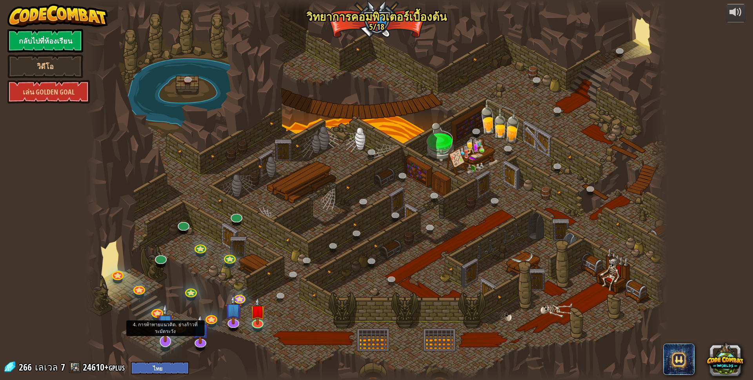
click at [167, 342] on img at bounding box center [165, 322] width 17 height 39
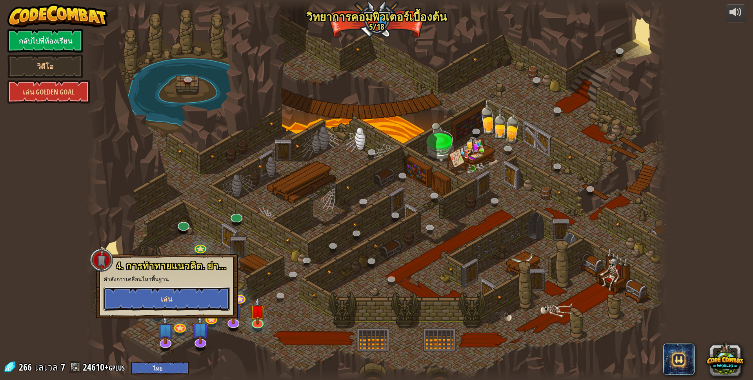
click at [212, 298] on button "เล่น" at bounding box center [166, 299] width 126 height 24
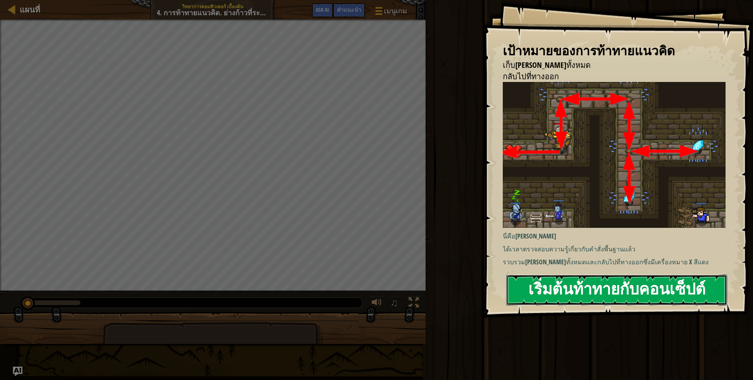
click at [669, 284] on button "เริ่มต้นท้าทายกับคอนเซ็ปต์" at bounding box center [616, 289] width 221 height 31
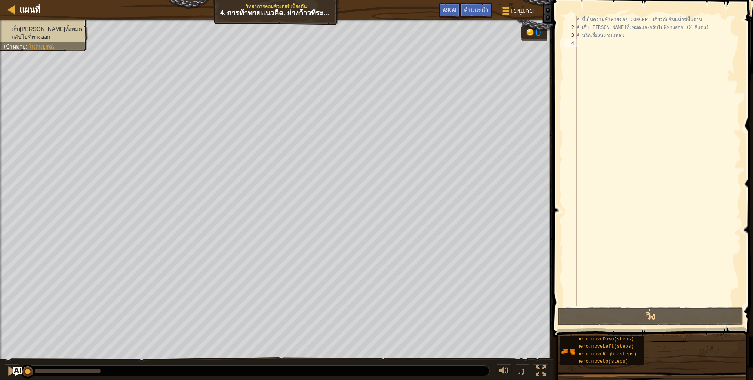
type textarea "h"
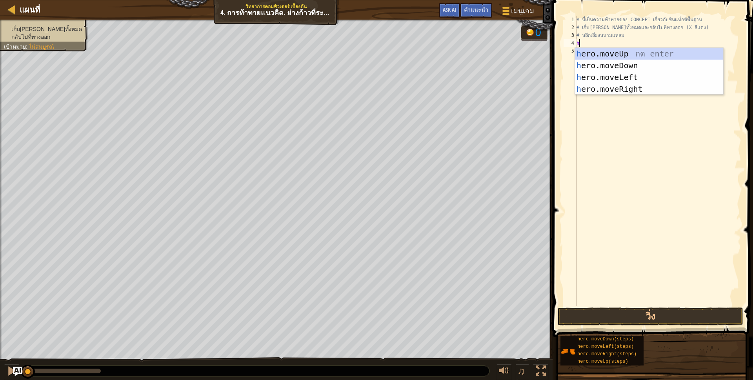
scroll to position [2, 2]
click at [653, 55] on div "h ero.moveUp กด enter h ero.moveDown กด enter h ero.moveLeft กด enter h ero.mov…" at bounding box center [649, 83] width 148 height 71
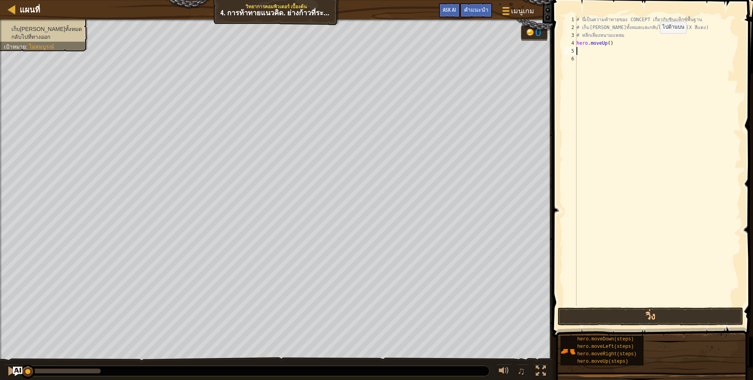
scroll to position [2, 0]
type textarea "h"
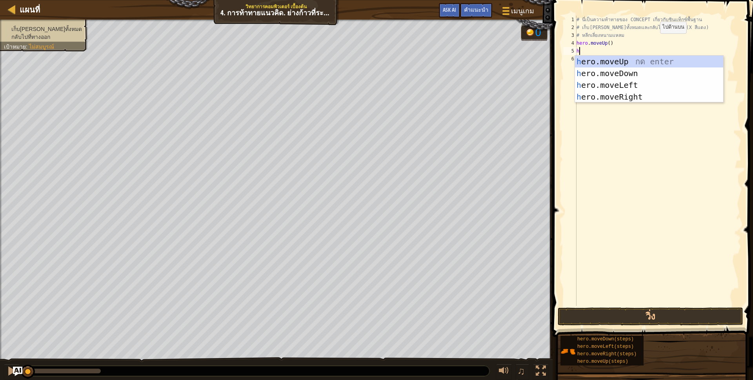
scroll to position [2, 2]
click at [635, 96] on div "h ero.moveUp กด enter h ero.moveDown กด enter h ero.moveLeft กด enter h ero.mov…" at bounding box center [649, 91] width 148 height 71
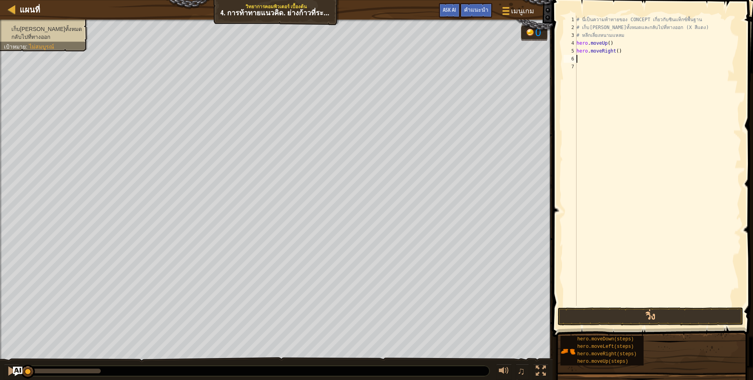
scroll to position [2, 0]
type textarea "h"
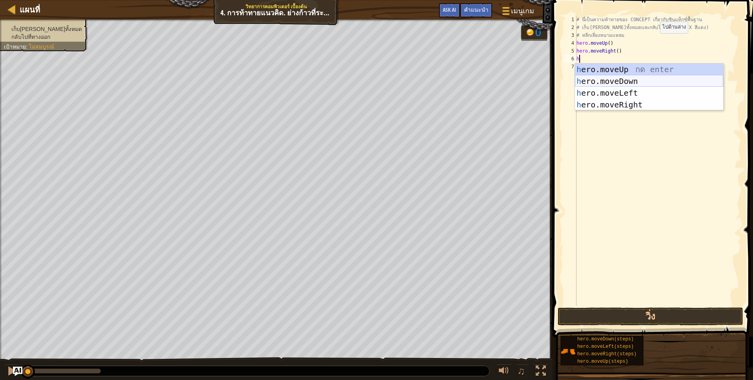
scroll to position [2, 2]
click at [627, 82] on div "h ero.moveUp กด enter h ero.moveDown กด enter h ero.moveLeft กด enter h ero.mov…" at bounding box center [649, 98] width 148 height 71
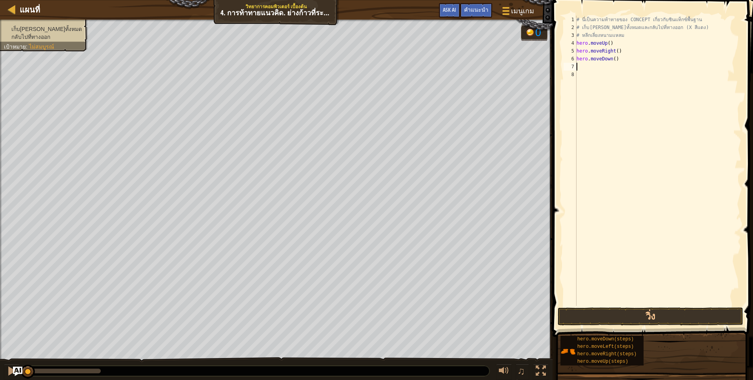
scroll to position [2, 0]
click at [612, 61] on div "# นี่เป็นความท้าทายของ CONCEPT เกี่ยวกับซินแท็กซ์พื้นฐาน # เก็บ[PERSON_NAME]ทั้…" at bounding box center [658, 169] width 166 height 306
type textarea "hero.moveDown(2)"
click at [592, 64] on div "# นี่เป็นความท้าทายของ CONCEPT เกี่ยวกับซินแท็กซ์พื้นฐาน # เก็บ[PERSON_NAME]ทั้…" at bounding box center [658, 169] width 166 height 306
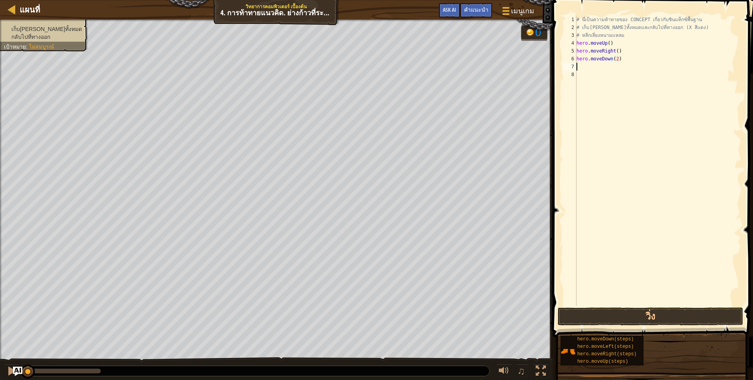
type textarea "h"
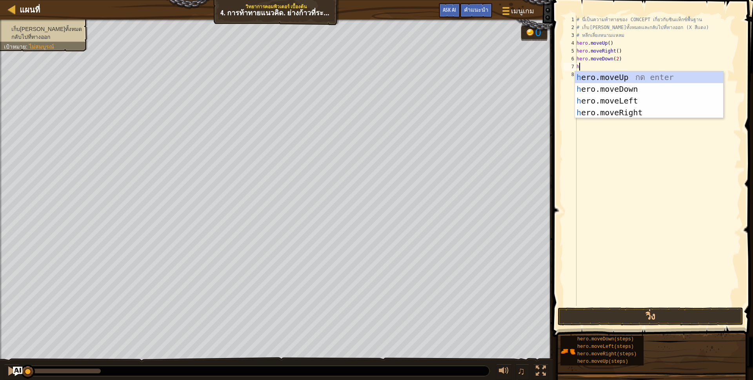
scroll to position [2, 2]
click at [642, 73] on div "h ero.moveUp กด enter h ero.moveDown กด enter h ero.moveLeft กด enter h ero.mov…" at bounding box center [649, 106] width 148 height 71
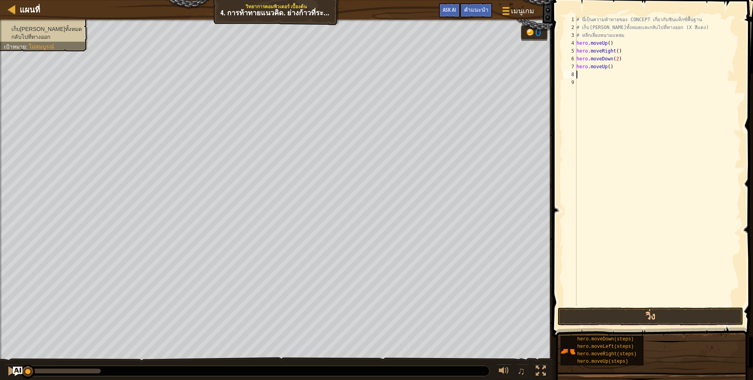
scroll to position [2, 0]
click at [608, 67] on div "# นี่เป็นความท้าทายของ CONCEPT เกี่ยวกับซินแท็กซ์พื้นฐาน # เก็บ[PERSON_NAME]ทั้…" at bounding box center [658, 169] width 166 height 306
type textarea "hero.moveUp(2)"
click at [594, 77] on div "# นี่เป็นความท้าทายของ CONCEPT เกี่ยวกับซินแท็กซ์พื้นฐาน # เก็บ[PERSON_NAME]ทั้…" at bounding box center [658, 169] width 166 height 306
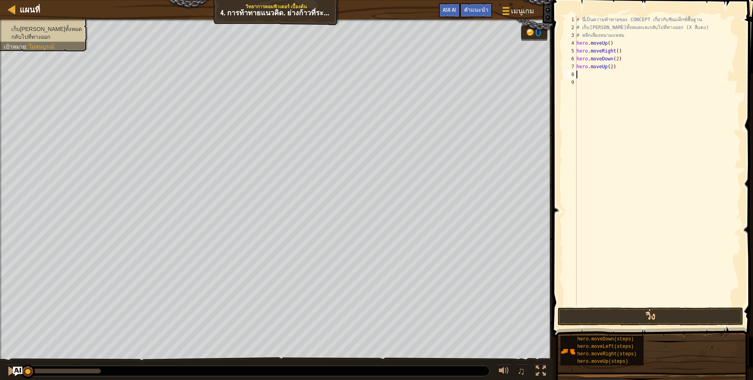
type textarea "h"
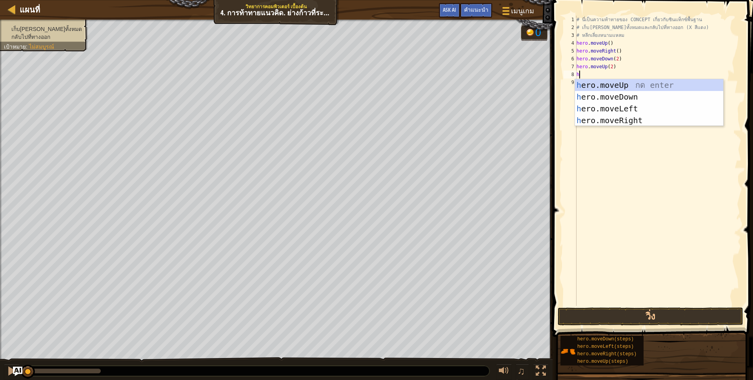
scroll to position [2, 2]
click at [629, 119] on div "h ero.moveUp กด enter h ero.moveDown กด enter h ero.moveLeft กด enter h ero.mov…" at bounding box center [649, 114] width 148 height 71
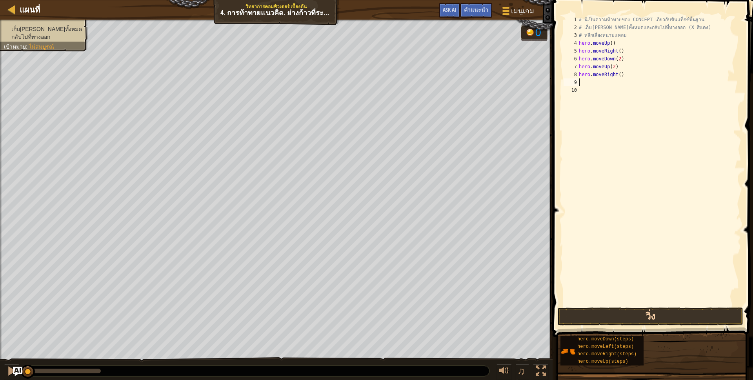
scroll to position [2, 0]
click at [658, 308] on button "วิ่ง" at bounding box center [649, 316] width 185 height 18
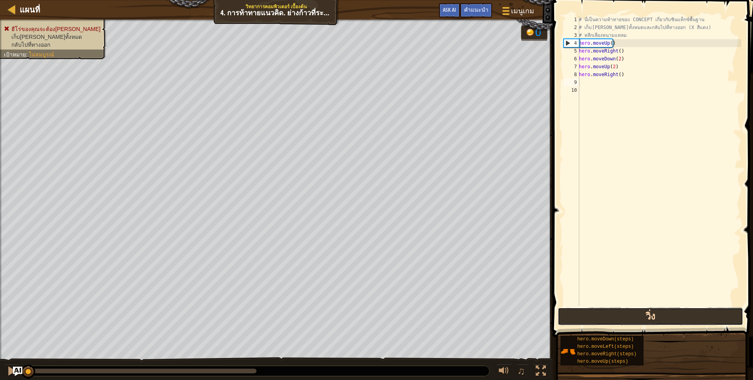
click at [662, 312] on button "วิ่ง" at bounding box center [649, 316] width 185 height 18
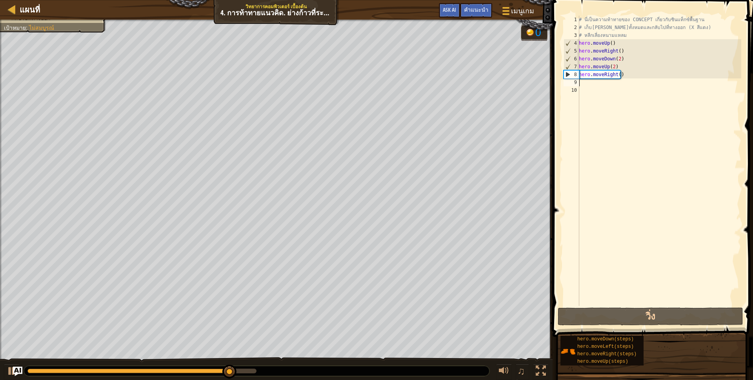
click at [611, 63] on div "# นี่เป็นความท้าทายของ CONCEPT เกี่ยวกับซินแท็กซ์พื้นฐาน # เก็บ[PERSON_NAME]ทั้…" at bounding box center [659, 169] width 164 height 306
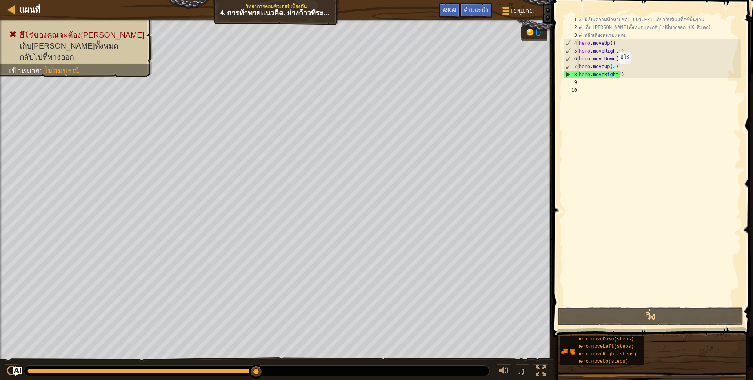
type textarea "hero.moveUp()"
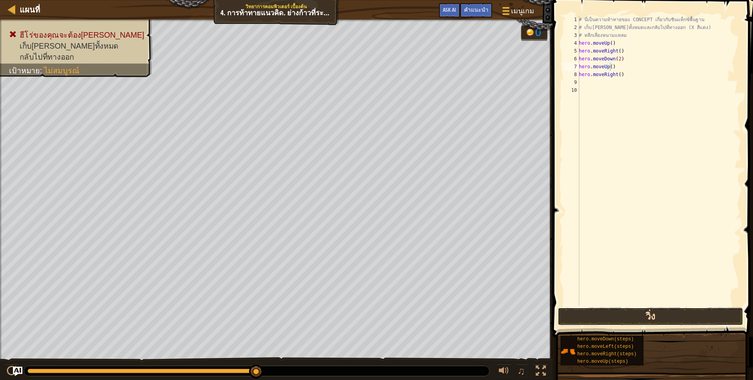
click at [616, 321] on button "วิ่ง" at bounding box center [649, 316] width 185 height 18
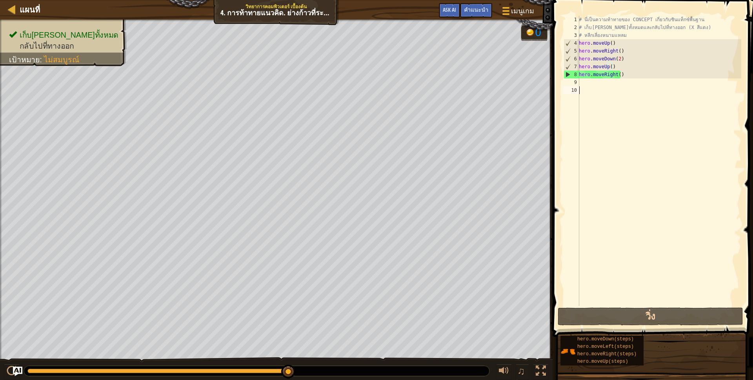
click at [588, 86] on div "# นี่เป็นความท้าทายของ CONCEPT เกี่ยวกับซินแท็กซ์พื้นฐาน # เก็บ[PERSON_NAME]ทั้…" at bounding box center [659, 169] width 164 height 306
click at [582, 80] on div "# นี่เป็นความท้าทายของ CONCEPT เกี่ยวกับซินแท็กซ์พื้นฐาน # เก็บ[PERSON_NAME]ทั้…" at bounding box center [659, 169] width 164 height 306
type textarea "h"
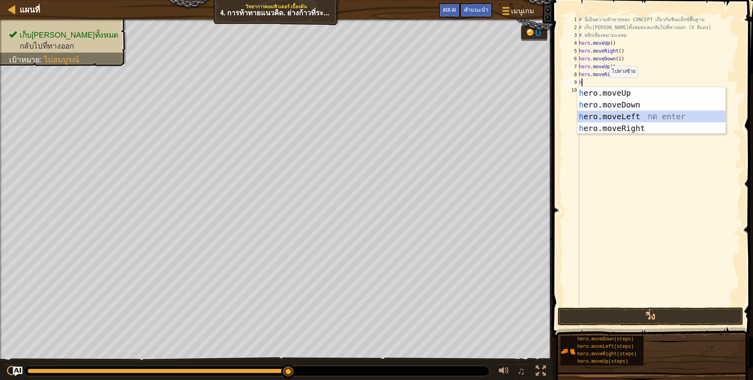
click at [624, 114] on div "h ero.moveUp กด enter h ero.moveDown กด enter h ero.moveLeft กด enter h ero.mov…" at bounding box center [651, 122] width 148 height 71
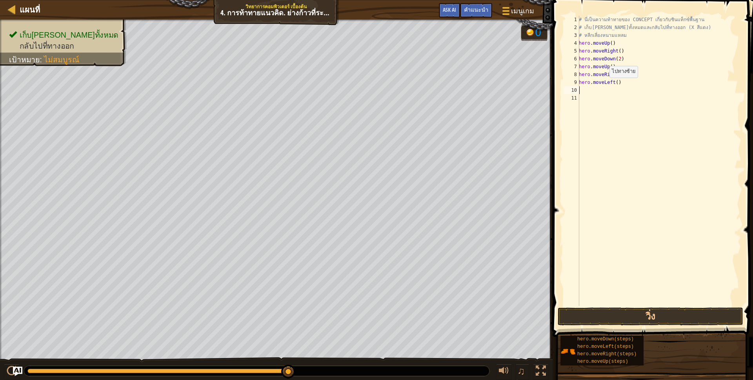
scroll to position [2, 0]
type textarea "h"
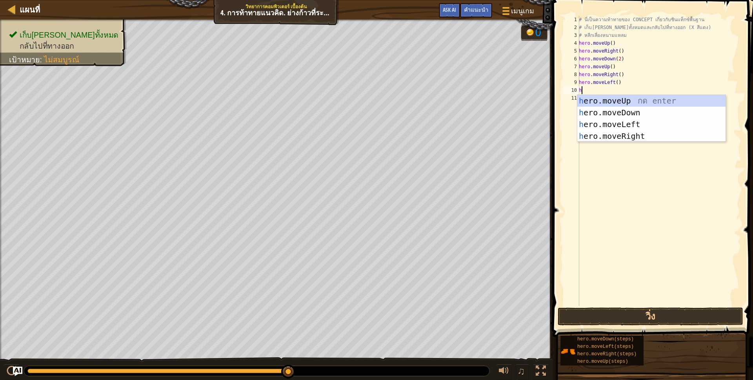
scroll to position [2, 2]
click at [622, 100] on div "h ero.moveUp กด enter h ero.moveDown กด enter h ero.moveLeft กด enter h ero.mov…" at bounding box center [651, 130] width 148 height 71
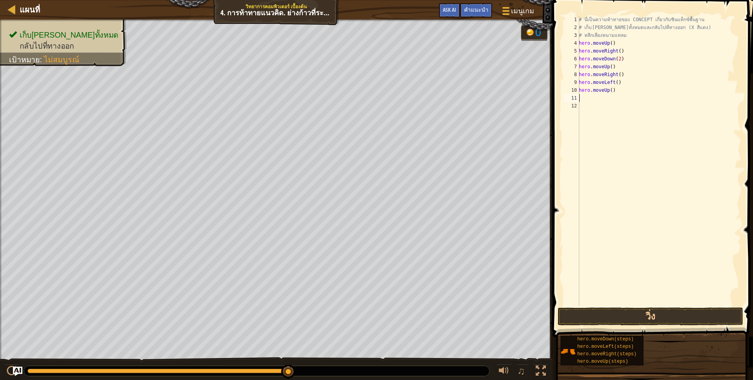
scroll to position [2, 0]
click at [590, 95] on div "# นี่เป็นความท้าทายของ CONCEPT เกี่ยวกับซินแท็กซ์พื้นฐาน # เก็บ[PERSON_NAME]ทั้…" at bounding box center [659, 169] width 164 height 306
type textarea "h"
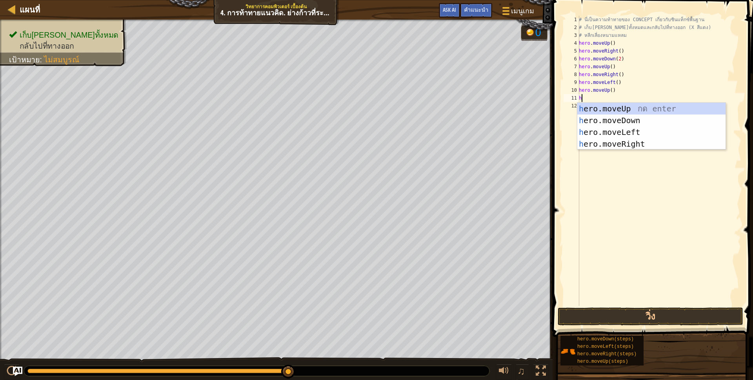
scroll to position [2, 2]
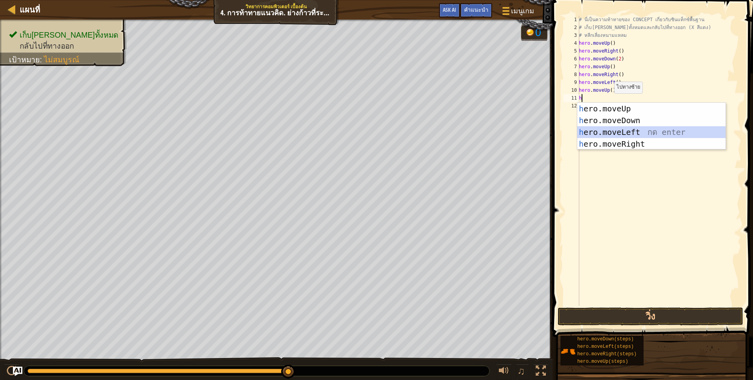
click at [619, 129] on div "h ero.moveUp กด enter h ero.moveDown กด enter h ero.moveLeft กด enter h ero.mov…" at bounding box center [651, 138] width 148 height 71
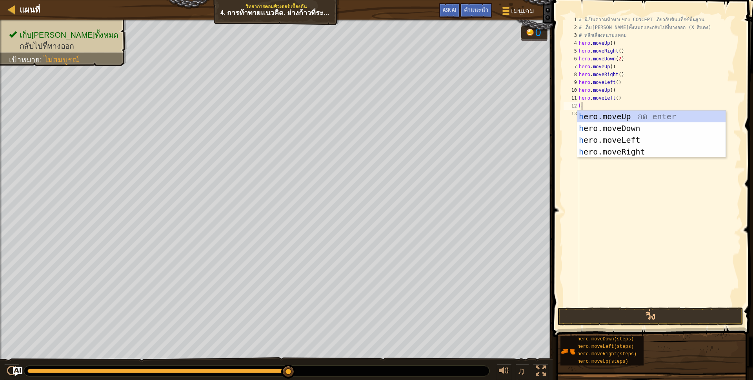
type textarea "h"
click at [617, 125] on div "h ero.moveUp กด enter h ero.moveDown กด enter h ero.moveLeft กด enter h ero.mov…" at bounding box center [651, 146] width 148 height 71
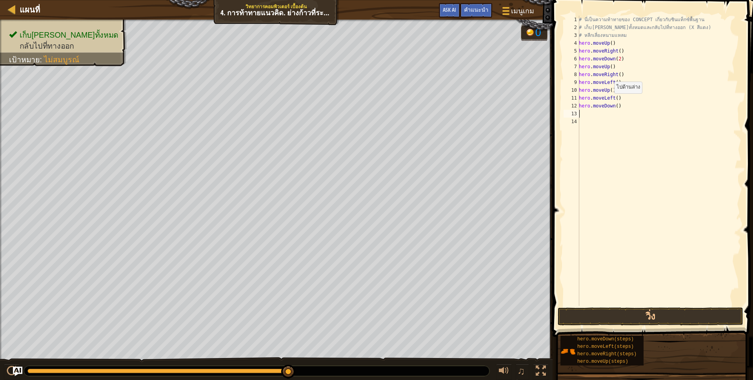
scroll to position [2, 0]
type textarea "h"
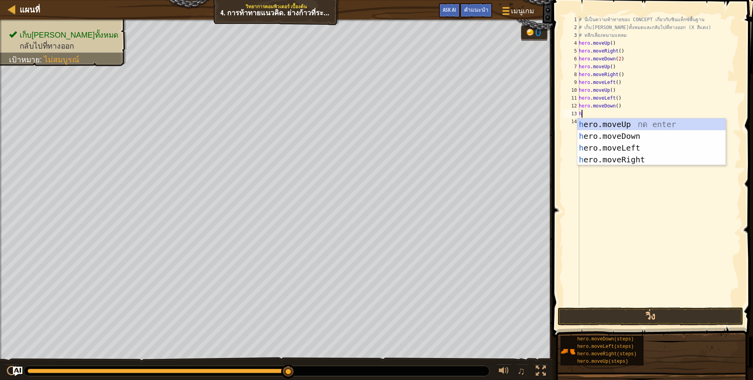
scroll to position [2, 2]
click at [614, 143] on div "h ero.moveUp กด enter h ero.moveDown กด enter h ero.moveLeft กด enter h ero.mov…" at bounding box center [651, 153] width 148 height 71
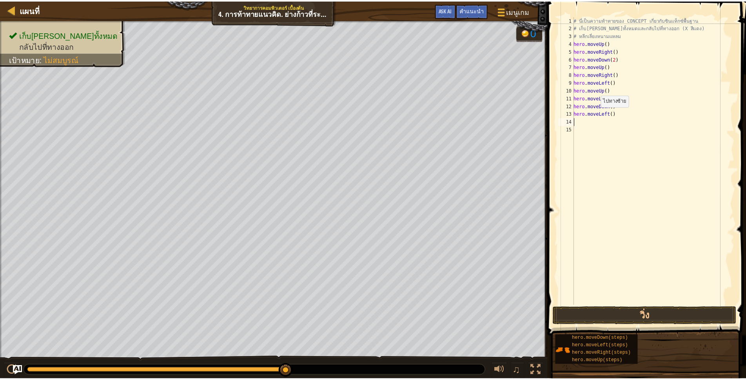
scroll to position [2, 0]
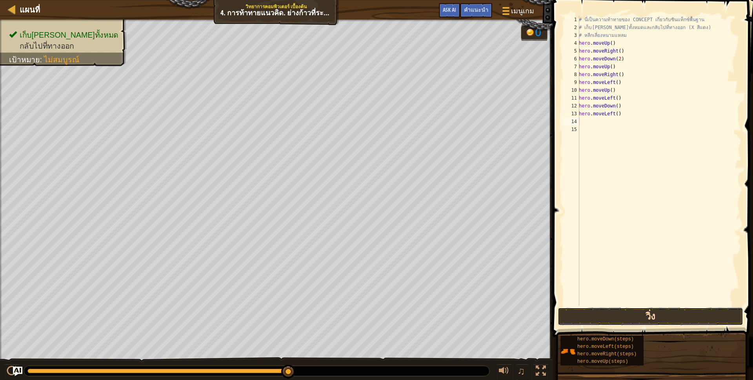
click at [635, 316] on button "วิ่ง" at bounding box center [649, 316] width 185 height 18
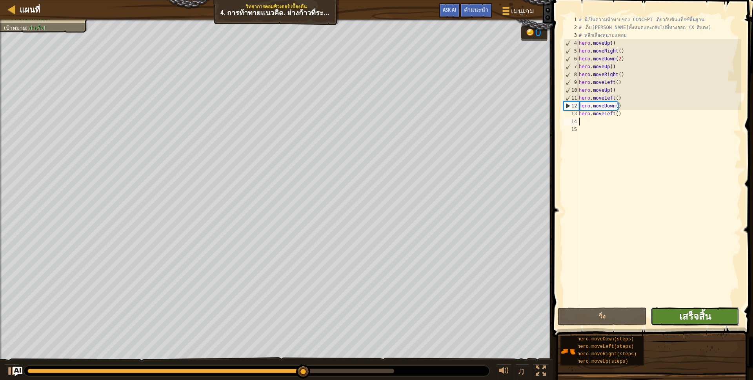
click at [693, 311] on span "เสร็จสิ้น" at bounding box center [695, 316] width 32 height 13
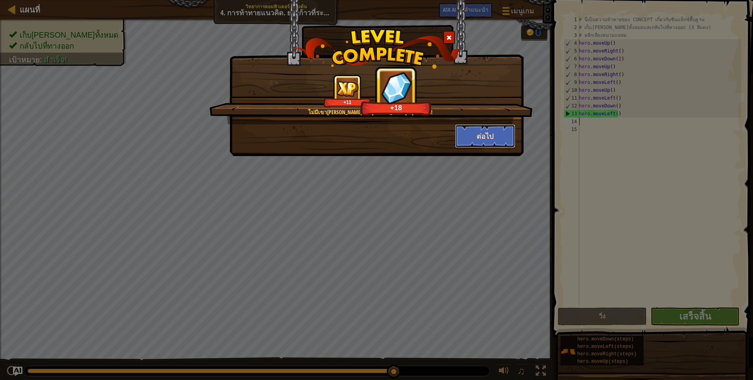
click at [499, 141] on button "ต่อไป" at bounding box center [485, 136] width 61 height 24
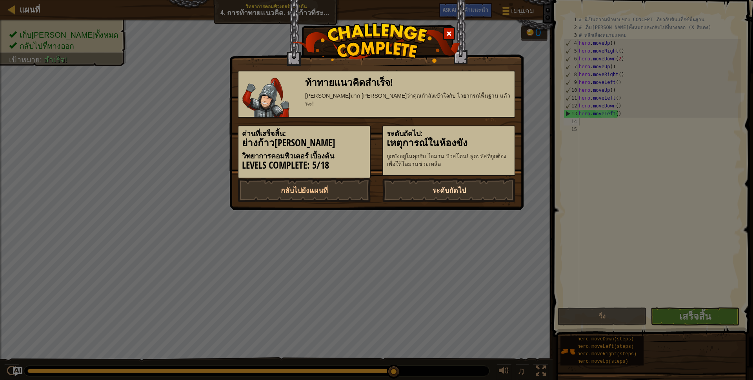
click at [467, 185] on link "ระดับถัดไป" at bounding box center [448, 190] width 133 height 24
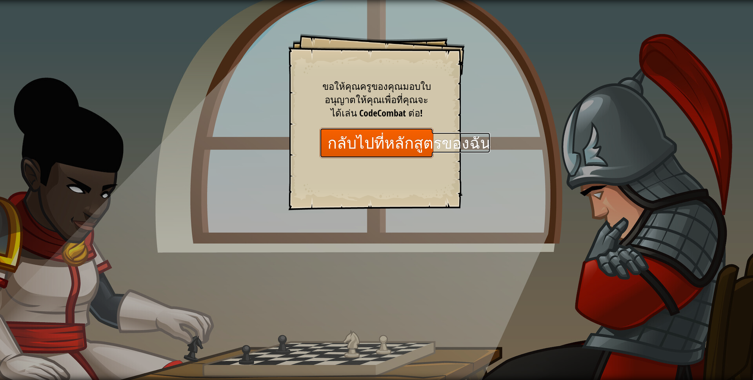
click at [384, 140] on link "กลับไปที่หลักสูตรของฉัน" at bounding box center [376, 143] width 114 height 30
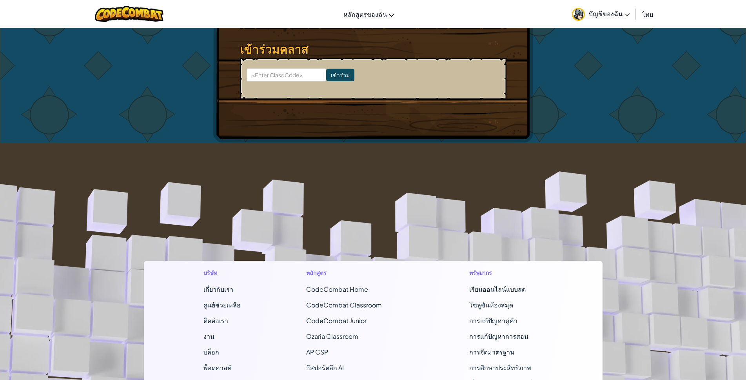
scroll to position [143, 0]
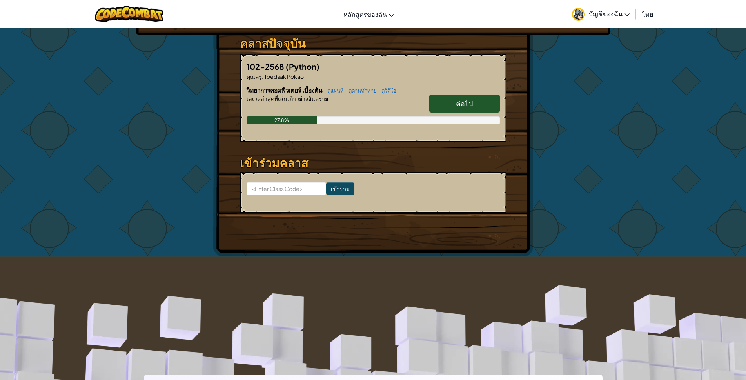
click at [435, 94] on link "ต่อไป" at bounding box center [464, 103] width 71 height 18
select select "th"
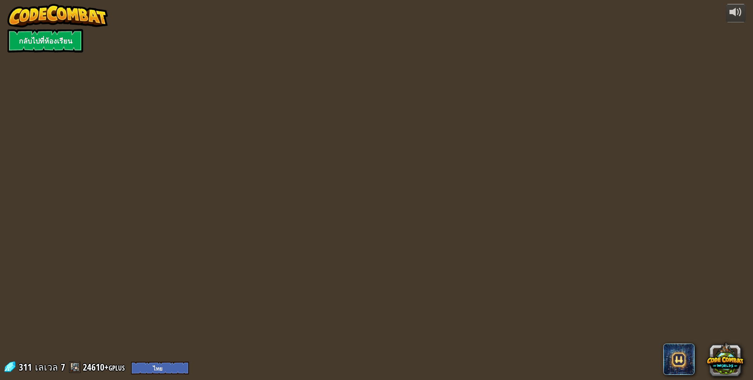
select select "th"
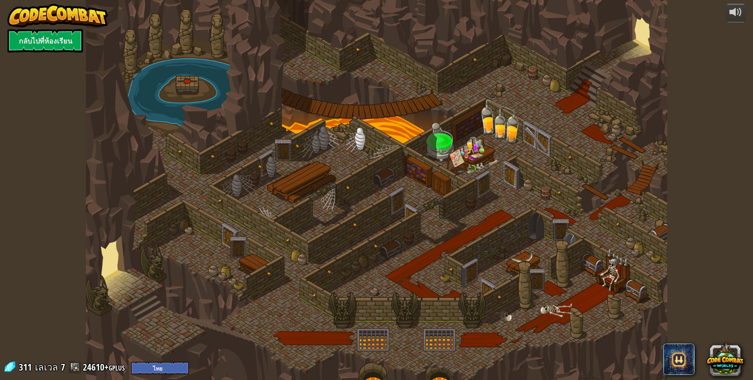
select select "th"
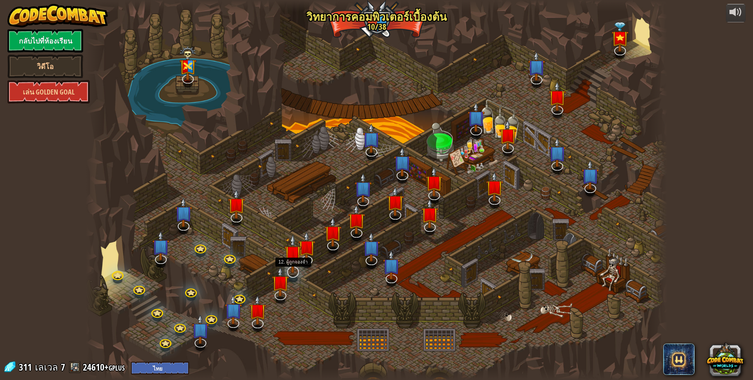
select select "th"
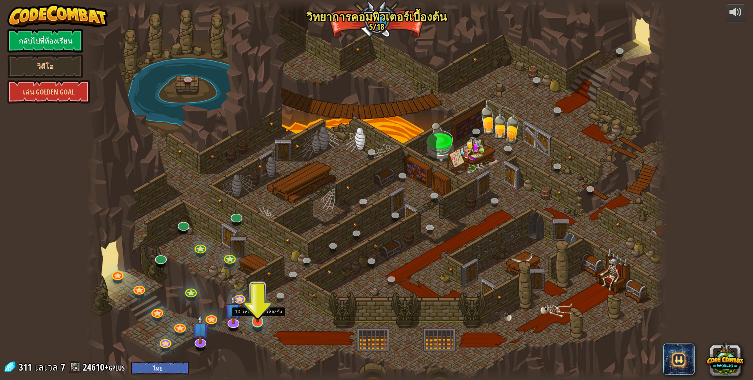
click at [258, 319] on img at bounding box center [258, 305] width 16 height 36
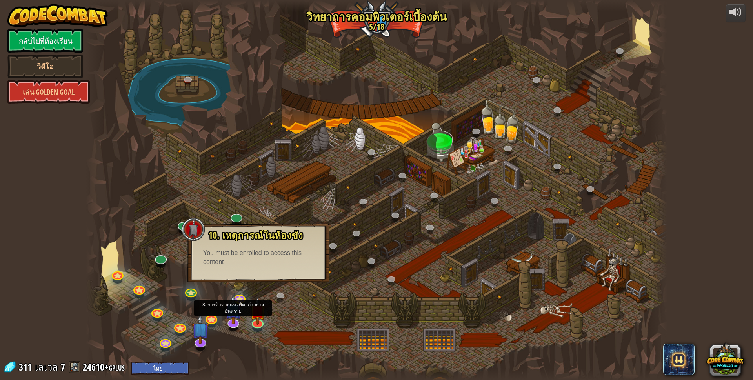
drag, startPoint x: 233, startPoint y: 322, endPoint x: 229, endPoint y: 326, distance: 6.1
click at [232, 322] on div at bounding box center [233, 323] width 12 height 9
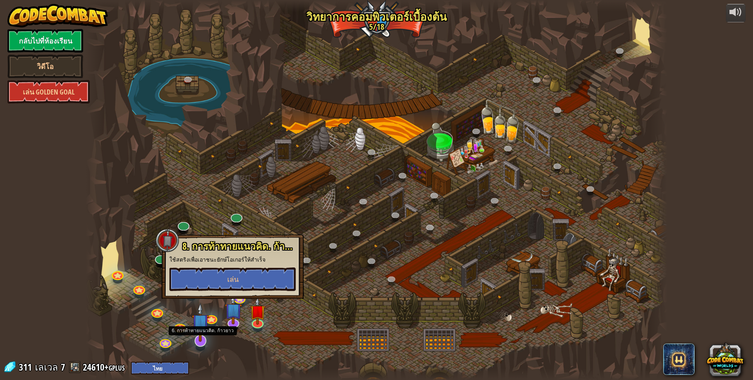
click at [202, 339] on img at bounding box center [200, 322] width 17 height 39
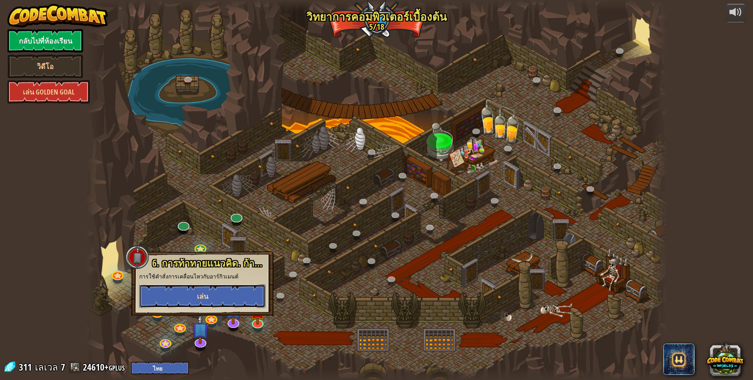
click at [220, 297] on button "เล่น" at bounding box center [202, 296] width 126 height 24
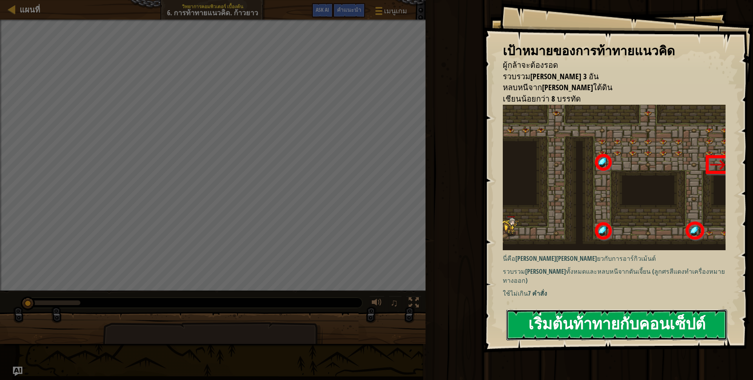
click at [554, 313] on button "เริ่มต้นท้าทายกับคอนเซ็ปต์" at bounding box center [616, 324] width 221 height 31
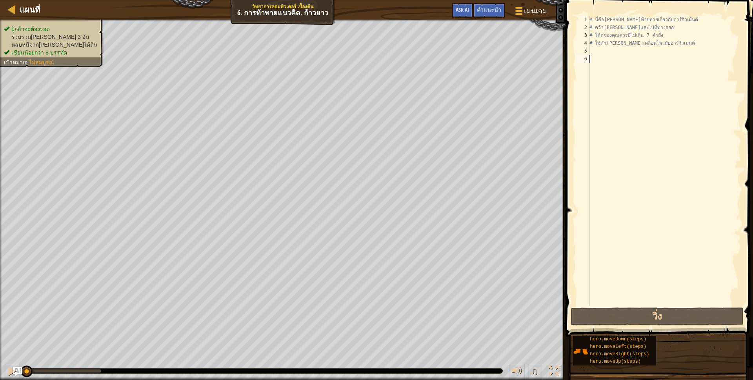
click at [604, 49] on div "# นี่คือ[PERSON_NAME]ท้ายทายเกี่ยวกับอาร์กิวเม้นต์ # คว้า[PERSON_NAME]และไปที่ท…" at bounding box center [664, 169] width 153 height 306
type textarea "h"
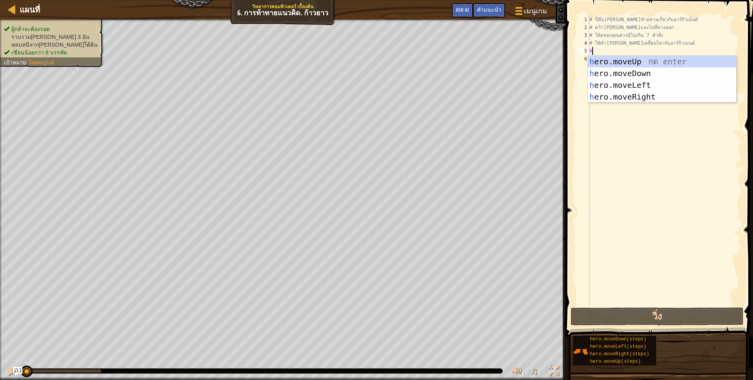
scroll to position [2, 2]
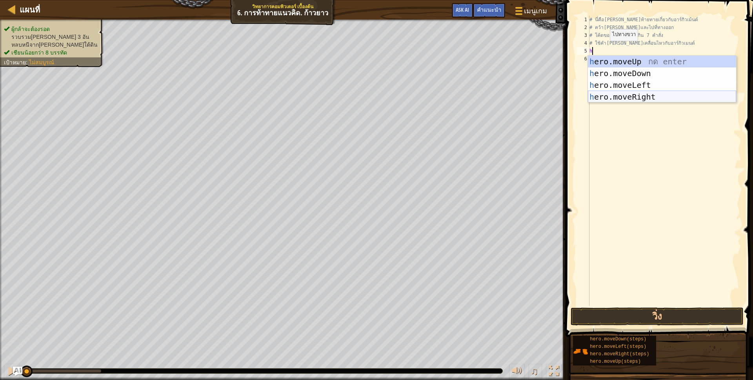
click at [644, 94] on div "h ero.moveUp กด enter h ero.moveDown กด enter h ero.moveLeft กด enter h ero.mov…" at bounding box center [662, 91] width 148 height 71
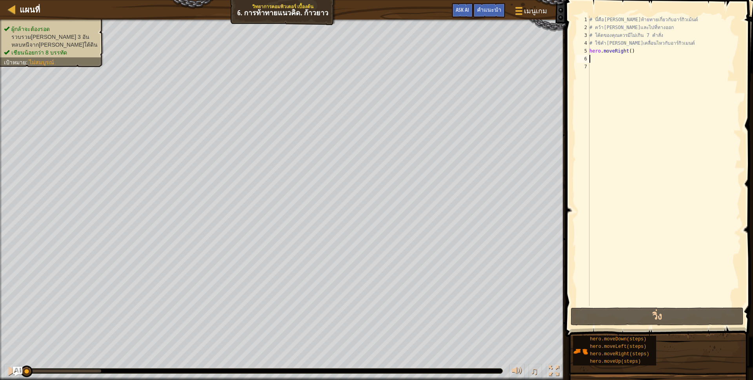
scroll to position [2, 0]
type textarea "h"
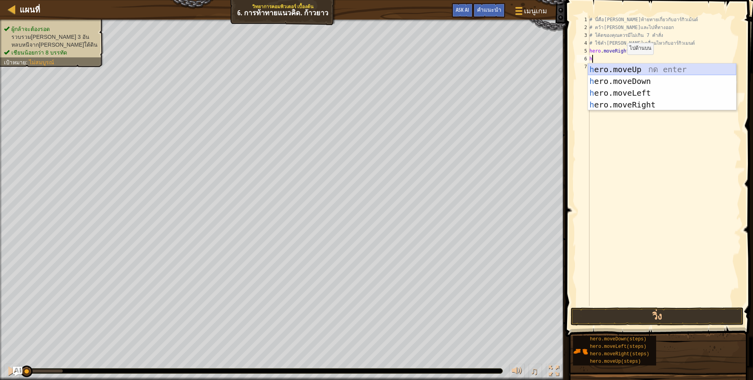
scroll to position [2, 2]
click at [643, 67] on div "h ero.moveUp กด enter h ero.moveDown กด enter h ero.moveLeft กด enter h ero.mov…" at bounding box center [662, 98] width 148 height 71
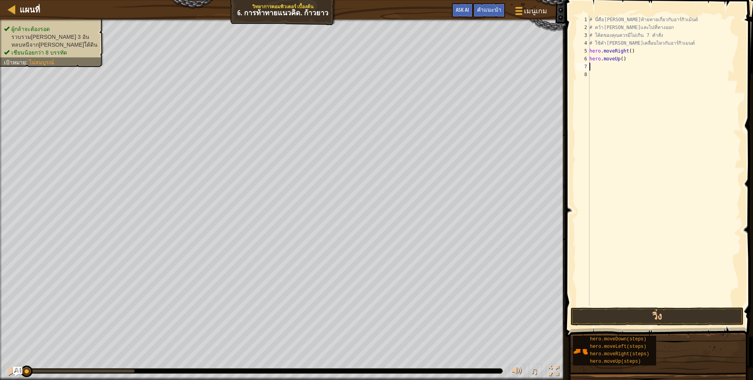
scroll to position [2, 0]
click at [619, 60] on div "# นี่คือ[PERSON_NAME]ท้ายทายเกี่ยวกับอาร์กิวเม้นต์ # คว้า[PERSON_NAME]และไปที่ท…" at bounding box center [664, 169] width 153 height 306
click at [619, 62] on div "# นี่คือ[PERSON_NAME]ท้ายทายเกี่ยวกับอาร์กิวเม้นต์ # คว้า[PERSON_NAME]และไปที่ท…" at bounding box center [664, 169] width 153 height 306
type textarea "hero.moveUp(3)"
click at [617, 66] on div "# นี่คือ[PERSON_NAME]ท้ายทายเกี่ยวกับอาร์กิวเม้นต์ # คว้า[PERSON_NAME]และไปที่ท…" at bounding box center [664, 169] width 153 height 306
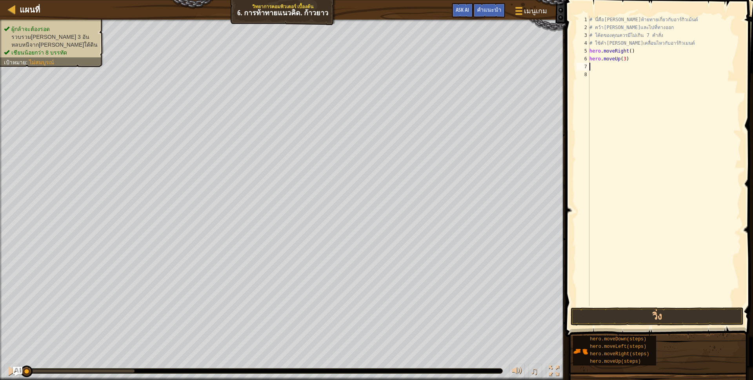
type textarea "h"
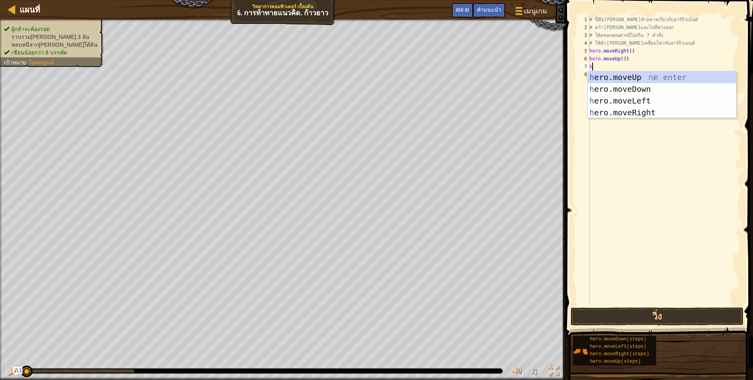
scroll to position [2, 2]
click at [649, 111] on div "h ero.moveUp กด enter h ero.moveDown กด enter h ero.moveLeft กด enter h ero.mov…" at bounding box center [662, 106] width 148 height 71
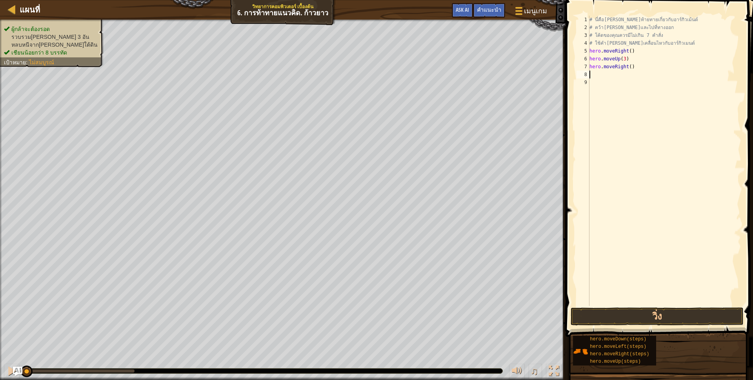
scroll to position [2, 0]
click at [627, 69] on div "# นี่คือ[PERSON_NAME]ท้ายทายเกี่ยวกับอาร์กิวเม้นต์ # คว้า[PERSON_NAME]และไปที่ท…" at bounding box center [664, 169] width 153 height 306
type textarea "hero.moveRight(2)"
click at [631, 74] on div "# นี่คือ[PERSON_NAME]ท้ายทายเกี่ยวกับอาร์กิวเม้นต์ # คว้า[PERSON_NAME]และไปที่ท…" at bounding box center [664, 169] width 153 height 306
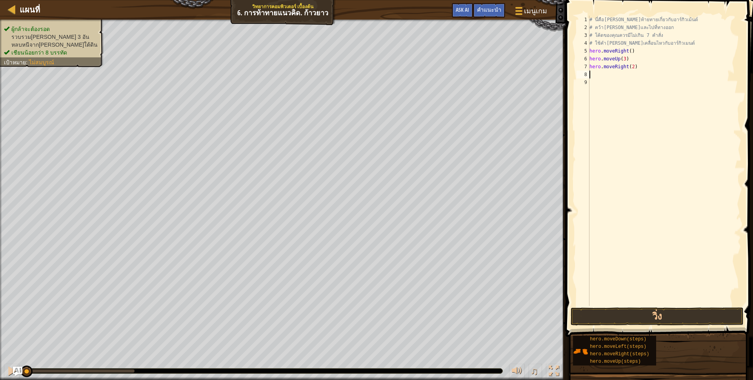
scroll to position [2, 0]
type textarea "h"
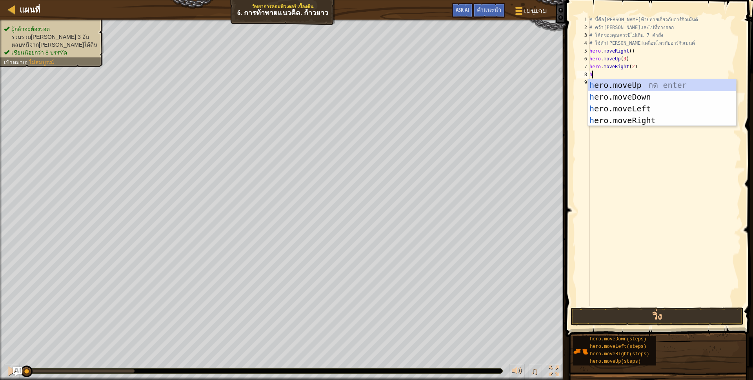
scroll to position [2, 2]
click at [628, 92] on div "h ero.moveUp กด enter h ero.moveDown กด enter h ero.moveLeft กด enter h ero.mov…" at bounding box center [662, 114] width 148 height 71
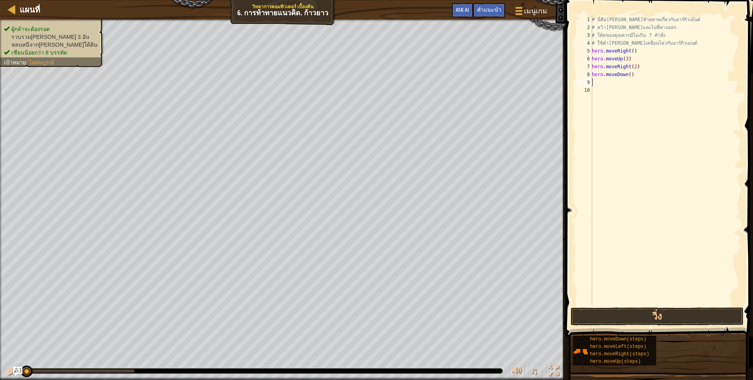
scroll to position [2, 0]
click at [626, 73] on div "# นี่คือ[PERSON_NAME]ท้ายทายเกี่ยวกับอาร์กิวเม้นต์ # คว้า[PERSON_NAME]และไปที่ท…" at bounding box center [665, 169] width 151 height 306
type textarea "hero.moveDown()"
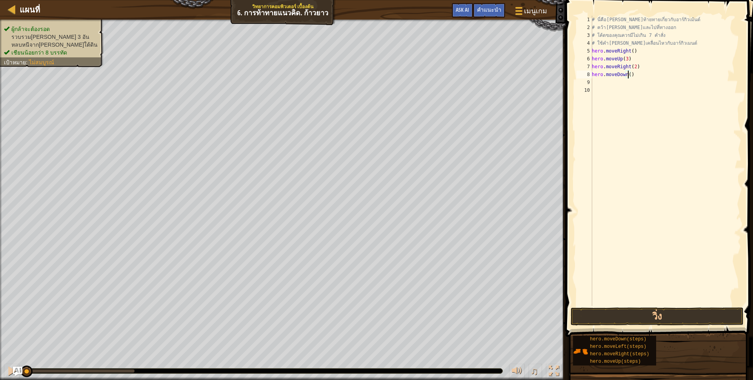
click at [601, 80] on div "# นี่คือ[PERSON_NAME]ท้ายทายเกี่ยวกับอาร์กิวเม้นต์ # คว้า[PERSON_NAME]และไปที่ท…" at bounding box center [665, 169] width 151 height 306
type textarea "h"
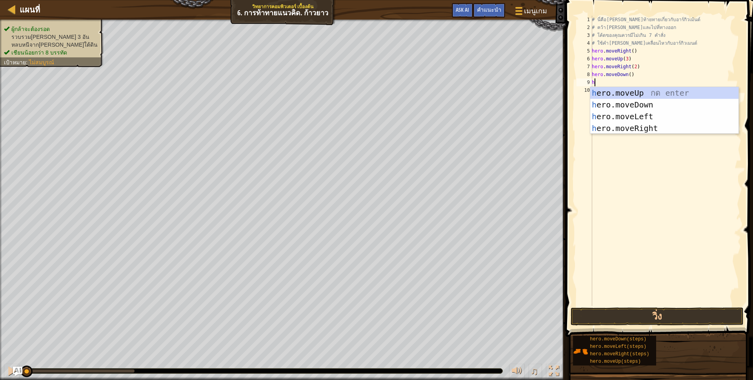
scroll to position [2, 2]
click at [644, 111] on div "h ero.moveUp กด enter h ero.moveDown กด enter h ero.moveLeft กด enter h ero.mov…" at bounding box center [664, 122] width 148 height 71
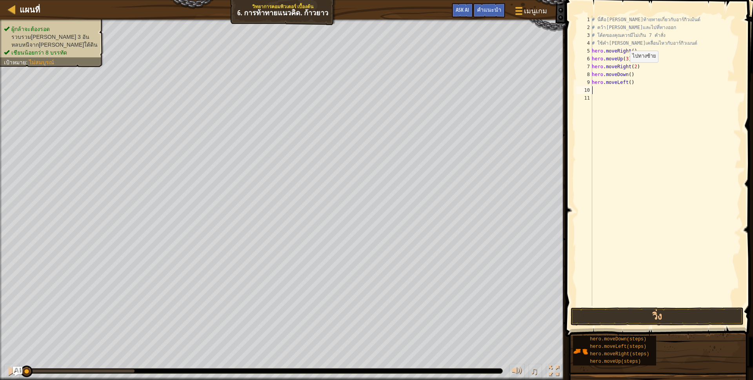
scroll to position [2, 0]
click at [601, 92] on div "# นี่คือ[PERSON_NAME]ท้ายทายเกี่ยวกับอาร์กิวเม้นต์ # คว้า[PERSON_NAME]และไปที่ท…" at bounding box center [665, 169] width 151 height 306
type textarea "h"
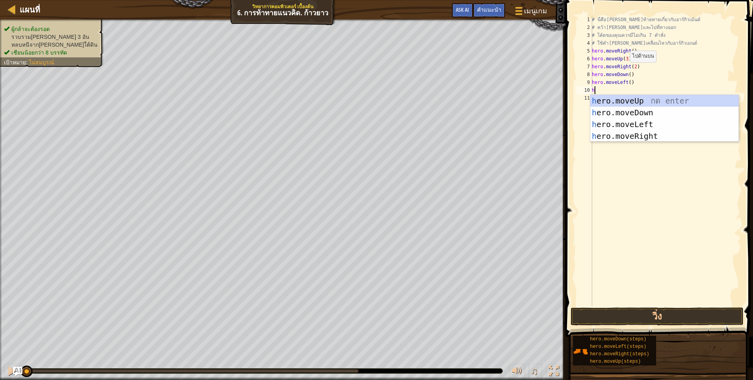
scroll to position [2, 2]
click at [630, 114] on div "h ero.moveUp กด enter h ero.moveDown กด enter h ero.moveLeft กด enter h ero.mov…" at bounding box center [664, 130] width 148 height 71
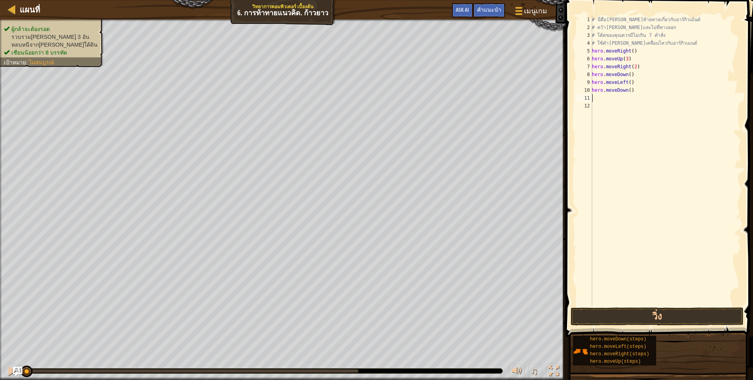
scroll to position [2, 0]
click at [627, 88] on div "# นี่คือ[PERSON_NAME]ท้ายทายเกี่ยวกับอาร์กิวเม้นต์ # คว้า[PERSON_NAME]และไปที่ท…" at bounding box center [665, 169] width 151 height 306
type textarea "hero.moveDown(2)"
click at [598, 99] on div "# นี่คือ[PERSON_NAME]ท้ายทายเกี่ยวกับอาร์กิวเม้นต์ # คว้า[PERSON_NAME]และไปที่ท…" at bounding box center [665, 169] width 151 height 306
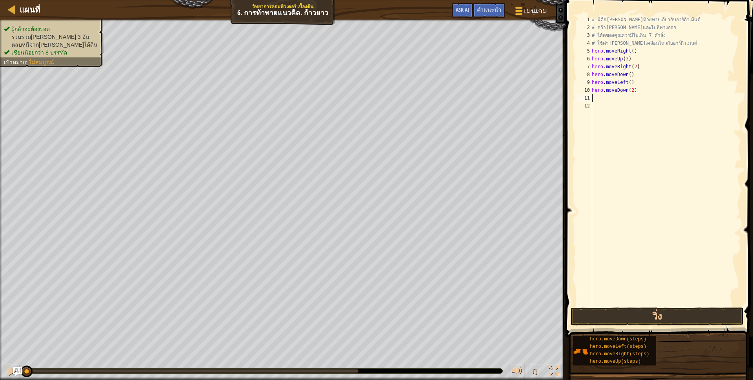
scroll to position [2, 0]
type textarea "h"
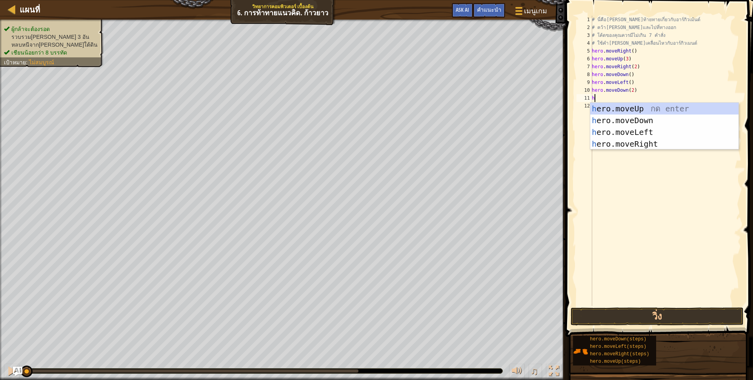
scroll to position [2, 2]
click at [655, 144] on div "h ero.moveUp กด enter h ero.moveDown กด enter h ero.moveLeft กด enter h ero.mov…" at bounding box center [664, 138] width 148 height 71
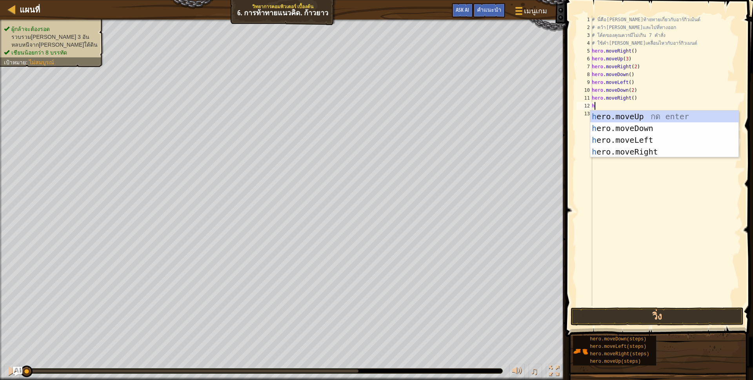
click at [662, 87] on div "# นี่คือ[PERSON_NAME]ท้ายทายเกี่ยวกับอาร์กิวเม้นต์ # คว้า[PERSON_NAME]และไปที่ท…" at bounding box center [665, 169] width 151 height 306
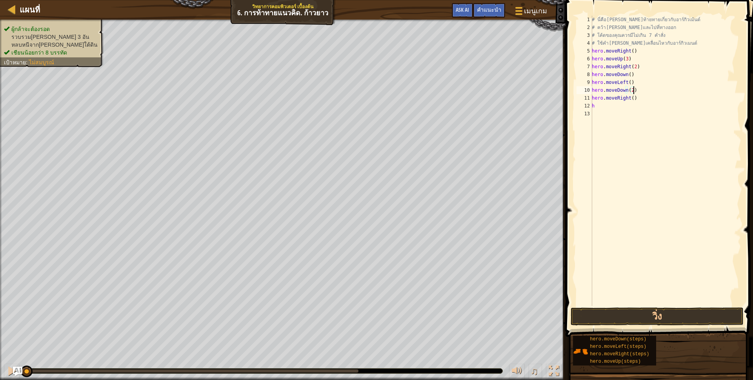
click at [615, 109] on div "# นี่คือ[PERSON_NAME]ท้ายทายเกี่ยวกับอาร์กิวเม้นต์ # คว้า[PERSON_NAME]และไปที่ท…" at bounding box center [665, 169] width 151 height 306
type textarea "h"
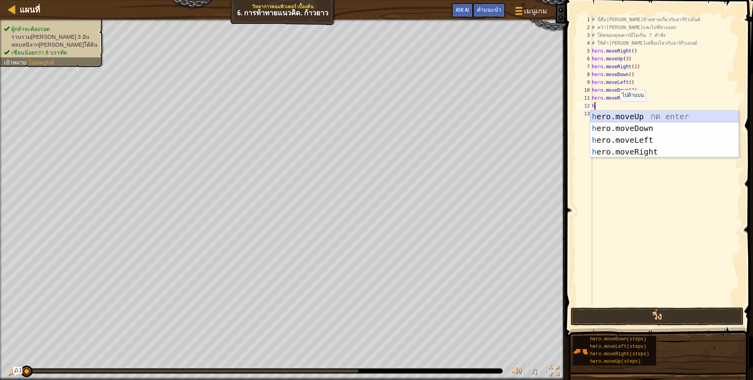
click at [638, 114] on div "h ero.moveUp กด enter h ero.moveDown กด enter h ero.moveLeft กด enter h ero.mov…" at bounding box center [664, 146] width 148 height 71
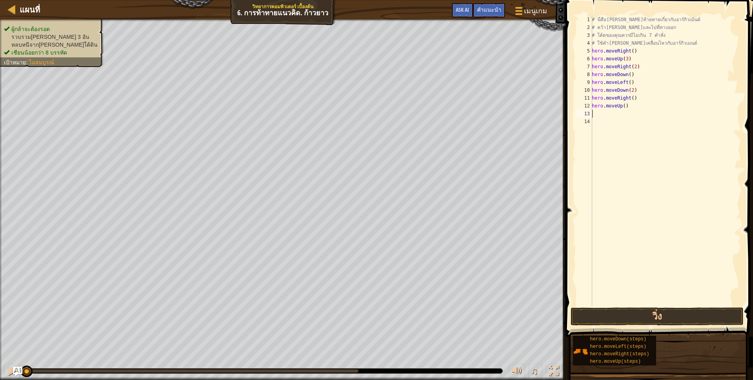
scroll to position [2, 0]
click at [602, 112] on div "# นี่คือ[PERSON_NAME]ท้ายทายเกี่ยวกับอาร์กิวเม้นต์ # คว้า[PERSON_NAME]และไปที่ท…" at bounding box center [665, 169] width 151 height 306
type textarea "h"
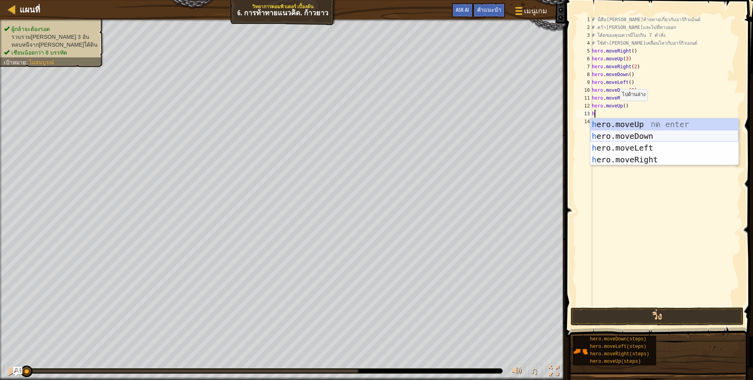
click at [619, 132] on div "h ero.moveUp กด enter h ero.moveDown กด enter h ero.moveLeft กด enter h ero.mov…" at bounding box center [664, 153] width 148 height 71
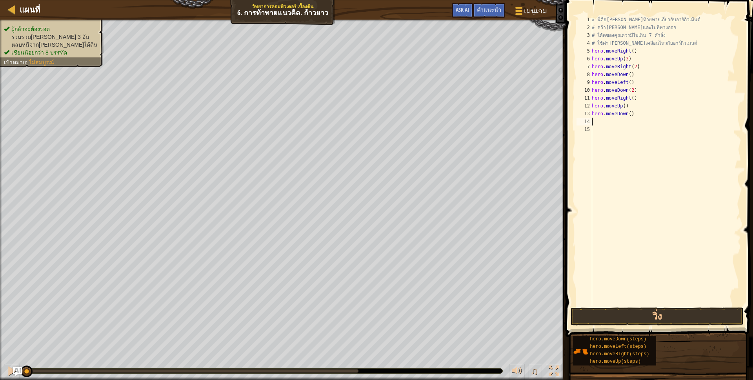
scroll to position [2, 0]
type textarea "h"
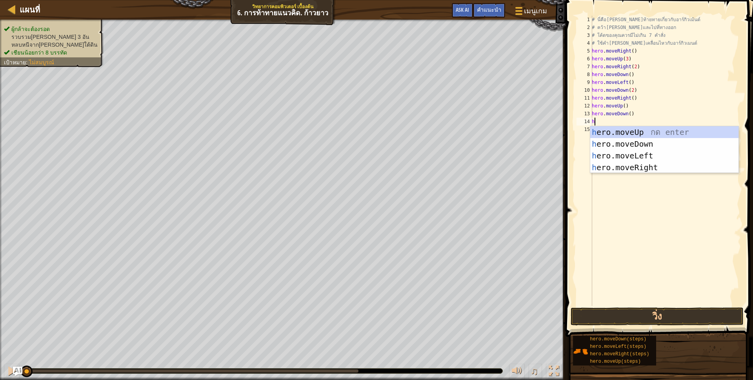
scroll to position [2, 2]
click at [634, 170] on div "h ero.moveUp กด enter h ero.moveDown กด enter h ero.moveLeft กด enter h ero.mov…" at bounding box center [664, 161] width 148 height 71
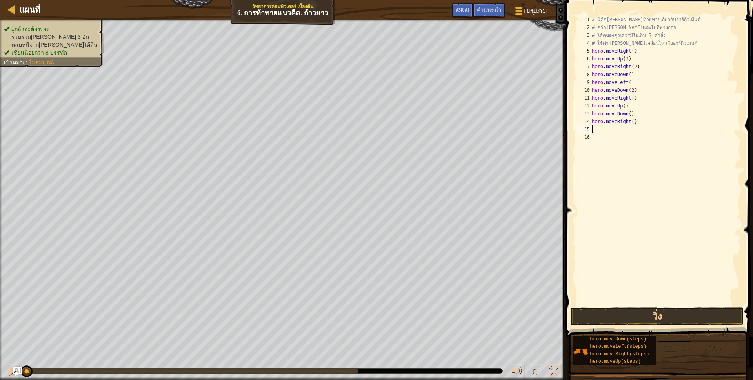
scroll to position [2, 0]
type textarea "h"
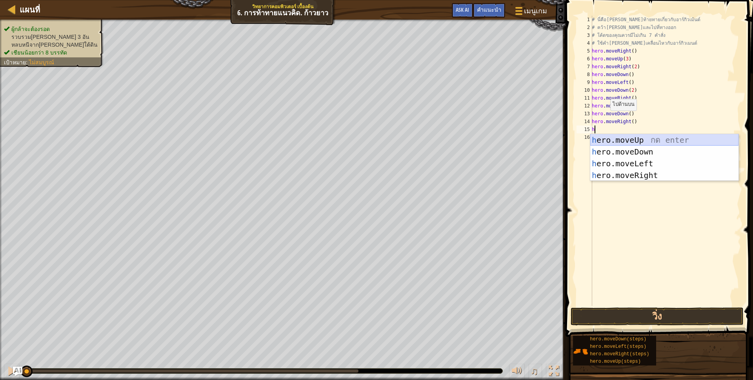
click at [622, 136] on div "h ero.moveUp กด enter h ero.moveDown กด enter h ero.moveLeft กด enter h ero.mov…" at bounding box center [664, 169] width 148 height 71
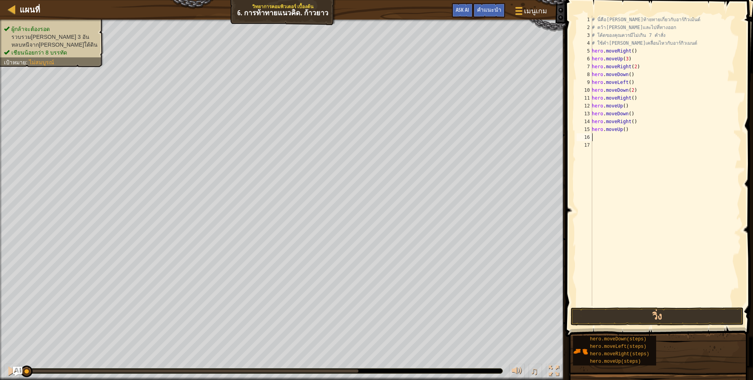
scroll to position [2, 0]
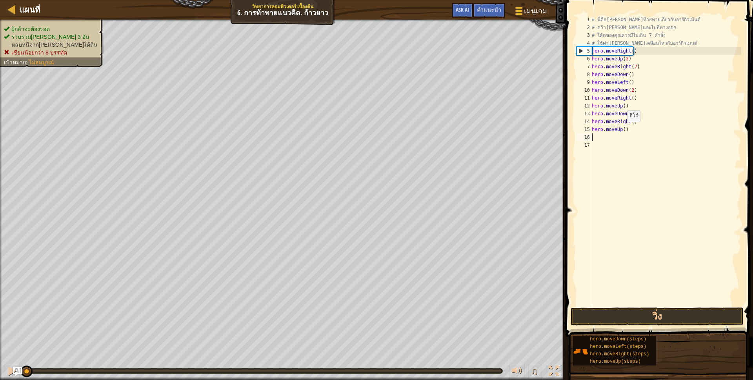
click at [622, 130] on div "# นี่คือ[PERSON_NAME]ท้ายทายเกี่ยวกับอาร์กิวเม้นต์ # คว้า[PERSON_NAME]และไปที่ท…" at bounding box center [665, 169] width 151 height 306
type textarea "hero.moveUp(2)"
click at [593, 134] on div "# นี่คือ[PERSON_NAME]ท้ายทายเกี่ยวกับอาร์กิวเม้นต์ # คว้า[PERSON_NAME]และไปที่ท…" at bounding box center [665, 169] width 151 height 306
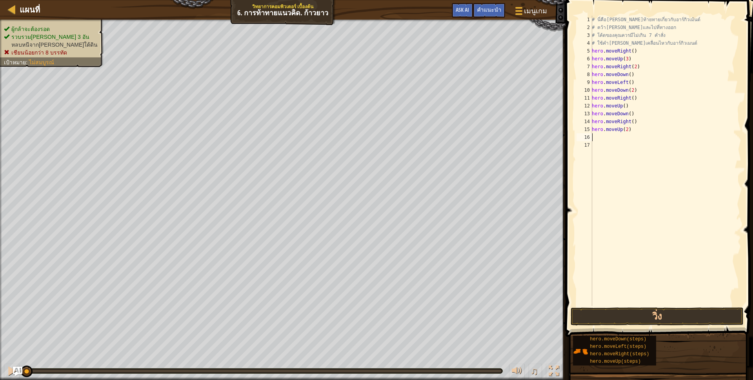
type textarea "h"
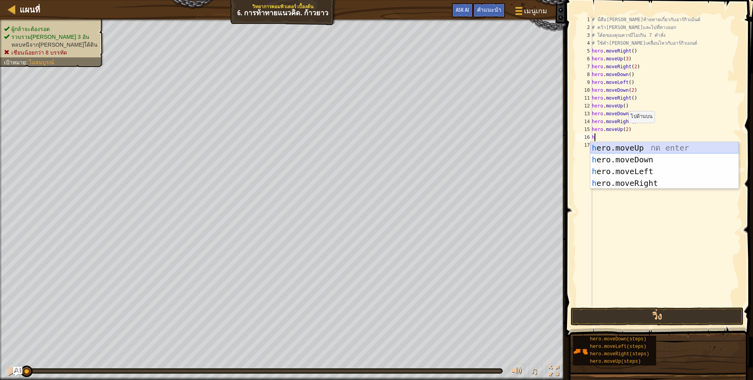
scroll to position [2, 2]
click at [649, 181] on div "h ero.moveUp กด enter h ero.moveDown กด enter h ero.moveLeft กด enter h ero.mov…" at bounding box center [664, 177] width 148 height 71
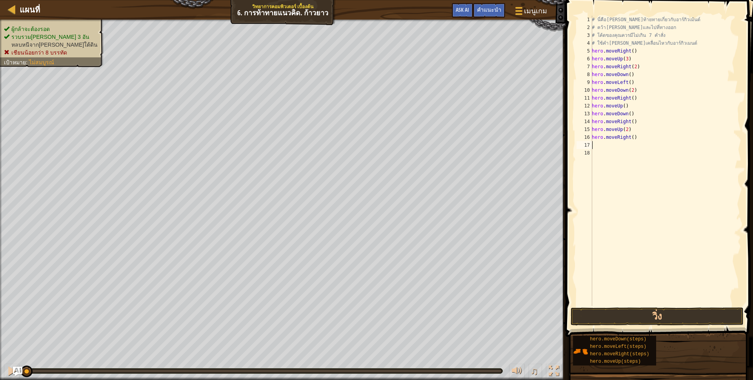
scroll to position [2, 0]
click at [656, 317] on button "วิ่ง" at bounding box center [656, 316] width 173 height 18
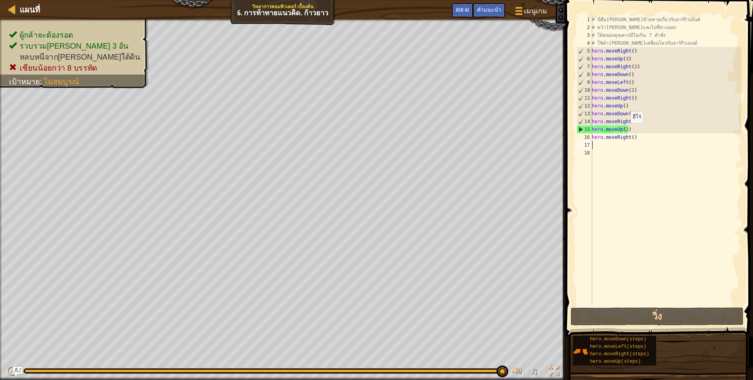
click at [626, 131] on div "# นี่คือ[PERSON_NAME]ท้ายทายเกี่ยวกับอาร์กิวเม้นต์ # คว้า[PERSON_NAME]และไปที่ท…" at bounding box center [665, 169] width 151 height 306
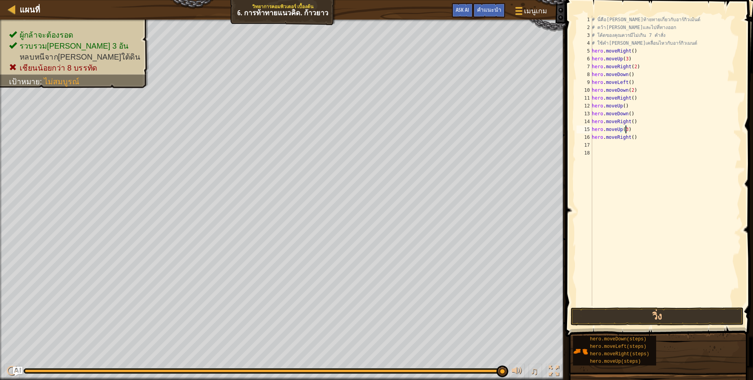
scroll to position [2, 28]
type textarea "hero.moveUp(3)"
click at [642, 312] on button "วิ่ง" at bounding box center [656, 316] width 173 height 18
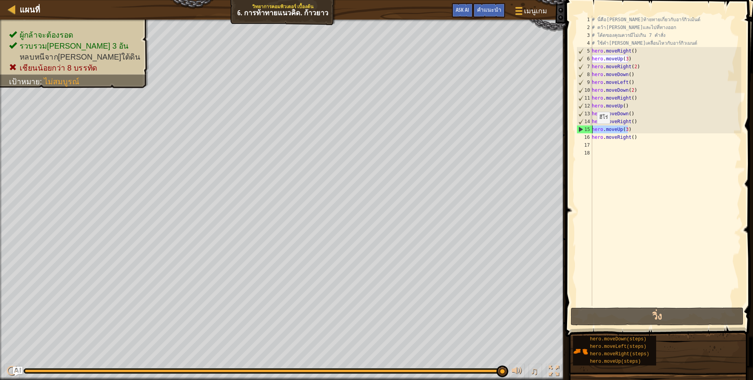
drag, startPoint x: 630, startPoint y: 128, endPoint x: 590, endPoint y: 131, distance: 40.1
click at [590, 131] on div "hero.moveUp(3) 1 2 3 4 5 6 7 8 9 10 11 12 13 14 15 16 17 18 # นี่คือ[PERSON_NAM…" at bounding box center [658, 161] width 166 height 290
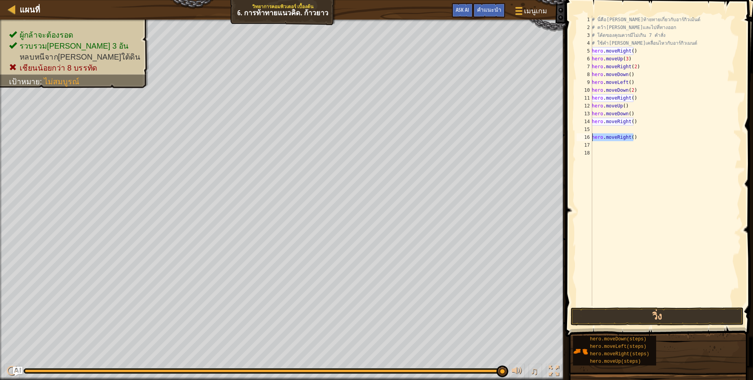
drag, startPoint x: 645, startPoint y: 139, endPoint x: 591, endPoint y: 139, distance: 53.3
click at [591, 139] on div "1 2 3 4 5 6 7 8 9 10 11 12 13 14 15 16 17 18 # นี่คือ[PERSON_NAME]ท้ายทายเกี่ยว…" at bounding box center [658, 161] width 166 height 290
type textarea "hero.moveRight()"
click at [596, 127] on div "# นี่คือ[PERSON_NAME]ท้ายทายเกี่ยวกับอาร์กิวเม้นต์ # คว้า[PERSON_NAME]และไปที่ท…" at bounding box center [665, 169] width 151 height 306
click at [639, 316] on button "วิ่ง" at bounding box center [656, 316] width 173 height 18
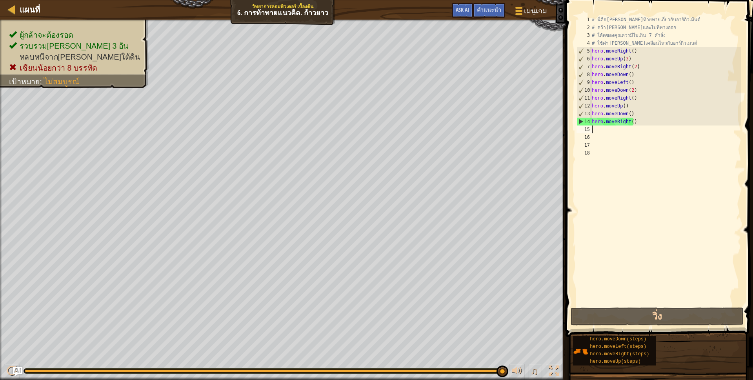
type textarea "h"
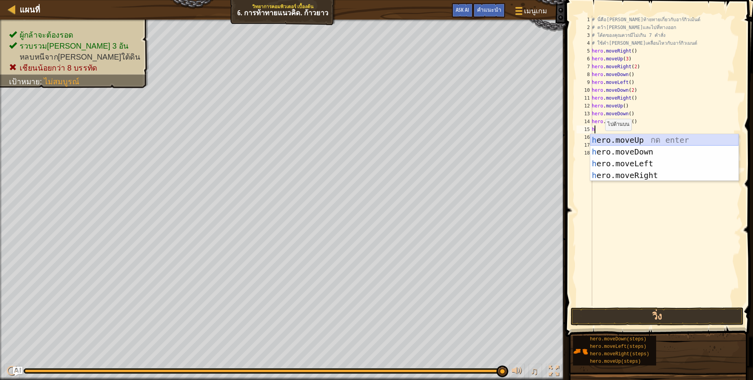
click at [646, 138] on div "h ero.moveUp กด enter h ero.moveDown กด enter h ero.moveLeft กด enter h ero.mov…" at bounding box center [664, 169] width 148 height 71
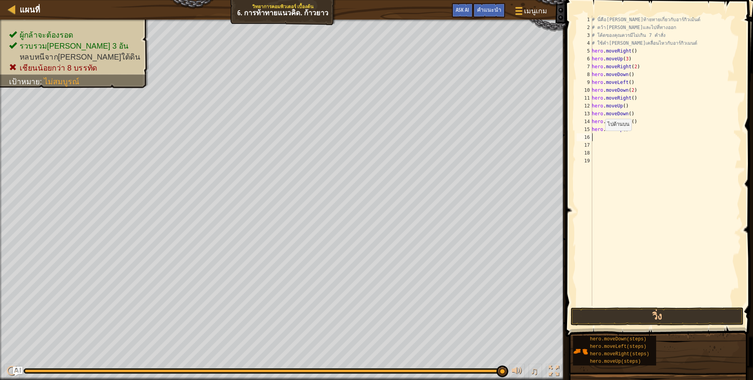
scroll to position [2, 0]
click at [623, 130] on div "# นี่คือ[PERSON_NAME]ท้ายทายเกี่ยวกับอาร์กิวเม้นต์ # คว้า[PERSON_NAME]และไปที่ท…" at bounding box center [665, 169] width 151 height 306
click at [632, 318] on button "วิ่ง" at bounding box center [656, 316] width 173 height 18
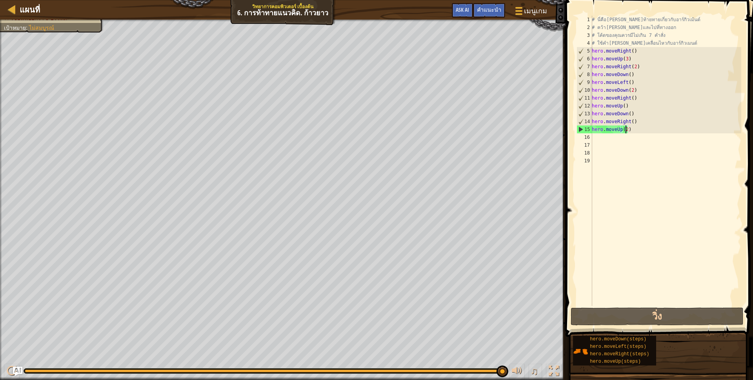
type textarea "hero.moveUp()"
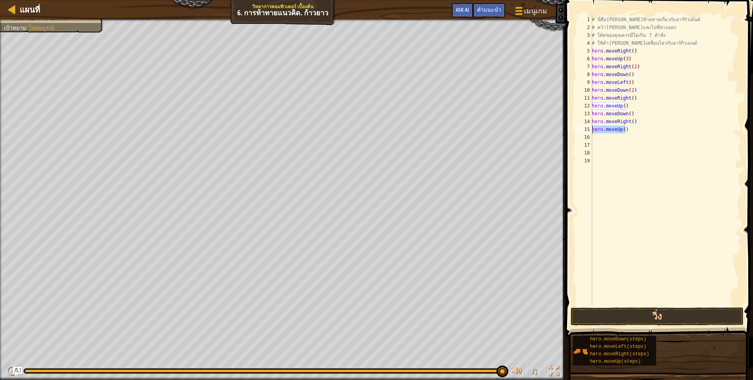
drag, startPoint x: 628, startPoint y: 130, endPoint x: 591, endPoint y: 130, distance: 36.1
click at [591, 130] on div "hero.moveUp() 1 2 3 4 5 6 7 8 9 10 11 12 13 14 15 16 17 18 19 # นี่คือ[PERSON_N…" at bounding box center [658, 161] width 166 height 290
drag, startPoint x: 626, startPoint y: 105, endPoint x: 590, endPoint y: 107, distance: 36.5
click at [590, 107] on div "1 2 3 4 5 6 7 8 9 10 11 12 13 14 15 16 17 18 19 # นี่คือ[PERSON_NAME]ท้ายทายเกี…" at bounding box center [658, 161] width 166 height 290
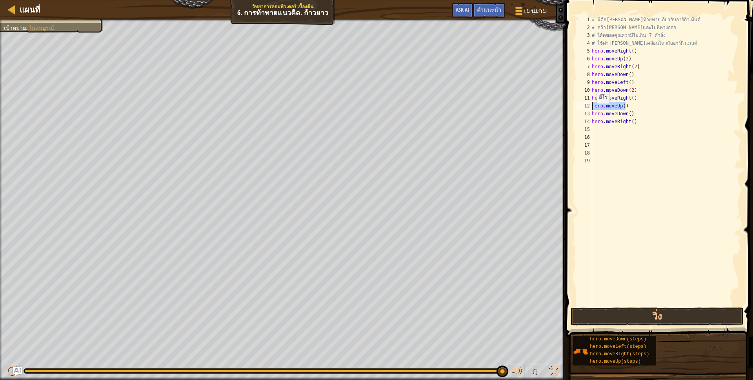
type textarea "hero.moveUp()"
drag, startPoint x: 628, startPoint y: 114, endPoint x: 589, endPoint y: 114, distance: 39.6
click at [589, 114] on div "1 2 3 4 5 6 7 8 9 10 11 12 13 14 15 16 17 18 19 # นี่คือ[PERSON_NAME]ท้ายทายเกี…" at bounding box center [658, 161] width 166 height 290
type textarea ")"
click at [602, 113] on div "# นี่คือ[PERSON_NAME]ท้ายทายเกี่ยวกับอาร์กิวเม้นต์ # คว้า[PERSON_NAME]และไปที่ท…" at bounding box center [665, 169] width 151 height 306
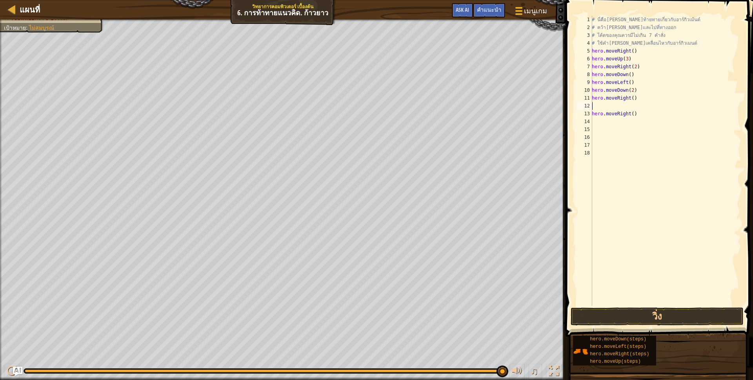
type textarea "hero.moveRight()"
click at [640, 312] on button "วิ่ง" at bounding box center [656, 316] width 173 height 18
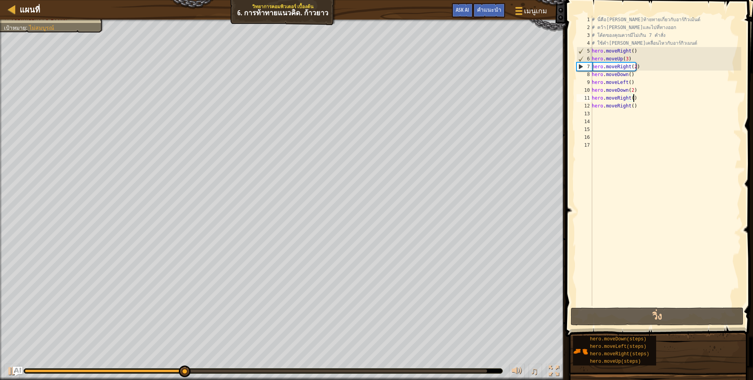
click at [606, 116] on div "# นี่คือ[PERSON_NAME]ท้ายทายเกี่ยวกับอาร์กิวเม้นต์ # คว้า[PERSON_NAME]และไปที่ท…" at bounding box center [665, 169] width 151 height 306
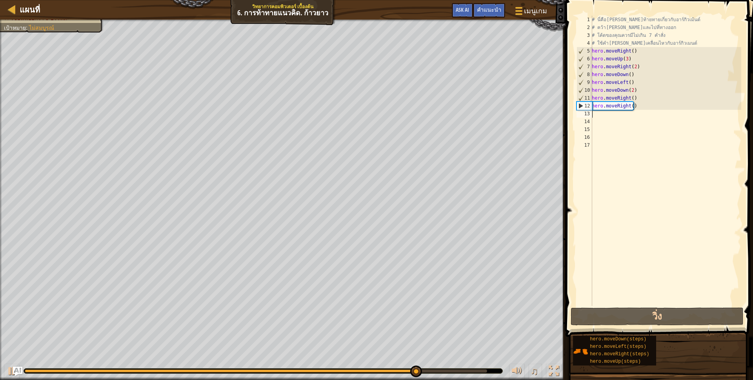
type textarea "h"
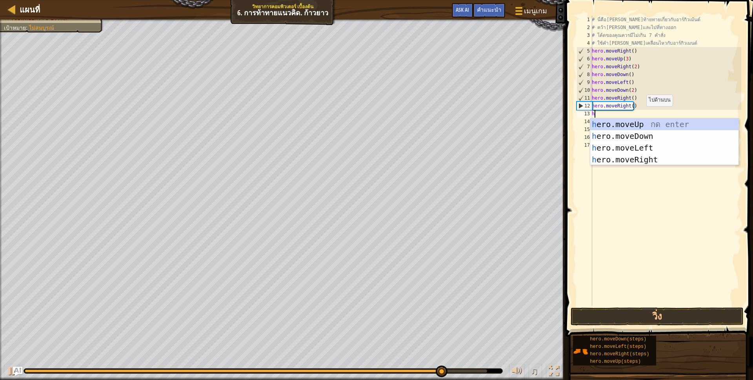
click at [644, 124] on div "h ero.moveUp กด enter h ero.moveDown กด enter h ero.moveLeft กด enter h ero.mov…" at bounding box center [664, 153] width 148 height 71
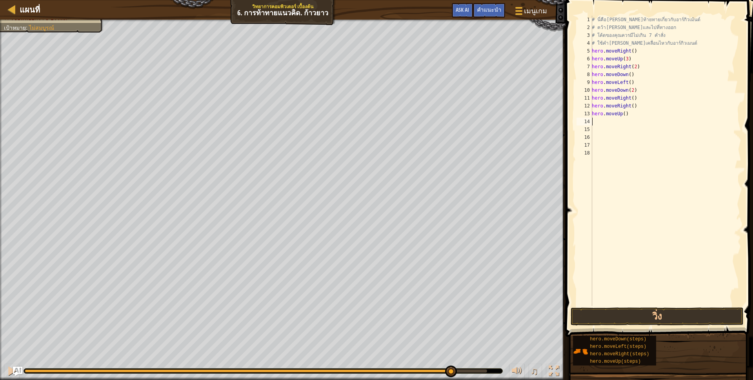
scroll to position [2, 0]
click at [621, 113] on div "# นี่คือ[PERSON_NAME]ท้ายทายเกี่ยวกับอาร์กิวเม้นต์ # คว้า[PERSON_NAME]และไปที่ท…" at bounding box center [665, 169] width 151 height 306
type textarea "hero.moveUp(2)"
click at [608, 123] on div "# นี่คือ[PERSON_NAME]ท้ายทายเกี่ยวกับอาร์กิวเม้นต์ # คว้า[PERSON_NAME]และไปที่ท…" at bounding box center [665, 169] width 151 height 306
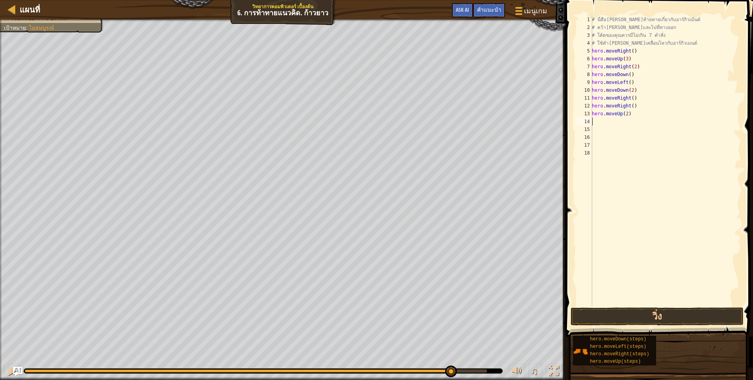
scroll to position [2, 0]
type textarea "h"
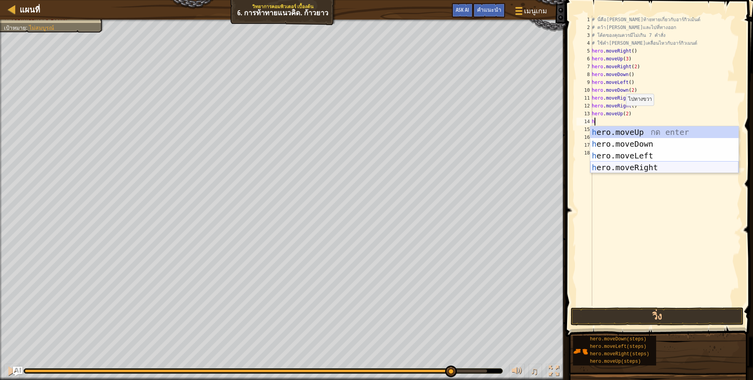
click at [649, 166] on div "h ero.moveUp กด enter h ero.moveDown กด enter h ero.moveLeft กด enter h ero.mov…" at bounding box center [664, 161] width 148 height 71
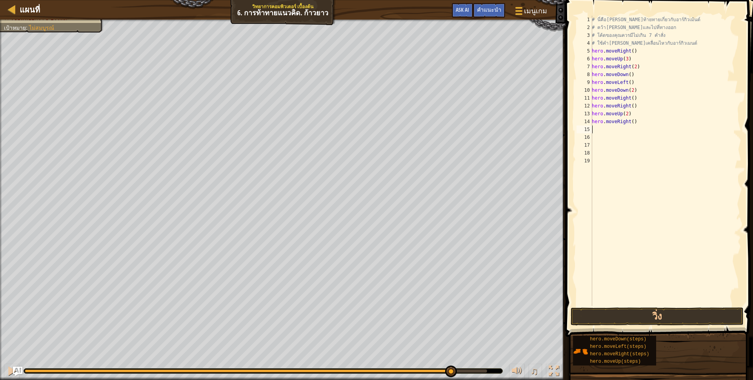
scroll to position [2, 0]
click at [596, 317] on button "วิ่ง" at bounding box center [656, 316] width 173 height 18
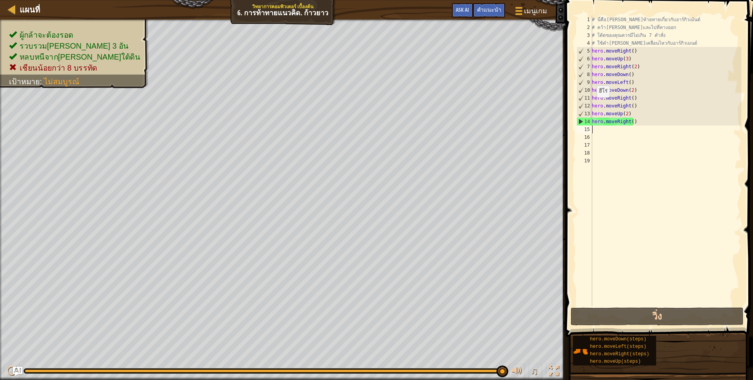
click at [591, 105] on div "12" at bounding box center [584, 106] width 15 height 8
drag, startPoint x: 591, startPoint y: 105, endPoint x: 608, endPoint y: 109, distance: 16.5
click at [608, 109] on div "hero.moveRight() 1 2 3 4 5 6 7 8 9 10 11 12 13 14 15 16 17 18 19 # นี่คือ[PERSO…" at bounding box center [658, 161] width 166 height 290
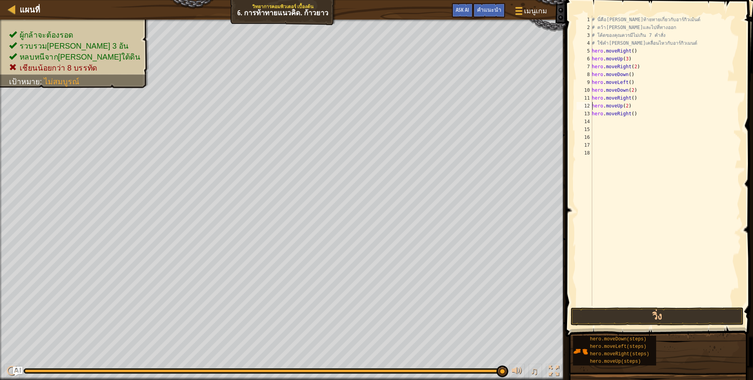
click at [636, 95] on div "# นี่คือ[PERSON_NAME]ท้ายทายเกี่ยวกับอาร์กิวเม้นต์ # คว้า[PERSON_NAME]และไปที่ท…" at bounding box center [665, 169] width 151 height 306
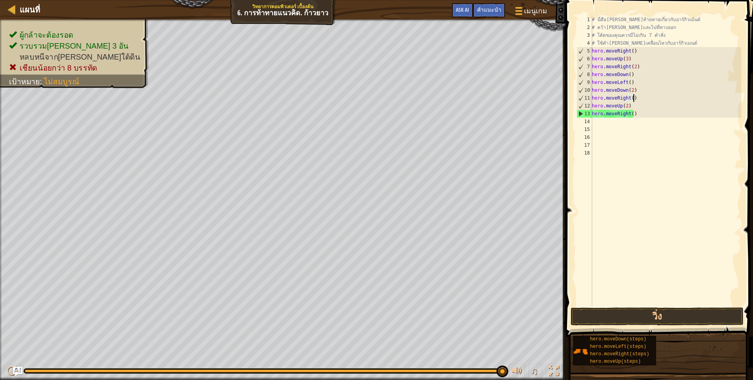
click at [634, 89] on div "# นี่คือ[PERSON_NAME]ท้ายทายเกี่ยวกับอาร์กิวเม้นต์ # คว้า[PERSON_NAME]และไปที่ท…" at bounding box center [665, 169] width 151 height 306
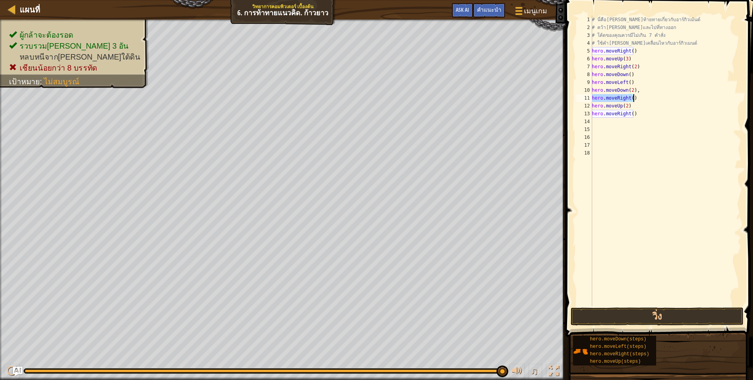
drag, startPoint x: 592, startPoint y: 99, endPoint x: 637, endPoint y: 98, distance: 44.3
click at [637, 98] on div "# นี่คือ[PERSON_NAME]ท้ายทายเกี่ยวกับอาร์กิวเม้นต์ # คว้า[PERSON_NAME]และไปที่ท…" at bounding box center [665, 169] width 151 height 306
click at [641, 89] on div "# นี่คือ[PERSON_NAME]ท้ายทายเกี่ยวกับอาร์กิวเม้นต์ # คว้า[PERSON_NAME]และไปที่ท…" at bounding box center [665, 169] width 151 height 306
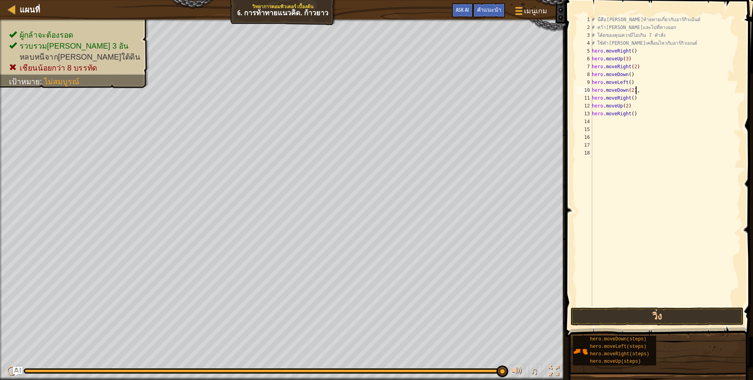
paste textarea "hero.moveRight()"
drag, startPoint x: 633, startPoint y: 97, endPoint x: 592, endPoint y: 98, distance: 40.4
click at [592, 98] on div "# นี่คือ[PERSON_NAME]ท้ายทายเกี่ยวกับอาร์กิวเม้นต์ # คว้า[PERSON_NAME]และไปที่ท…" at bounding box center [665, 169] width 151 height 306
type textarea "hero.moveRight()"
click at [628, 98] on div "# นี่คือ[PERSON_NAME]ท้ายทายเกี่ยวกับอาร์กิวเม้นต์ # คว้า[PERSON_NAME]และไปที่ท…" at bounding box center [665, 169] width 151 height 306
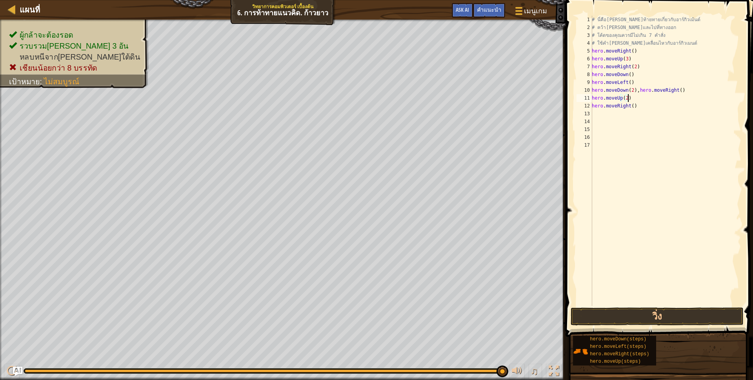
scroll to position [2, 32]
drag, startPoint x: 592, startPoint y: 107, endPoint x: 640, endPoint y: 104, distance: 48.3
click at [640, 104] on div "# นี่คือ[PERSON_NAME]ท้ายทายเกี่ยวกับอาร์กิวเม้นต์ # คว้า[PERSON_NAME]และไปที่ท…" at bounding box center [665, 169] width 151 height 306
type textarea "hero.moveRight()"
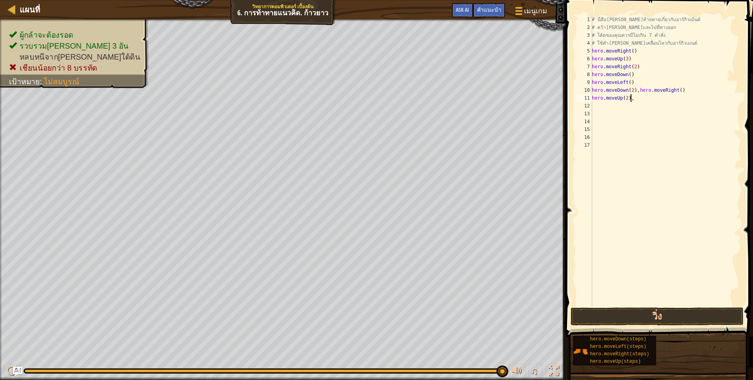
click at [633, 97] on div "# นี่คือ[PERSON_NAME]ท้ายทายเกี่ยวกับอาร์กิวเม้นต์ # คว้า[PERSON_NAME]และไปที่ท…" at bounding box center [665, 169] width 151 height 306
paste textarea "hero.moveRight()"
type textarea "hero.moveUp(2),hero.moveRight()"
click at [673, 320] on button "วิ่ง" at bounding box center [656, 316] width 173 height 18
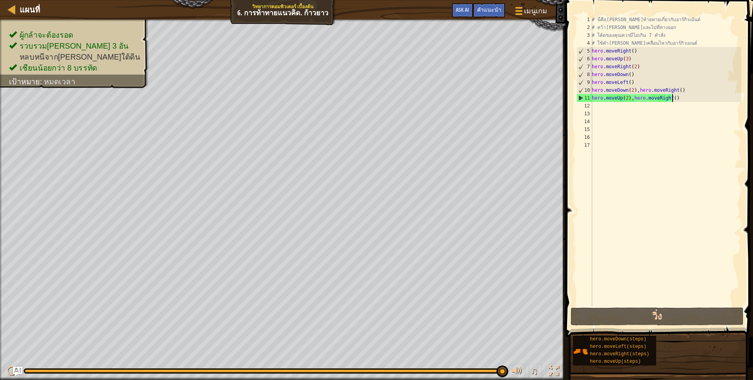
select select "th"
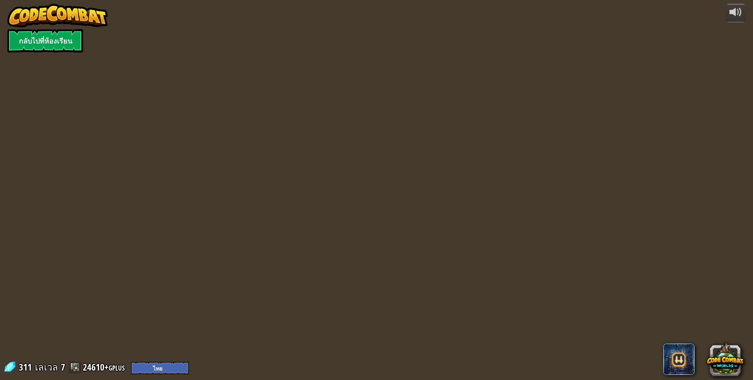
select select "th"
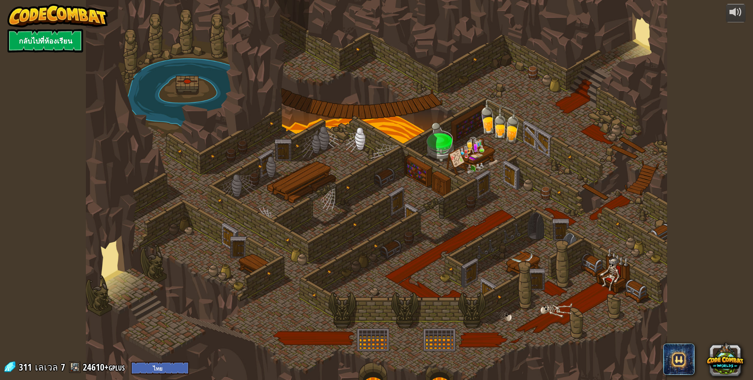
select select "th"
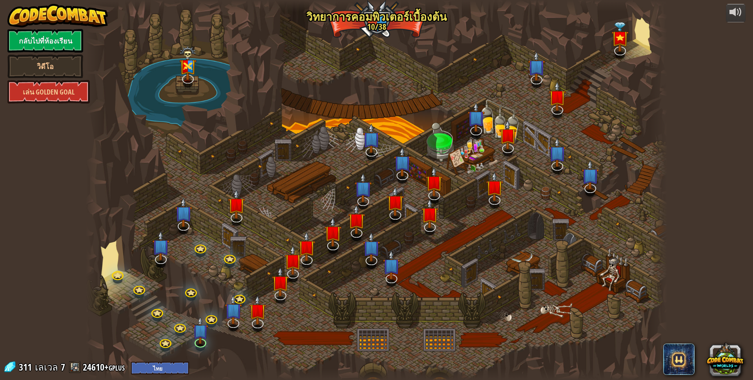
select select "th"
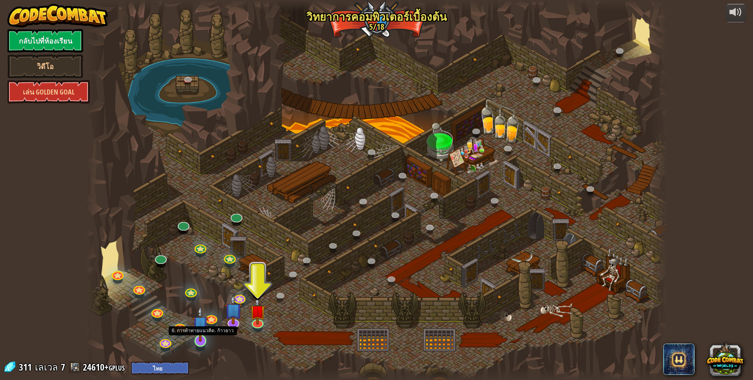
click at [196, 337] on img at bounding box center [200, 324] width 16 height 36
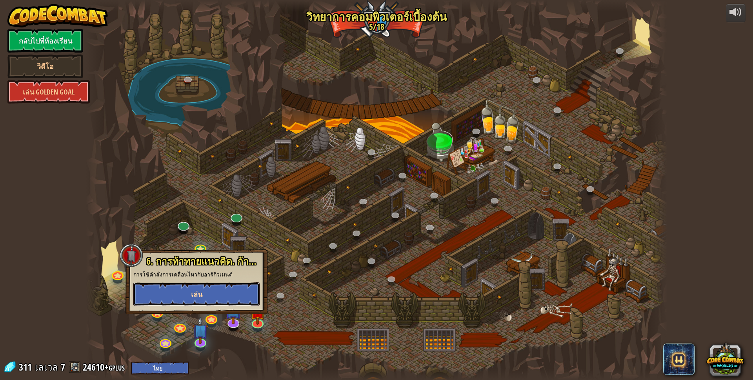
click at [226, 291] on button "เล่น" at bounding box center [196, 294] width 126 height 24
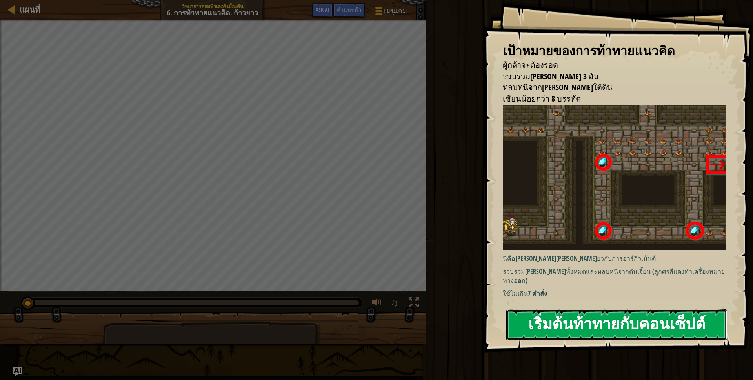
click at [589, 325] on button "เริ่มต้นท้าทายกับคอนเซ็ปต์" at bounding box center [616, 324] width 221 height 31
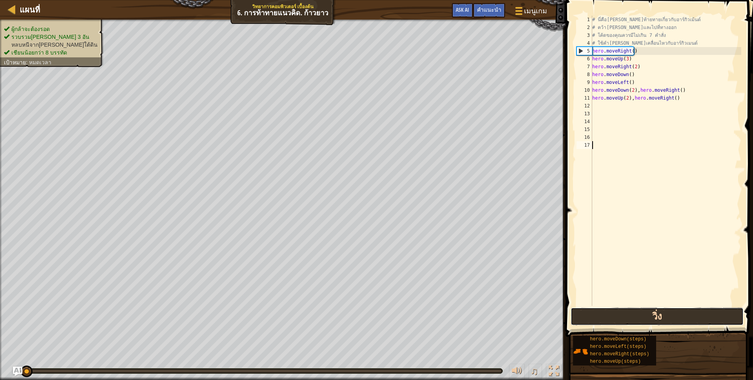
click at [660, 316] on button "วิ่ง" at bounding box center [656, 316] width 173 height 18
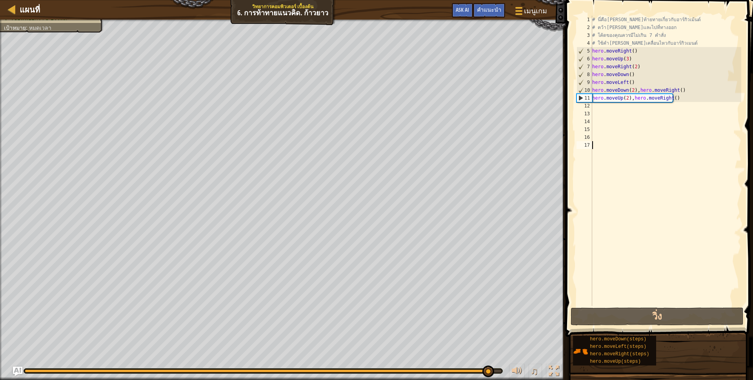
click at [597, 110] on div "# นี่คือ[PERSON_NAME]ท้ายทายเกี่ยวกับอาร์กิวเม้นต์ # คว้า[PERSON_NAME]และไปที่ท…" at bounding box center [665, 169] width 151 height 306
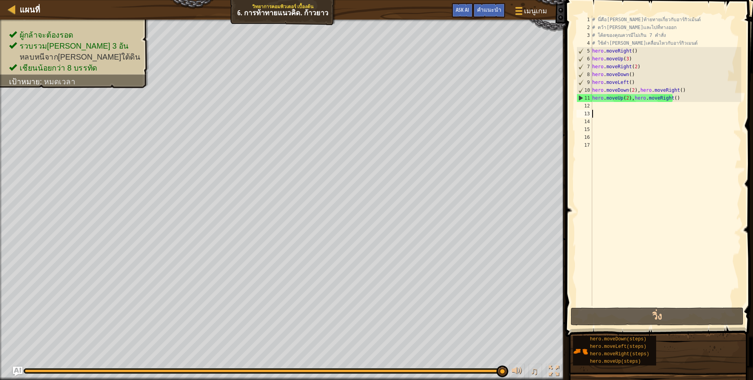
click at [595, 106] on div "# นี่คือ[PERSON_NAME]ท้ายทายเกี่ยวกับอาร์กิวเม้นต์ # คว้า[PERSON_NAME]และไปที่ท…" at bounding box center [665, 169] width 151 height 306
type textarea "h"
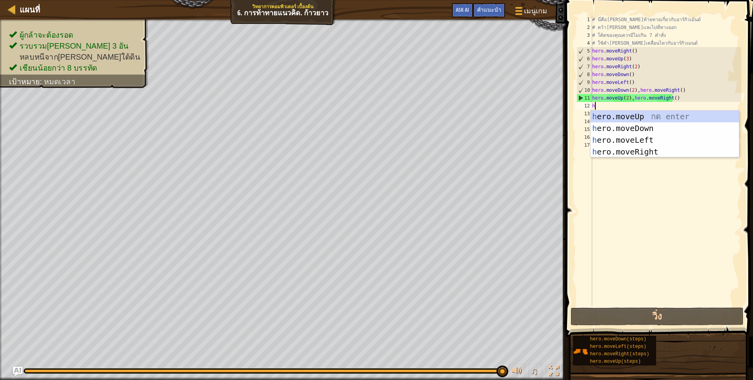
scroll to position [2, 2]
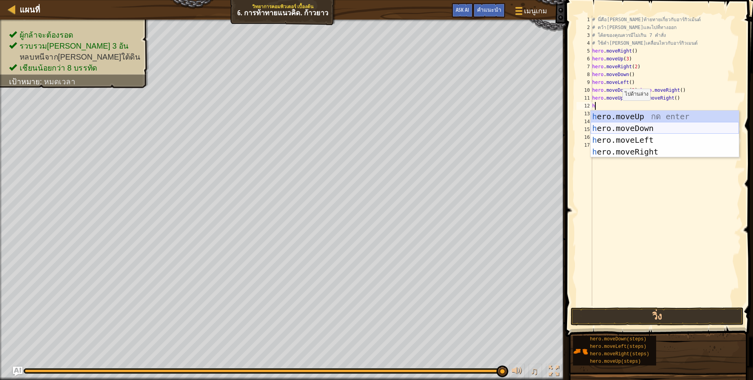
click at [632, 128] on div "h ero.moveUp กด enter h ero.moveDown กด enter h ero.moveLeft กด enter h ero.mov…" at bounding box center [664, 146] width 148 height 71
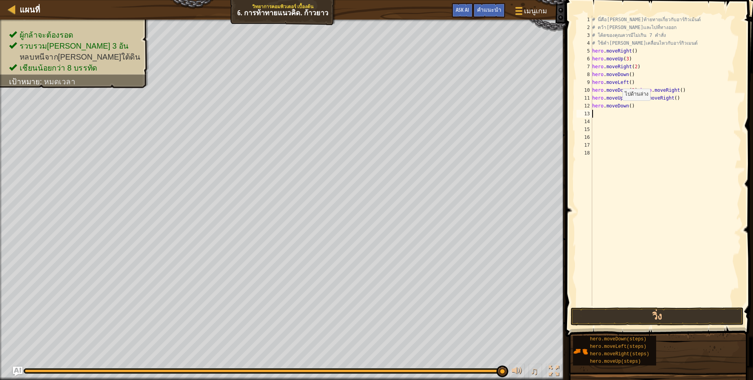
scroll to position [2, 0]
click at [627, 105] on div "# นี่คือ[PERSON_NAME]ท้ายทายเกี่ยวกับอาร์กิวเม้นต์ # คว้า[PERSON_NAME]และไปที่ท…" at bounding box center [665, 169] width 151 height 306
click at [649, 107] on div "# นี่คือ[PERSON_NAME]ท้ายทายเกี่ยวกับอาร์กิวเม้นต์ # คว้า[PERSON_NAME]และไปที่ท…" at bounding box center [665, 169] width 151 height 306
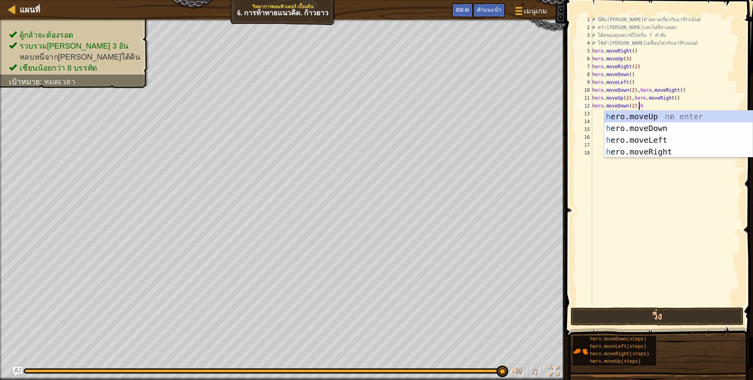
scroll to position [2, 38]
click at [662, 116] on div "h ero.moveUp กด enter h ero.moveDown กด enter h ero.moveLeft กด enter h ero.mov…" at bounding box center [678, 146] width 148 height 71
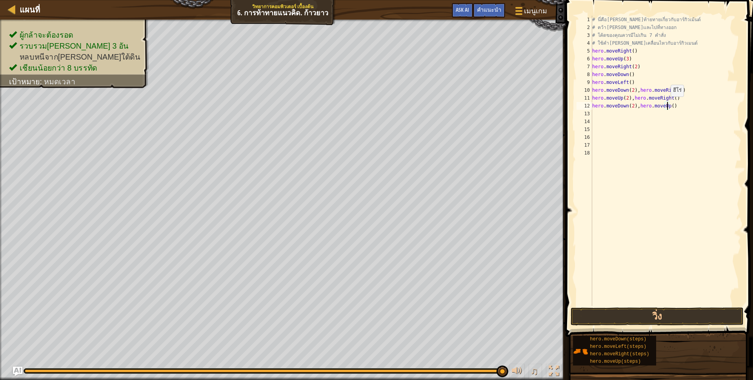
click at [666, 104] on div "# นี่คือ[PERSON_NAME]ท้ายทายเกี่ยวกับอาร์กิวเม้นต์ # คว้า[PERSON_NAME]และไปที่ท…" at bounding box center [665, 169] width 151 height 306
click at [697, 317] on button "วิ่ง" at bounding box center [656, 316] width 173 height 18
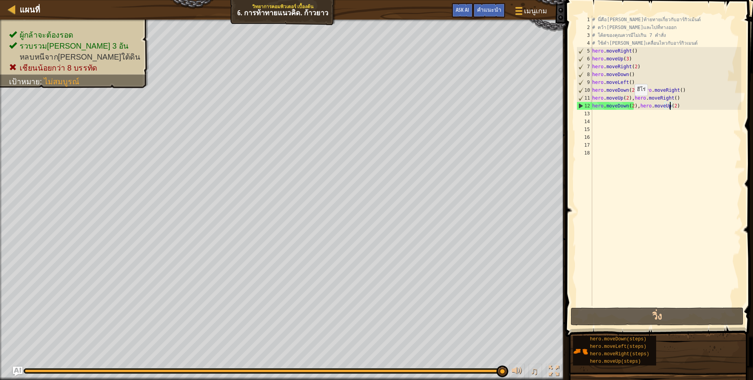
click at [630, 103] on div "# นี่คือ[PERSON_NAME]ท้ายทายเกี่ยวกับอาร์กิวเม้นต์ # คว้า[PERSON_NAME]และไปที่ท…" at bounding box center [665, 169] width 151 height 306
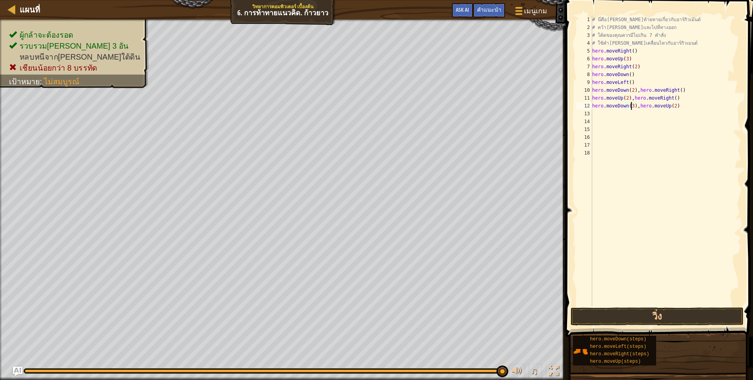
scroll to position [2, 32]
type textarea "hero.moveDown(3),hero.moveUp(2)"
click at [639, 313] on button "วิ่ง" at bounding box center [656, 316] width 173 height 18
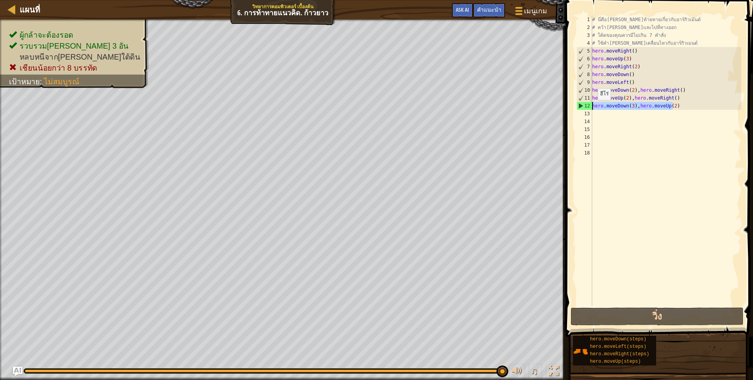
drag, startPoint x: 674, startPoint y: 104, endPoint x: 582, endPoint y: 108, distance: 91.8
click at [582, 108] on div "hero.moveDown(3),hero.moveUp(2) 1 2 3 4 5 6 7 8 9 10 11 12 13 14 15 16 17 18 # …" at bounding box center [658, 161] width 166 height 290
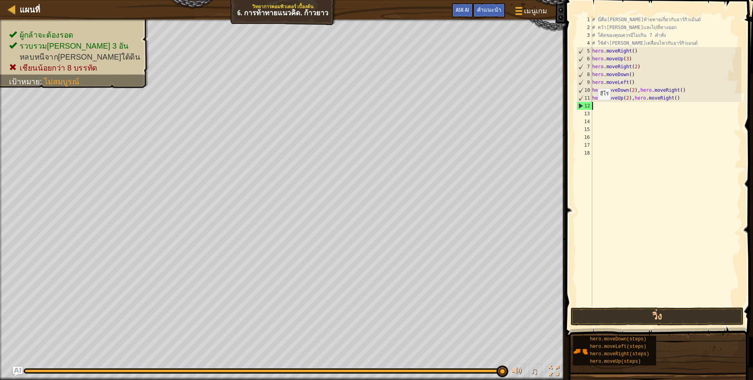
scroll to position [2, 0]
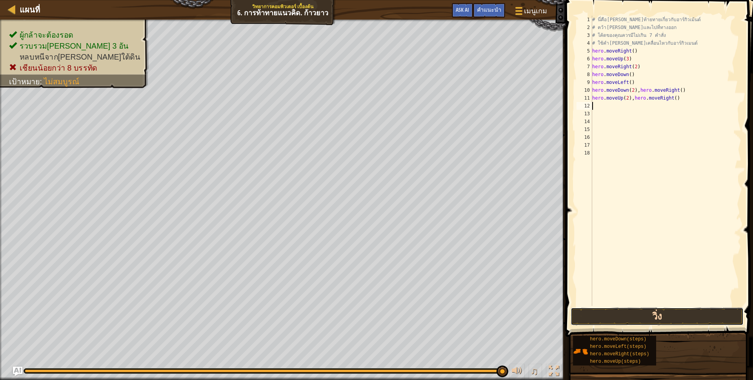
click at [601, 317] on button "วิ่ง" at bounding box center [656, 316] width 173 height 18
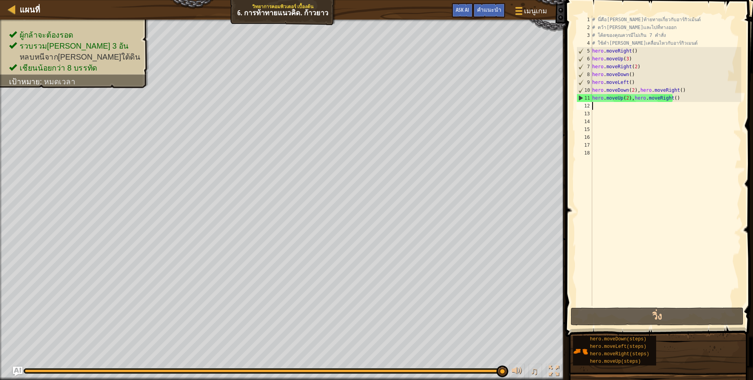
select select "th"
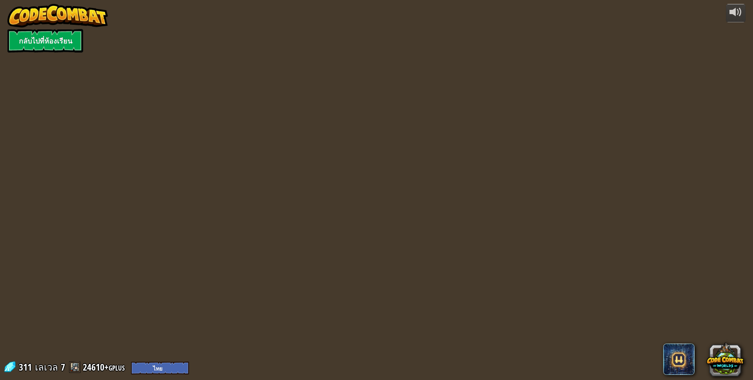
select select "th"
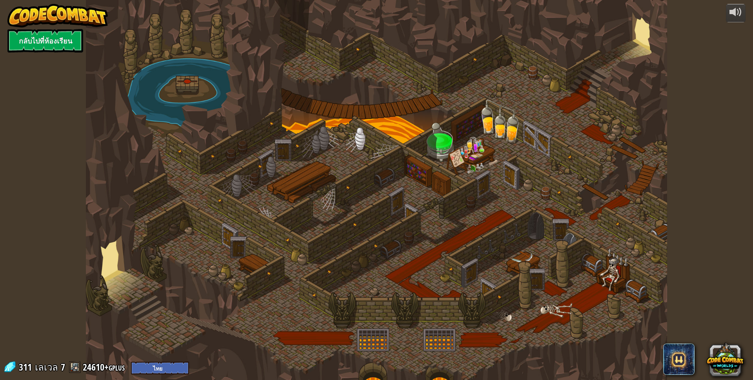
select select "th"
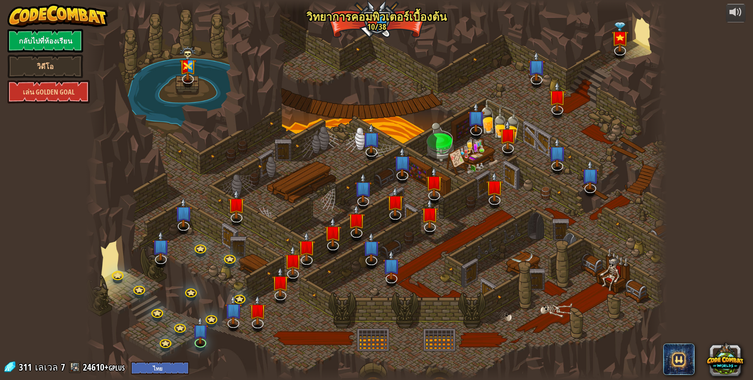
select select "th"
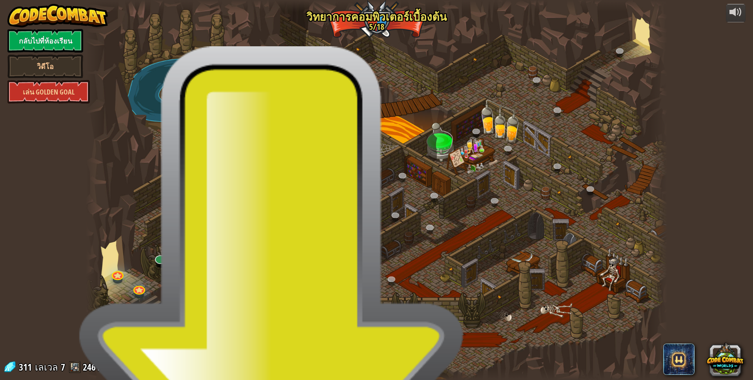
click at [232, 318] on img at bounding box center [233, 302] width 17 height 39
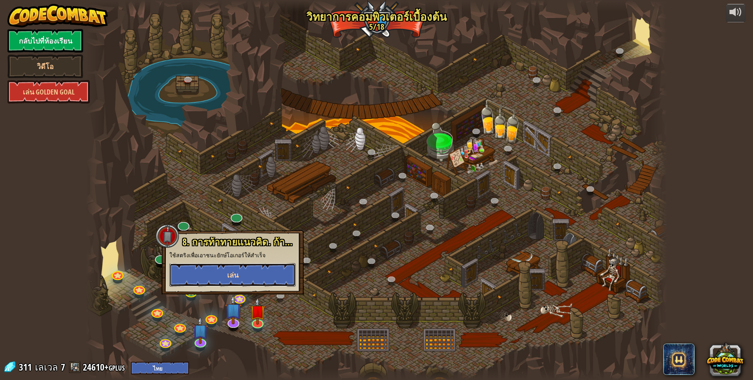
click at [261, 274] on button "เล่น" at bounding box center [232, 275] width 126 height 24
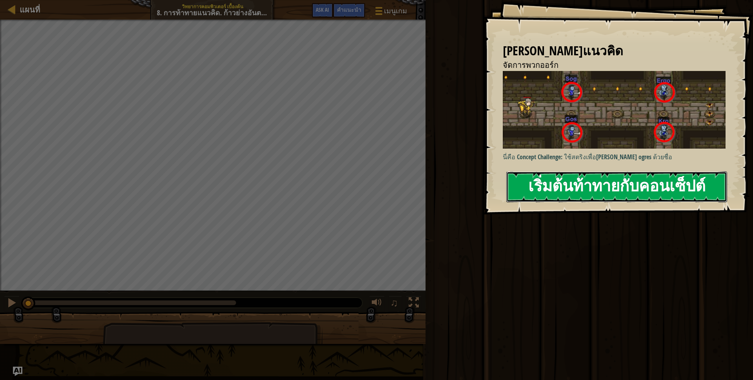
click at [547, 181] on button "เริ่มต้นท้าทายกับคอนเซ็ปต์" at bounding box center [616, 186] width 221 height 31
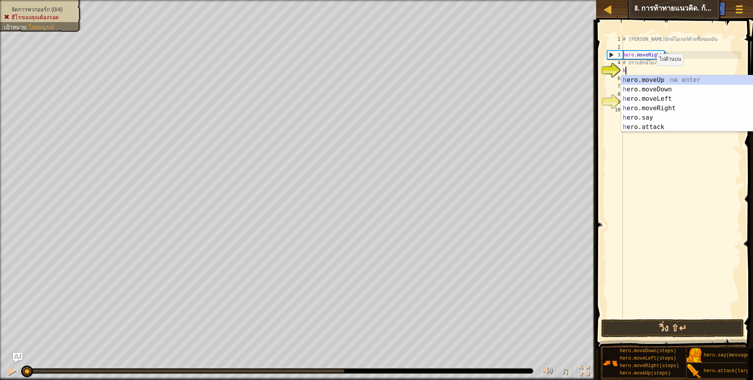
scroll to position [2, 2]
click at [648, 129] on div "h ero.moveUp กด enter h ero.moveDown กด enter h ero.moveLeft กด enter h ero.mov…" at bounding box center [695, 112] width 148 height 75
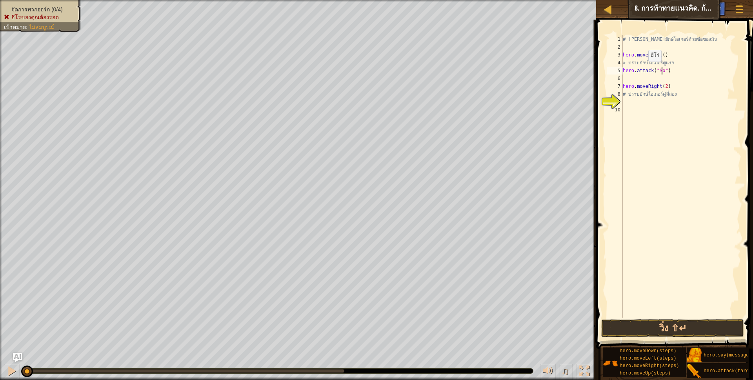
scroll to position [2, 33]
type textarea "hero.attack("Sog")"
click at [655, 79] on div "# [PERSON_NAME]ยักษ์โอเกอร์ด้วยชื่อของมัน hero . moveRight ( ) # ปราบยักษ์โอเกอ…" at bounding box center [681, 184] width 120 height 298
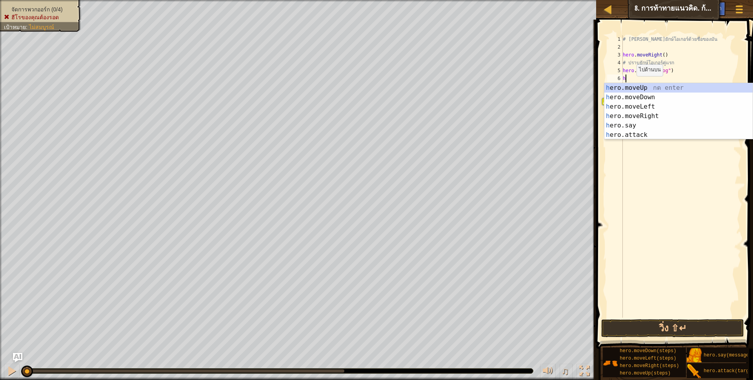
scroll to position [2, 2]
click at [654, 135] on div "h ero.moveUp กด enter h ero.moveDown กด enter h ero.moveLeft กด enter h ero.mov…" at bounding box center [678, 120] width 148 height 75
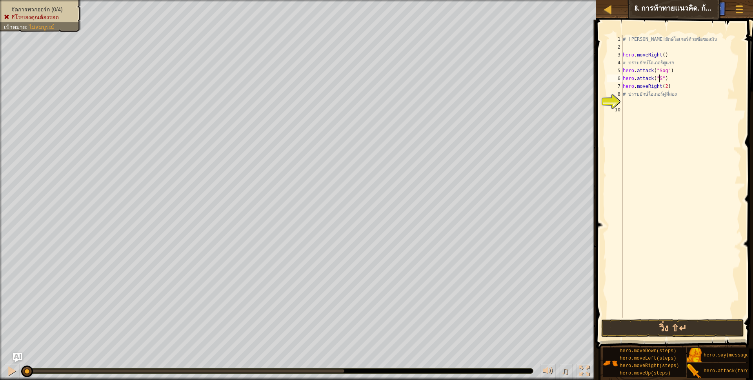
scroll to position [2, 33]
type textarea "hero.attack("Sog")"
click at [658, 106] on div "# [PERSON_NAME]ยักษ์โอเกอร์ด้วยชื่อของมัน hero . moveRight ( ) # ปราบยักษ์โอเกอ…" at bounding box center [681, 184] width 120 height 298
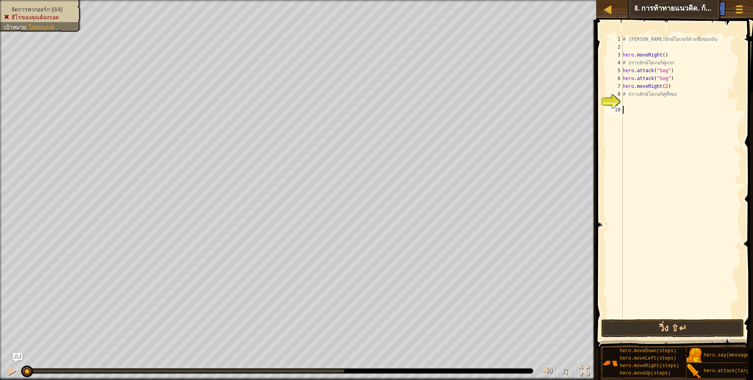
click at [640, 103] on div "# [PERSON_NAME]ยักษ์โอเกอร์ด้วยชื่อของมัน hero . moveRight ( ) # ปราบยักษ์โอเกอ…" at bounding box center [681, 184] width 120 height 298
click at [626, 150] on div "# [PERSON_NAME]ยักษ์โอเกอร์ด้วยชื่อของมัน hero . moveRight ( ) # ปราบยักษ์โอเกอ…" at bounding box center [681, 184] width 120 height 298
type textarea "h"
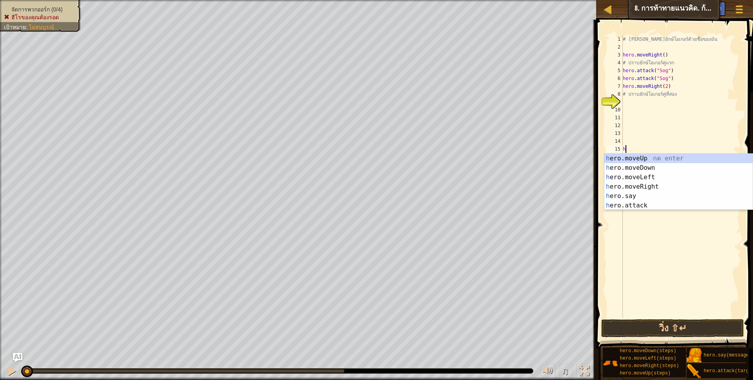
scroll to position [2, 2]
click at [651, 166] on div "h ero.moveUp กด enter h ero.moveDown กด enter h ero.moveLeft กด enter h ero.mov…" at bounding box center [678, 191] width 148 height 75
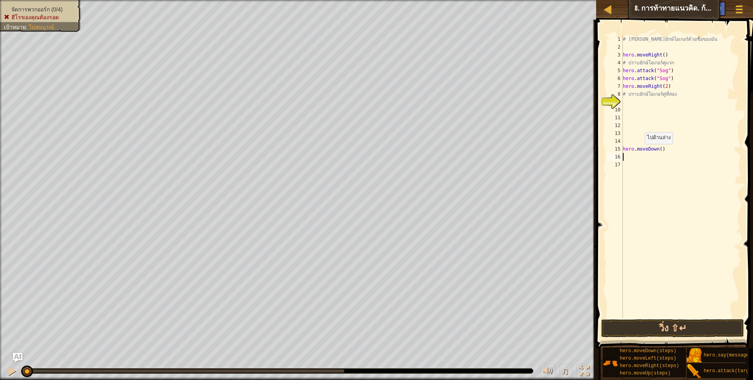
scroll to position [2, 0]
click at [624, 98] on div "# [PERSON_NAME]ยักษ์โอเกอร์ด้วยชื่อของมัน hero . moveRight ( ) # ปราบยักษ์โอเกอ…" at bounding box center [681, 184] width 120 height 298
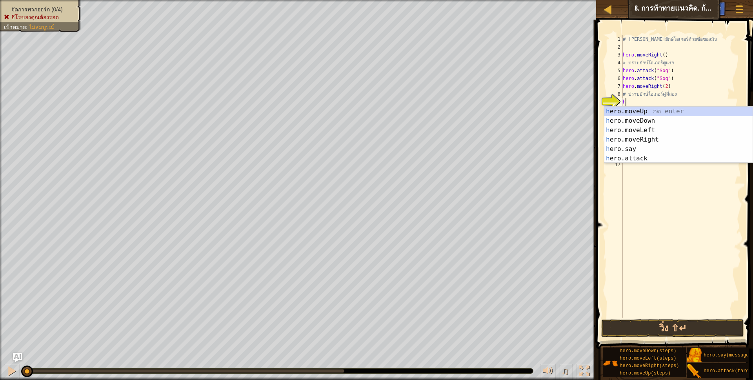
scroll to position [2, 2]
click at [644, 158] on div "h ero.moveUp กด enter h ero.moveDown กด enter h ero.moveLeft กด enter h ero.mov…" at bounding box center [678, 144] width 148 height 75
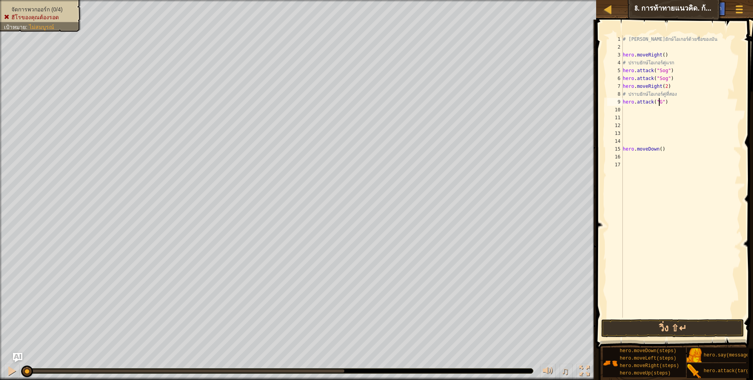
scroll to position [2, 33]
type textarea "hero.attack("Gos")"
click at [652, 109] on div "# [PERSON_NAME]ยักษ์โอเกอร์ด้วยชื่อของมัน hero . moveRight ( ) # ปราบยักษ์โอเกอ…" at bounding box center [681, 184] width 120 height 298
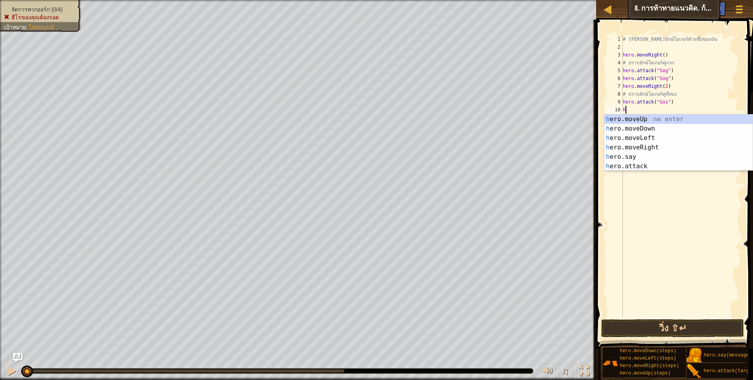
scroll to position [2, 2]
click at [665, 170] on div "h ero.moveUp กด enter h ero.moveDown กด enter h ero.moveLeft กด enter h ero.mov…" at bounding box center [678, 151] width 148 height 75
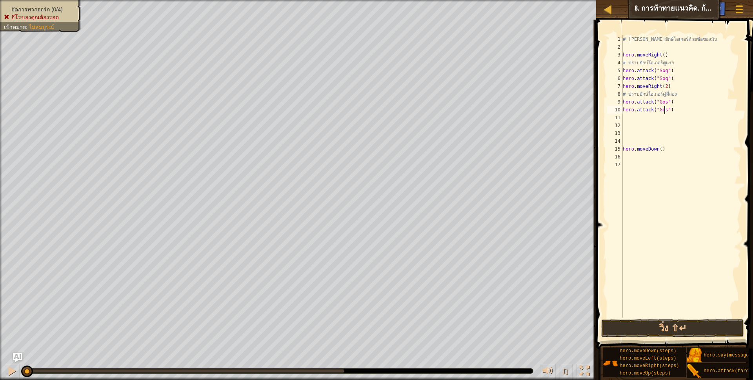
scroll to position [2, 34]
click at [658, 118] on div "# [PERSON_NAME]ยักษ์โอเกอร์ด้วยชื่อของมัน hero . moveRight ( ) # ปราบยักษ์โอเกอ…" at bounding box center [681, 184] width 120 height 298
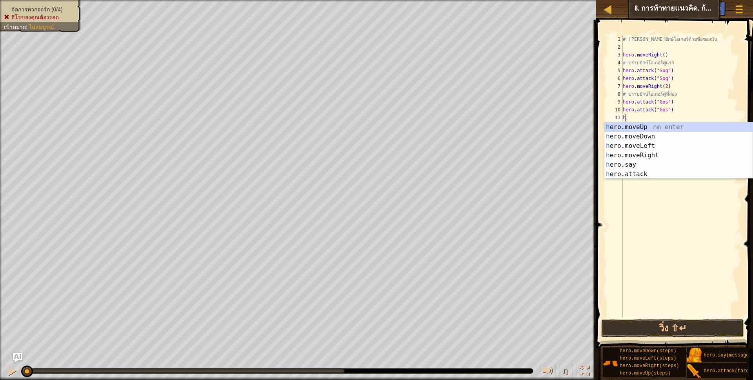
scroll to position [2, 2]
click at [655, 173] on div "h ero.moveUp กด enter h ero.moveDown กด enter h ero.moveLeft กด enter h ero.mov…" at bounding box center [678, 159] width 148 height 75
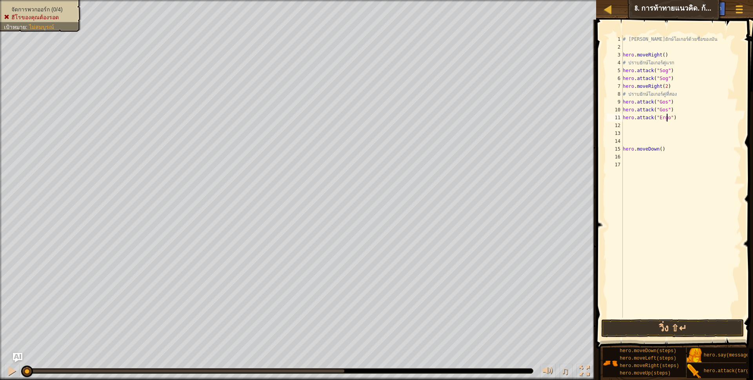
scroll to position [2, 37]
drag, startPoint x: 673, startPoint y: 116, endPoint x: 622, endPoint y: 117, distance: 50.6
click at [622, 117] on div "hero.attack("Ergo") 1 2 3 4 5 6 7 8 9 10 11 12 13 14 15 16 17 # [PERSON_NAME]ยั…" at bounding box center [673, 176] width 136 height 282
click at [635, 125] on div "# [PERSON_NAME]ยักษ์โอเกอร์ด้วยชื่อของมัน hero . moveRight ( ) # ปราบยักษ์โอเกอ…" at bounding box center [681, 184] width 120 height 298
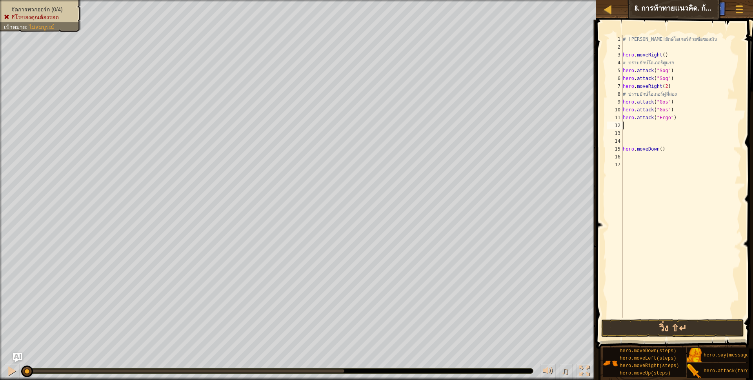
scroll to position [2, 0]
paste textarea "hero.attack("Ergo")"
click at [627, 131] on div "# [PERSON_NAME]ยักษ์โอเกอร์ด้วยชื่อของมัน hero . moveRight ( ) # ปราบยักษ์โอเกอ…" at bounding box center [681, 184] width 120 height 298
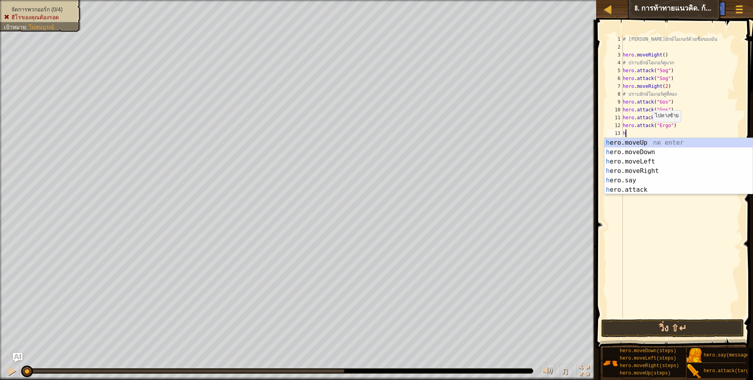
scroll to position [2, 2]
click at [673, 188] on div "h ero.moveUp กด enter h ero.moveDown กด enter h ero.moveLeft กด enter h ero.mov…" at bounding box center [678, 175] width 148 height 75
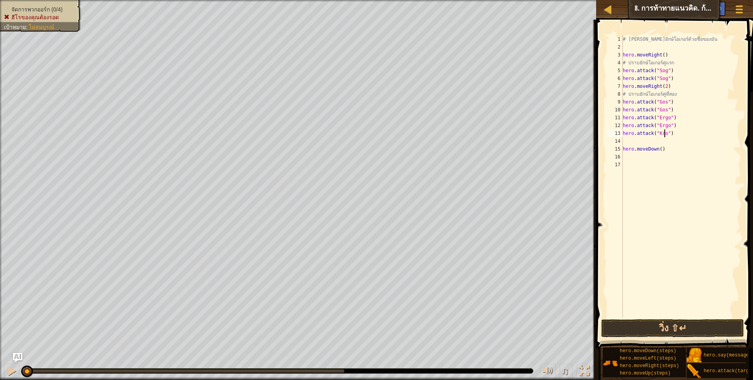
scroll to position [2, 34]
drag, startPoint x: 662, startPoint y: 134, endPoint x: 620, endPoint y: 131, distance: 42.0
click at [620, 131] on div "hero.attack("Kro") 1 2 3 4 5 6 7 8 9 10 11 12 13 14 15 16 17 # [PERSON_NAME]ยัก…" at bounding box center [673, 176] width 136 height 282
drag, startPoint x: 620, startPoint y: 131, endPoint x: 642, endPoint y: 134, distance: 22.5
click at [659, 104] on div "# [PERSON_NAME]ยักษ์โอเกอร์ด้วยชื่อของมัน hero . moveRight ( ) # ปราบยักษ์โอเกอ…" at bounding box center [681, 184] width 120 height 298
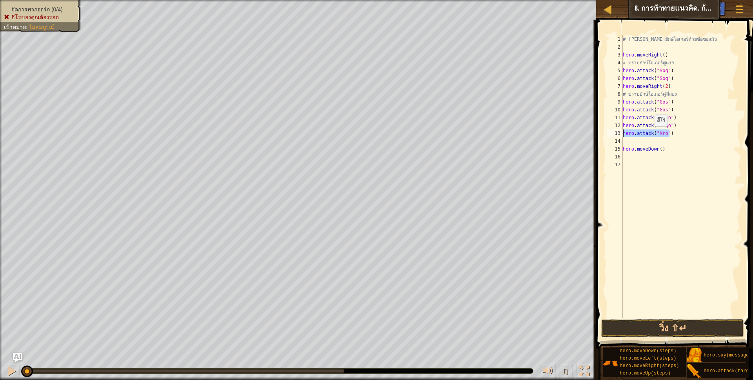
drag, startPoint x: 664, startPoint y: 134, endPoint x: 615, endPoint y: 134, distance: 49.0
click at [615, 134] on div "hero.attack("Gos") 1 2 3 4 5 6 7 8 9 10 11 12 13 14 15 16 17 # [PERSON_NAME]ยัก…" at bounding box center [673, 176] width 136 height 282
drag, startPoint x: 615, startPoint y: 134, endPoint x: 623, endPoint y: 132, distance: 8.0
click at [600, 121] on span at bounding box center [674, 173] width 163 height 352
click at [624, 131] on div "# [PERSON_NAME]ยักษ์โอเกอร์ด้วยชื่อของมัน hero . moveRight ( ) # ปราบยักษ์โอเกอ…" at bounding box center [681, 184] width 120 height 298
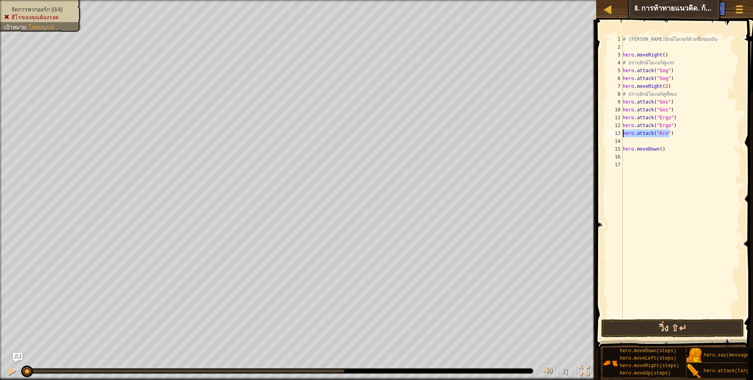
drag, startPoint x: 669, startPoint y: 134, endPoint x: 618, endPoint y: 134, distance: 50.6
click at [618, 134] on div "hero.attack("Kro") 1 2 3 4 5 6 7 8 9 10 11 12 13 14 15 16 17 # [PERSON_NAME]ยัก…" at bounding box center [673, 176] width 136 height 282
drag, startPoint x: 618, startPoint y: 134, endPoint x: 654, endPoint y: 129, distance: 36.0
click at [637, 141] on div "# [PERSON_NAME]ยักษ์โอเกอร์ด้วยชื่อของมัน hero . moveRight ( ) # ปราบยักษ์โอเกอ…" at bounding box center [681, 184] width 120 height 298
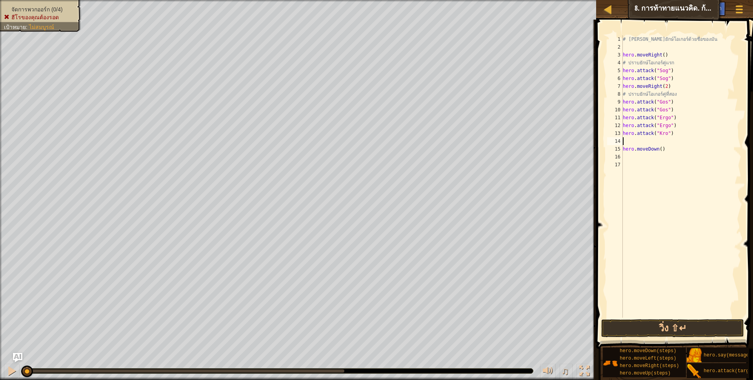
scroll to position [2, 0]
paste textarea "hero.attack("Kro")"
click at [682, 325] on button "วิ่ง ⇧↵" at bounding box center [672, 328] width 143 height 18
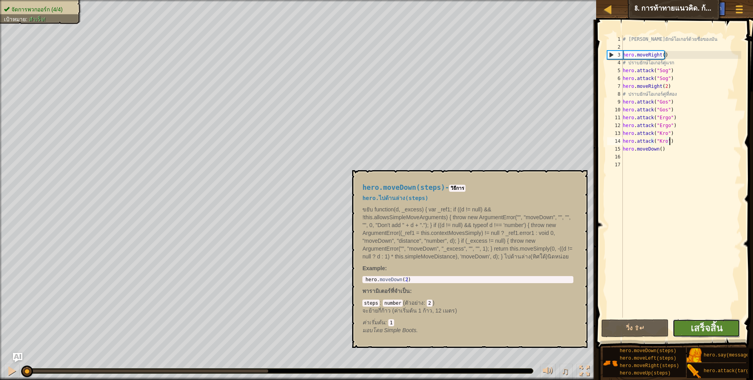
click at [689, 330] on button "เสร็จสิ้น" at bounding box center [705, 328] width 67 height 18
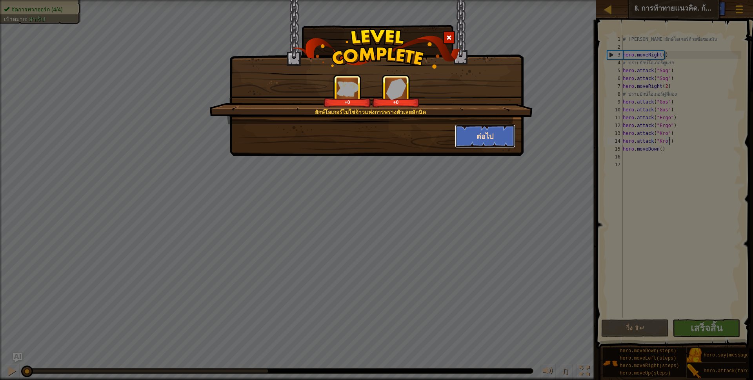
click at [479, 134] on button "ต่อไป" at bounding box center [485, 136] width 61 height 24
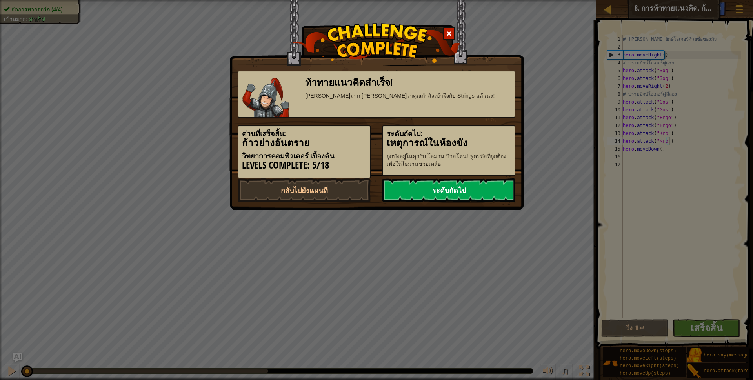
click at [437, 196] on link "ระดับถัดไป" at bounding box center [448, 190] width 133 height 24
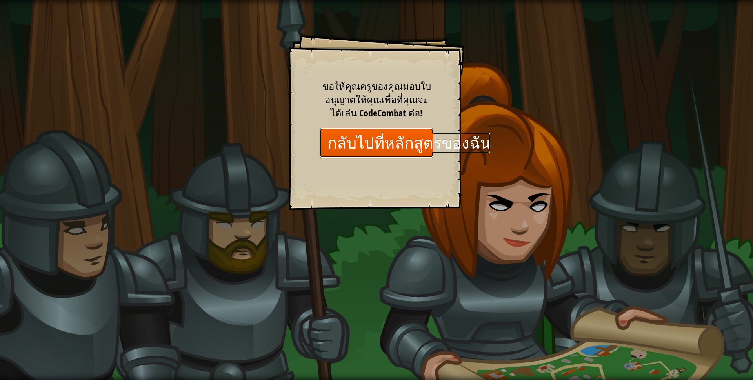
click at [422, 150] on link "กลับไปที่หลักสูตรของฉัน" at bounding box center [376, 143] width 114 height 30
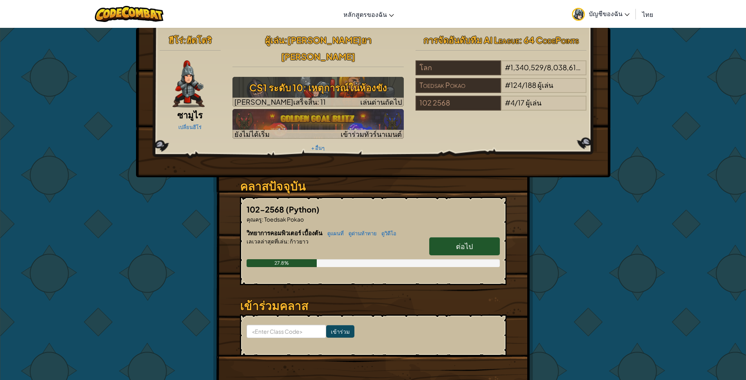
click at [464, 241] on span "ต่อไป" at bounding box center [464, 245] width 17 height 9
